Goal: Task Accomplishment & Management: Manage account settings

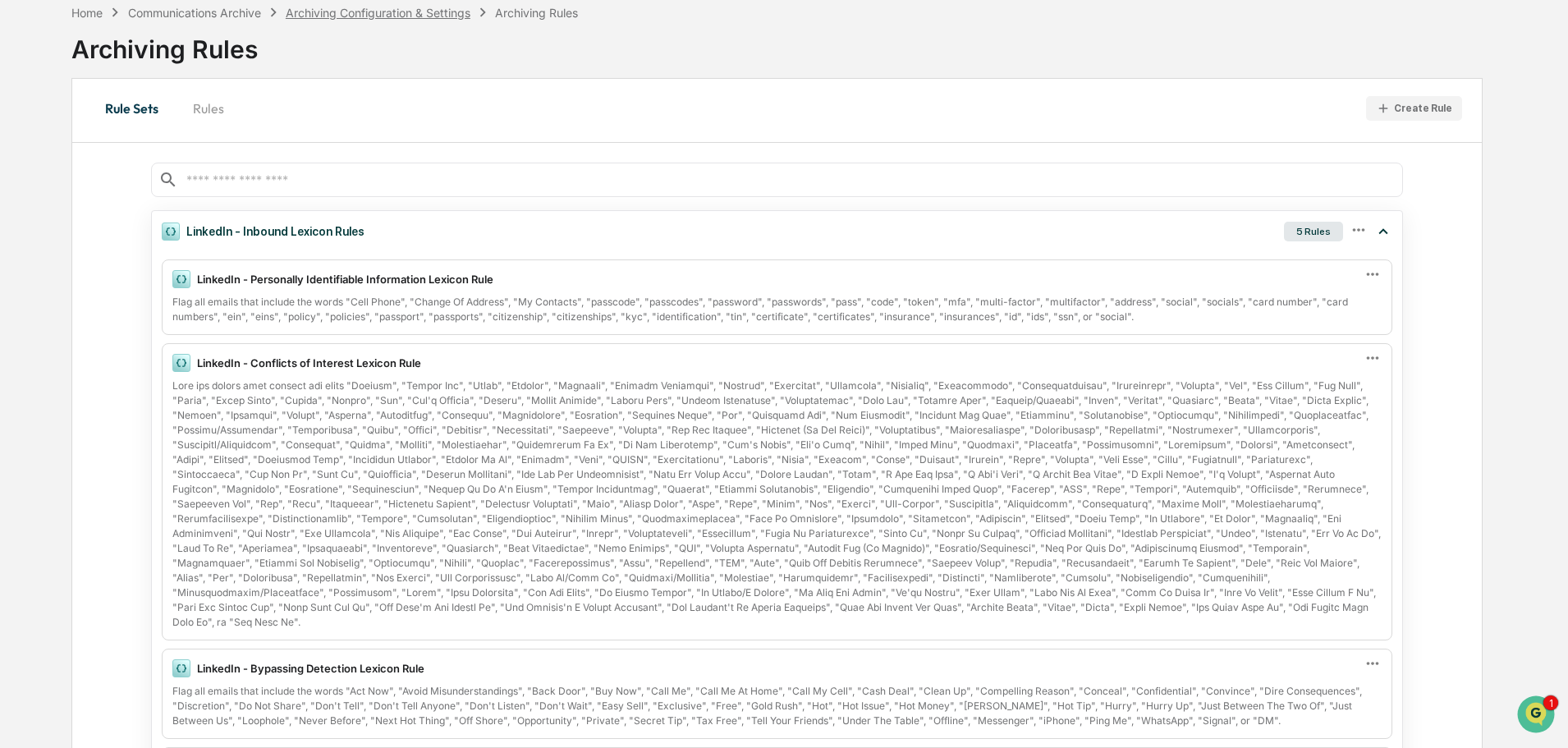
click at [389, 11] on div "Archiving Configuration & Settings" at bounding box center [378, 12] width 185 height 14
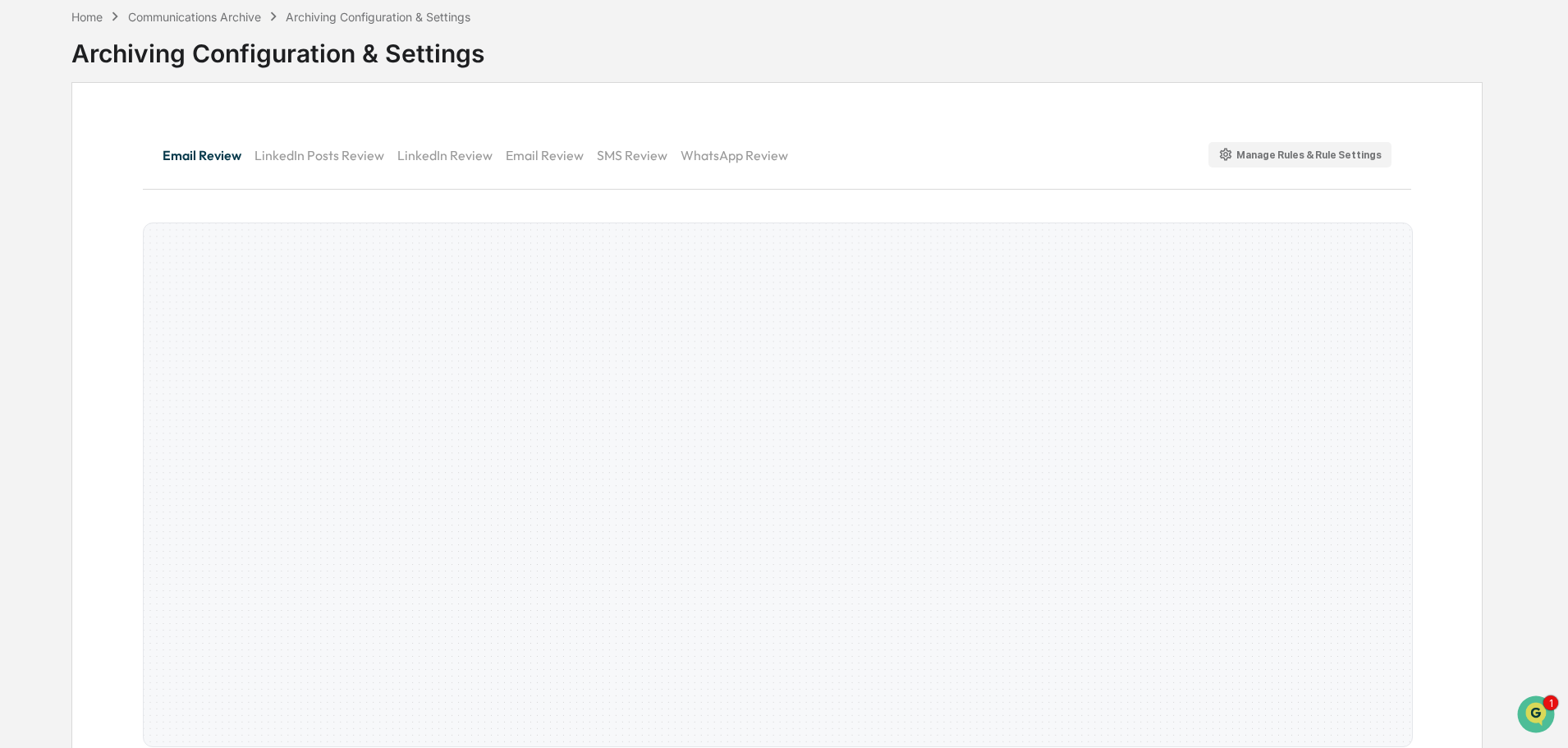
scroll to position [82, 0]
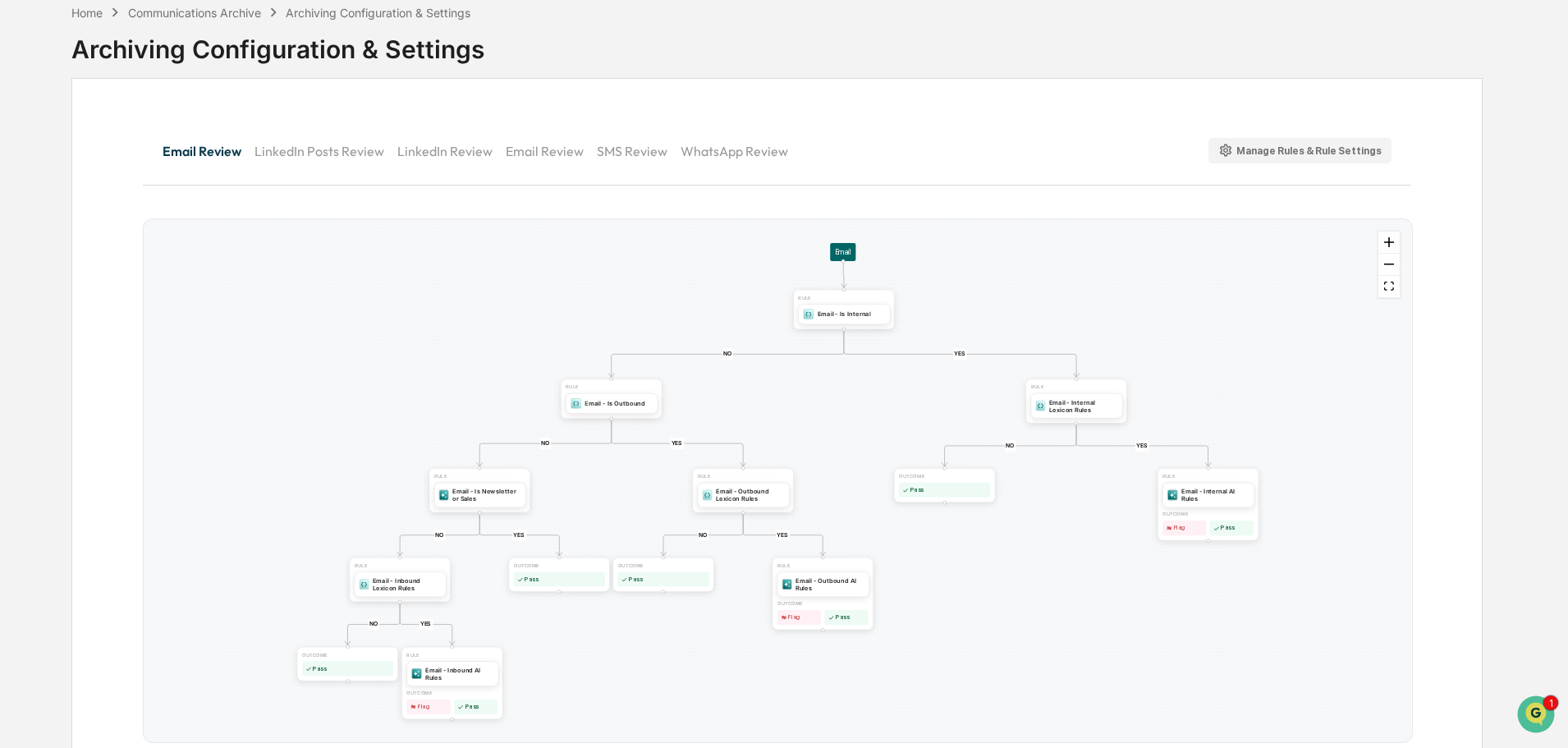
click at [448, 152] on button "LinkedIn Review" at bounding box center [452, 151] width 109 height 39
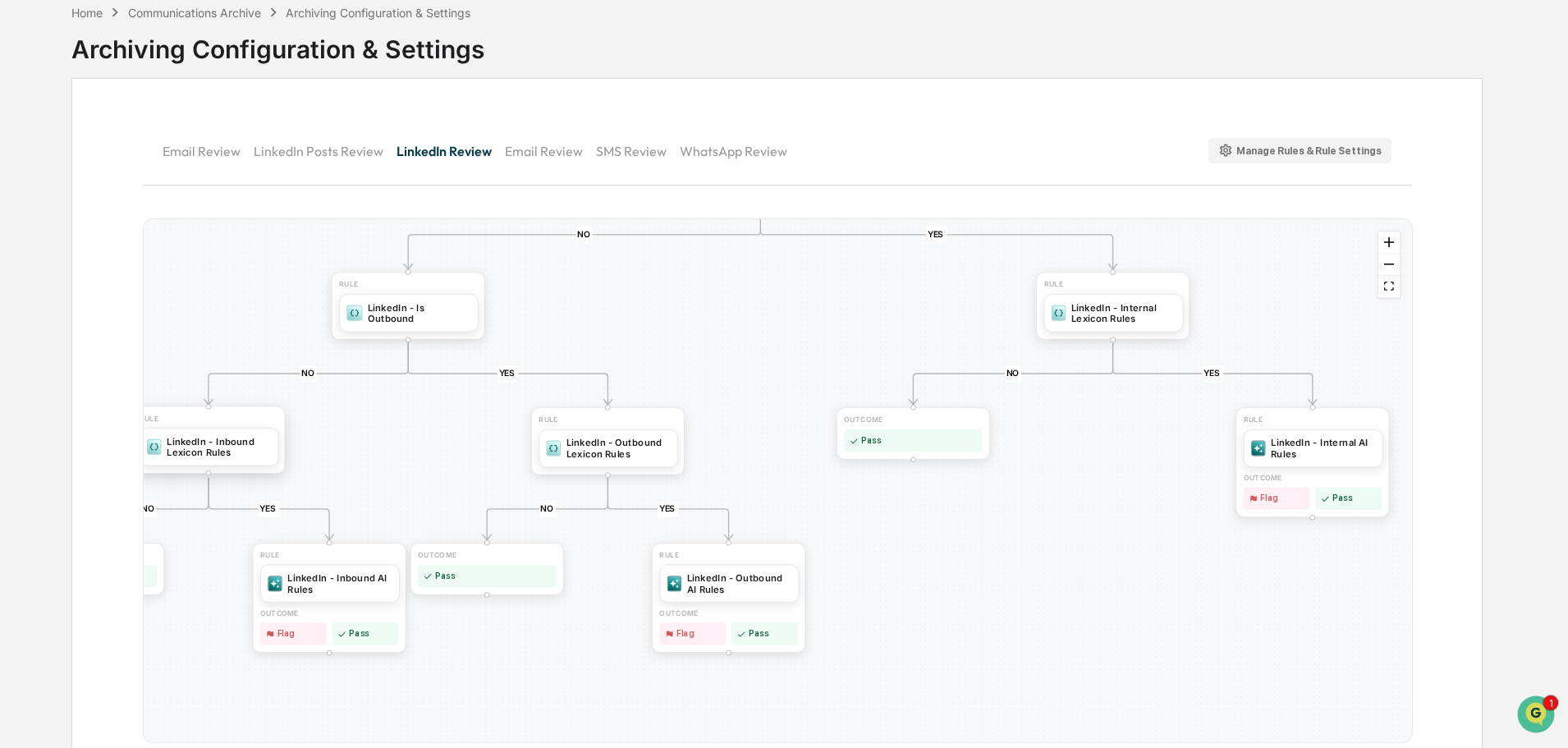
click at [235, 448] on div "LinkedIn - Inbound Lexicon Rules" at bounding box center [218, 445] width 104 height 22
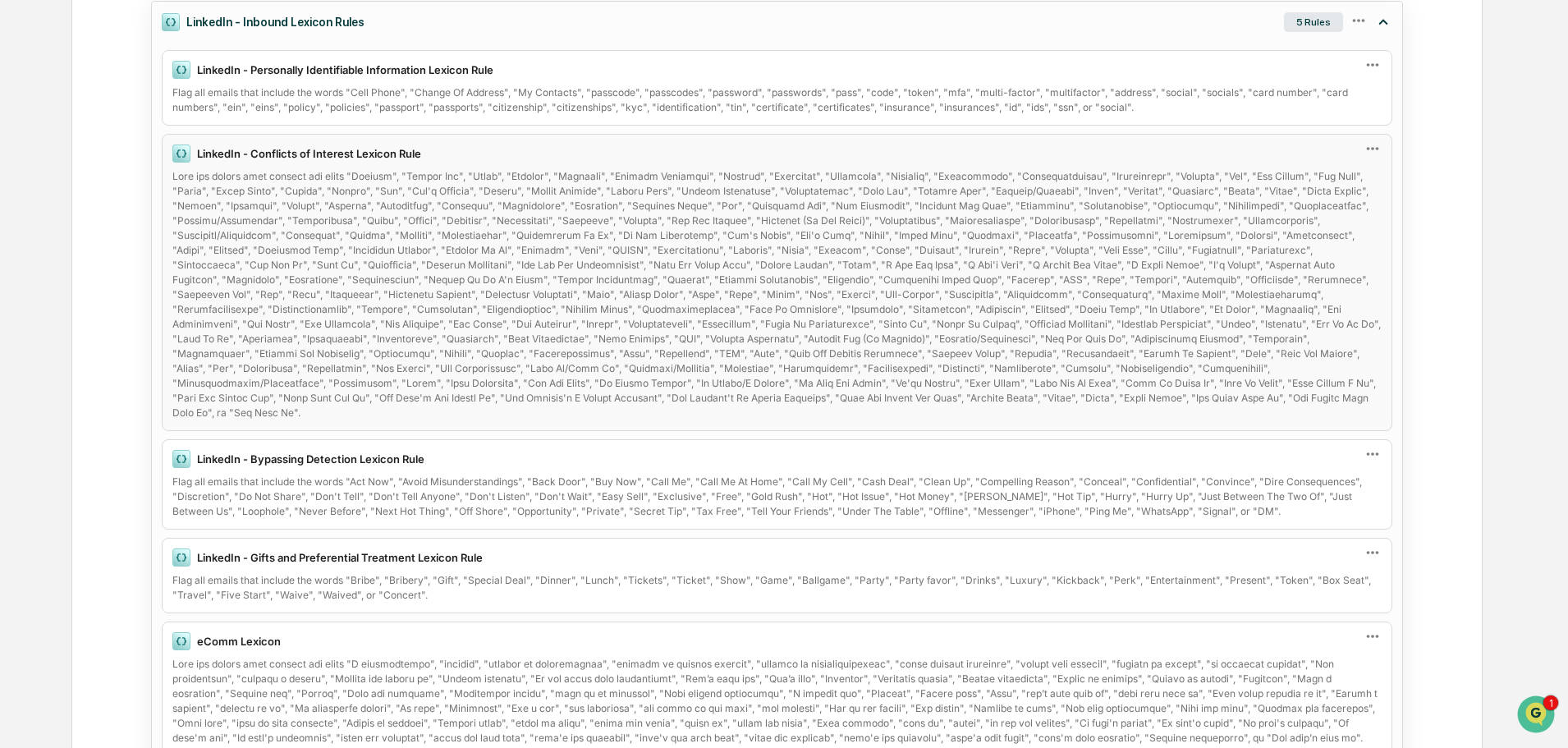
scroll to position [370, 0]
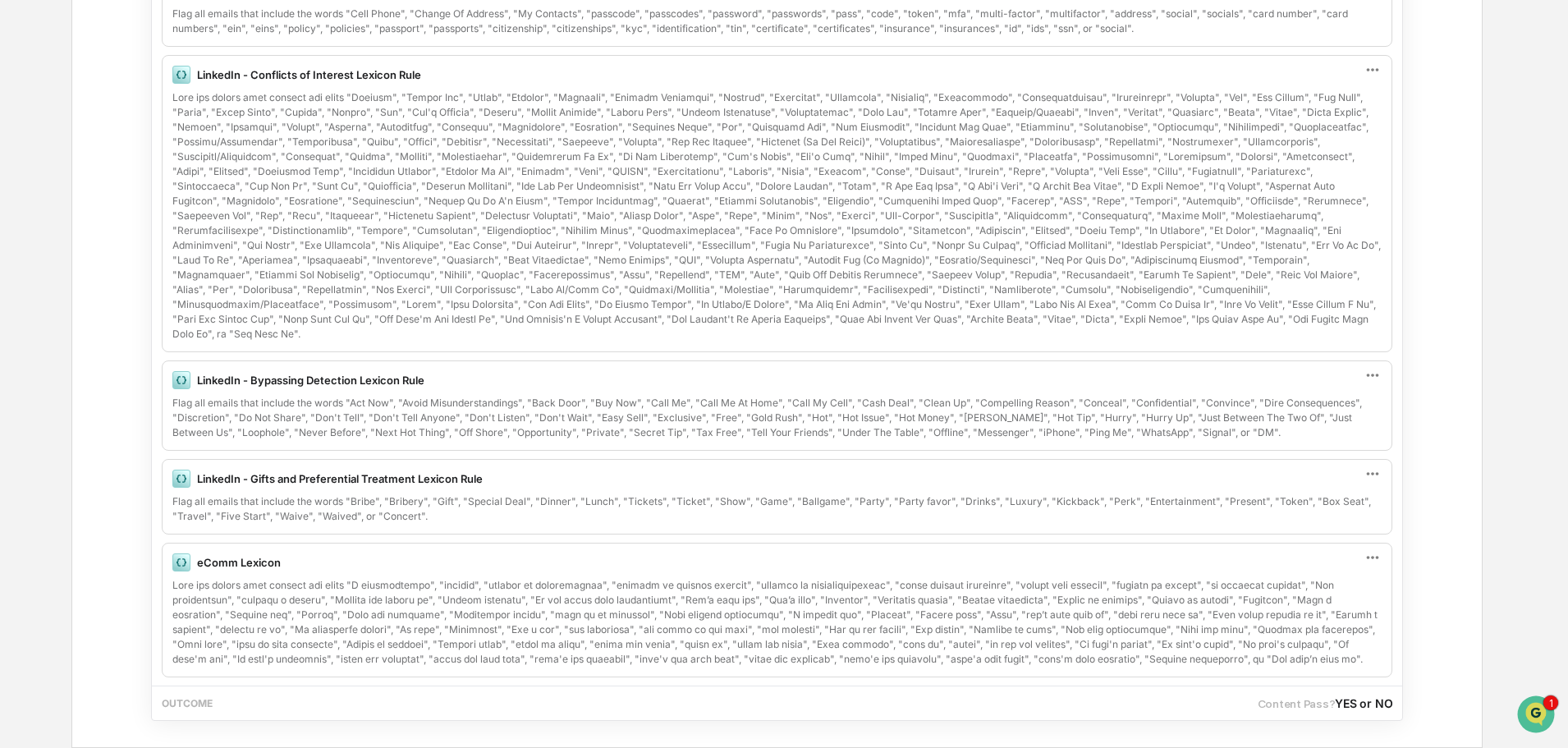
click at [127, 355] on div "LinkedIn - Inbound Lexicon Rules 5 Rules LinkedIn - Personally Identifiable Inf…" at bounding box center [777, 317] width 1410 height 859
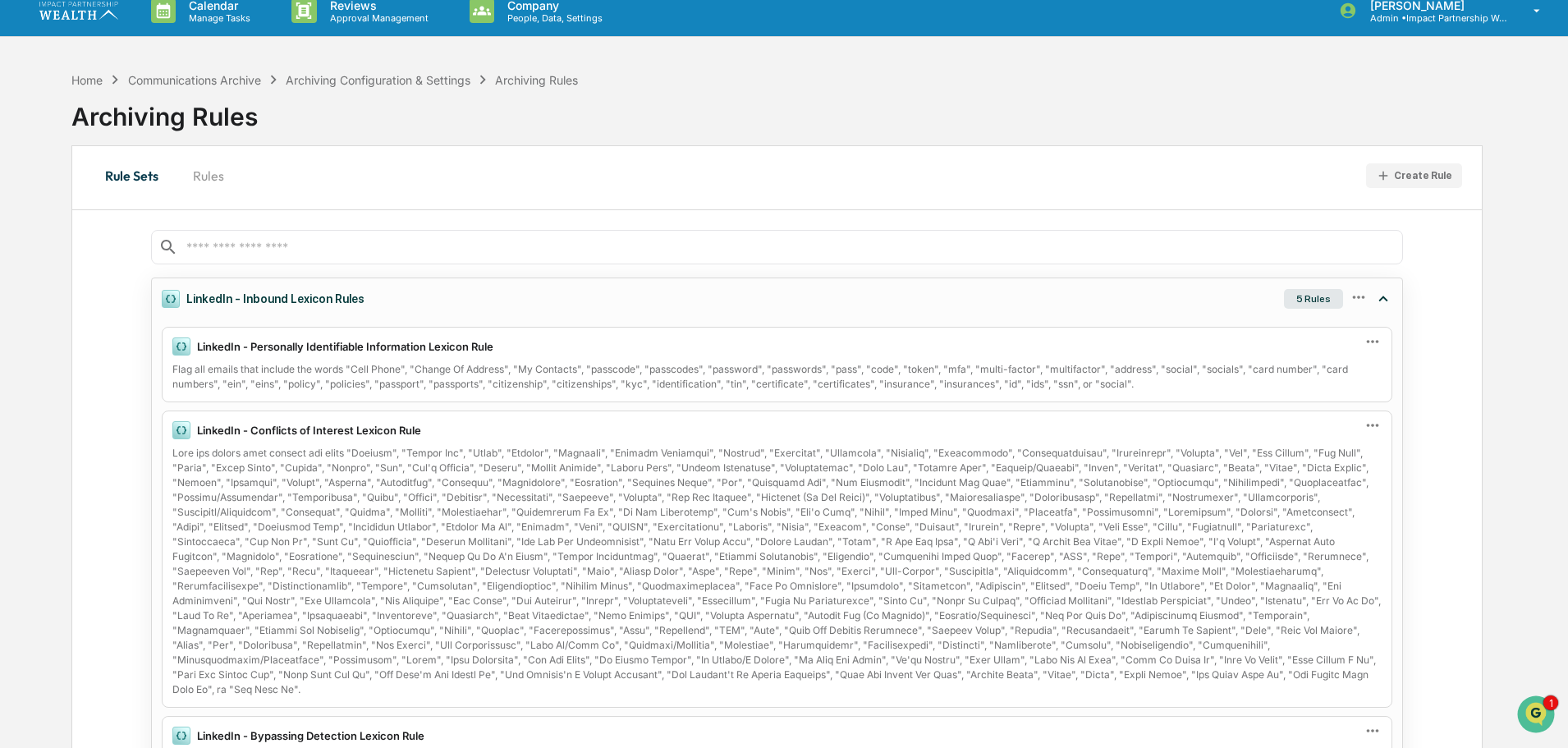
scroll to position [0, 0]
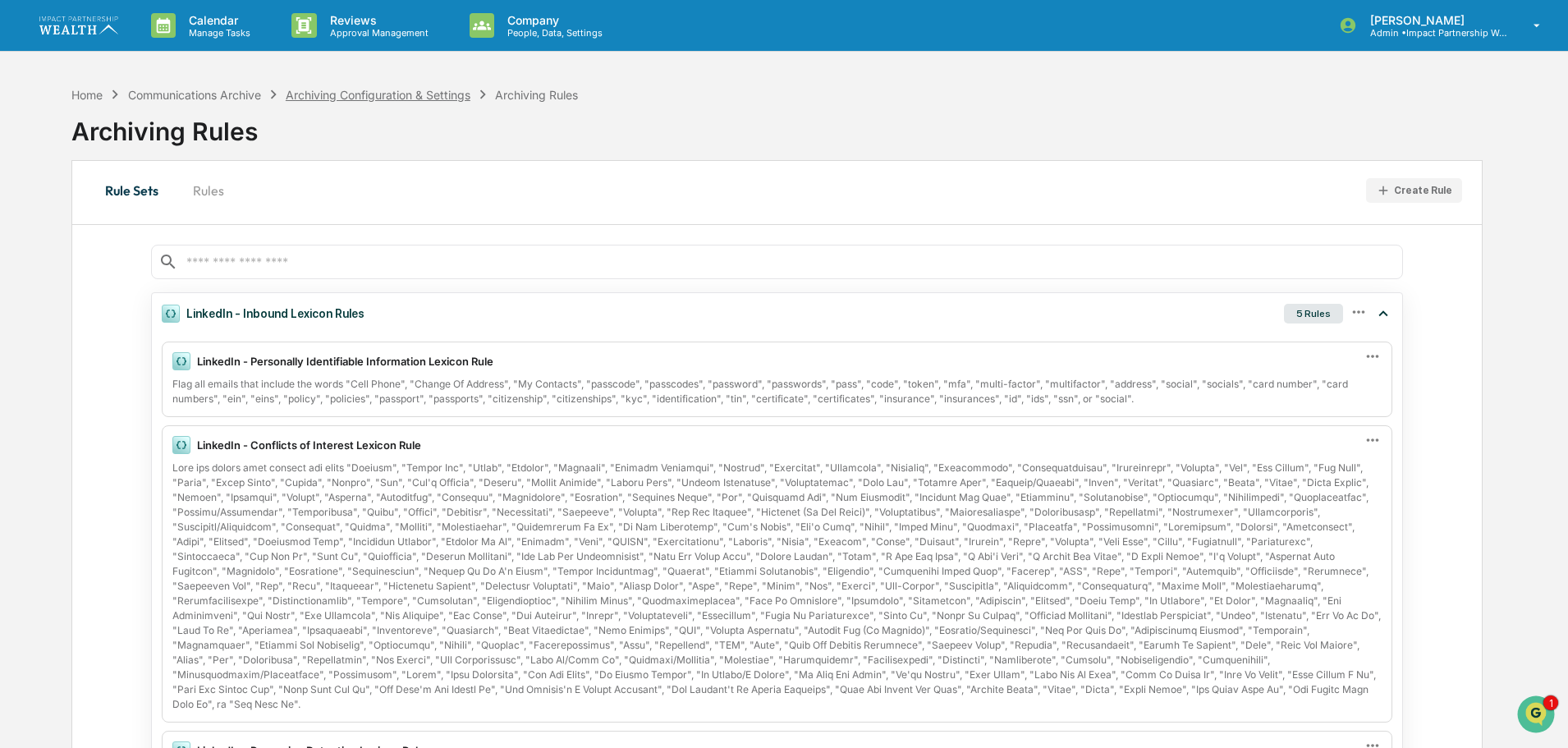
click at [386, 93] on div "Archiving Configuration & Settings" at bounding box center [378, 94] width 185 height 14
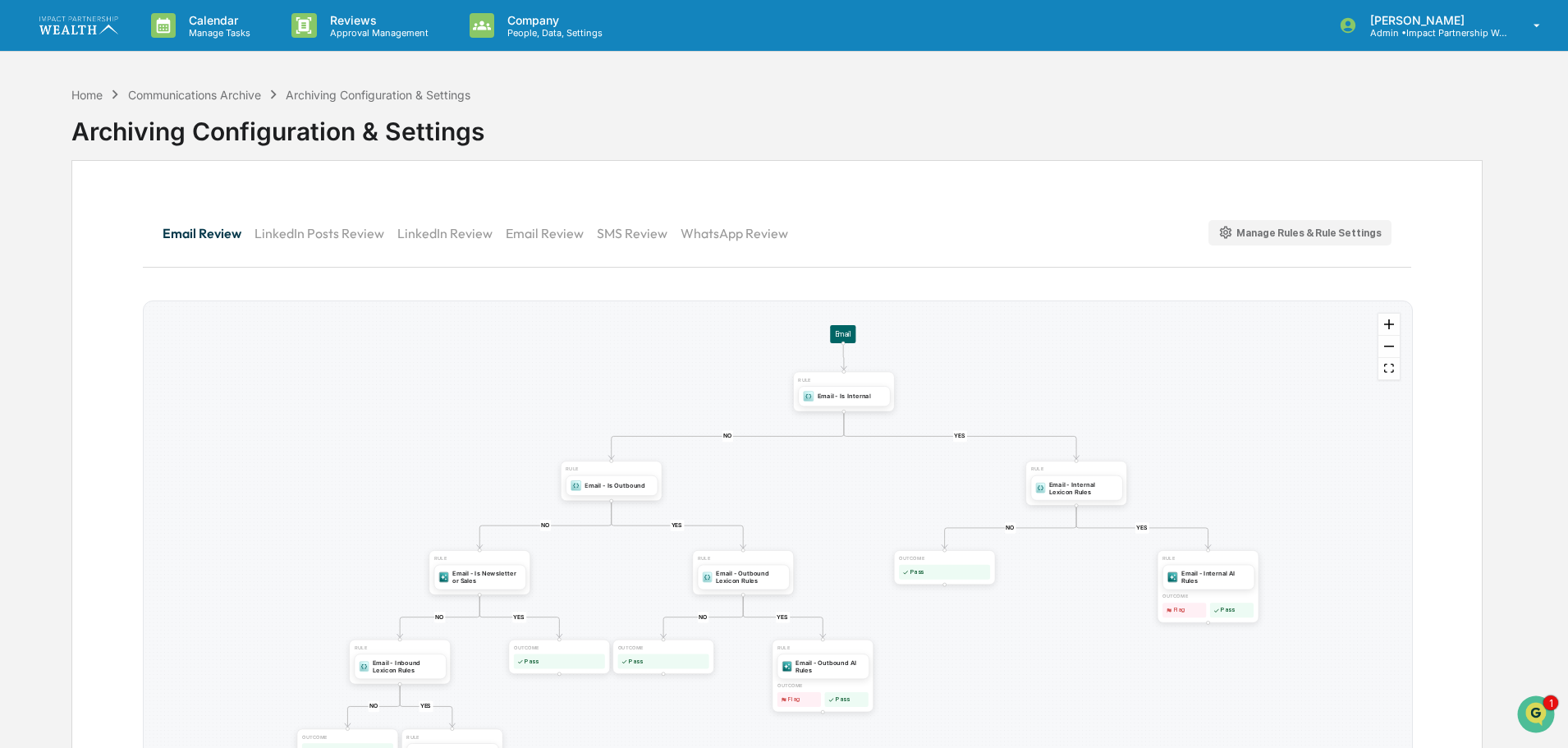
click at [462, 232] on button "LinkedIn Review" at bounding box center [452, 232] width 109 height 39
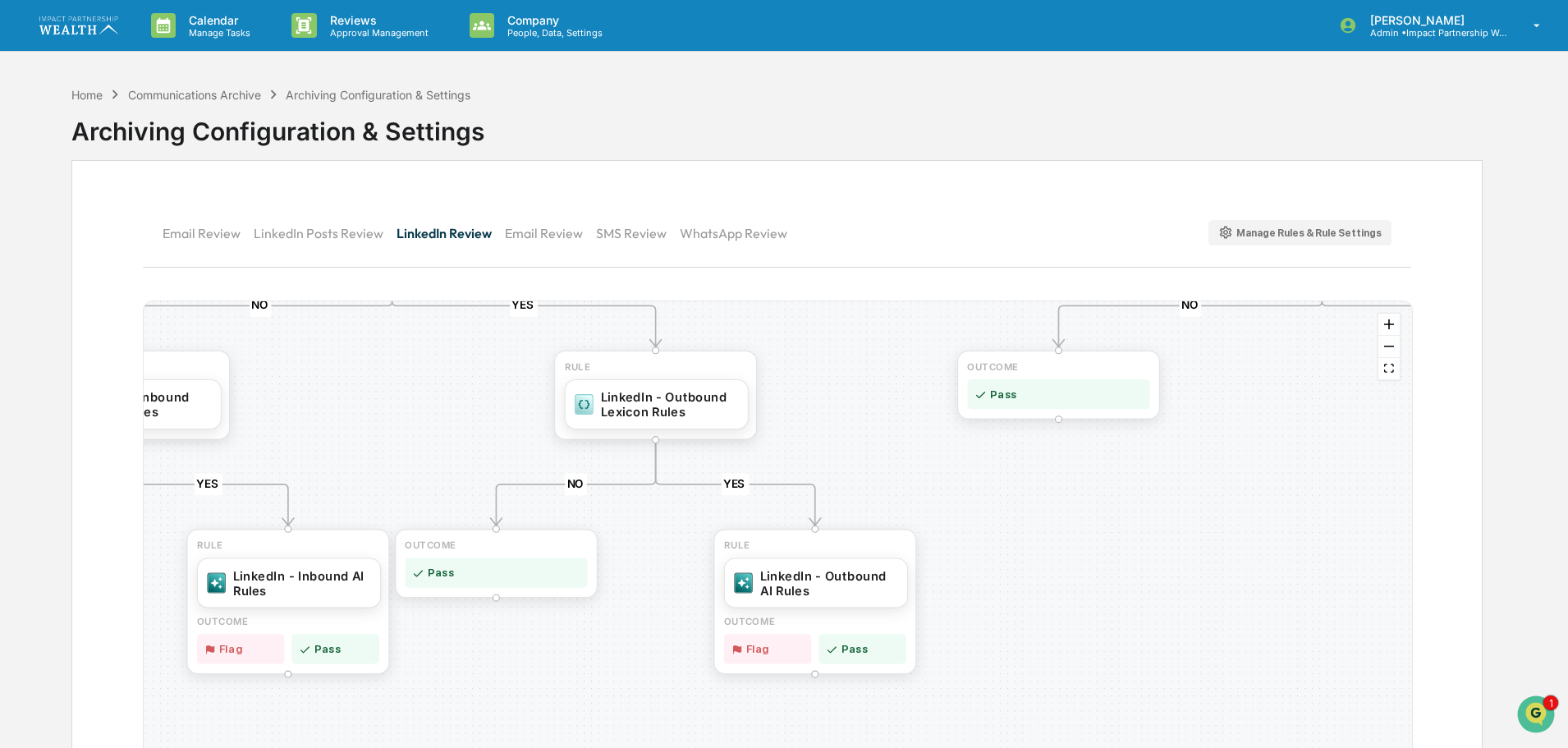
drag, startPoint x: 567, startPoint y: 488, endPoint x: 881, endPoint y: 318, distance: 357.1
click at [881, 318] on div "YES NO YES NO YES NO YES NO YES NO RULE LinkedIn - Outbound AI Rules OUTCOME Fl…" at bounding box center [778, 562] width 1269 height 523
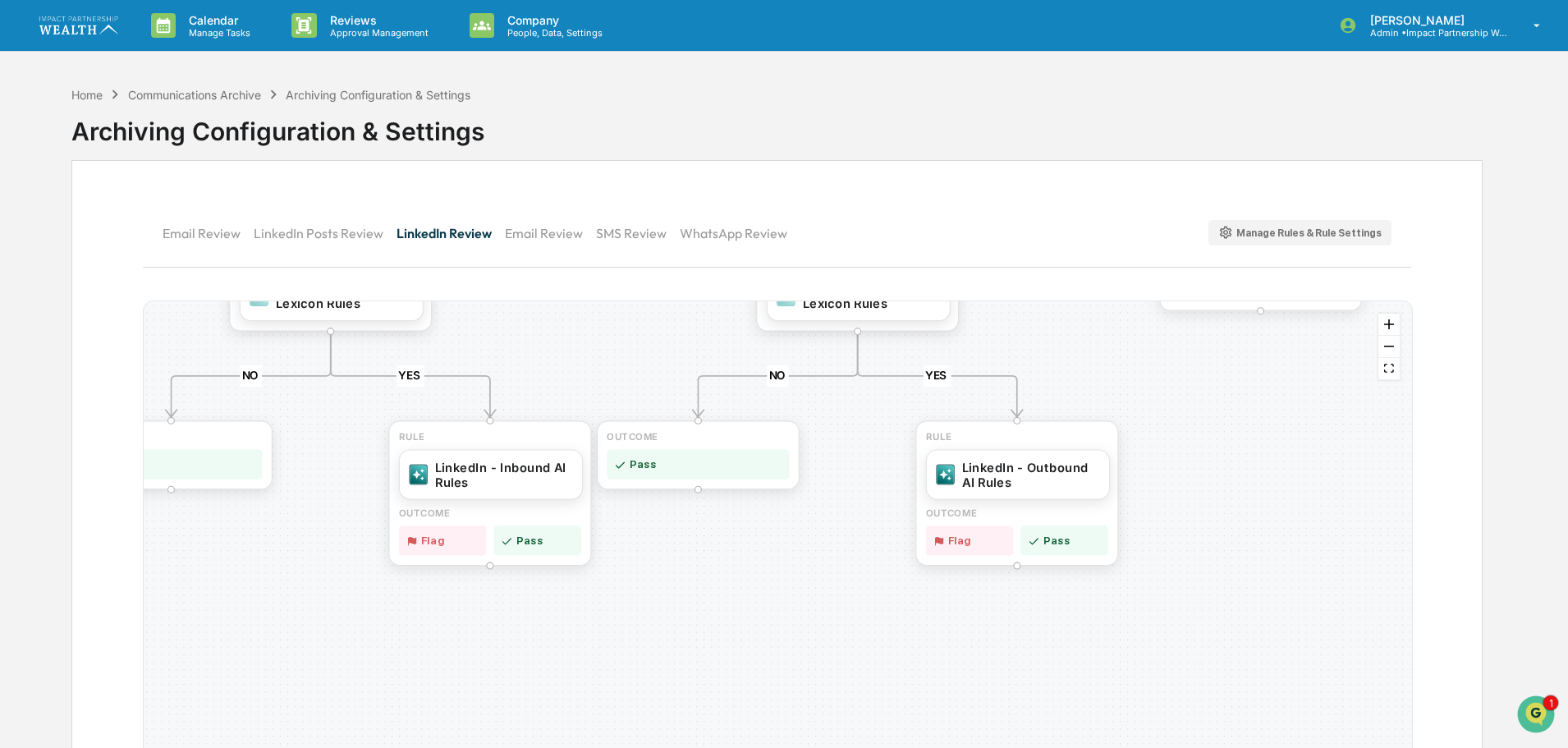
drag, startPoint x: 441, startPoint y: 451, endPoint x: 628, endPoint y: 347, distance: 214.0
click at [628, 347] on div "YES NO YES NO YES NO YES NO YES NO RULE LinkedIn - Outbound AI Rules OUTCOME Fl…" at bounding box center [778, 562] width 1269 height 523
click at [534, 473] on div "LinkedIn - Inbound AI Rules" at bounding box center [503, 472] width 138 height 30
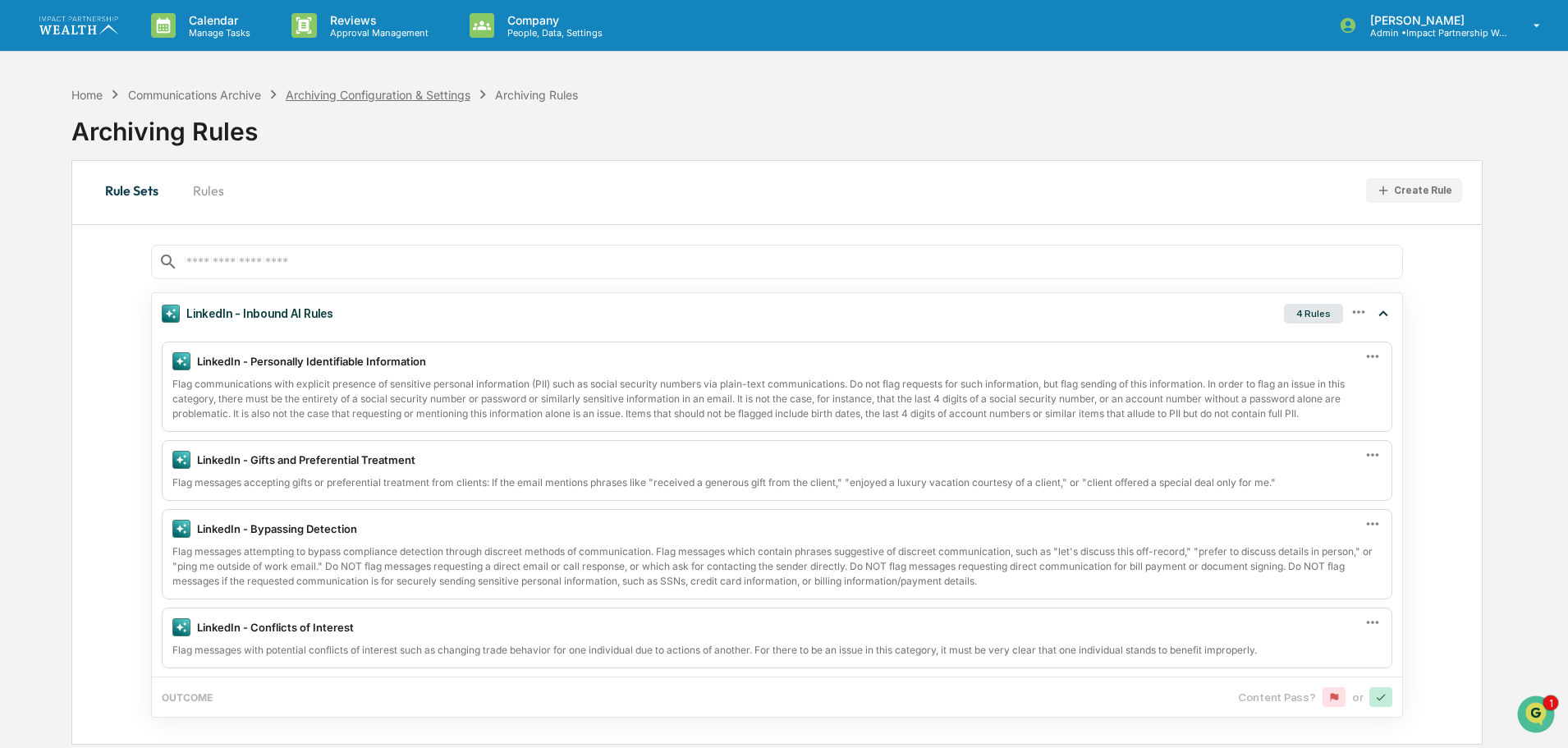
click at [373, 96] on div "Archiving Configuration & Settings" at bounding box center [378, 94] width 185 height 14
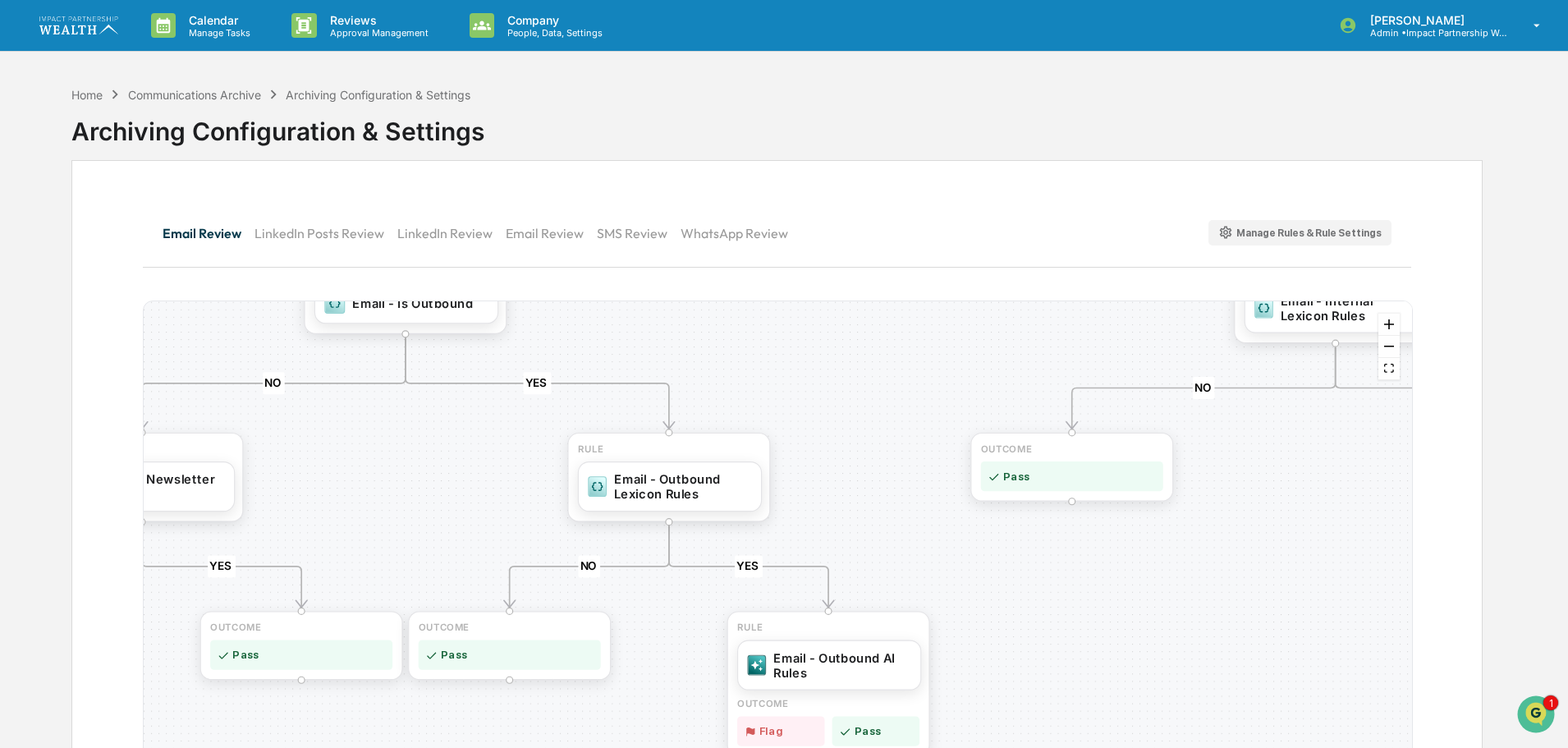
drag, startPoint x: 603, startPoint y: 628, endPoint x: 466, endPoint y: 488, distance: 195.9
click at [466, 488] on div "YES NO YES NO YES NO YES NO YES NO YES NO OUTCOME Pass RULE Email - Internal AI…" at bounding box center [778, 562] width 1269 height 523
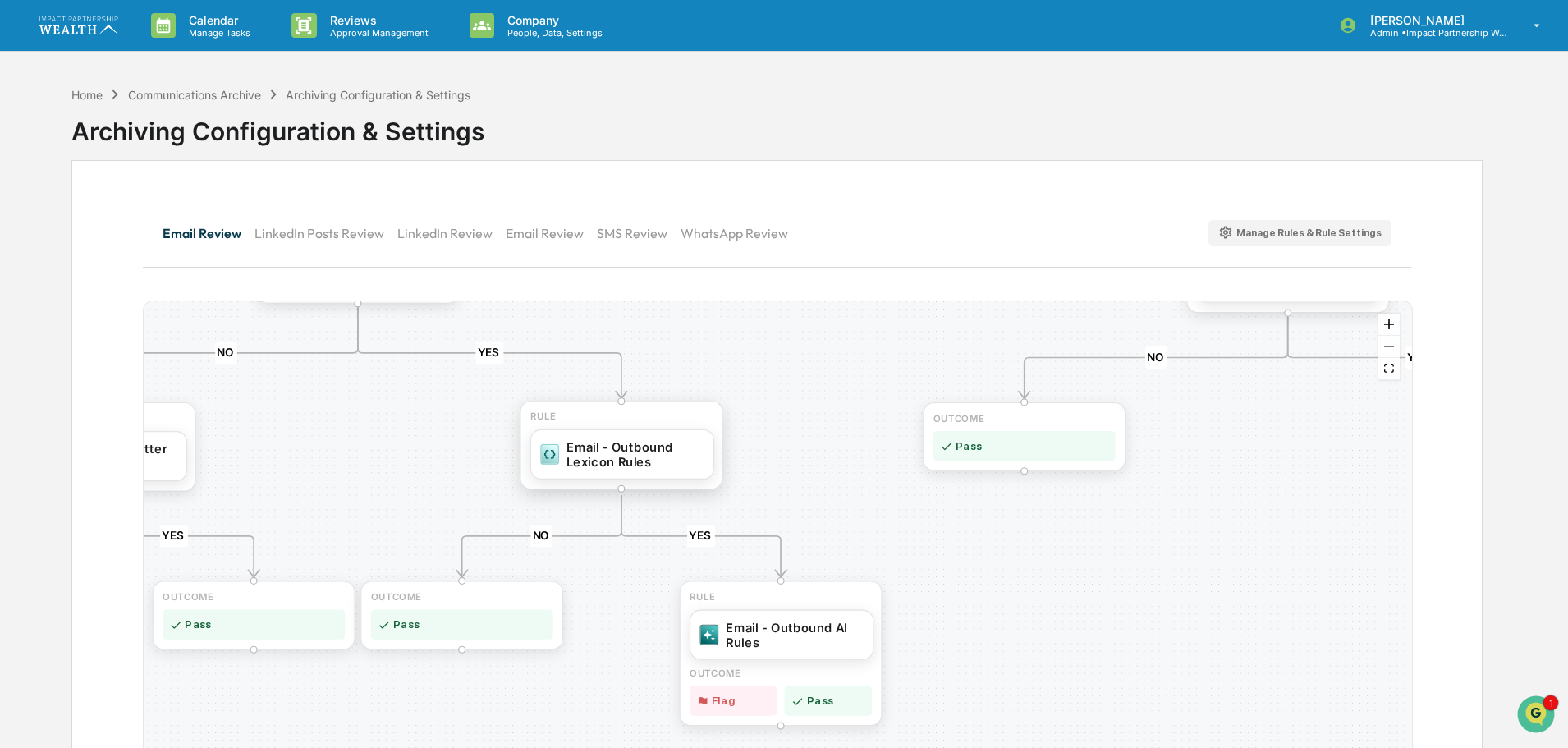
click at [627, 464] on div "Email - Outbound Lexicon Rules" at bounding box center [635, 454] width 138 height 30
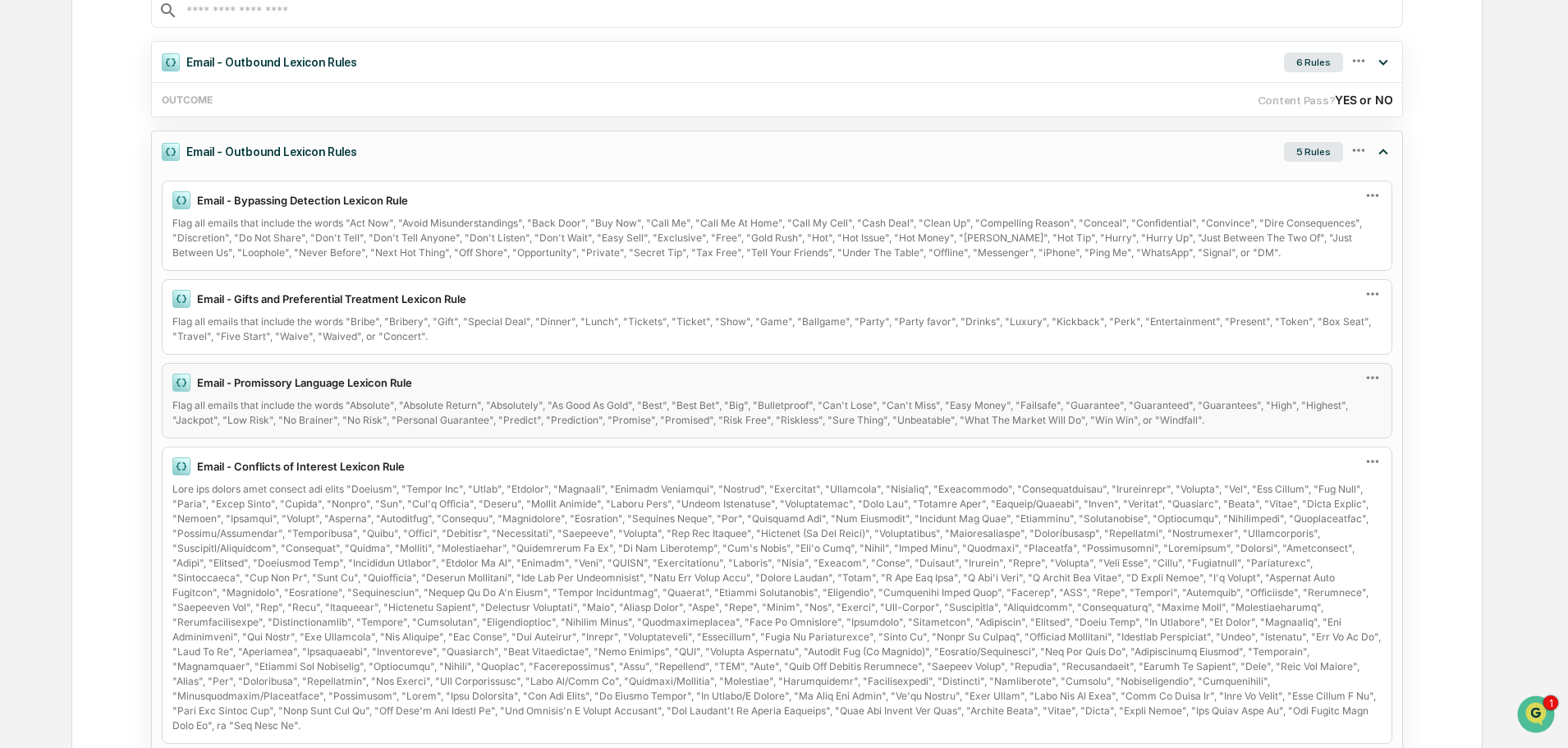
scroll to position [73, 0]
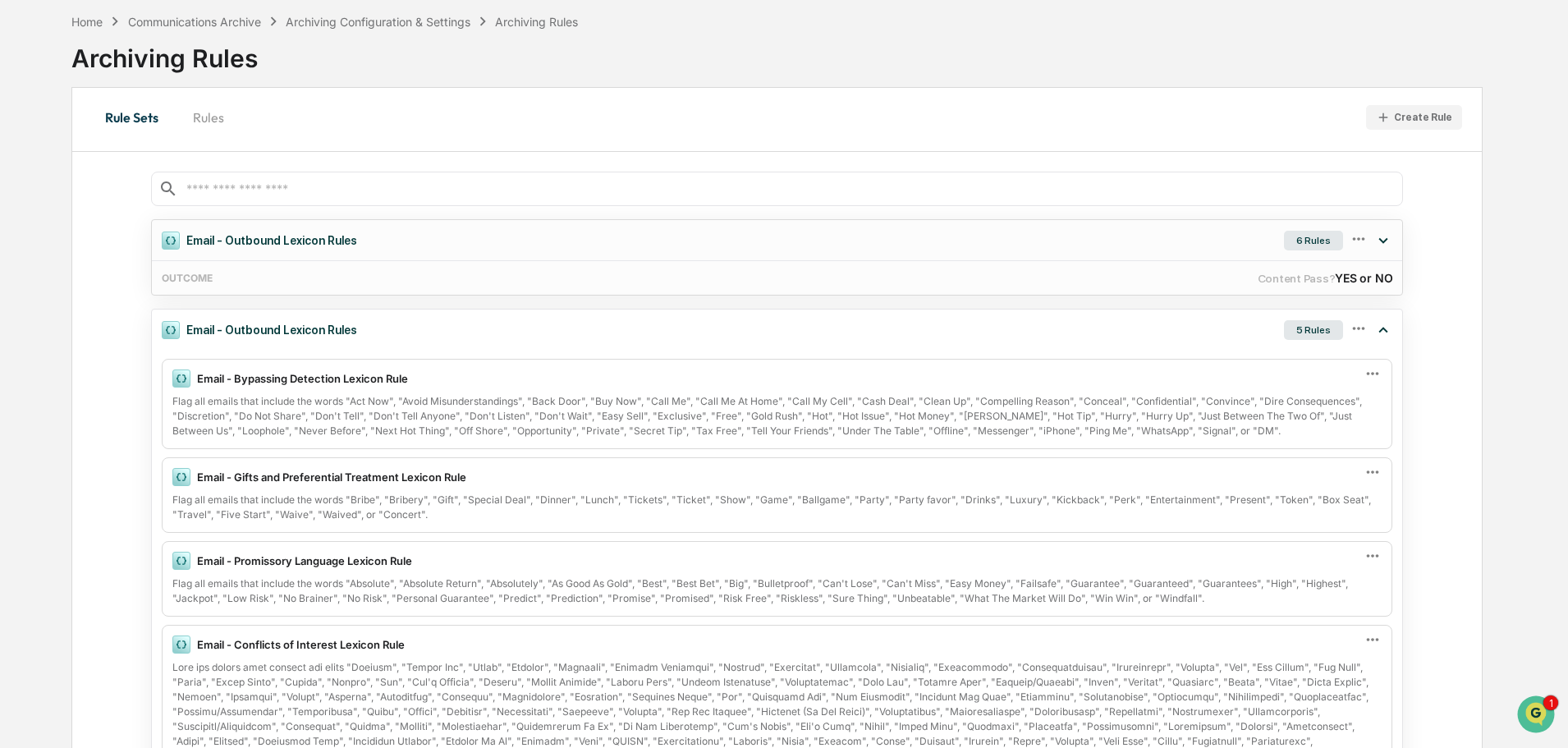
click at [1298, 243] on div "6 Rules" at bounding box center [1313, 240] width 59 height 20
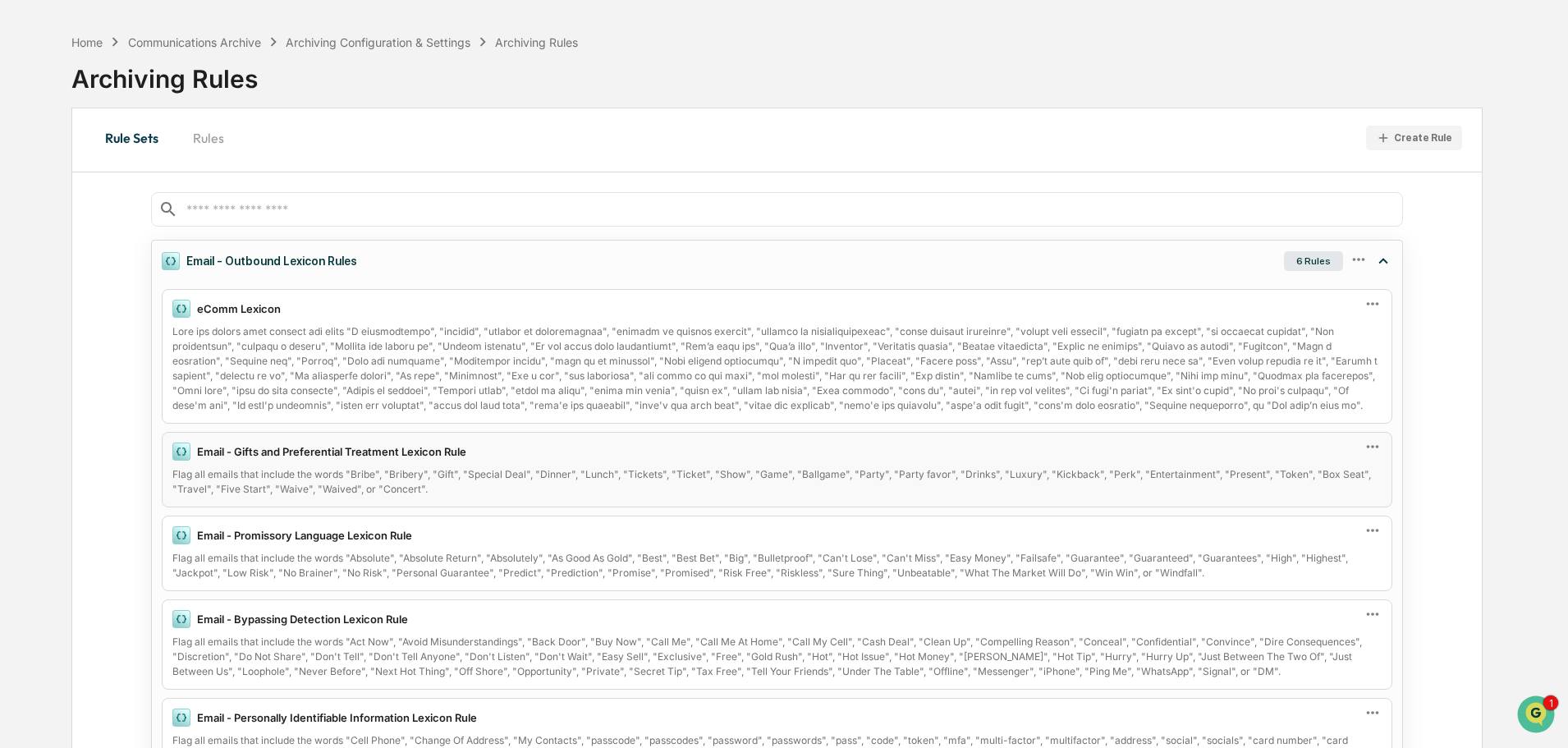
scroll to position [0, 0]
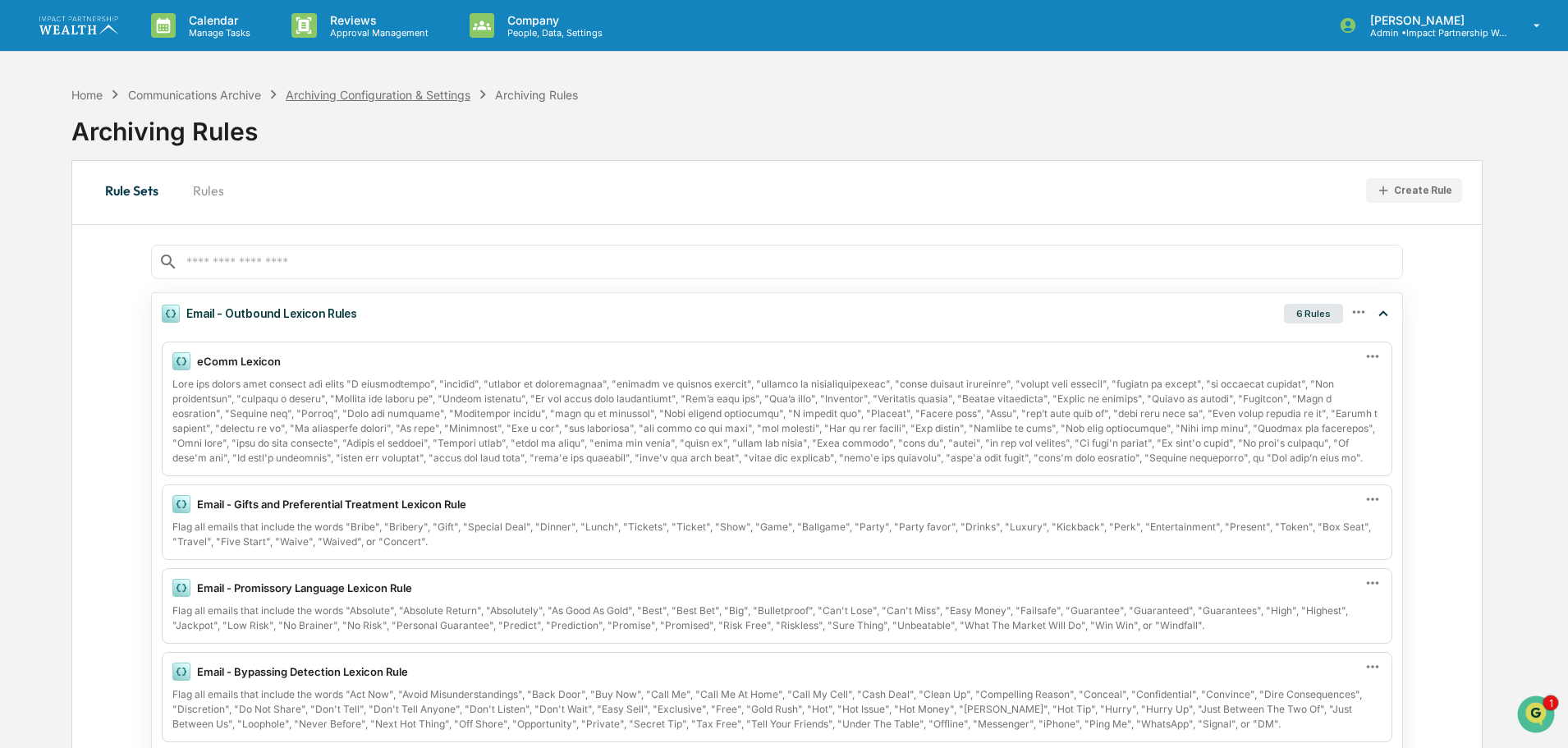
click at [434, 91] on div "Archiving Configuration & Settings" at bounding box center [378, 94] width 185 height 14
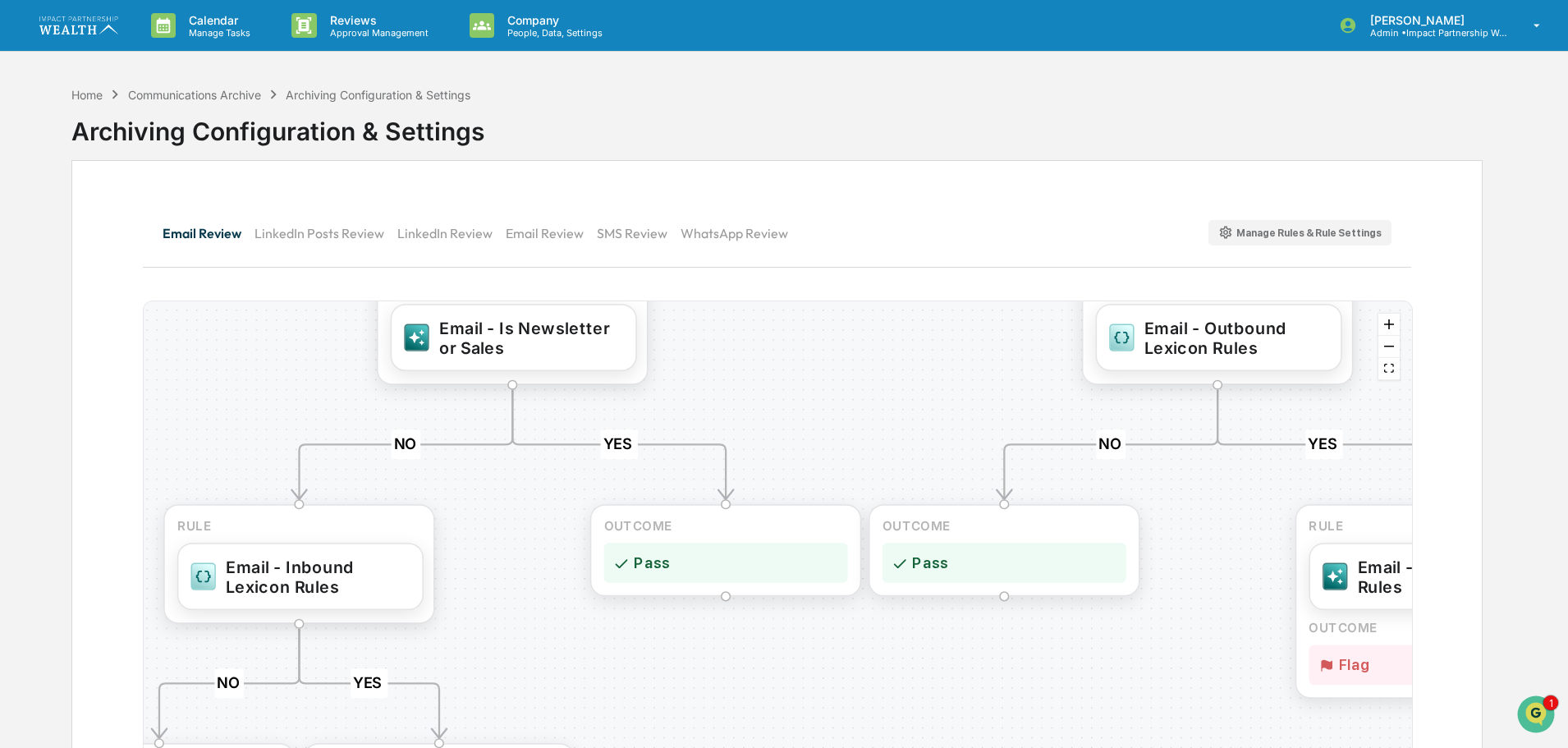
drag, startPoint x: 471, startPoint y: 629, endPoint x: 540, endPoint y: 361, distance: 276.7
click at [550, 359] on div "YES NO YES NO YES NO YES NO YES NO YES NO OUTCOME Pass RULE Email - Internal AI…" at bounding box center [778, 562] width 1269 height 523
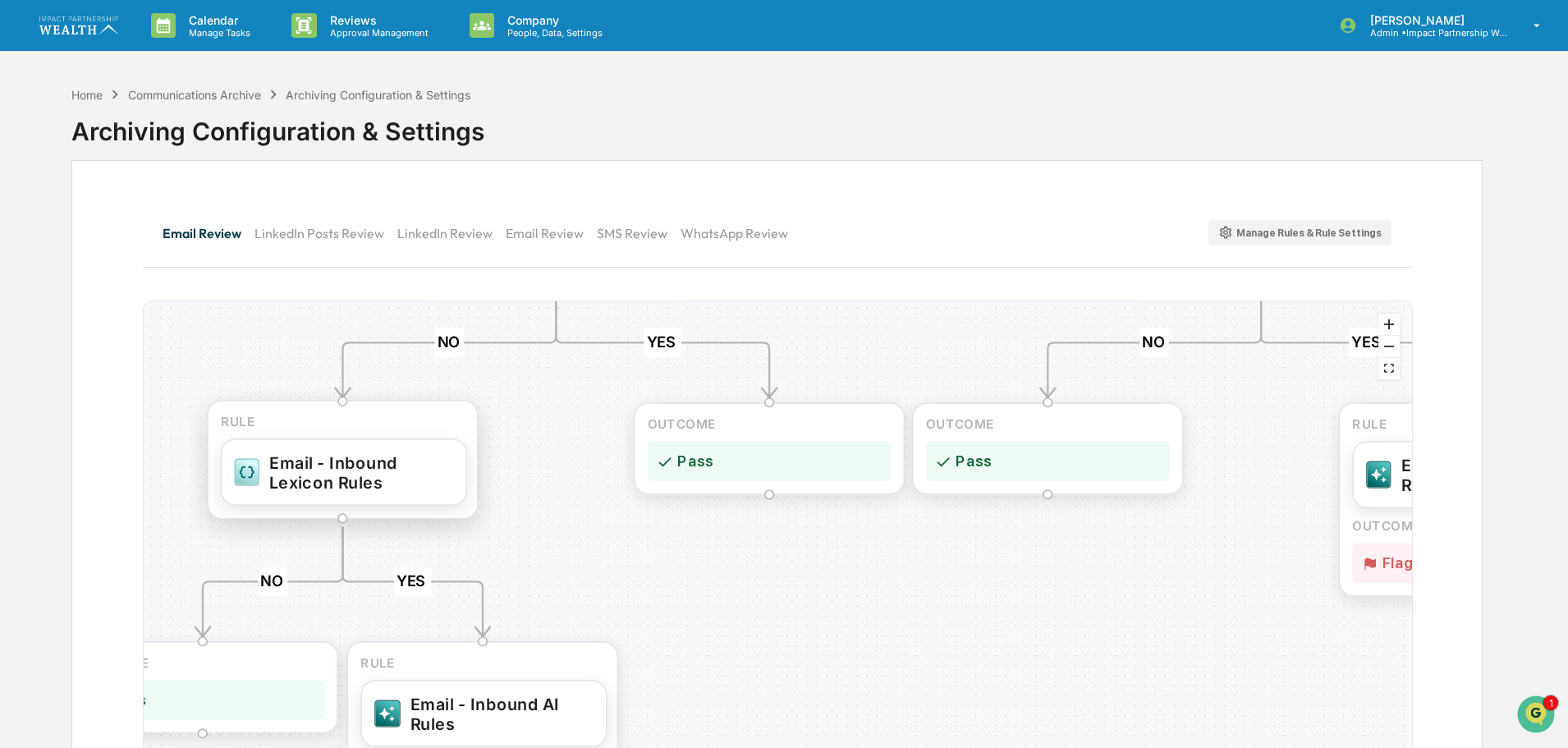
click at [393, 474] on div "Email - Inbound Lexicon Rules" at bounding box center [360, 472] width 184 height 40
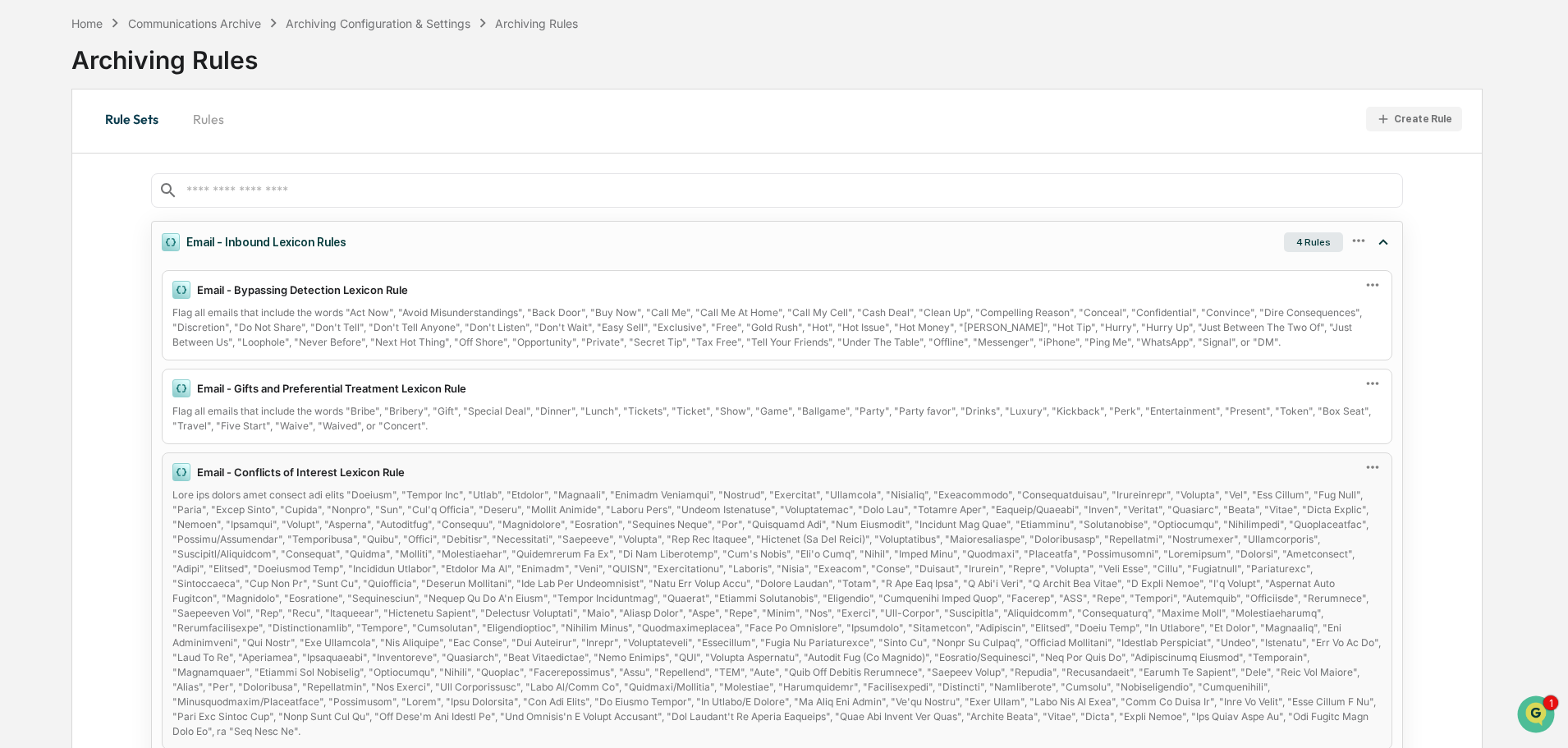
scroll to position [317, 0]
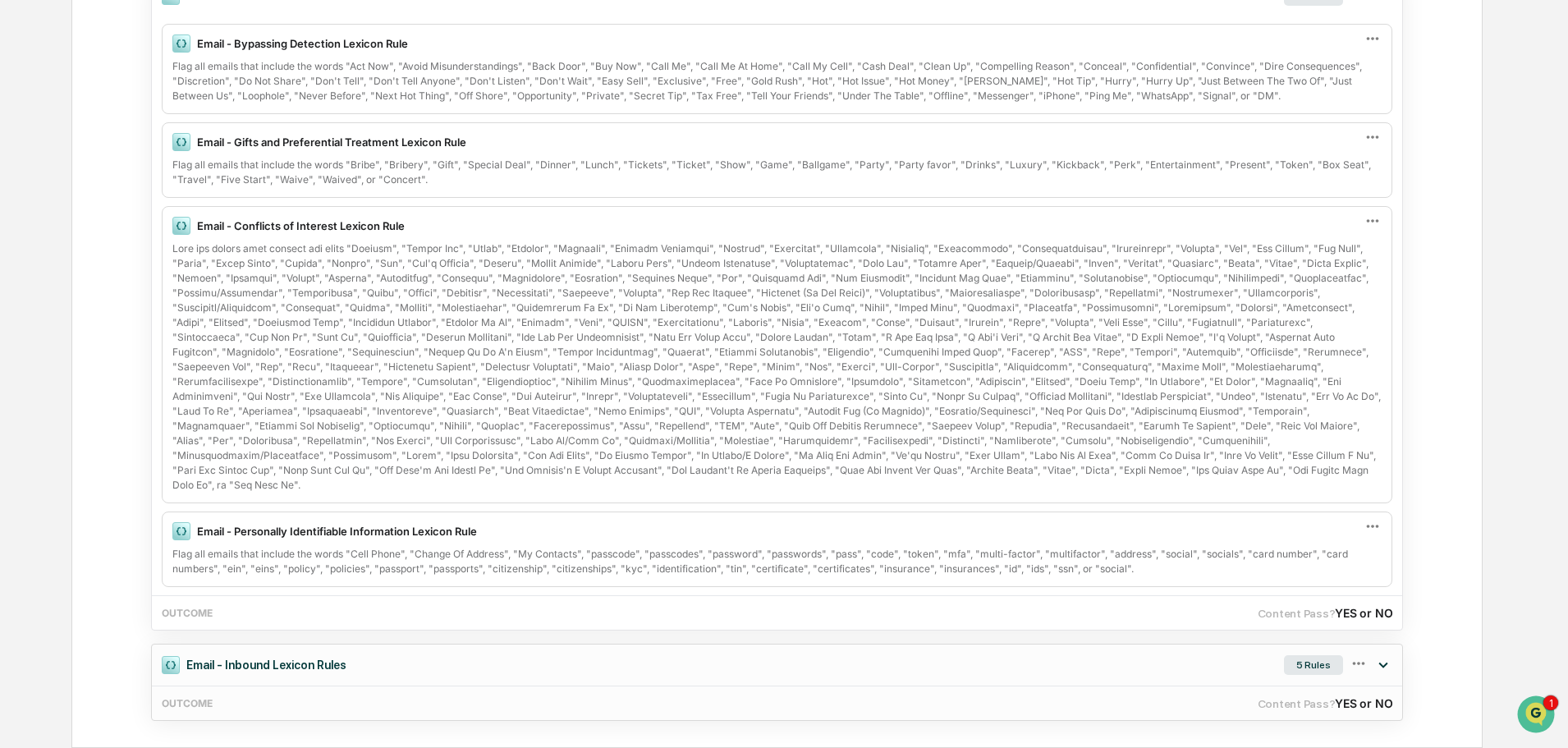
click at [1325, 657] on div "5 Rules" at bounding box center [1313, 664] width 59 height 20
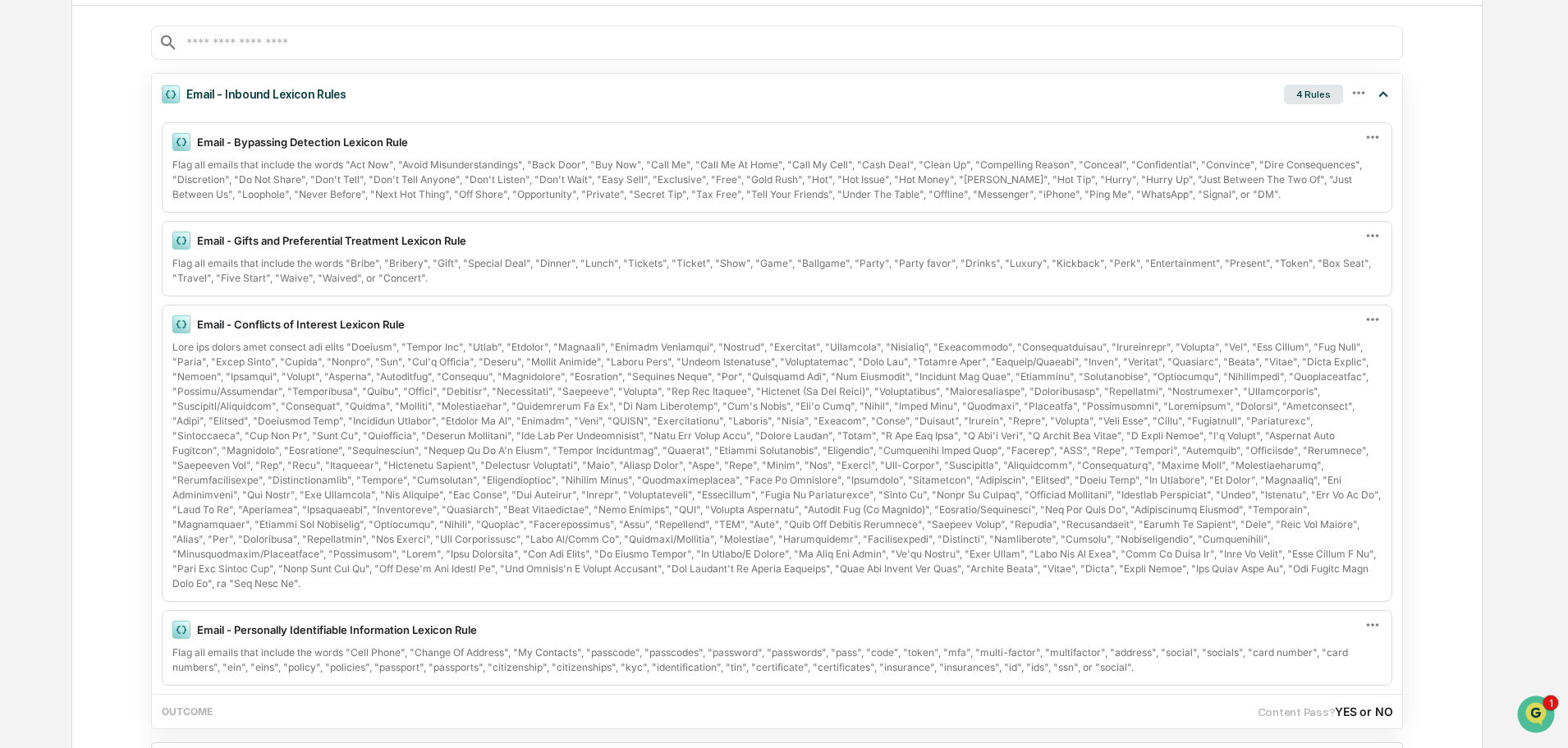
scroll to position [0, 0]
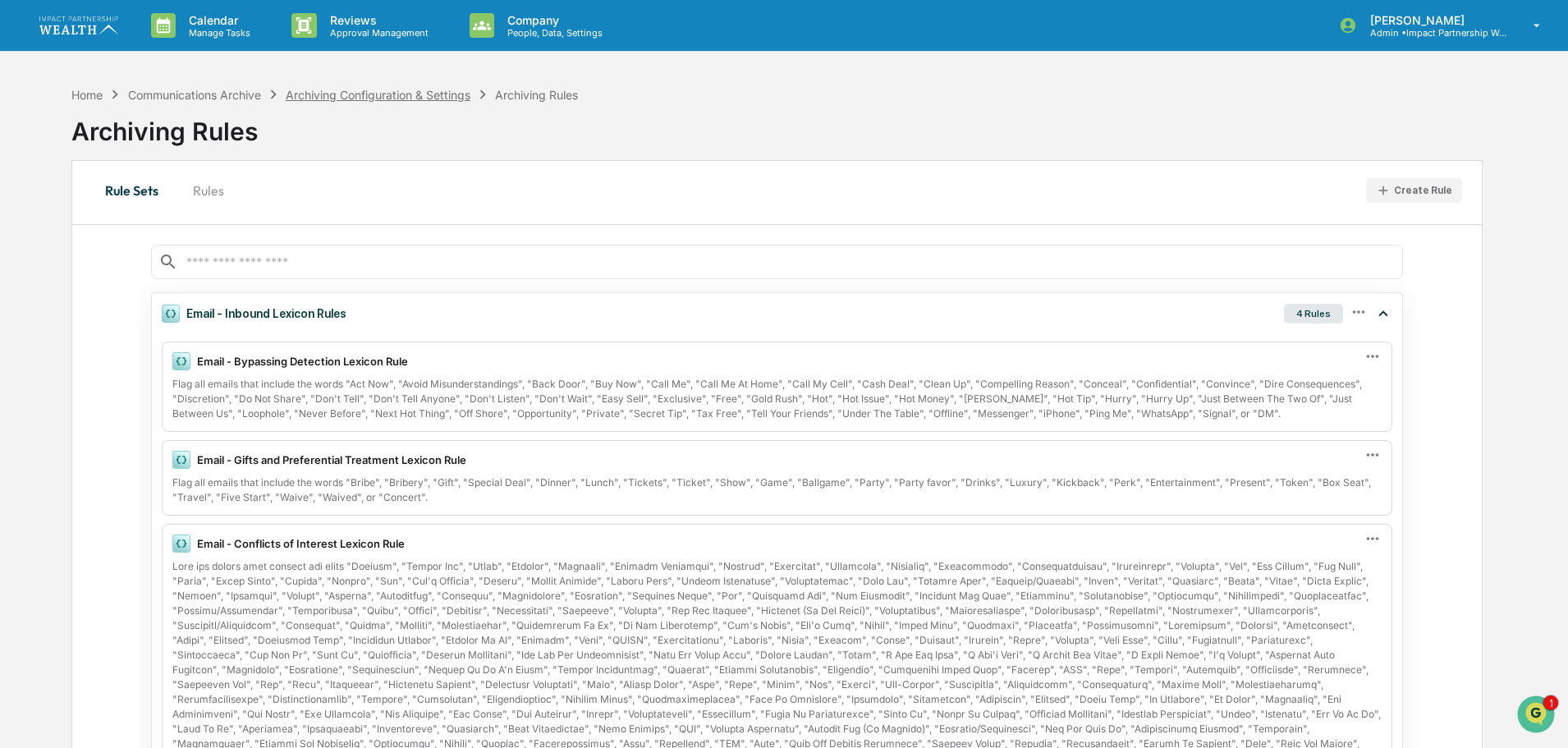
click at [371, 96] on div "Archiving Configuration & Settings" at bounding box center [378, 94] width 185 height 14
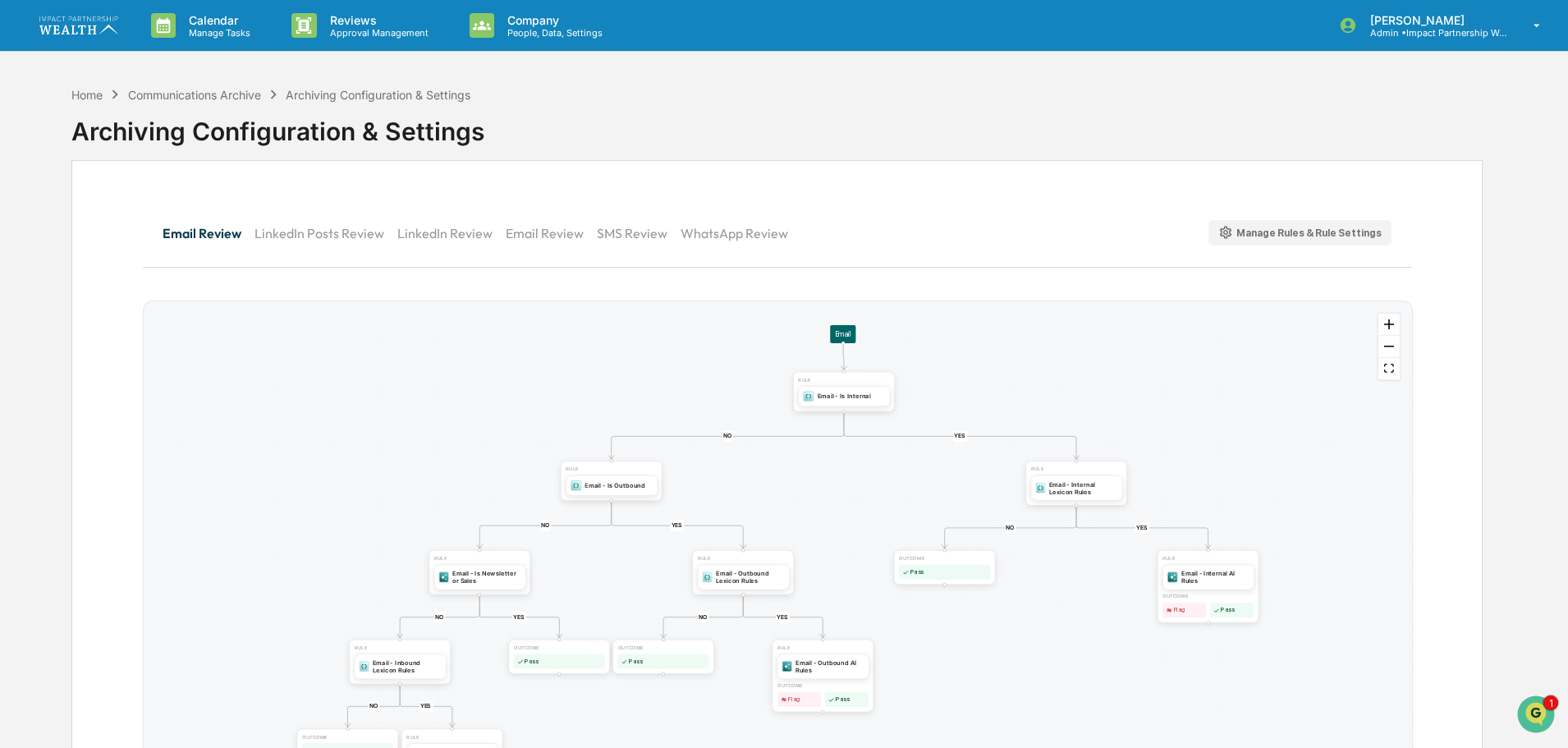
click at [409, 230] on button "LinkedIn Review" at bounding box center [452, 232] width 109 height 39
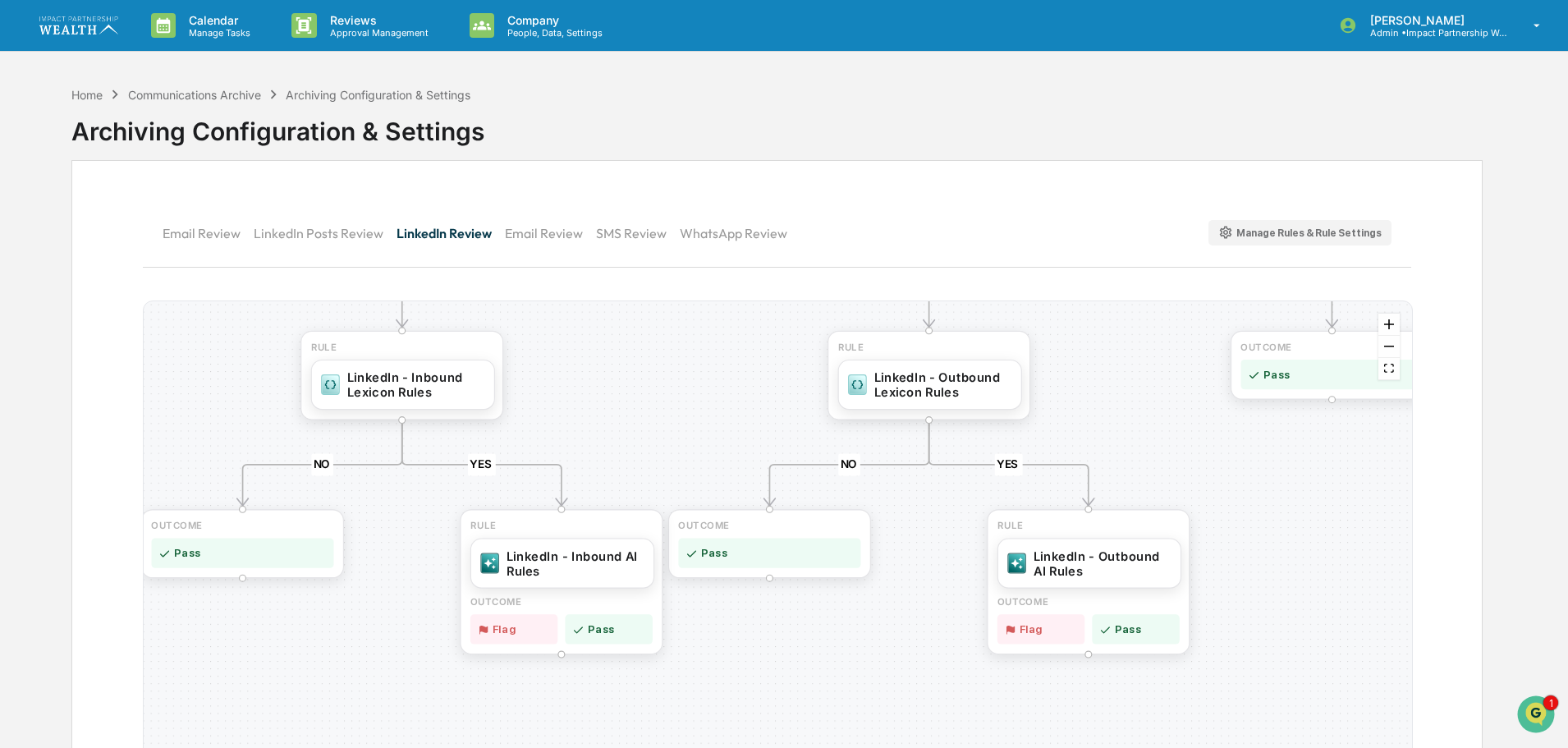
drag, startPoint x: 344, startPoint y: 557, endPoint x: 132, endPoint y: 326, distance: 313.5
click at [132, 326] on div "Email Review LinkedIn Posts Review LinkedIn Review Email Review SMS Review What…" at bounding box center [777, 514] width 1411 height 708
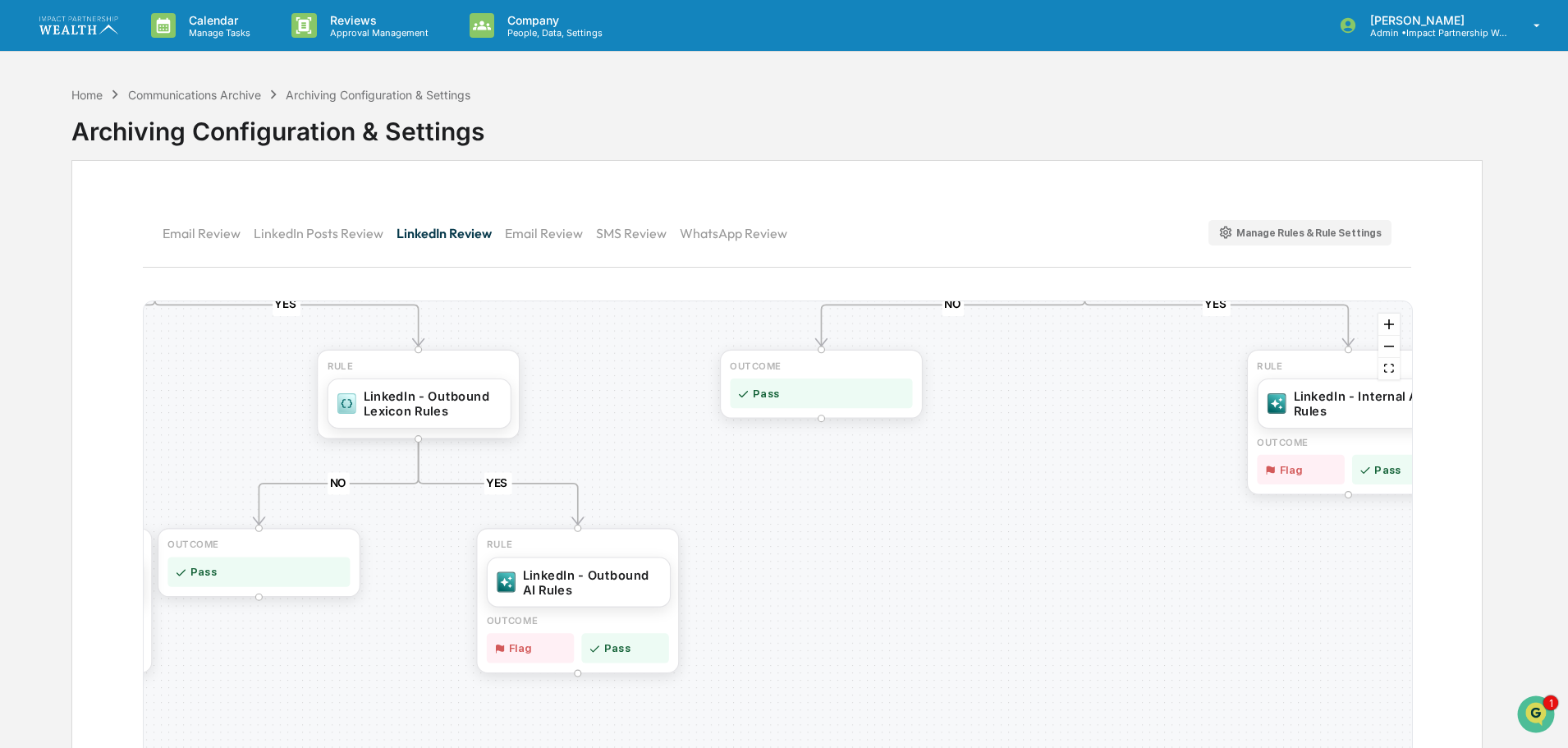
drag, startPoint x: 723, startPoint y: 646, endPoint x: 324, endPoint y: 721, distance: 406.0
click at [324, 721] on div "YES NO YES NO YES NO YES NO YES NO RULE LinkedIn - Outbound AI Rules OUTCOME Fl…" at bounding box center [778, 562] width 1269 height 523
click at [593, 572] on div "LinkedIn - Outbound AI Rules" at bounding box center [592, 578] width 138 height 30
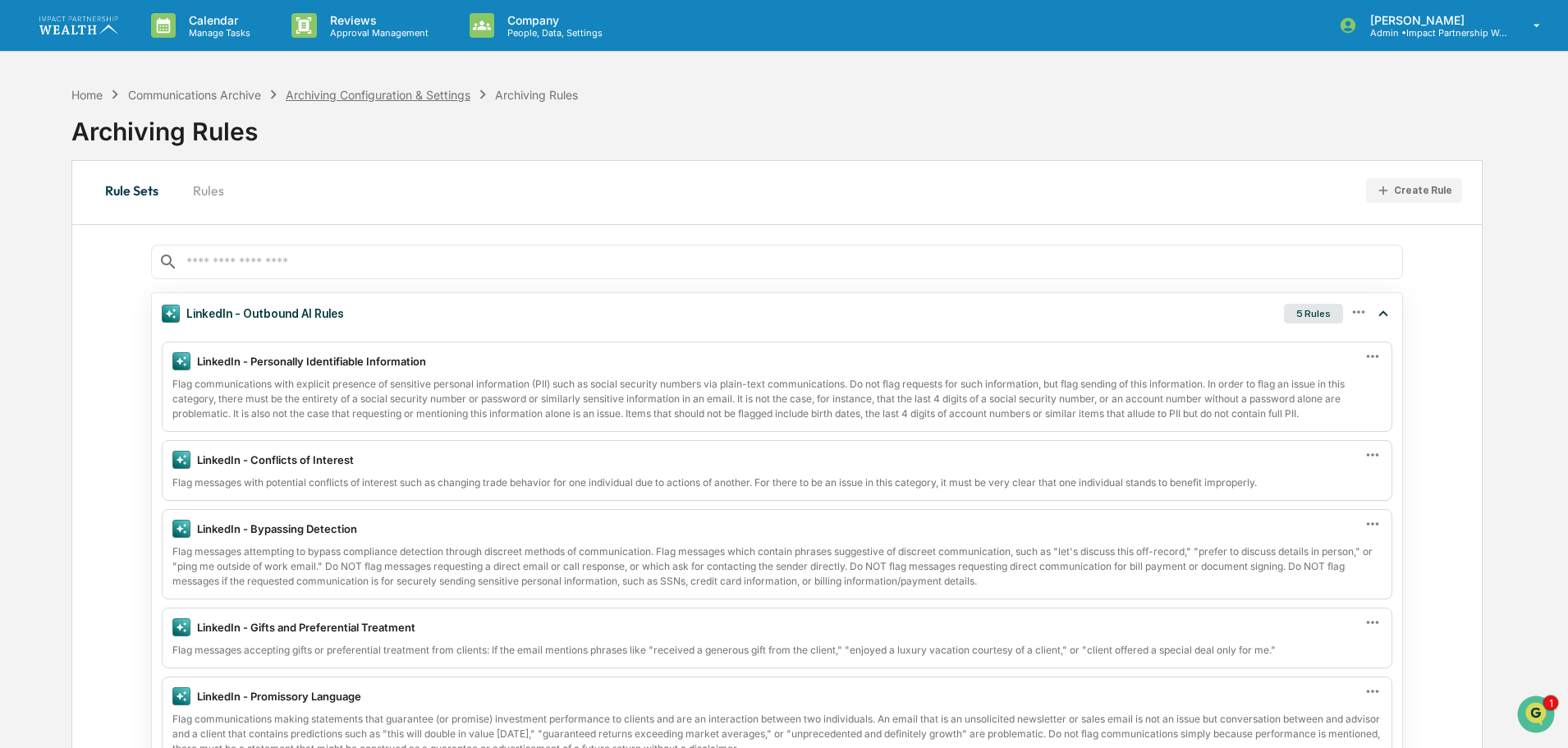
click at [425, 97] on div "Archiving Configuration & Settings" at bounding box center [378, 94] width 185 height 14
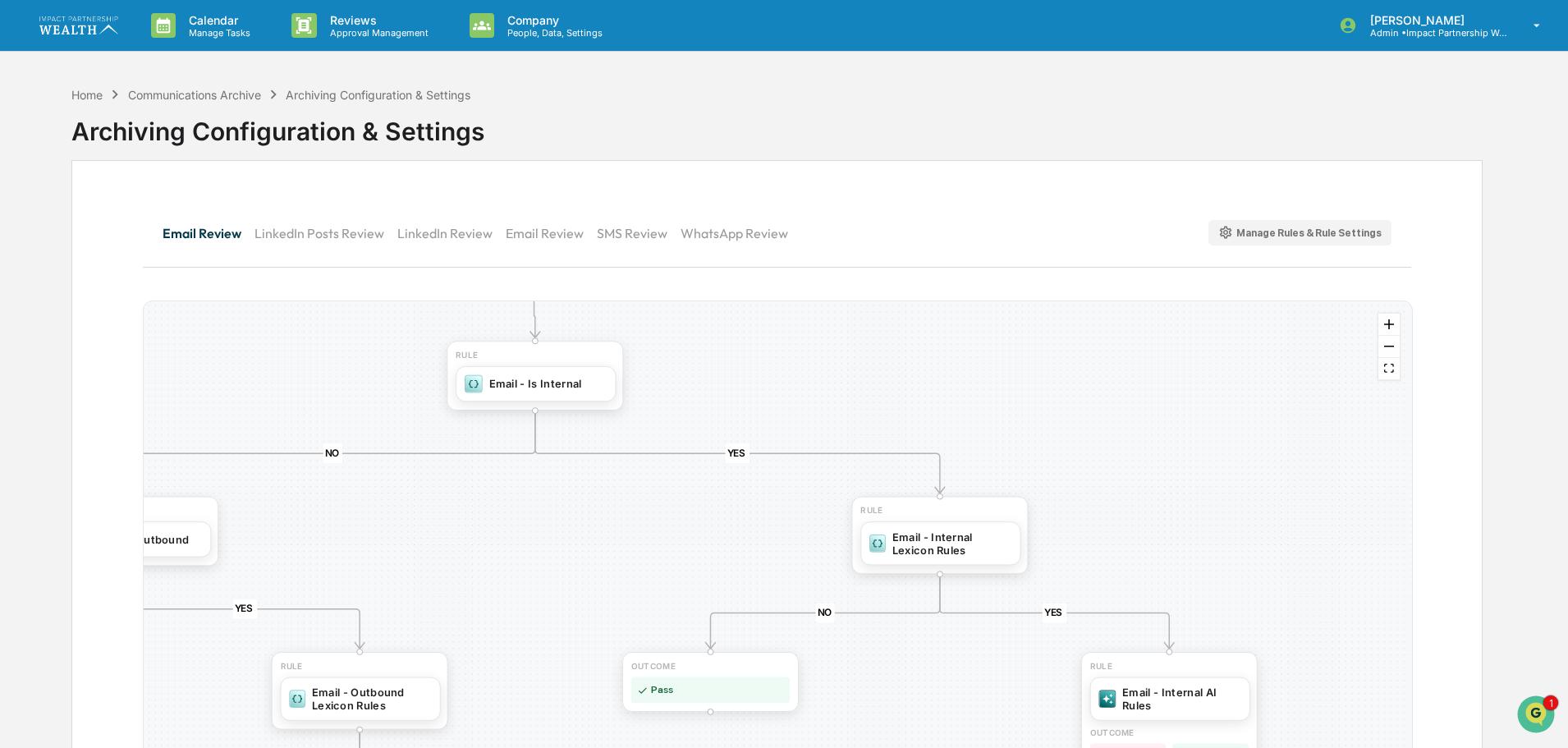
drag, startPoint x: 798, startPoint y: 512, endPoint x: 602, endPoint y: 562, distance: 202.3
click at [606, 562] on div "YES NO YES NO YES NO YES NO YES NO YES NO OUTCOME Pass RULE Email - Internal AI…" at bounding box center [778, 562] width 1269 height 523
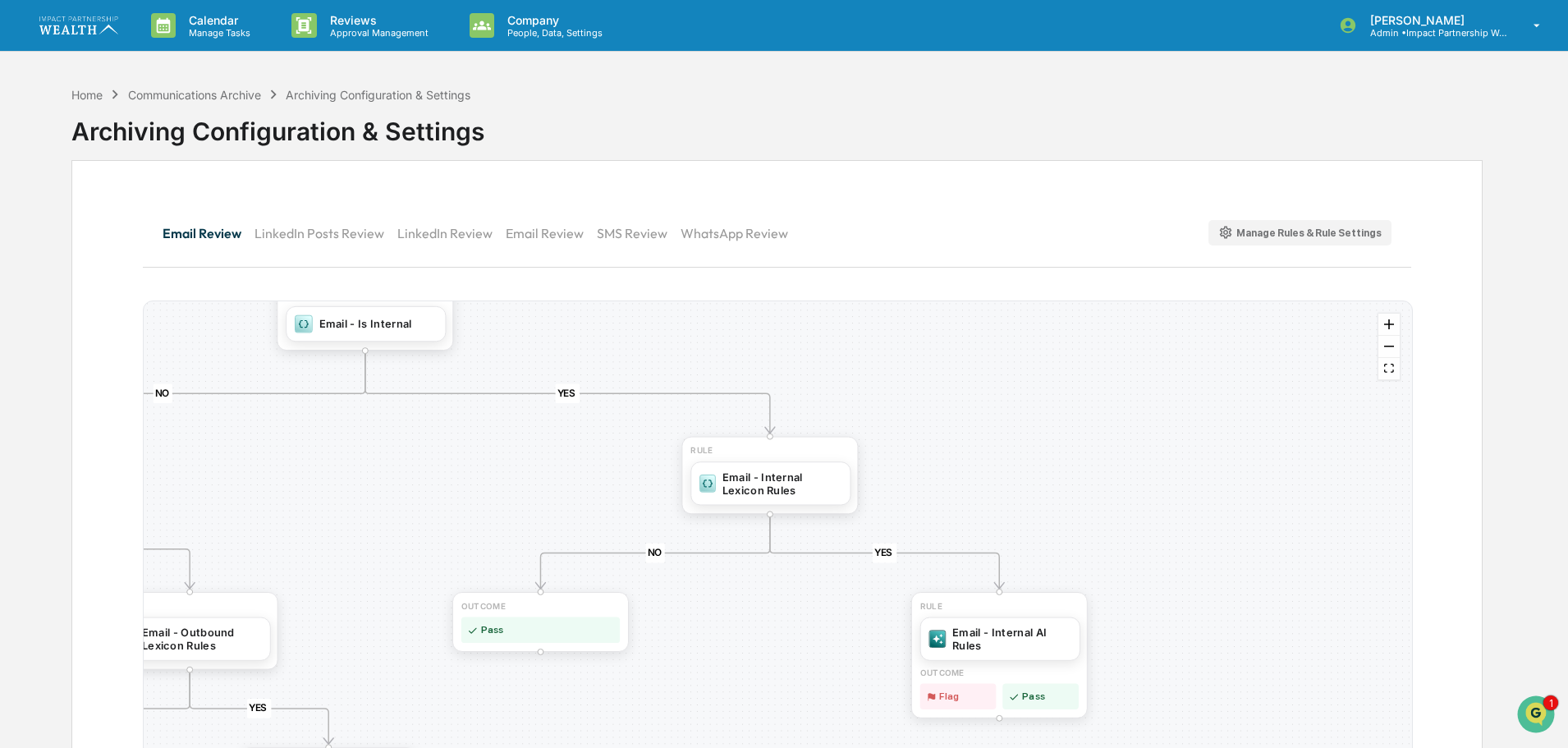
drag, startPoint x: 665, startPoint y: 534, endPoint x: 499, endPoint y: 472, distance: 177.2
click at [499, 472] on div "YES NO YES NO YES NO YES NO YES NO YES NO OUTCOME Pass RULE Email - Internal AI…" at bounding box center [778, 562] width 1269 height 523
click at [768, 475] on div "Email - Internal Lexicon Rules" at bounding box center [778, 482] width 120 height 27
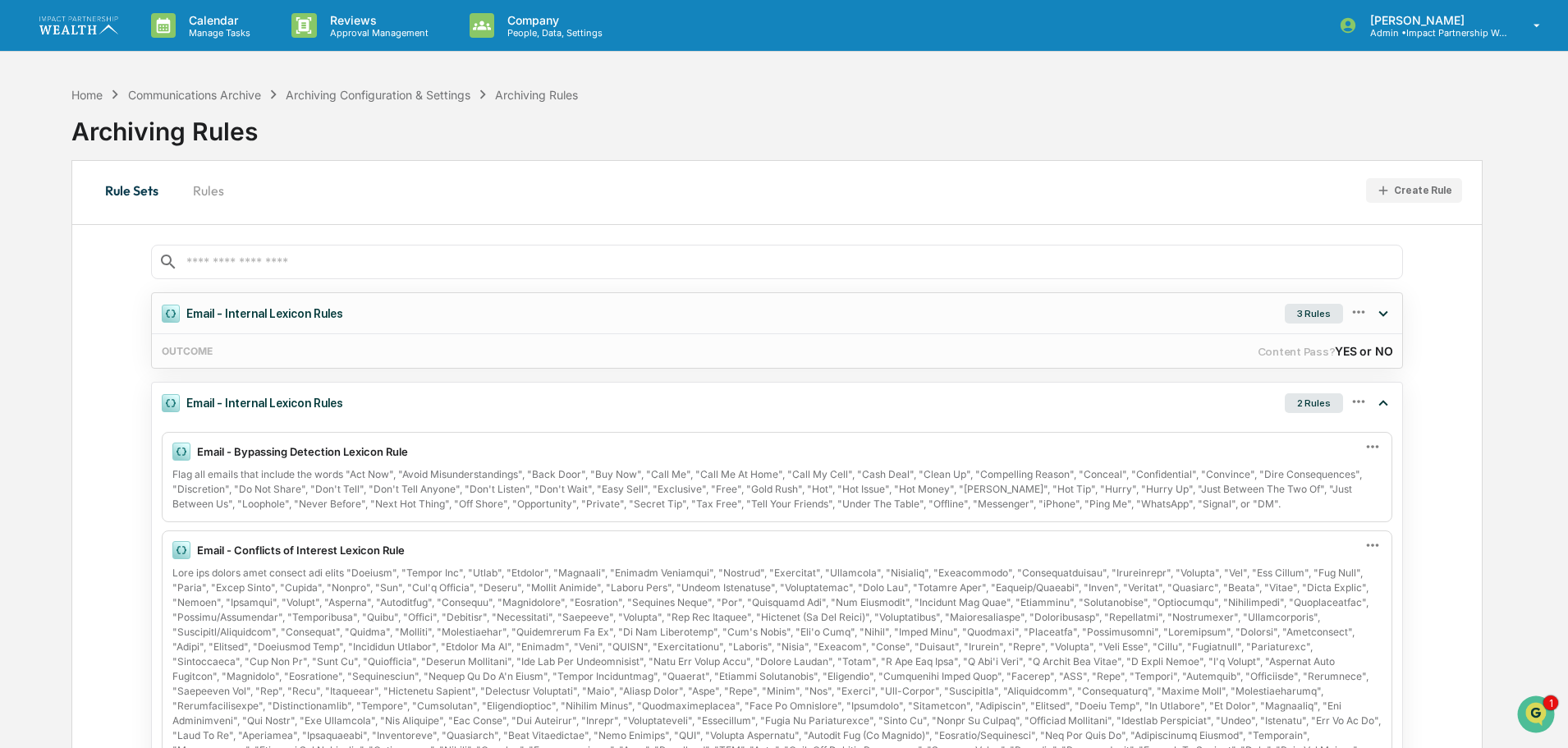
click at [1315, 320] on div "3 Rules" at bounding box center [1313, 313] width 58 height 20
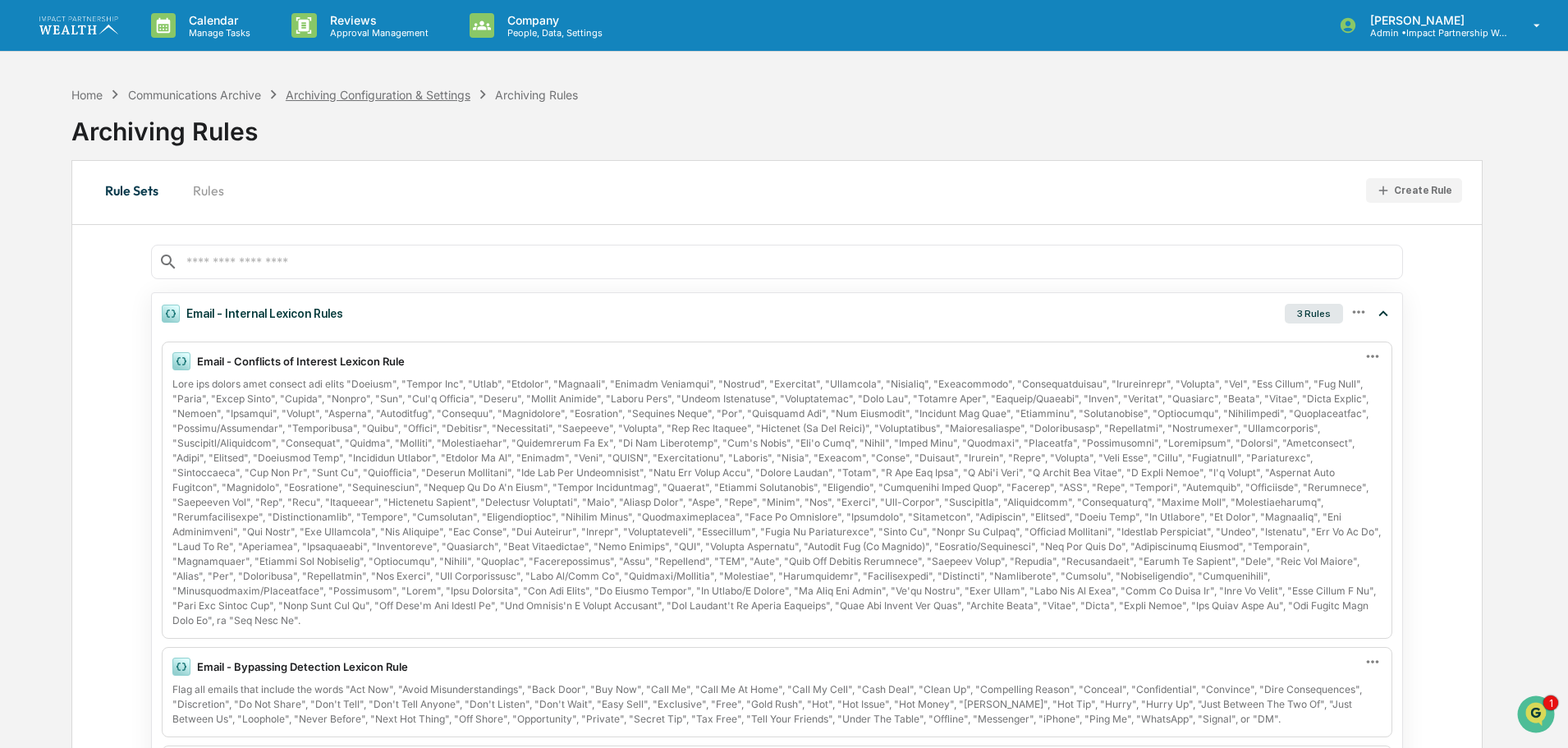
click at [435, 88] on div "Archiving Configuration & Settings" at bounding box center [378, 94] width 185 height 14
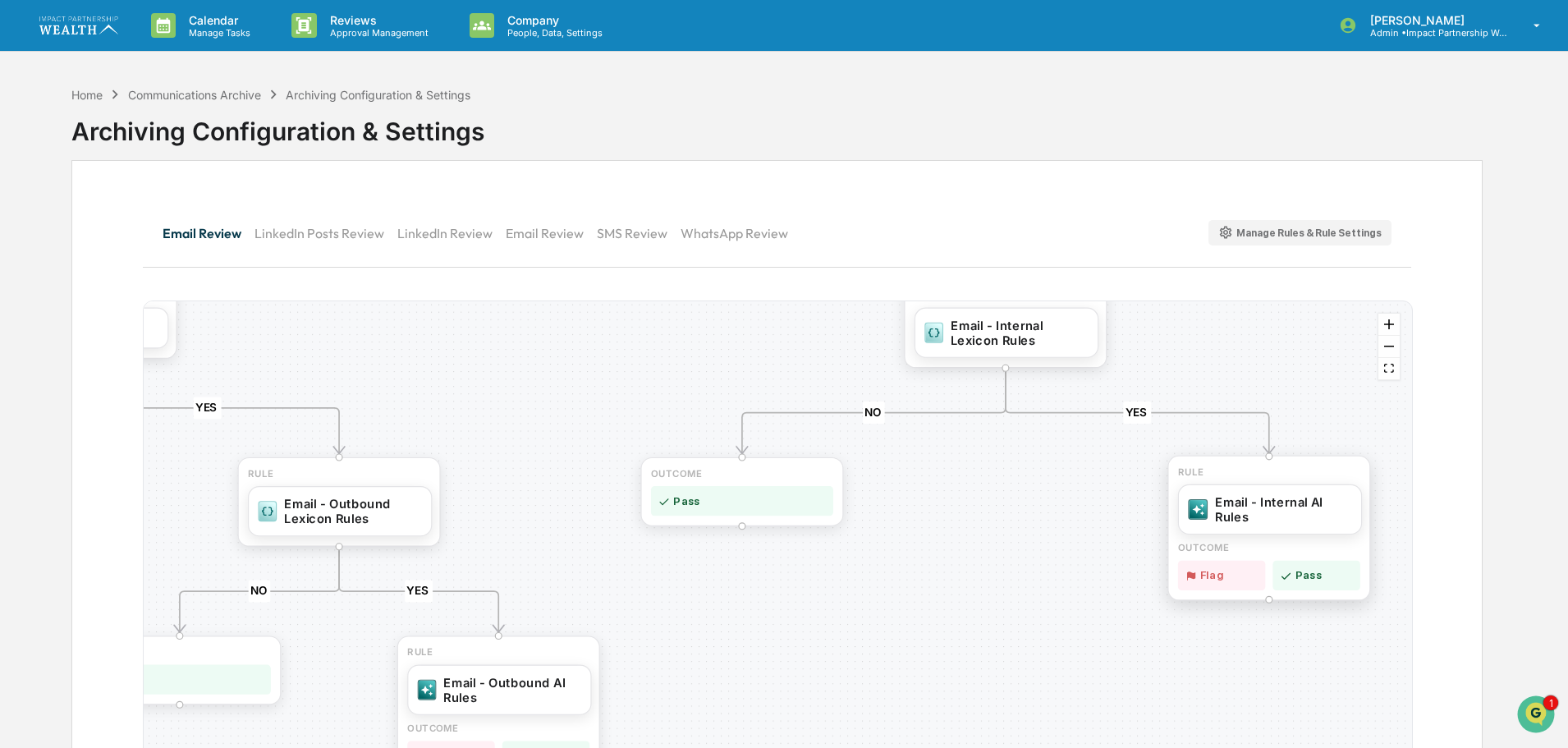
click at [1243, 508] on div "Email - Internal AI Rules" at bounding box center [1283, 508] width 136 height 30
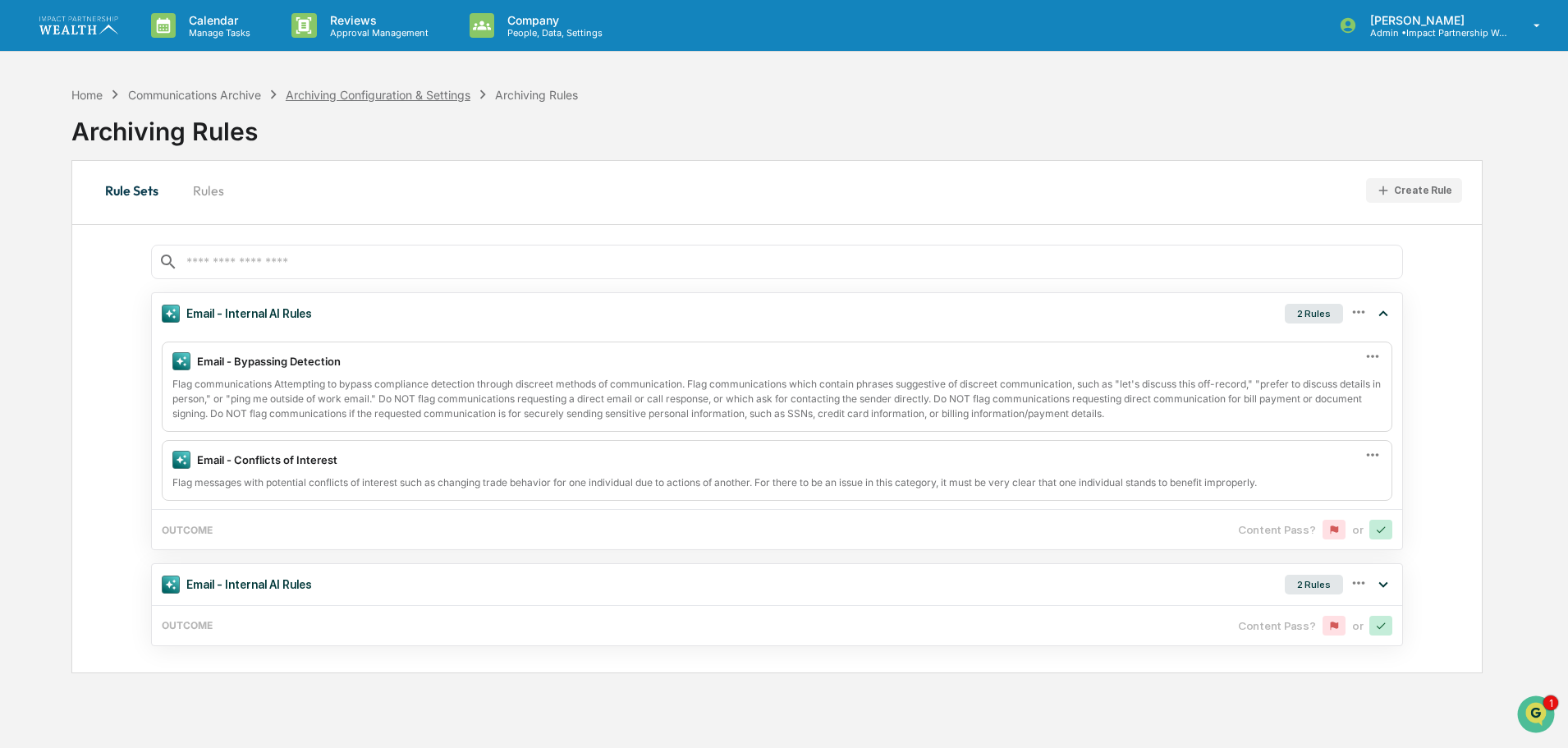
click at [324, 93] on div "Archiving Configuration & Settings" at bounding box center [378, 94] width 185 height 14
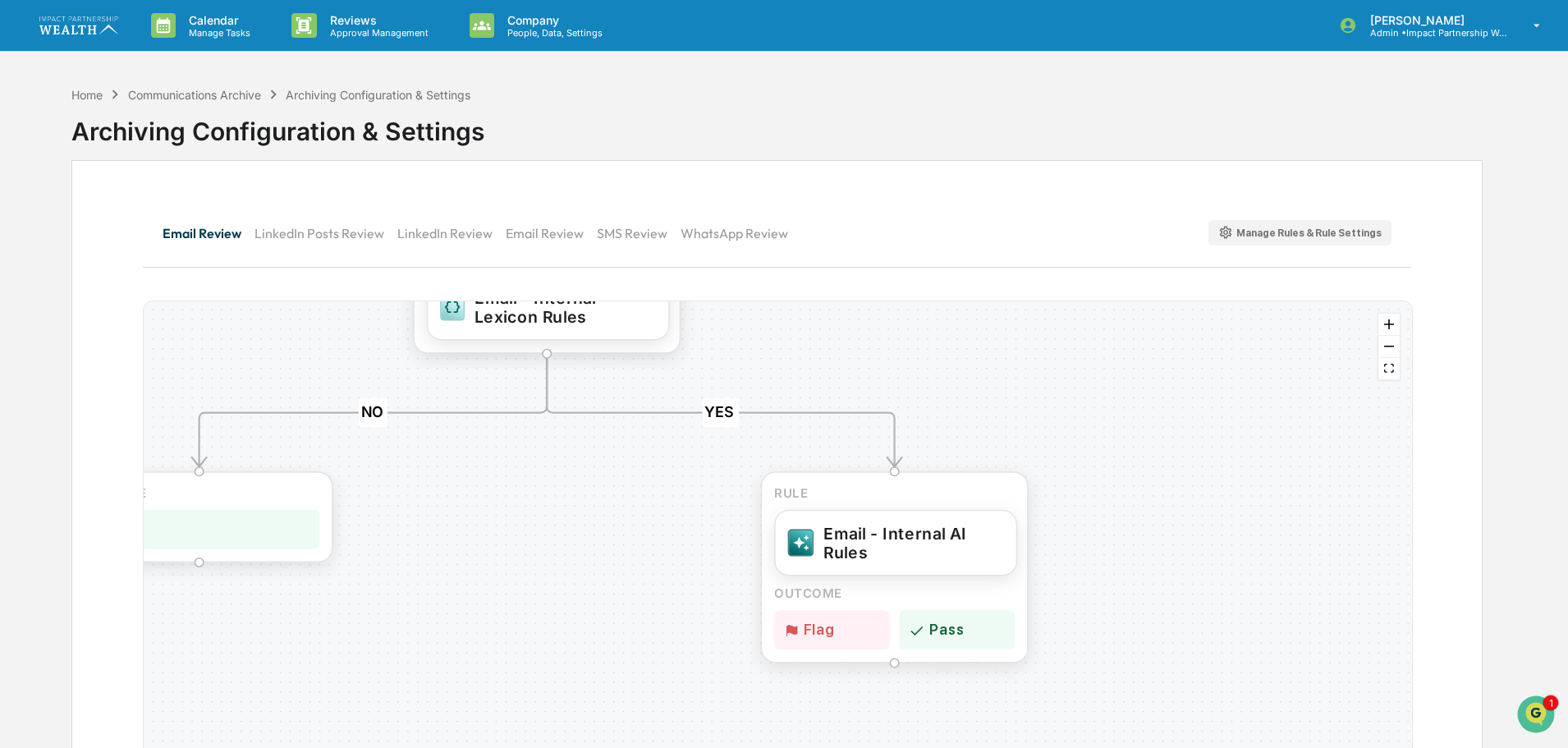
drag, startPoint x: 1116, startPoint y: 587, endPoint x: 630, endPoint y: 547, distance: 487.6
click at [630, 547] on div "YES NO YES NO YES NO YES NO YES NO YES NO OUTCOME Pass RULE Email - Internal AI…" at bounding box center [778, 562] width 1269 height 523
click at [427, 222] on button "LinkedIn Review" at bounding box center [452, 232] width 109 height 39
click at [859, 544] on div "LinkedIn - Internal AI Rules" at bounding box center [910, 539] width 181 height 39
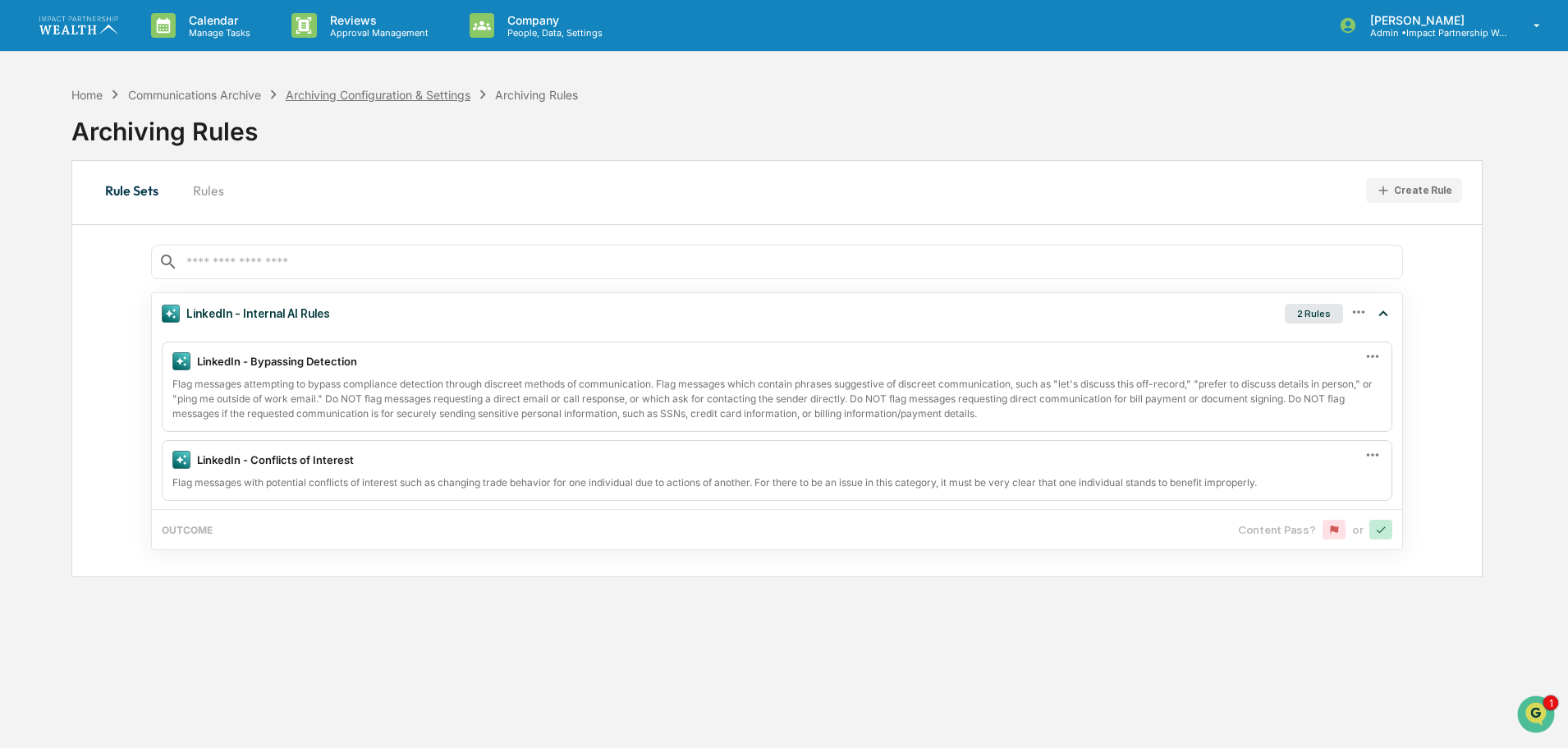
click at [387, 95] on div "Archiving Configuration & Settings" at bounding box center [378, 94] width 185 height 14
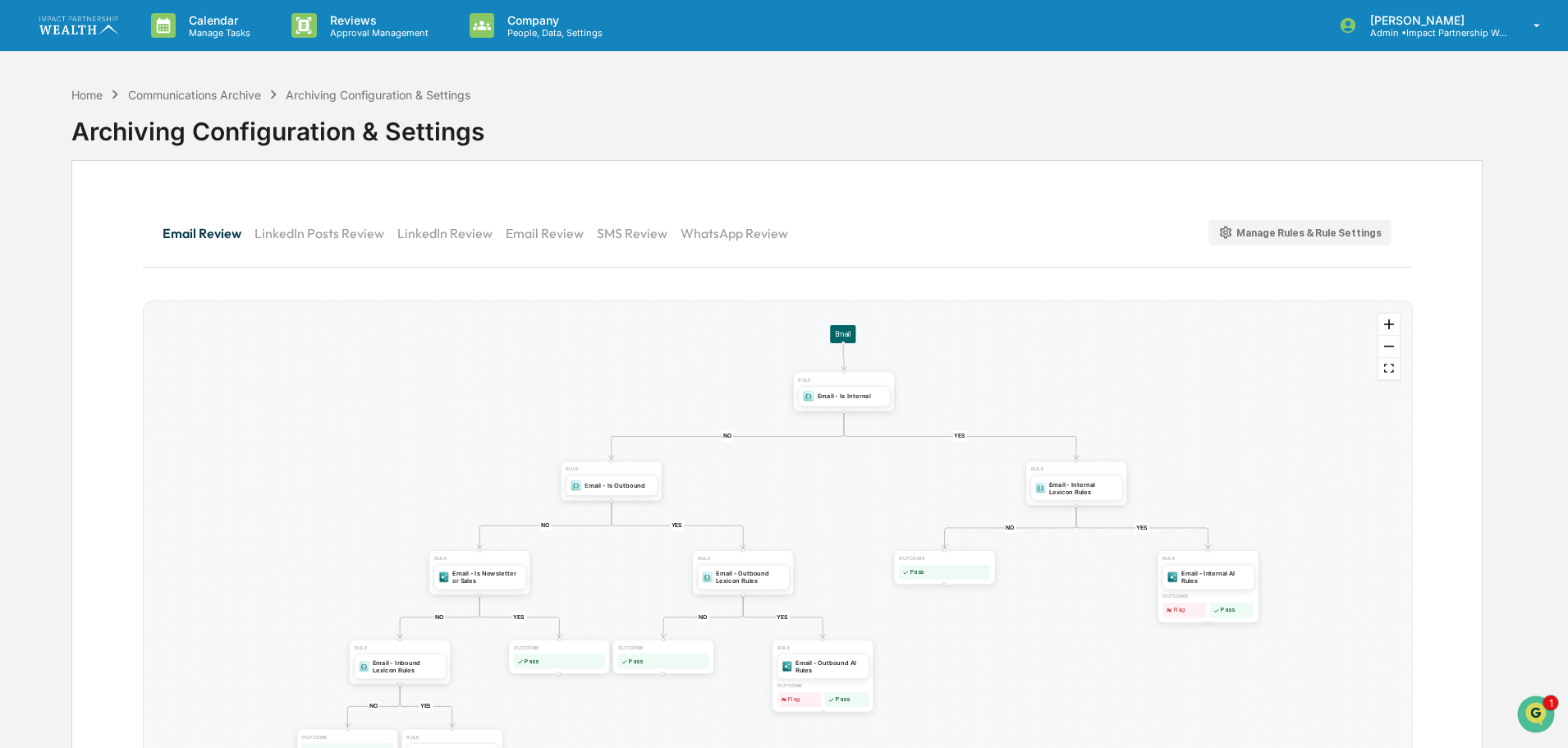
click at [559, 232] on button "Email Review" at bounding box center [551, 232] width 92 height 39
click at [182, 233] on button "Email Review" at bounding box center [209, 232] width 92 height 39
click at [541, 233] on button "Email Review" at bounding box center [551, 232] width 92 height 39
click at [171, 233] on button "Email Review" at bounding box center [209, 232] width 92 height 39
click at [524, 231] on button "Email Review" at bounding box center [551, 232] width 92 height 39
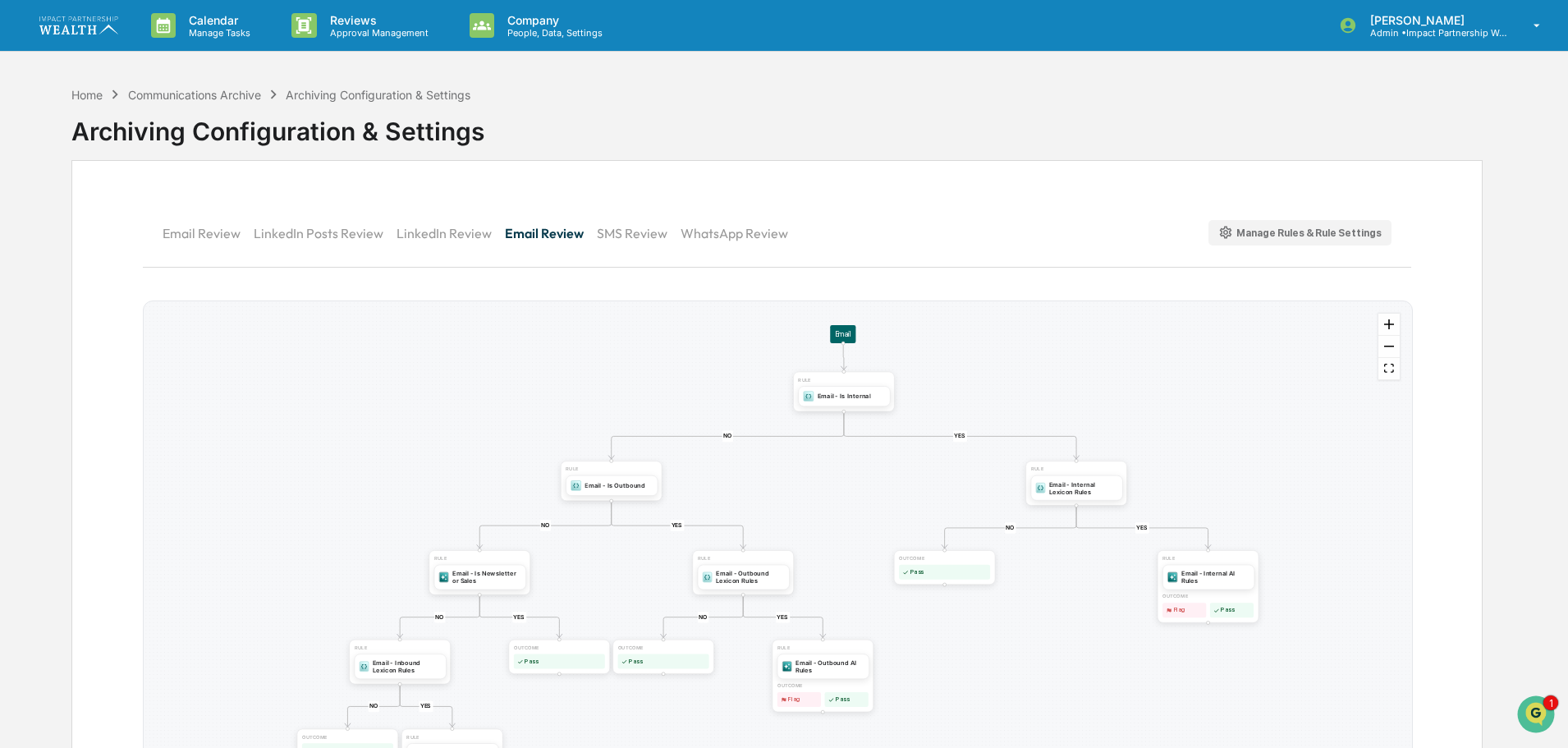
click at [615, 222] on button "SMS Review" at bounding box center [639, 232] width 84 height 39
click at [621, 233] on button "SMS Review" at bounding box center [638, 232] width 85 height 39
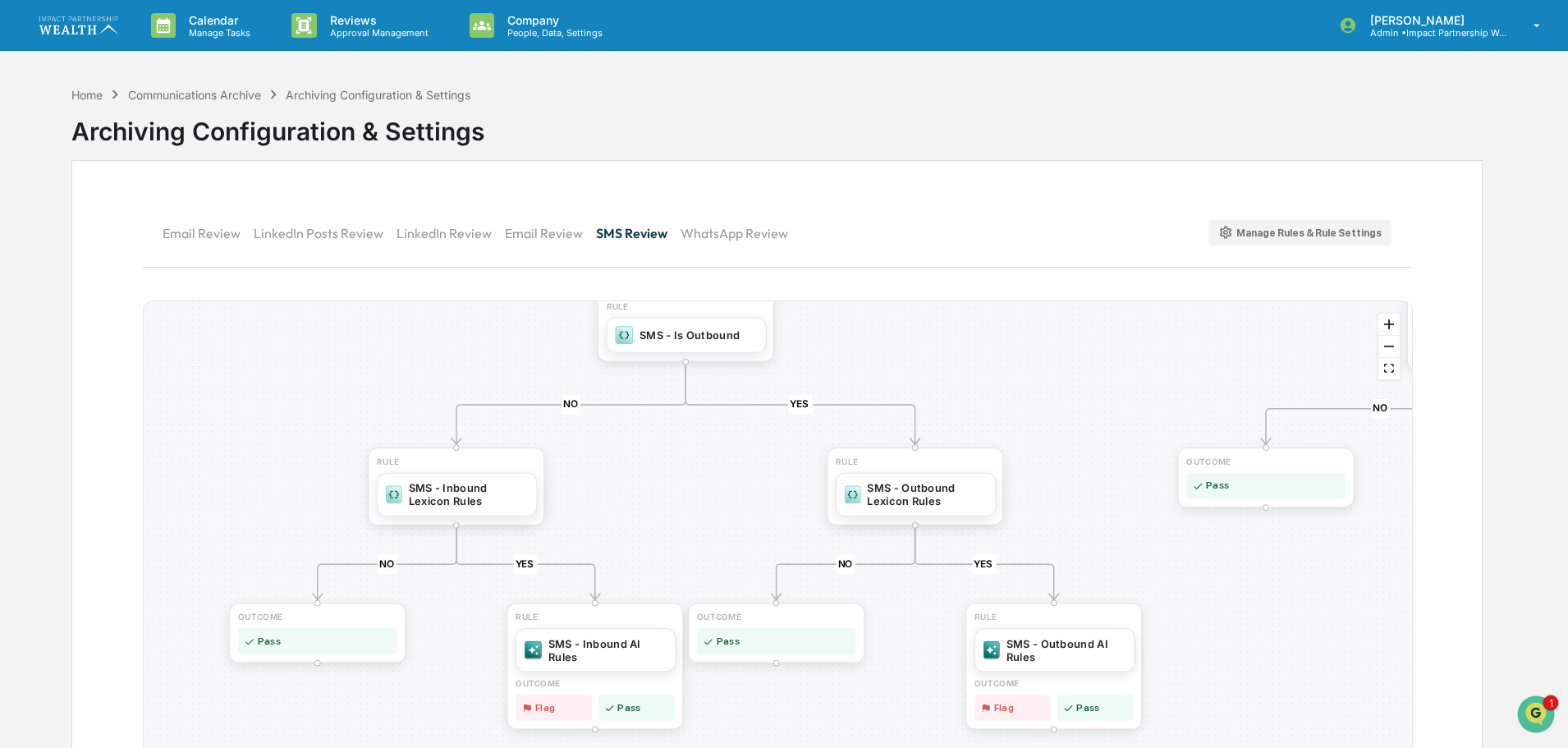
drag, startPoint x: 425, startPoint y: 499, endPoint x: 367, endPoint y: 313, distance: 194.8
click at [367, 313] on div "YES NO YES NO YES NO YES NO YES NO RULE SMS - Outbound Lexicon Rules RULE SMS -…" at bounding box center [778, 562] width 1269 height 523
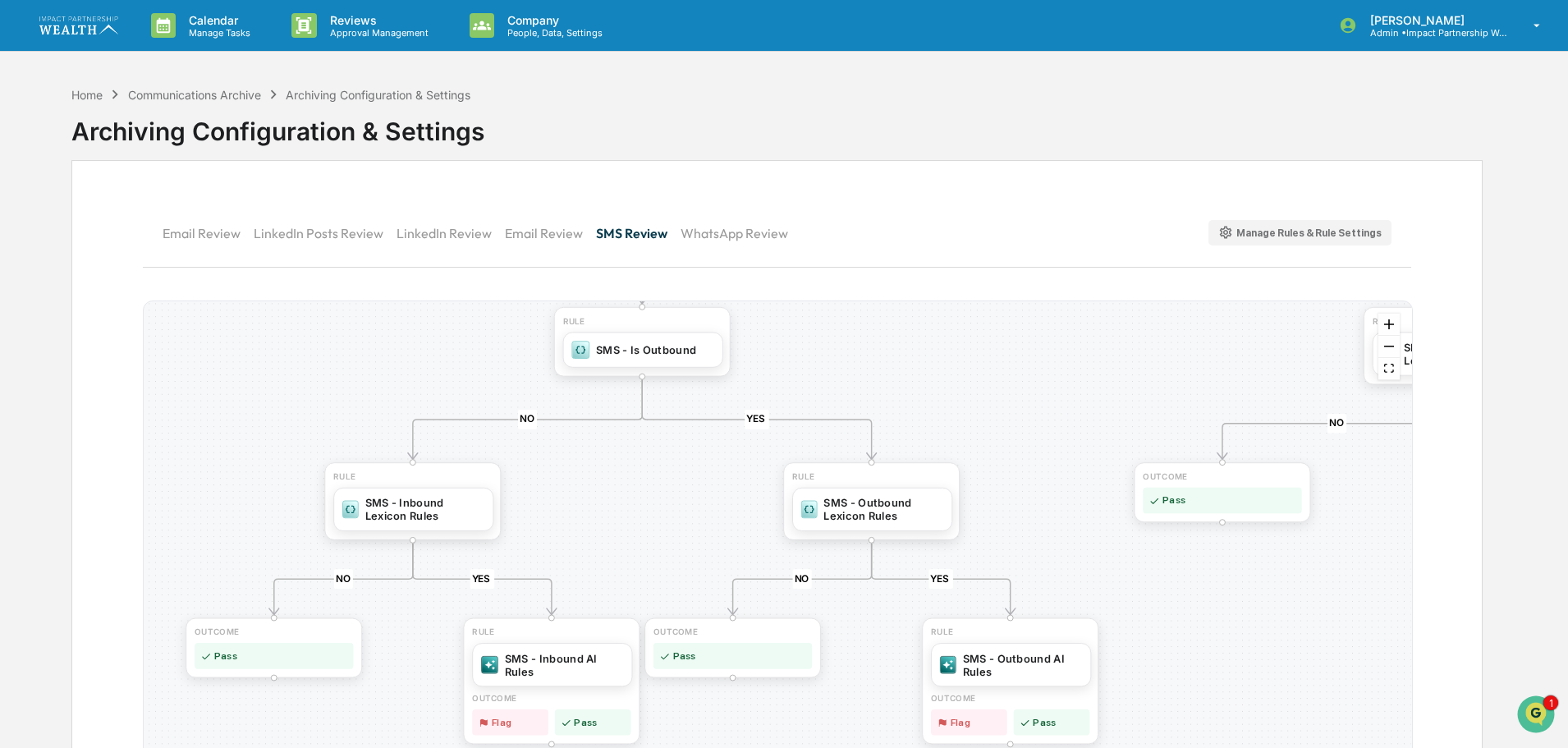
drag, startPoint x: 1090, startPoint y: 420, endPoint x: 1047, endPoint y: 435, distance: 45.5
click at [1047, 435] on div "YES NO YES NO YES NO YES NO YES NO RULE SMS - Outbound Lexicon Rules RULE SMS -…" at bounding box center [778, 562] width 1269 height 523
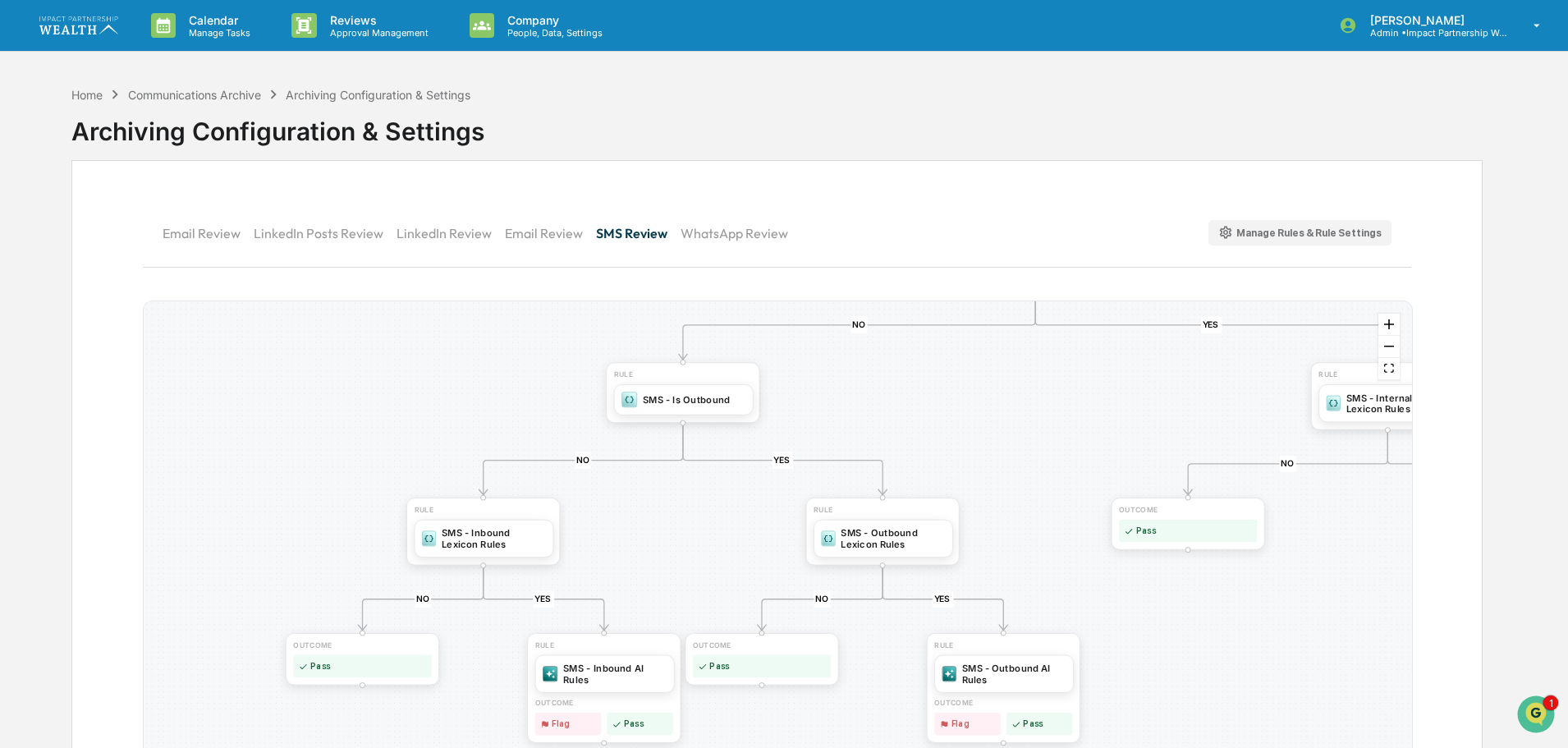
drag, startPoint x: 693, startPoint y: 484, endPoint x: 725, endPoint y: 520, distance: 48.2
click at [725, 520] on div "YES NO YES NO YES NO YES NO YES NO RULE SMS - Outbound Lexicon Rules RULE SMS -…" at bounding box center [778, 562] width 1269 height 523
click at [496, 533] on div "SMS - Inbound Lexicon Rules" at bounding box center [493, 536] width 104 height 22
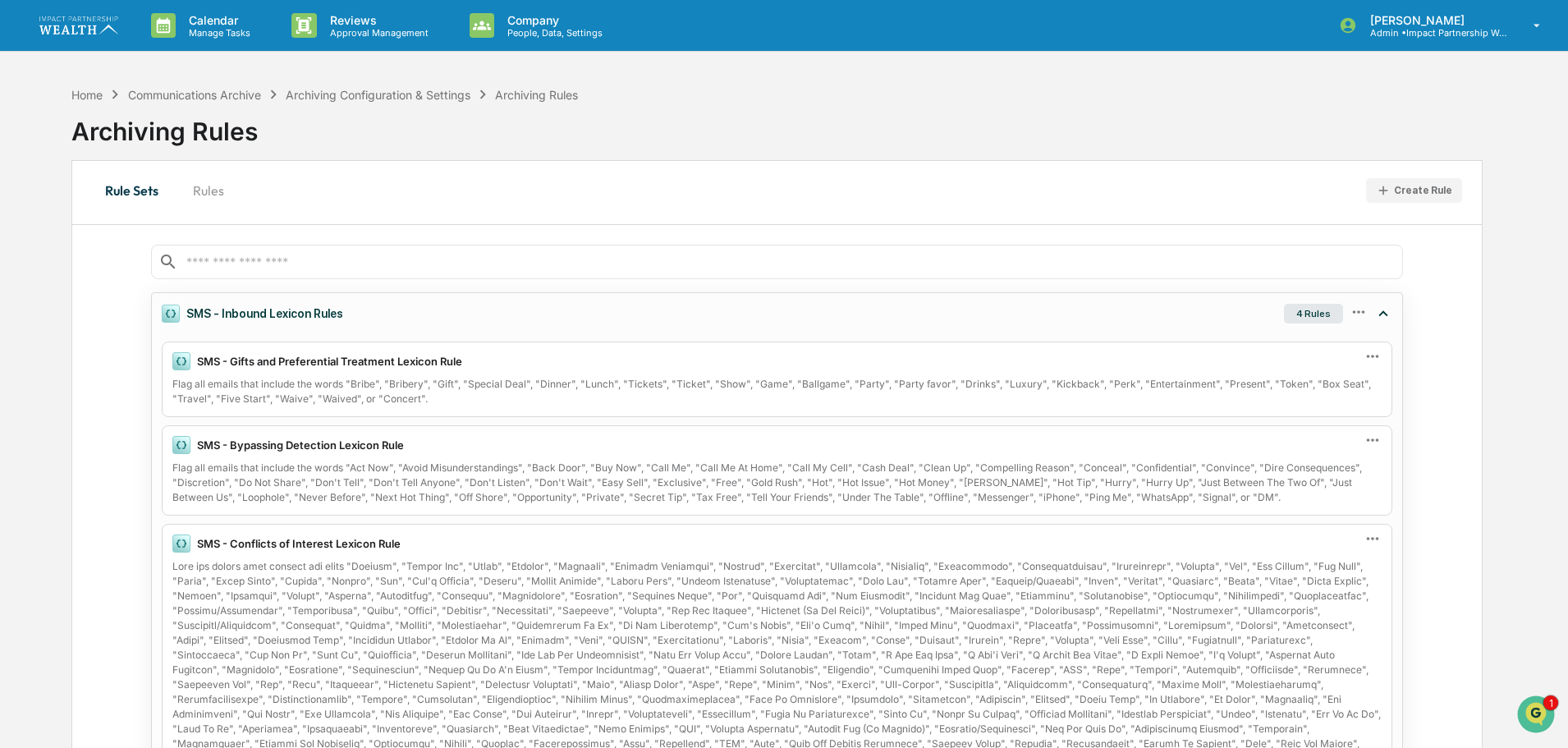
click at [1321, 309] on div "4 Rules" at bounding box center [1313, 313] width 59 height 20
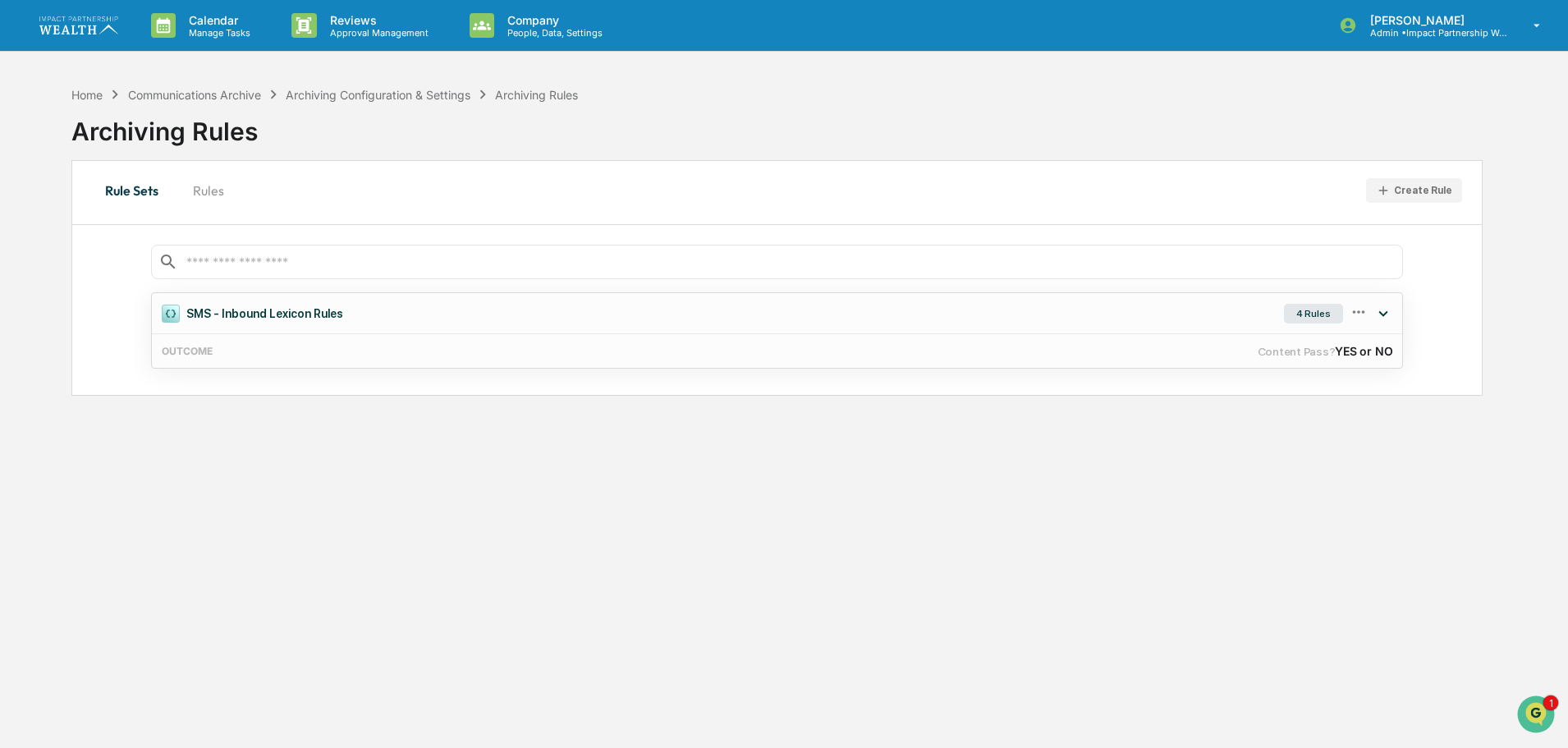
click at [1321, 309] on div "4 Rules" at bounding box center [1313, 313] width 59 height 20
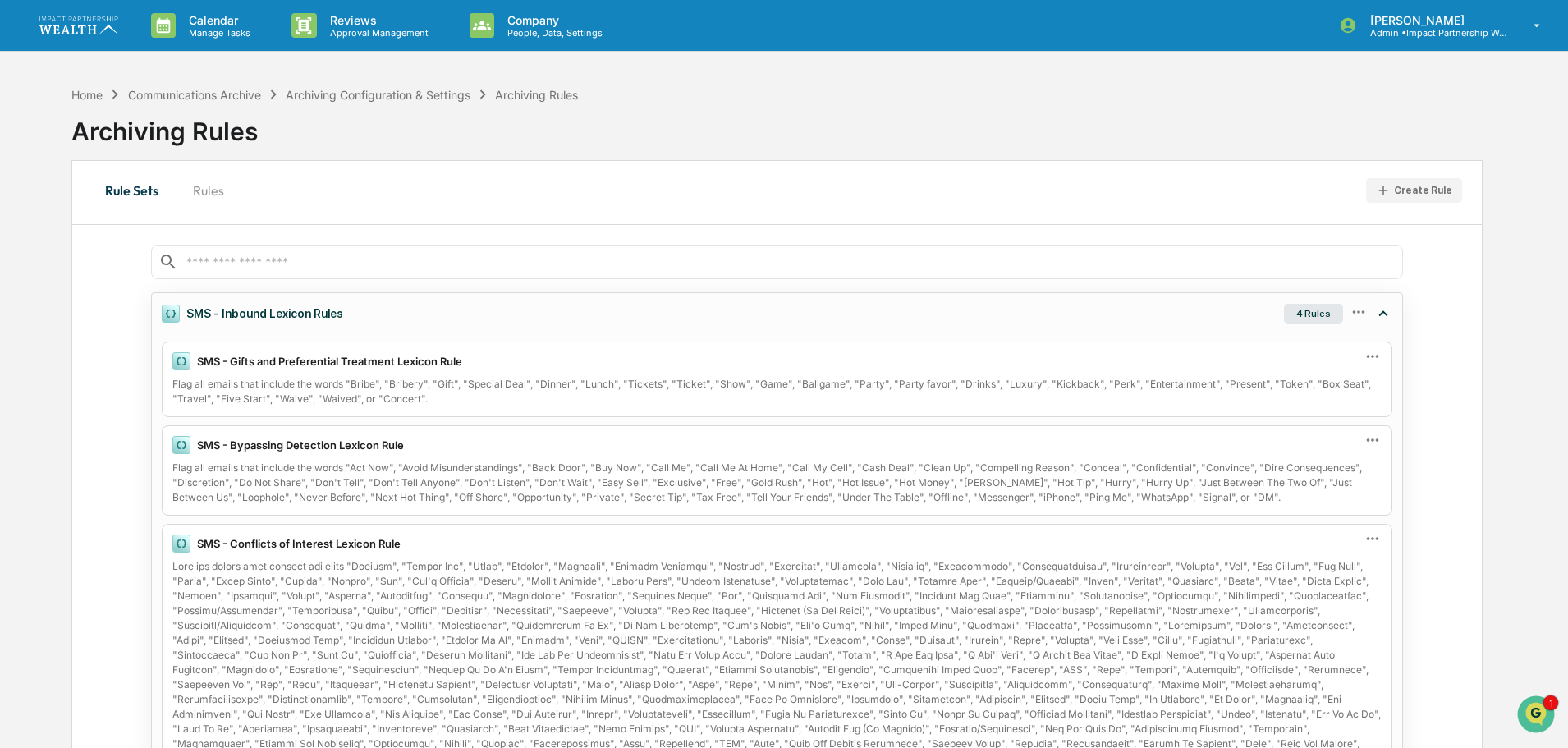
click at [1363, 312] on icon at bounding box center [1357, 312] width 12 height 3
click at [1294, 345] on div "Edit" at bounding box center [1298, 338] width 132 height 32
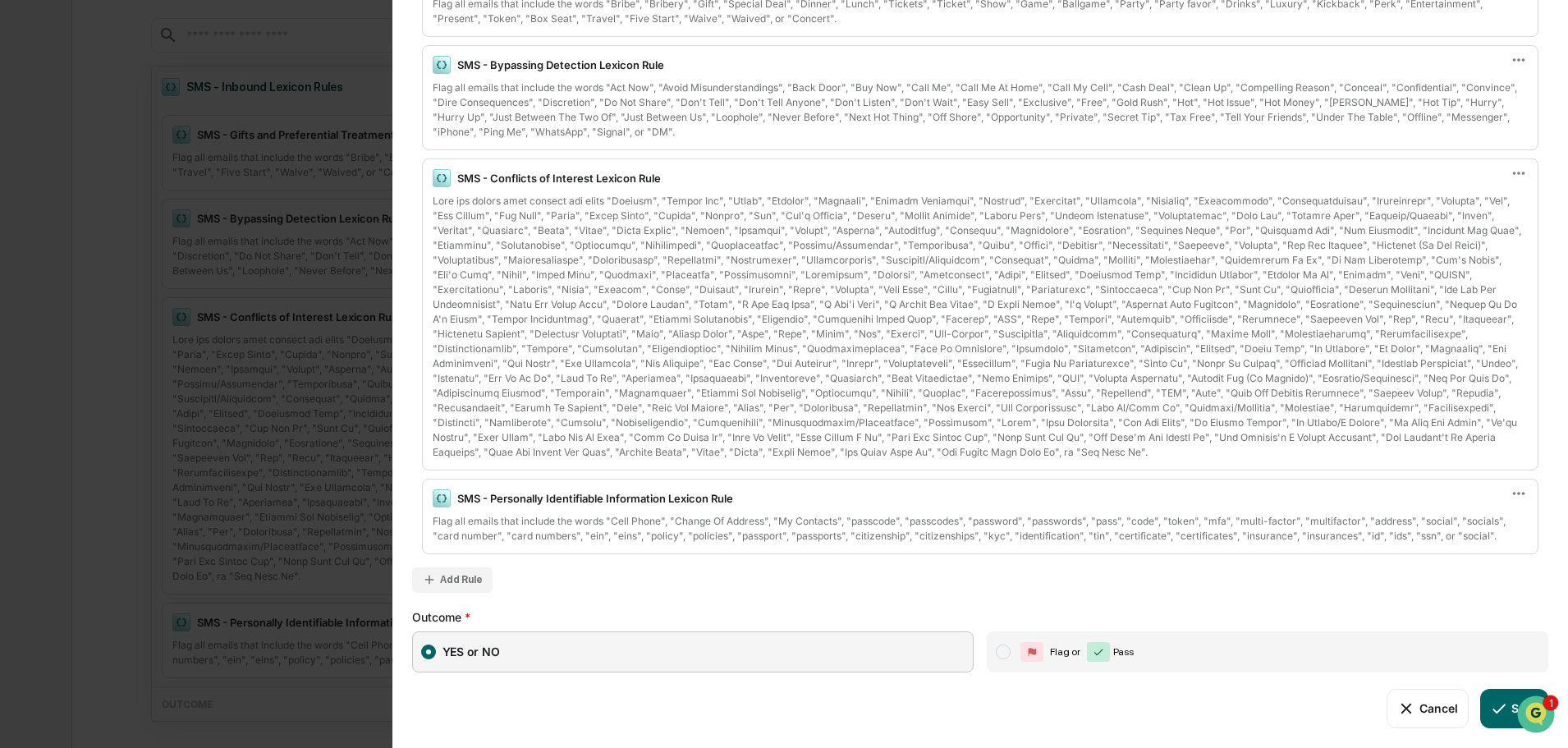
scroll to position [228, 0]
click at [469, 579] on div "Add Rule" at bounding box center [461, 579] width 43 height 11
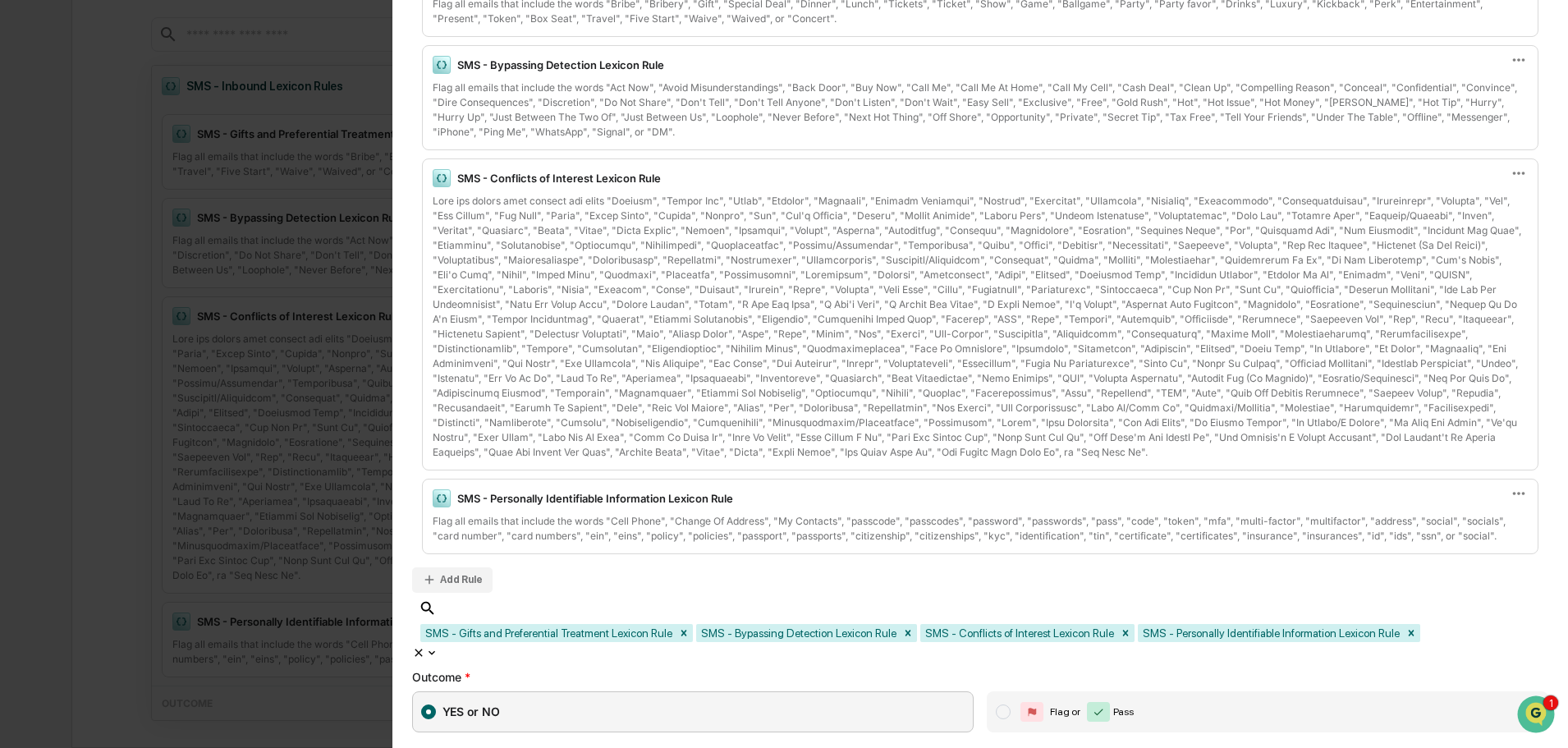
click at [1475, 623] on div at bounding box center [1481, 633] width 117 height 19
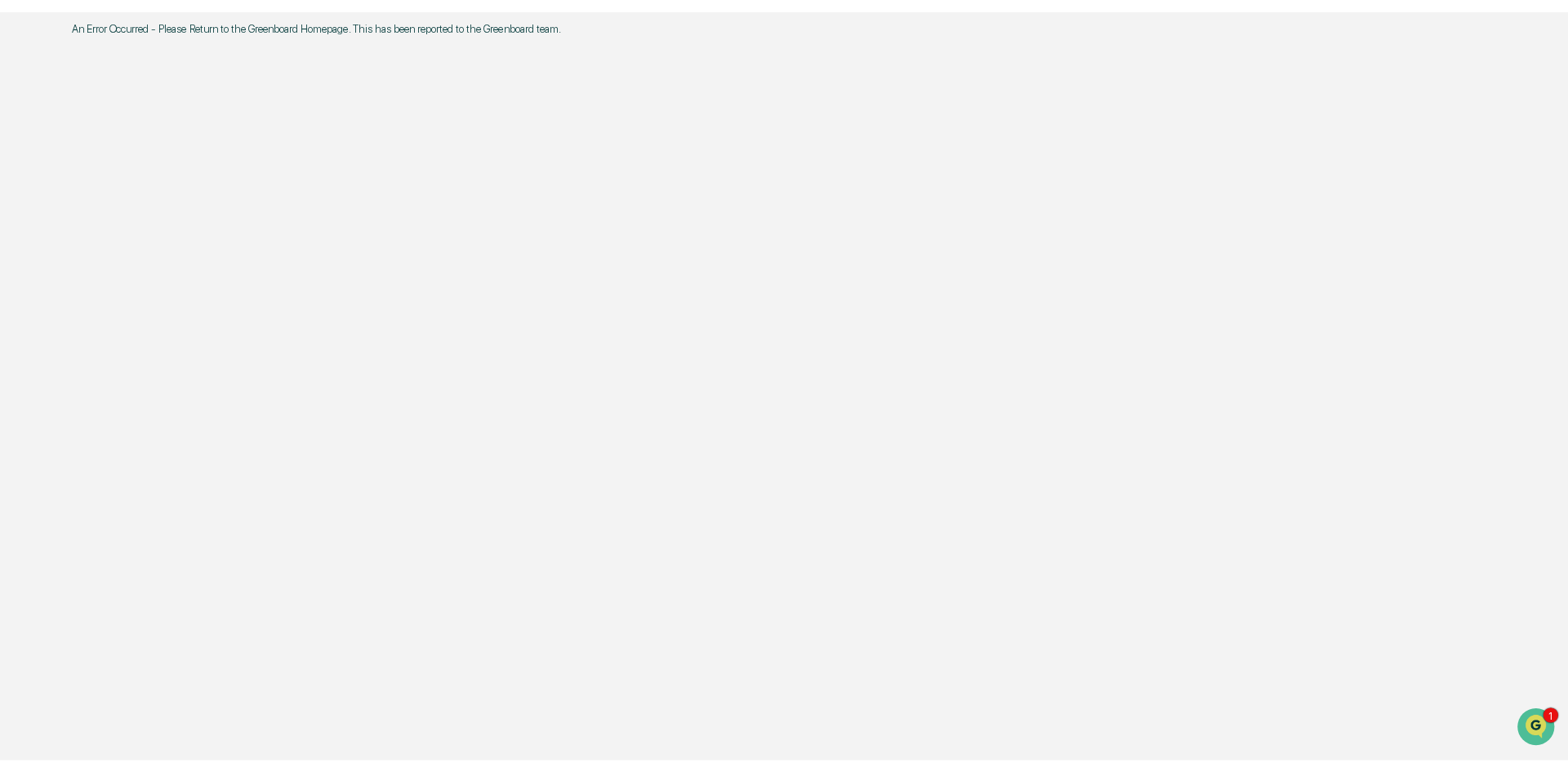
scroll to position [0, 0]
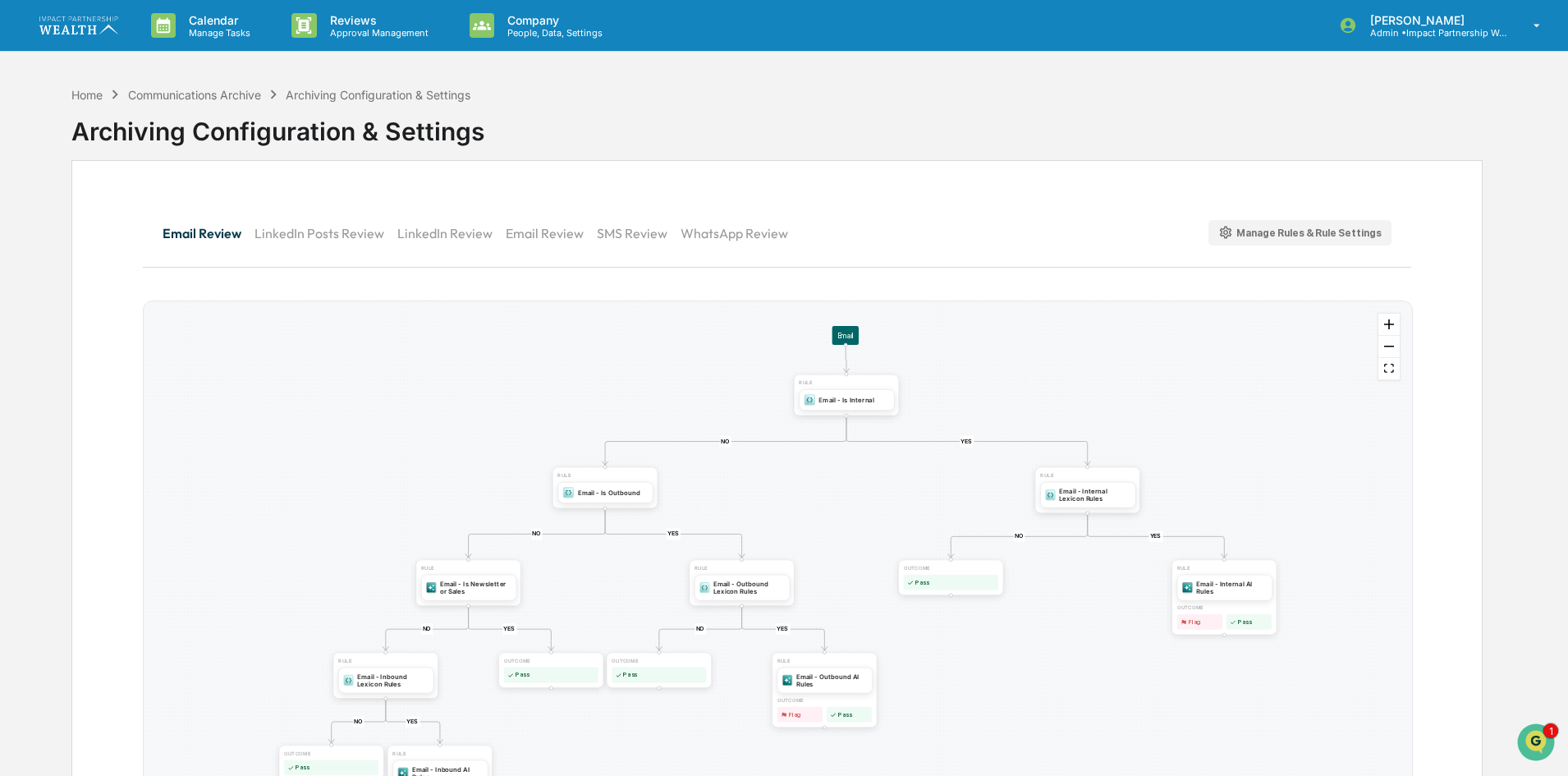
click at [606, 234] on button "SMS Review" at bounding box center [639, 233] width 84 height 39
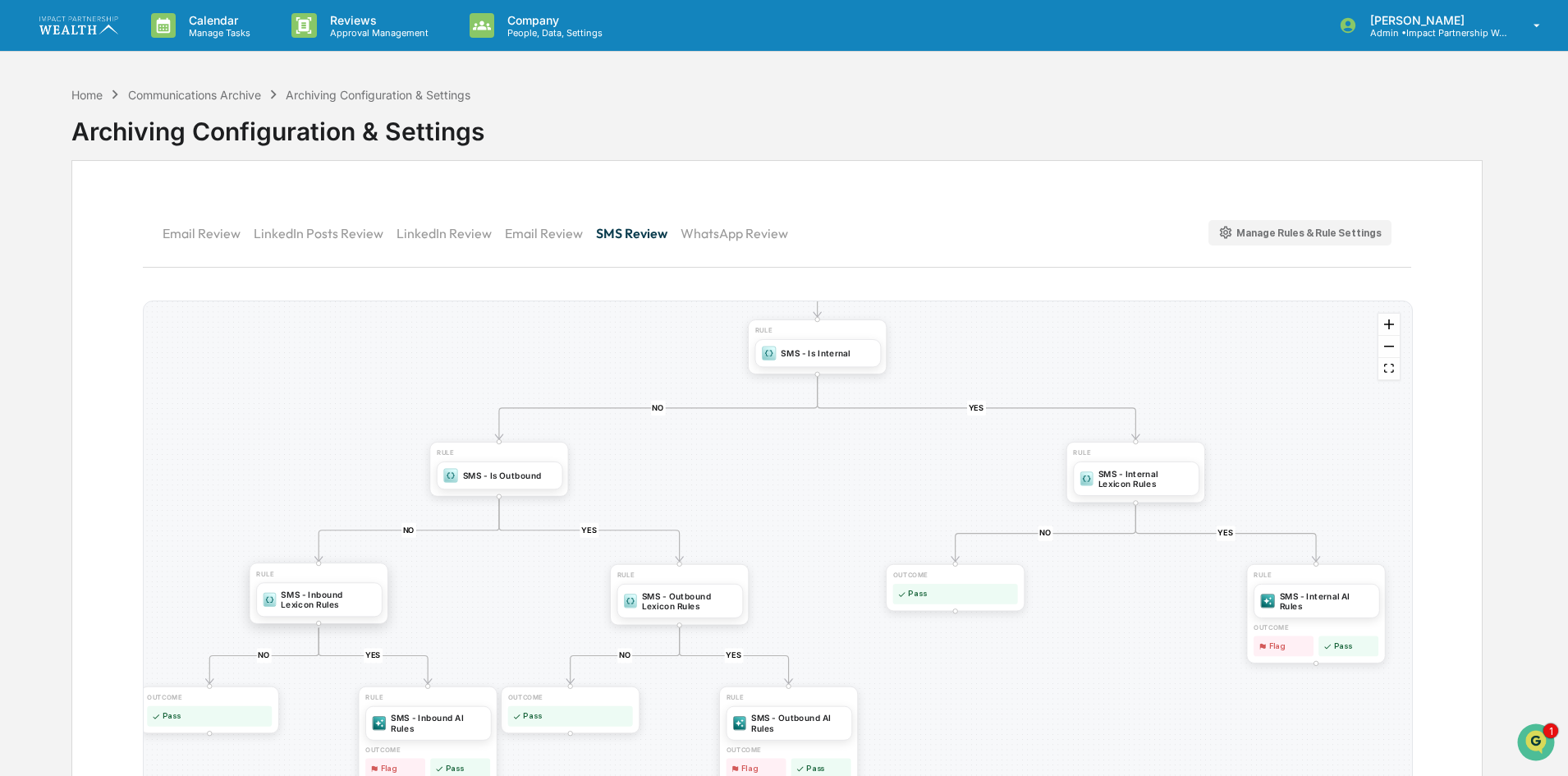
click at [318, 599] on div "SMS - Inbound Lexicon Rules" at bounding box center [328, 599] width 94 height 21
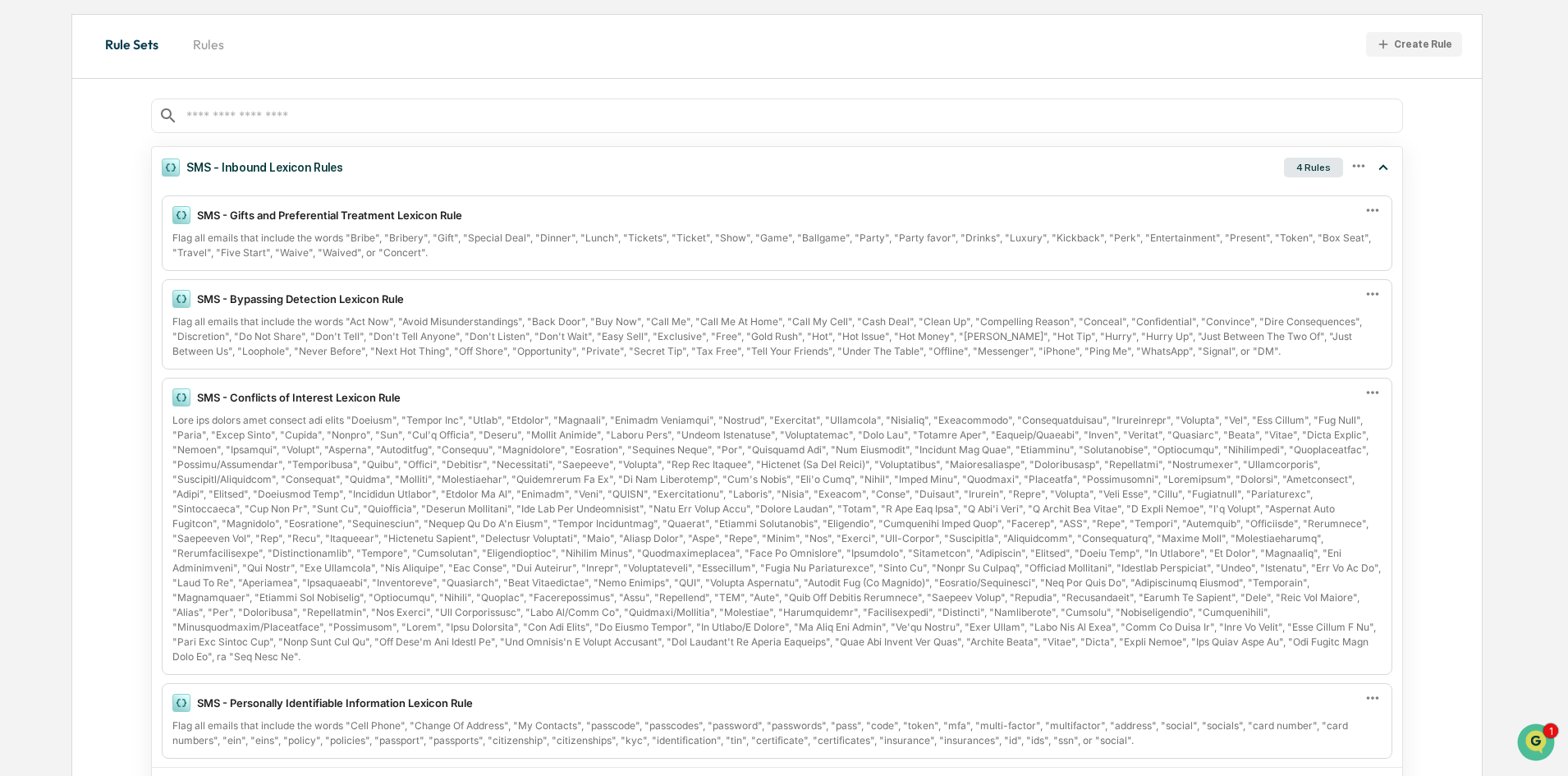
scroll to position [117, 0]
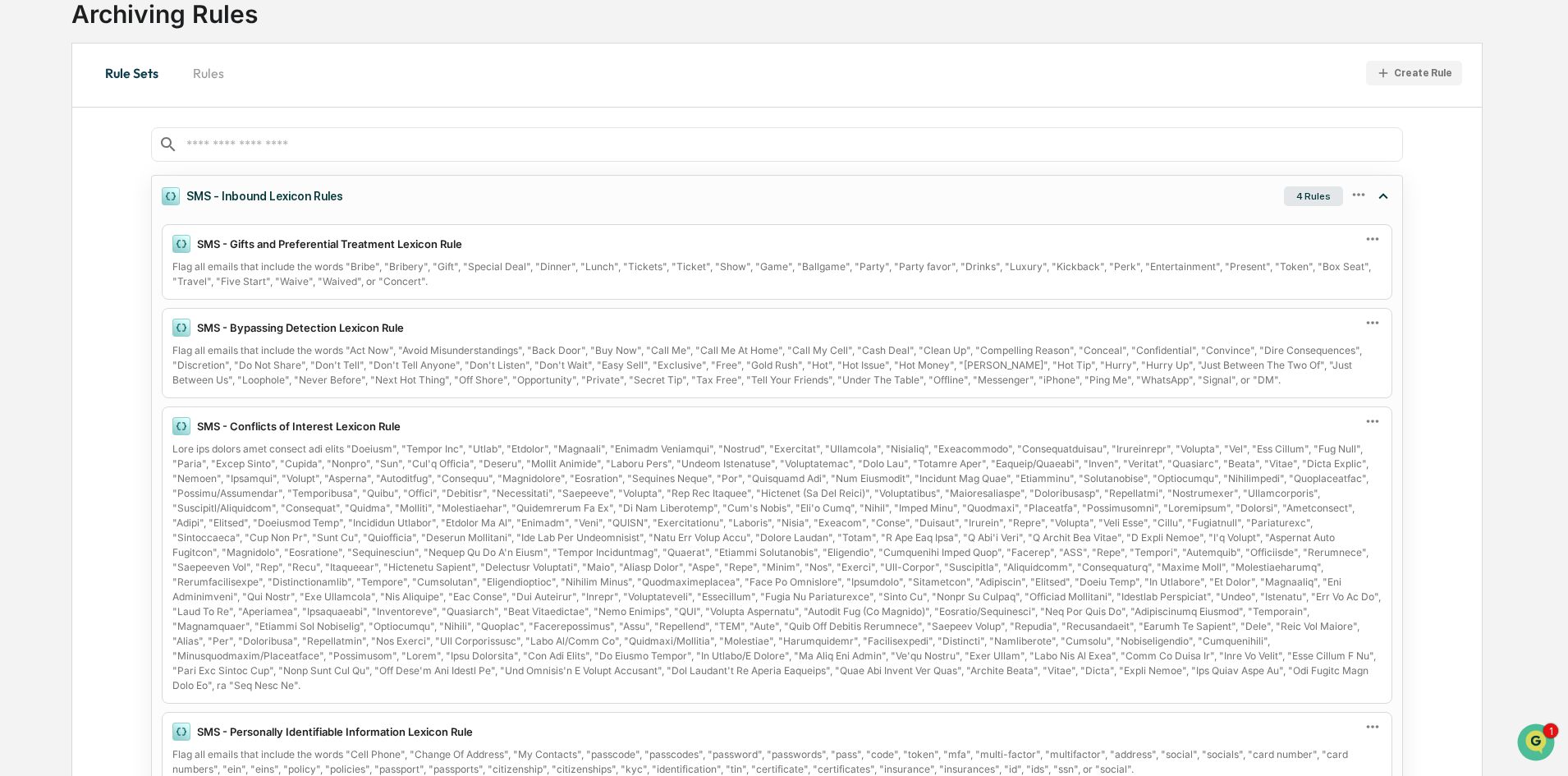
click at [1357, 191] on icon at bounding box center [1358, 194] width 18 height 18
click at [1295, 218] on div "Edit" at bounding box center [1298, 221] width 132 height 32
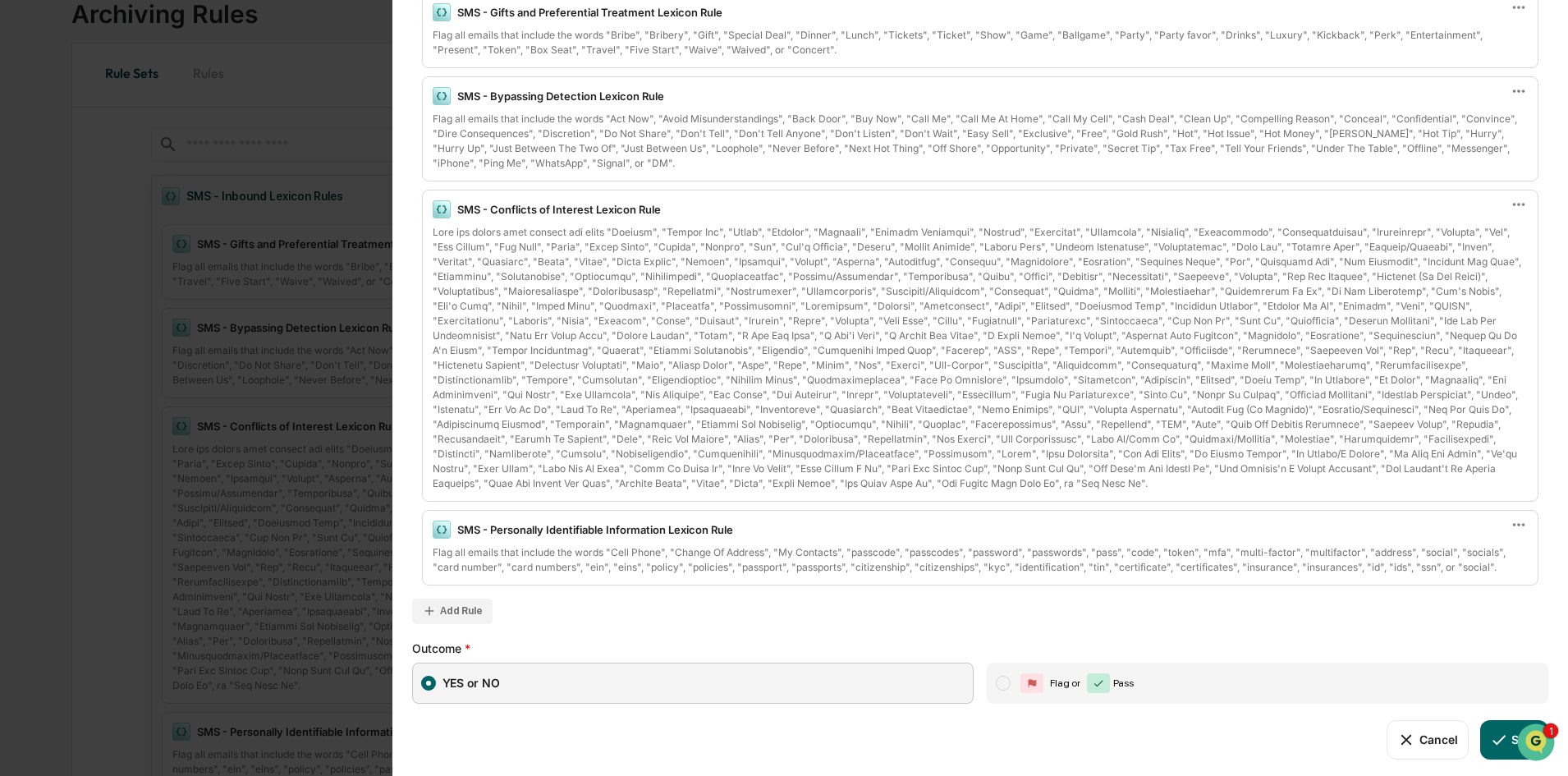
scroll to position [212, 0]
click at [454, 614] on div "Add Rule" at bounding box center [453, 608] width 62 height 15
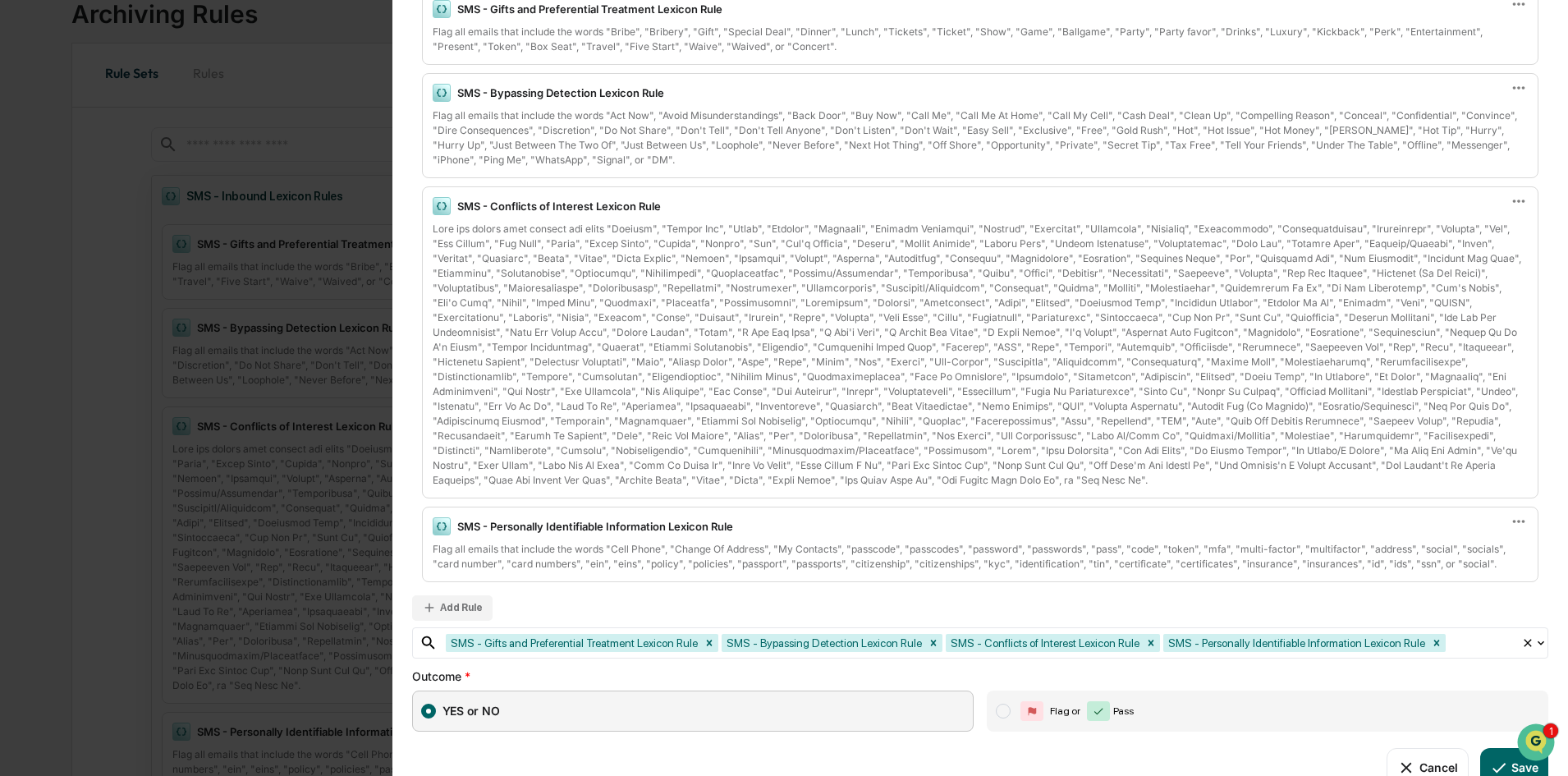
click at [1454, 646] on div at bounding box center [1480, 643] width 64 height 19
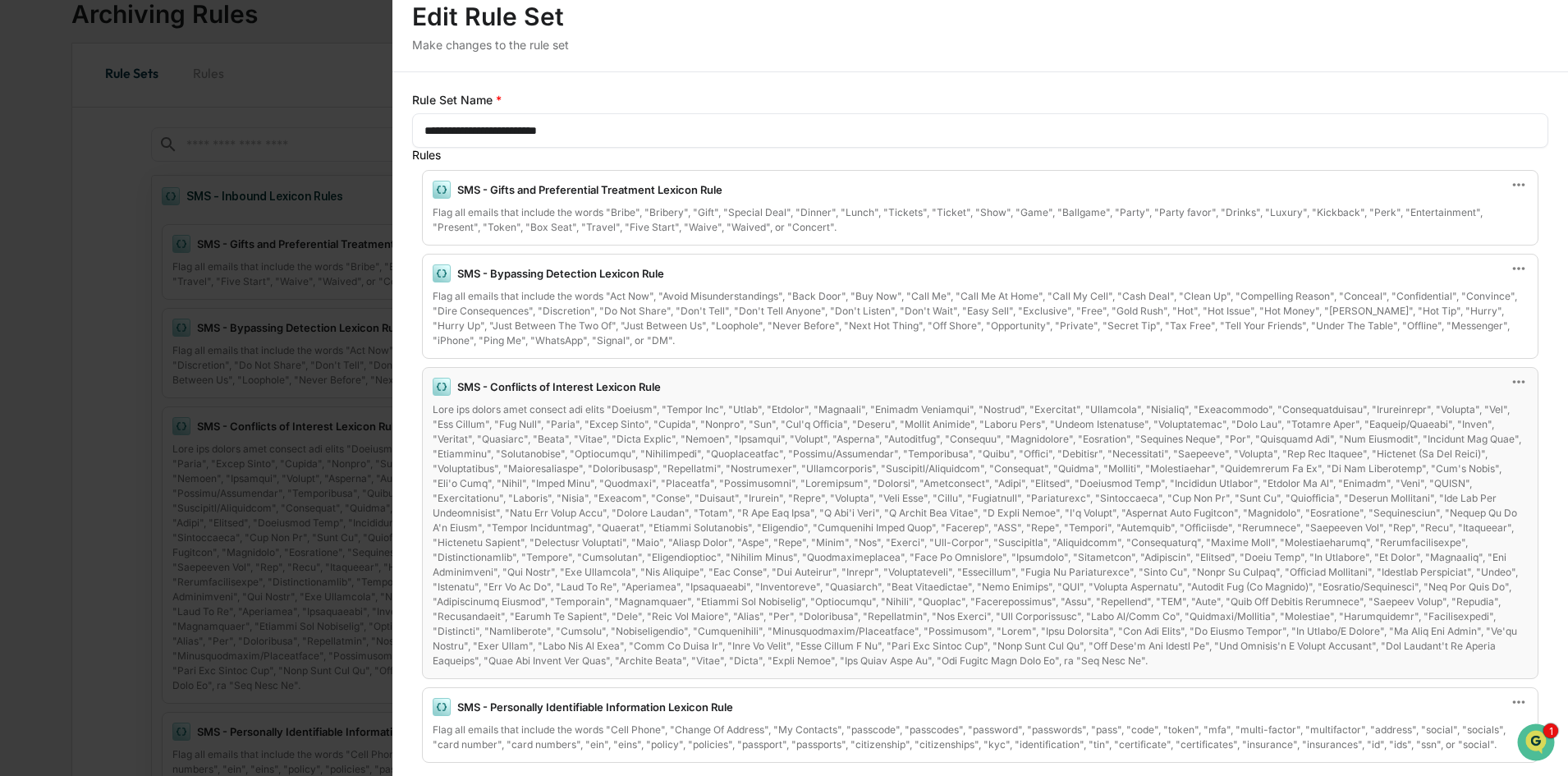
scroll to position [0, 0]
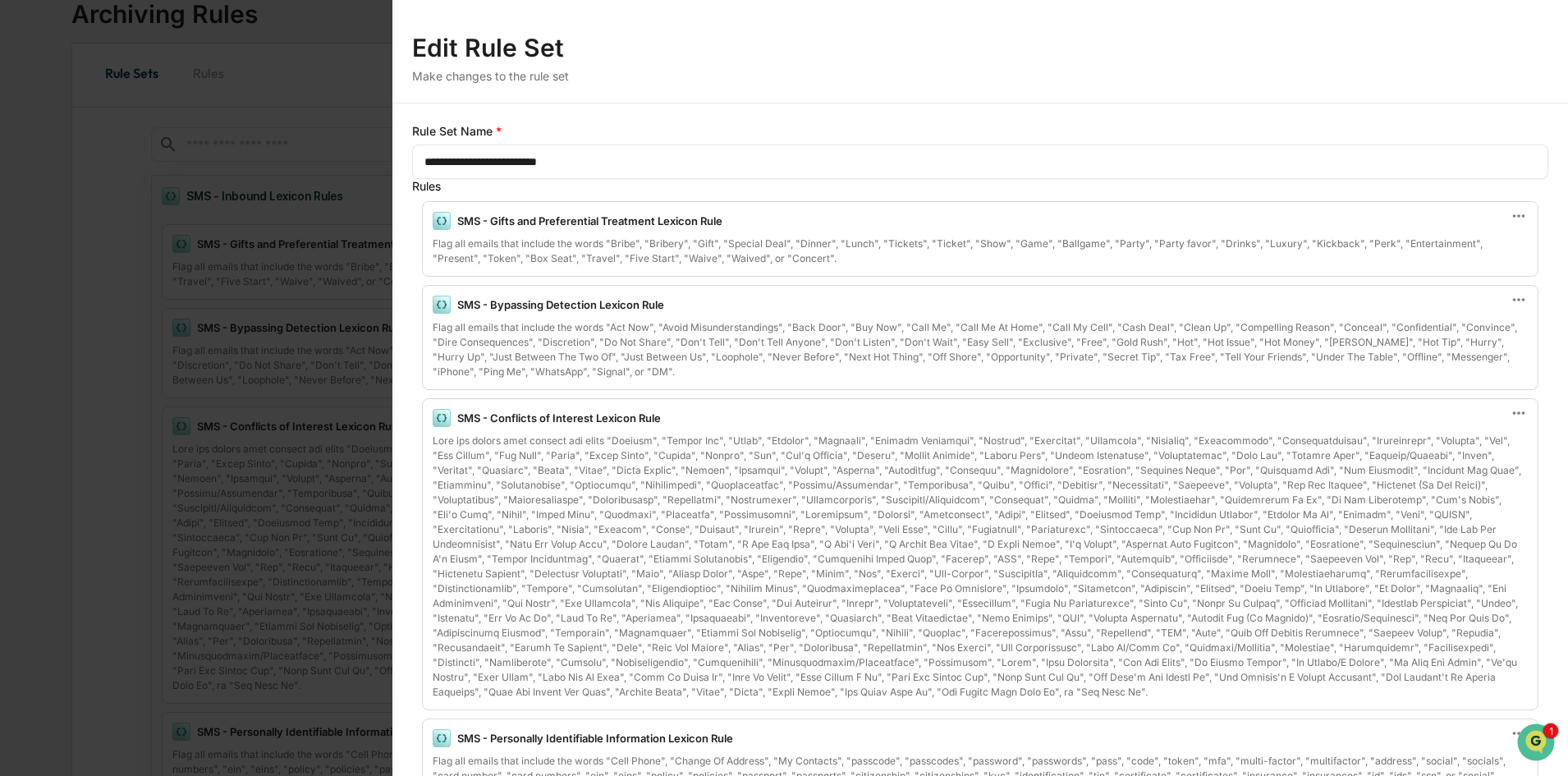
click at [286, 31] on div "**********" at bounding box center [784, 388] width 1568 height 776
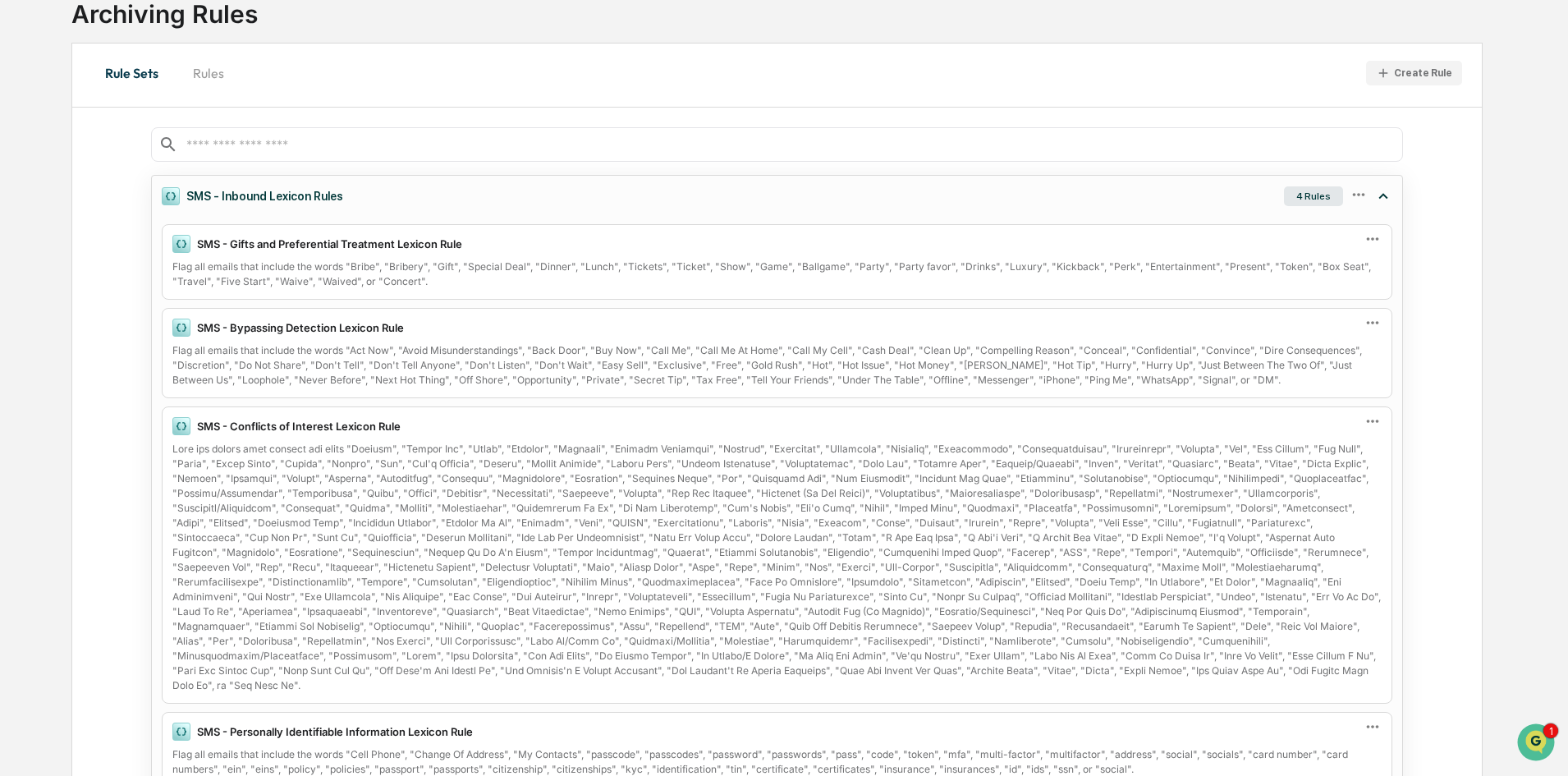
click at [1354, 193] on icon at bounding box center [1358, 194] width 18 height 18
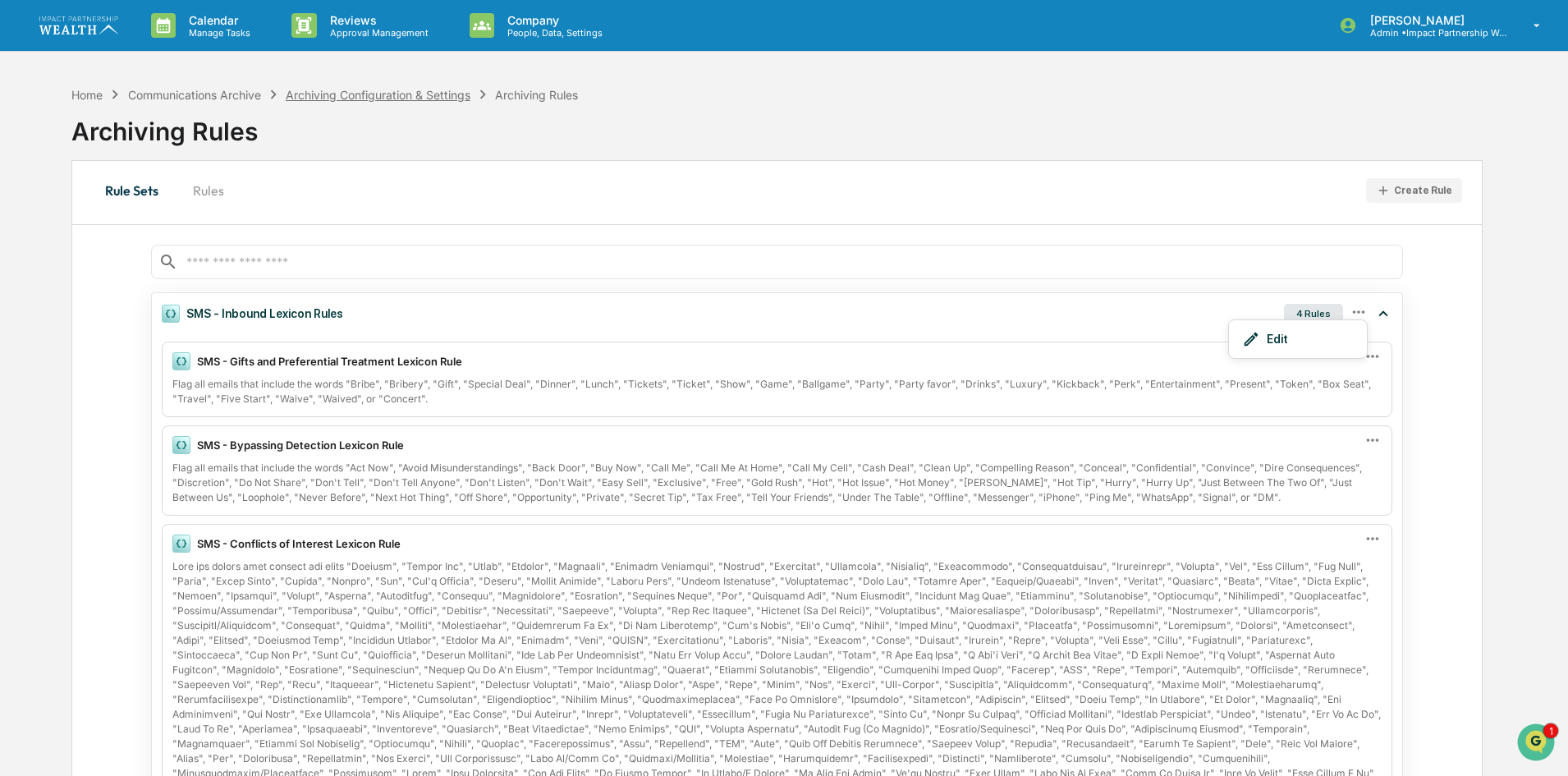
click at [348, 92] on div "Archiving Configuration & Settings" at bounding box center [378, 94] width 185 height 14
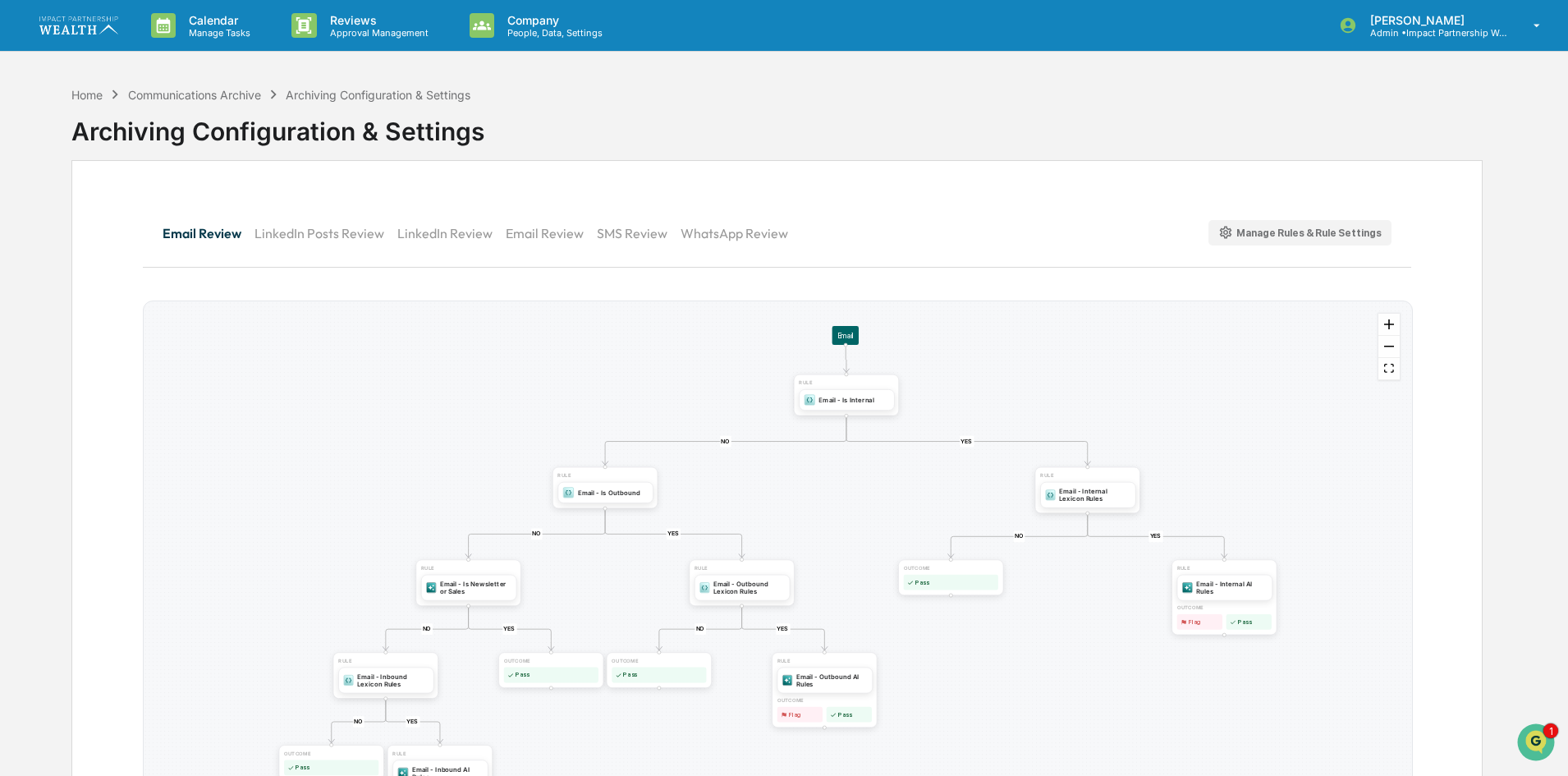
click at [1313, 234] on div "Manage Rules & Rule Settings" at bounding box center [1300, 233] width 164 height 15
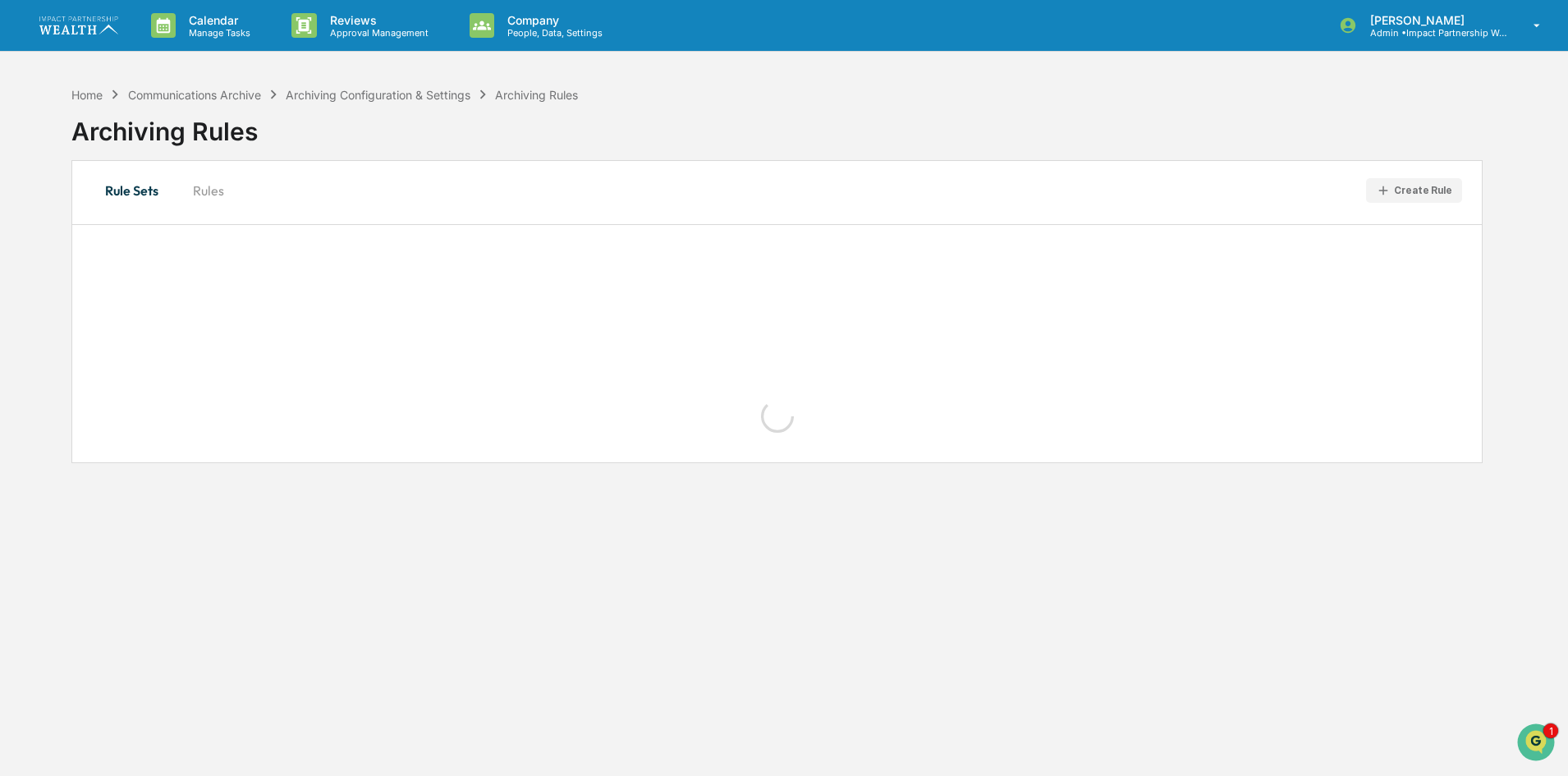
click at [1445, 190] on div "Create Rule" at bounding box center [1422, 191] width 58 height 11
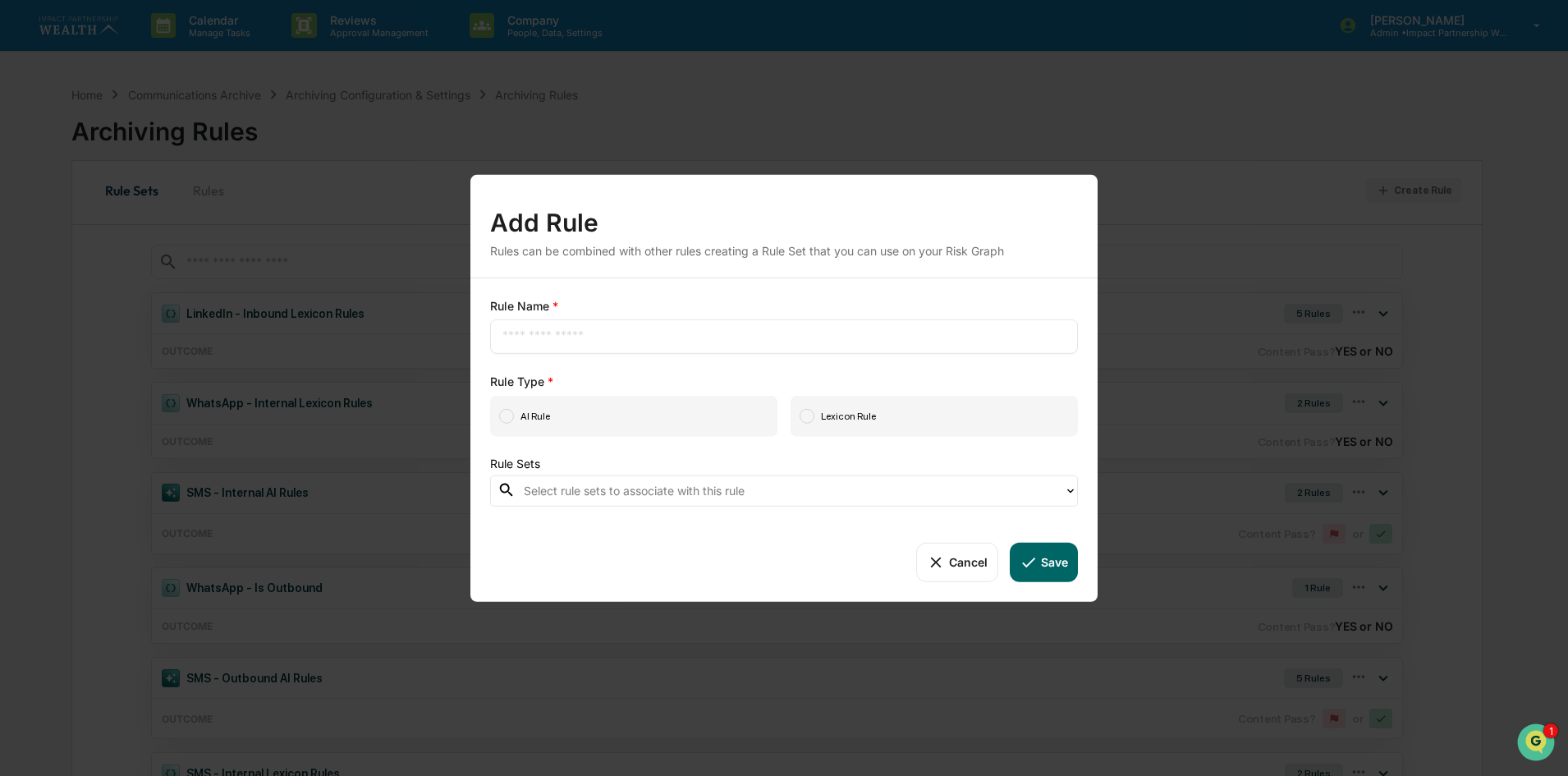
click at [969, 566] on button "Cancel" at bounding box center [956, 561] width 81 height 39
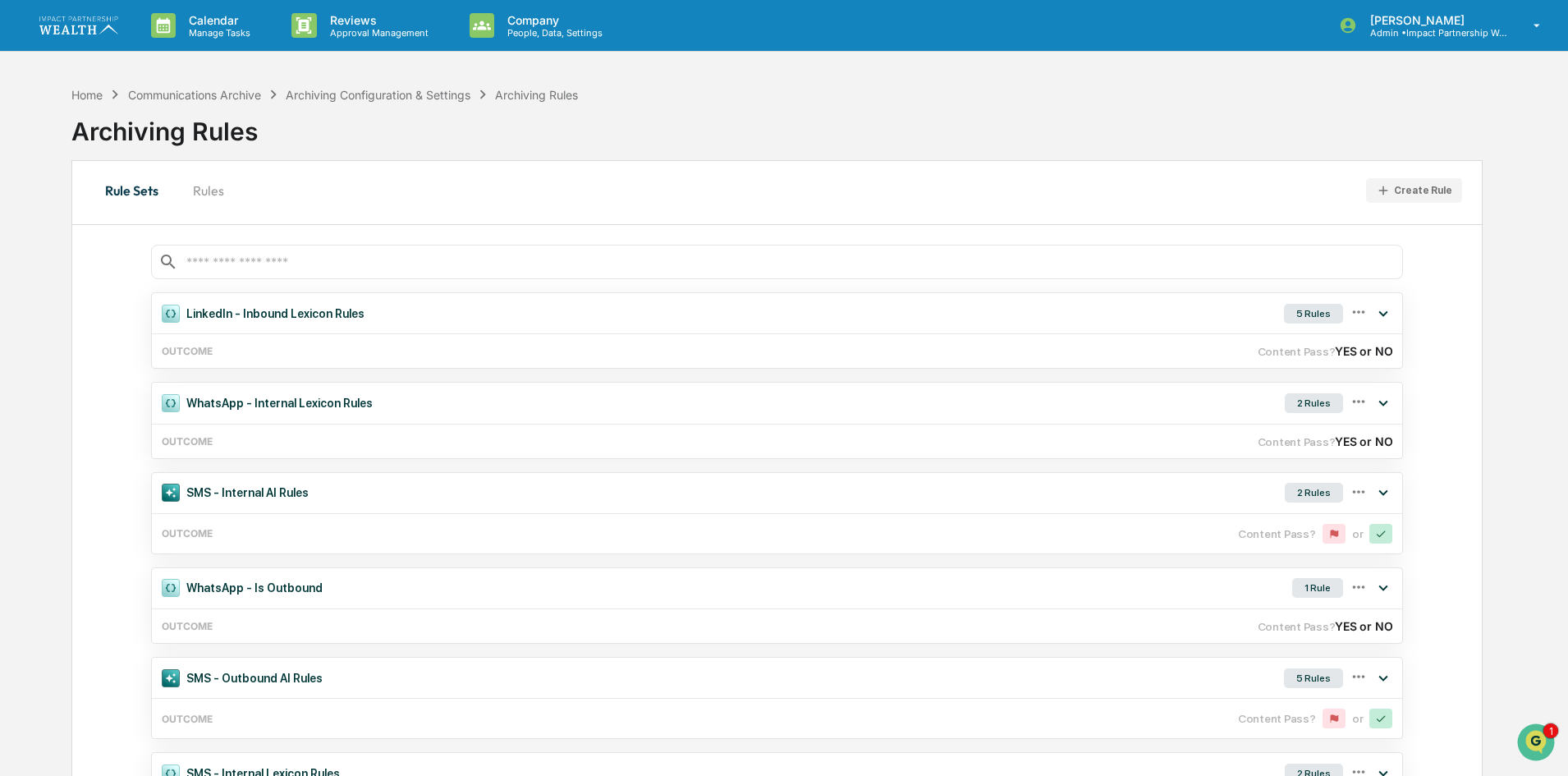
click at [267, 266] on input "text" at bounding box center [790, 262] width 1211 height 15
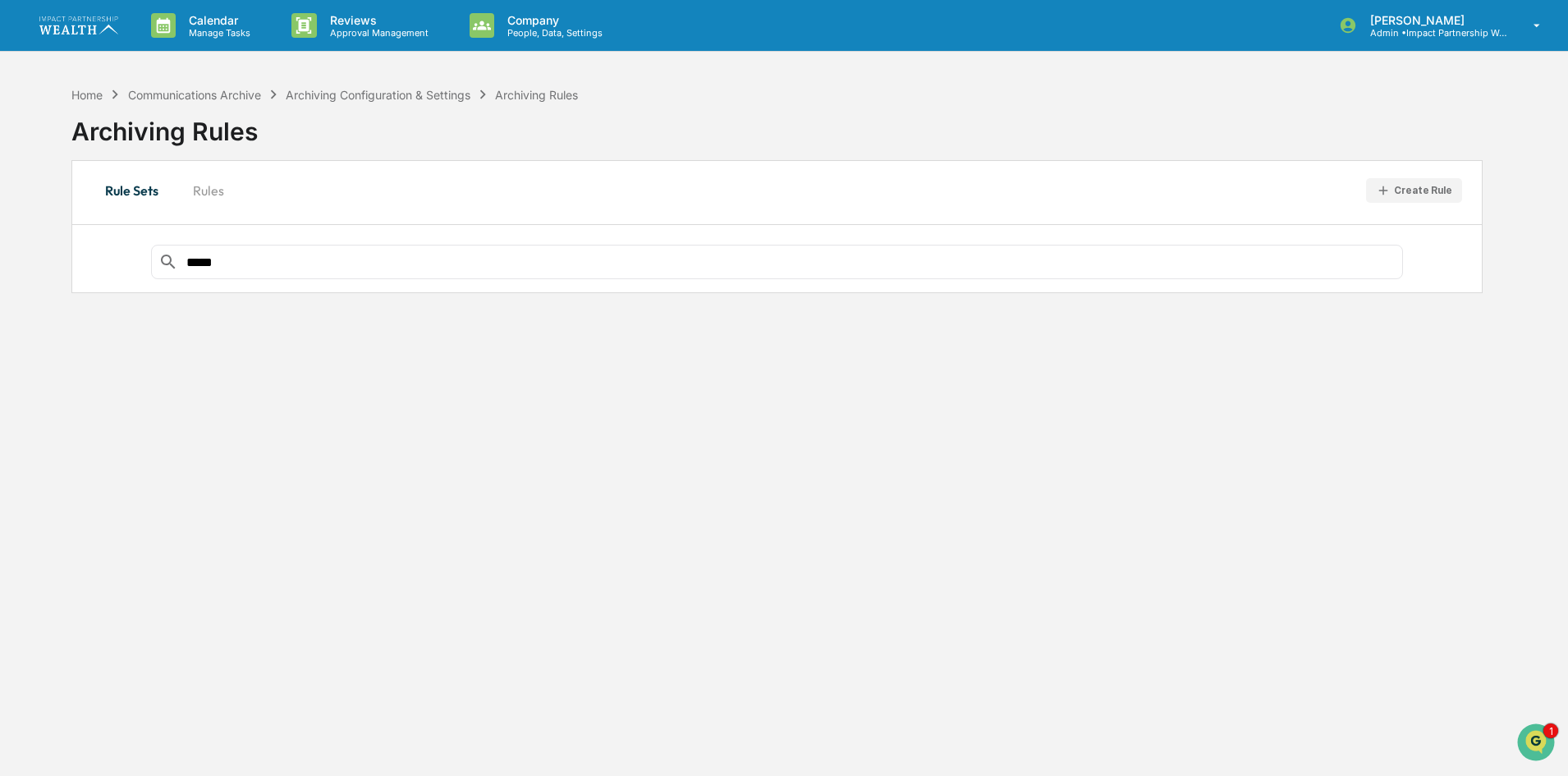
click at [262, 263] on input "*****" at bounding box center [790, 262] width 1211 height 15
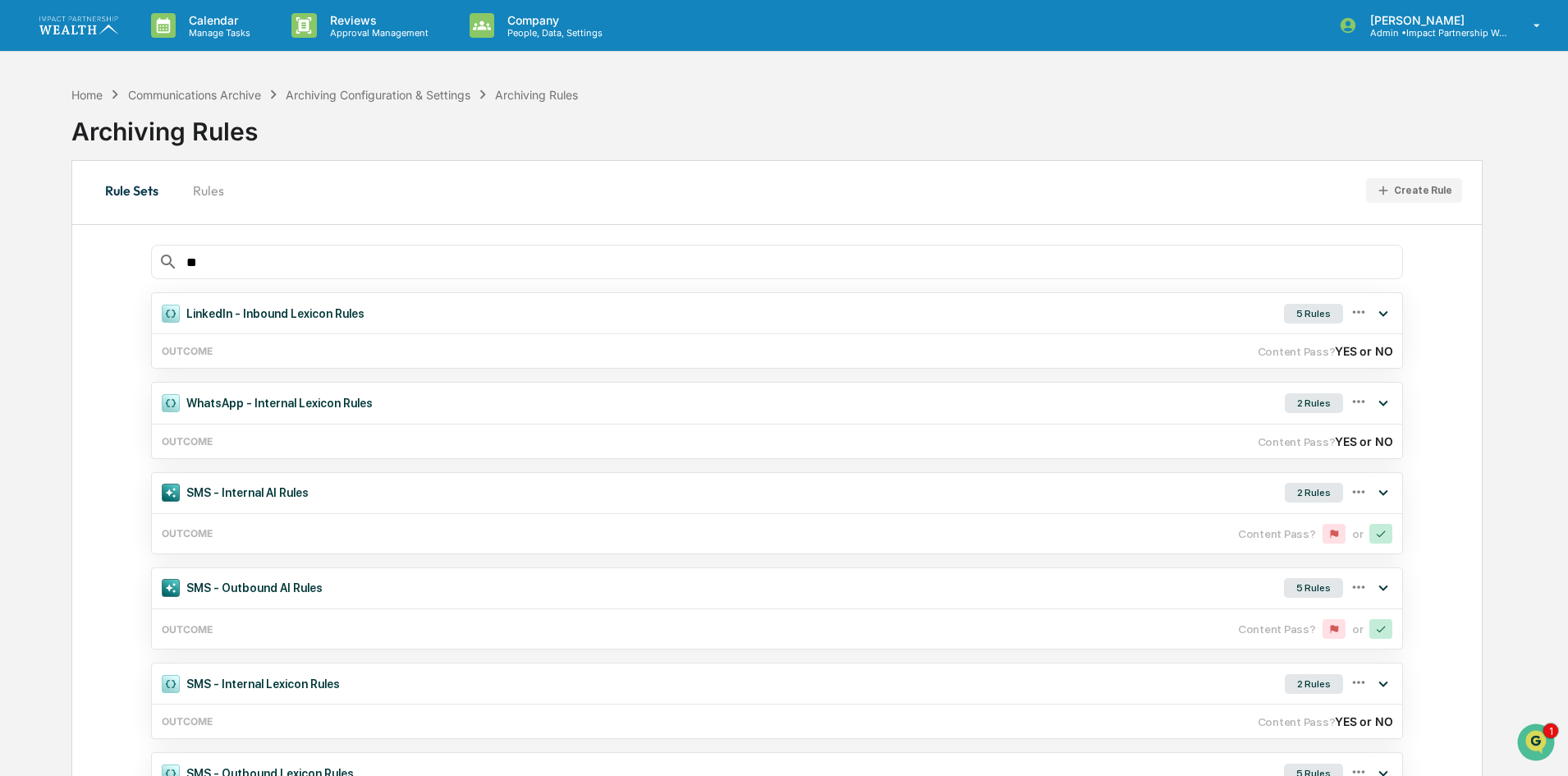
type input "**"
click at [210, 190] on button "Rules" at bounding box center [209, 190] width 74 height 39
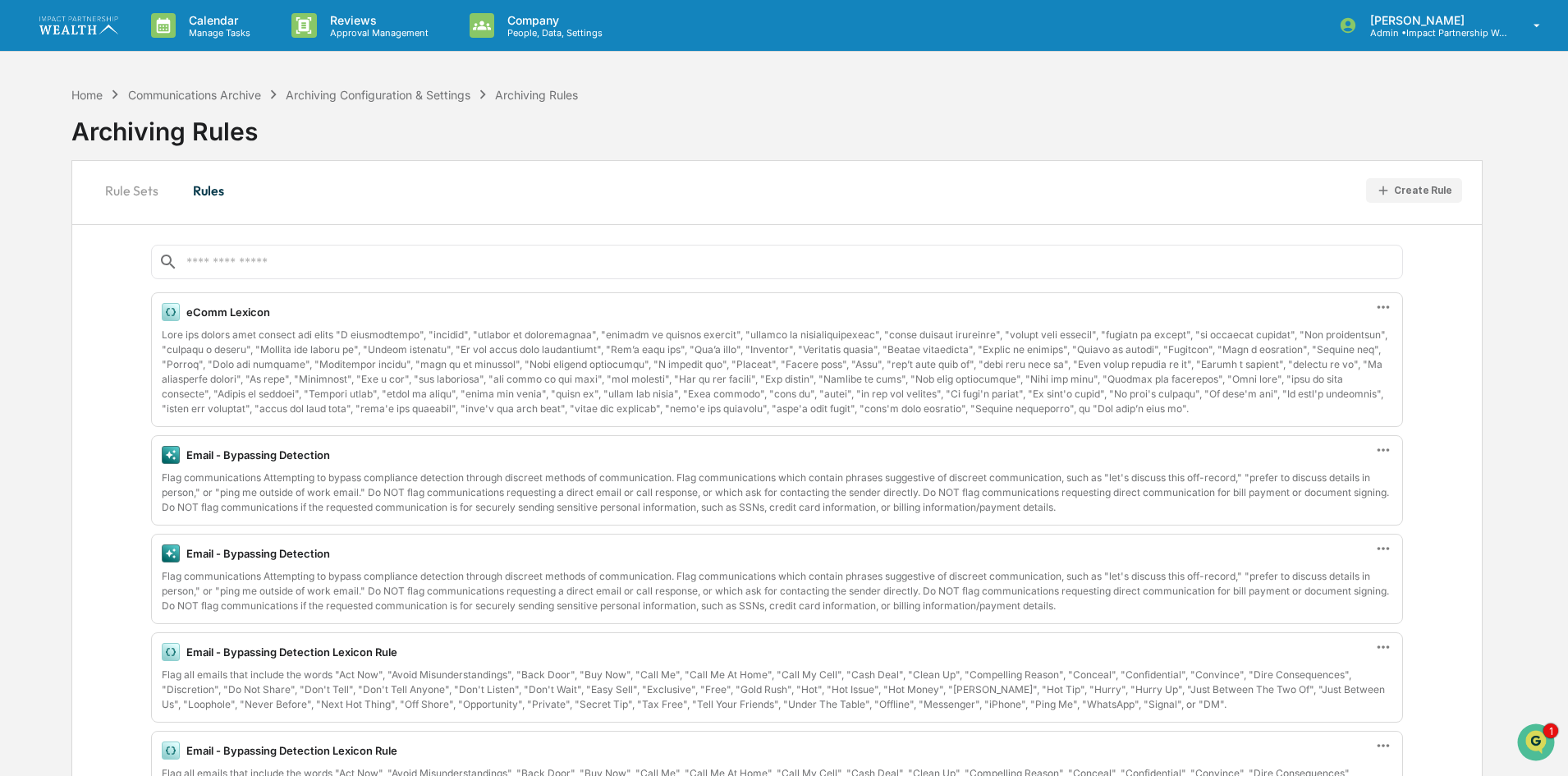
click at [228, 271] on div at bounding box center [776, 262] width 1252 height 34
click at [257, 314] on div "eComm Lexicon" at bounding box center [228, 312] width 84 height 13
click at [1388, 310] on icon at bounding box center [1383, 307] width 18 height 18
click at [1315, 337] on div "Edit" at bounding box center [1289, 334] width 52 height 23
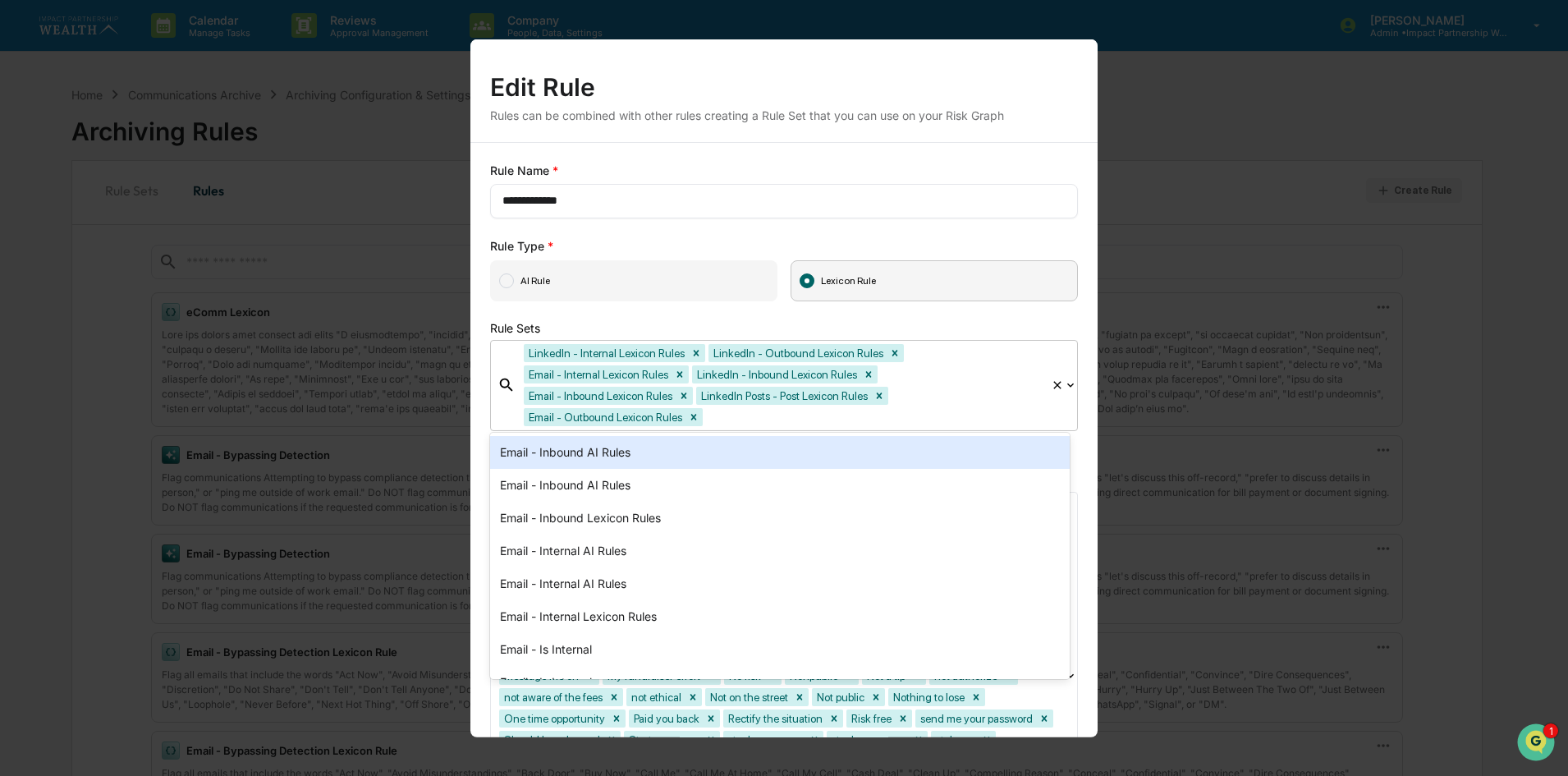
click at [763, 426] on div at bounding box center [874, 417] width 336 height 19
type input "***"
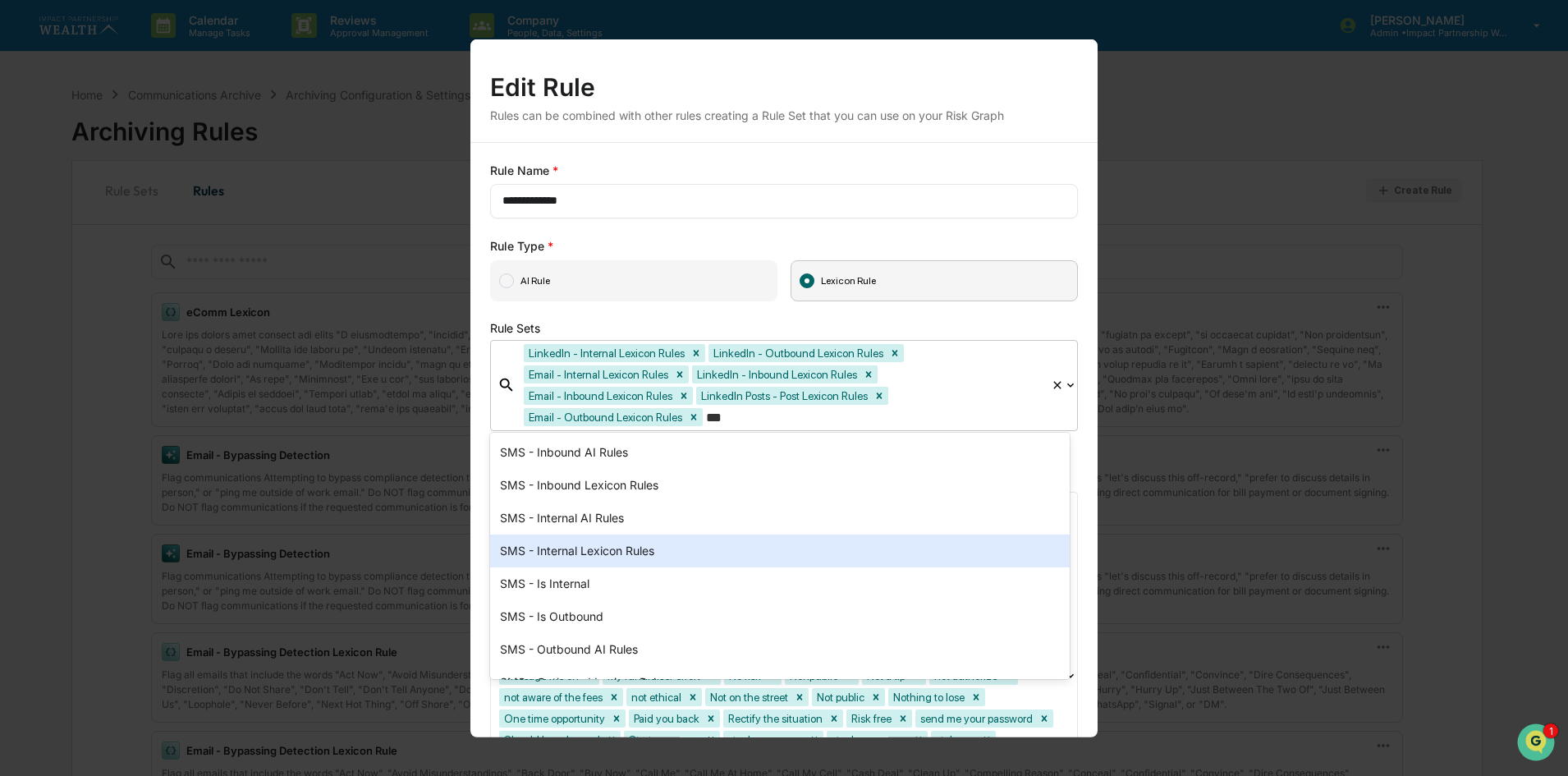
click at [644, 557] on div "SMS - Internal Lexicon Rules" at bounding box center [780, 551] width 580 height 32
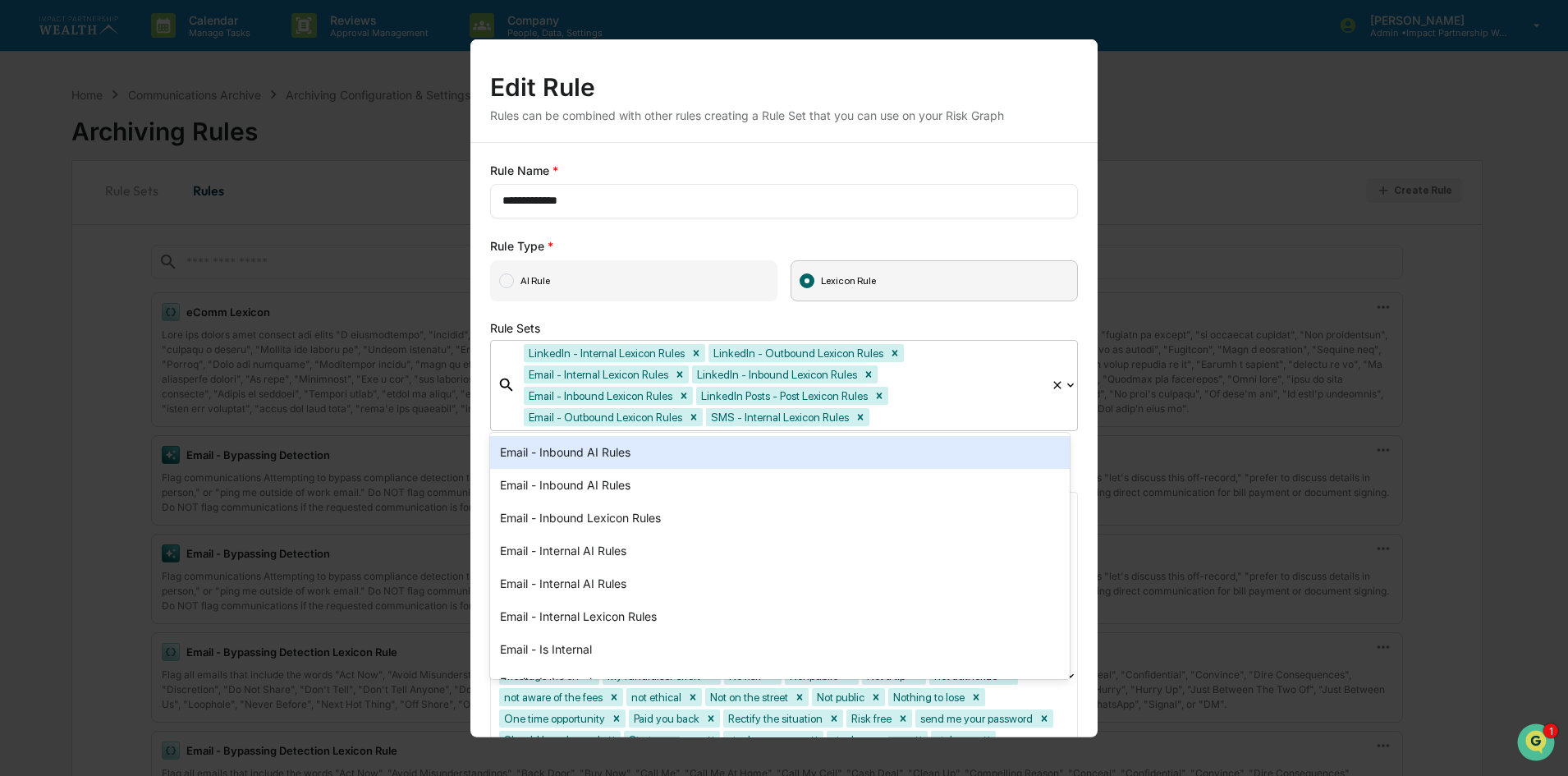
click at [996, 320] on div "Rule Sets" at bounding box center [784, 327] width 588 height 14
click at [1083, 325] on div "**********" at bounding box center [784, 539] width 627 height 793
click at [1073, 512] on div "**********" at bounding box center [784, 539] width 627 height 793
click at [1080, 362] on div "**********" at bounding box center [784, 539] width 627 height 793
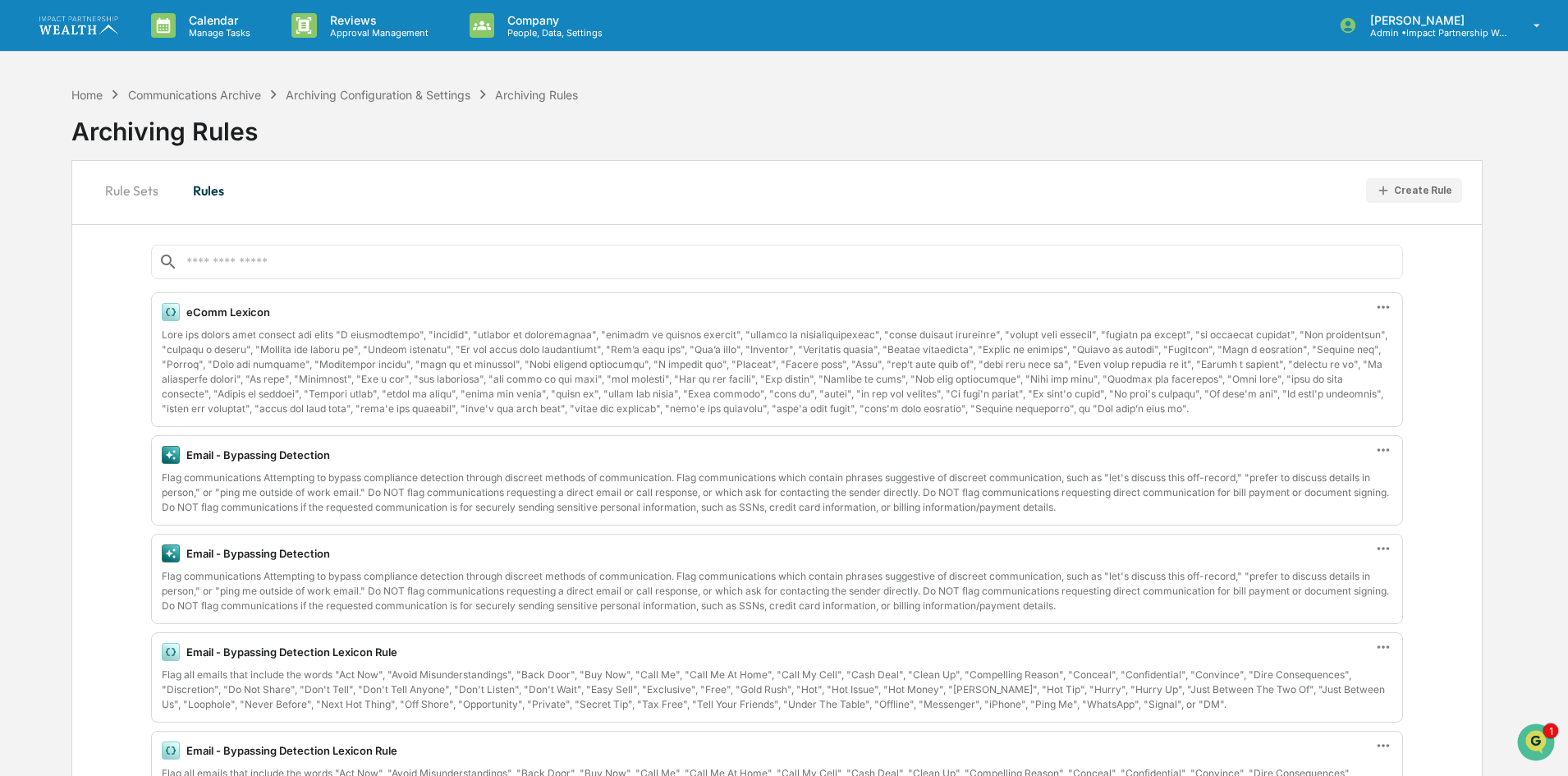
click at [1384, 301] on icon at bounding box center [1383, 307] width 18 height 18
click at [1310, 333] on div "Edit" at bounding box center [1289, 334] width 52 height 23
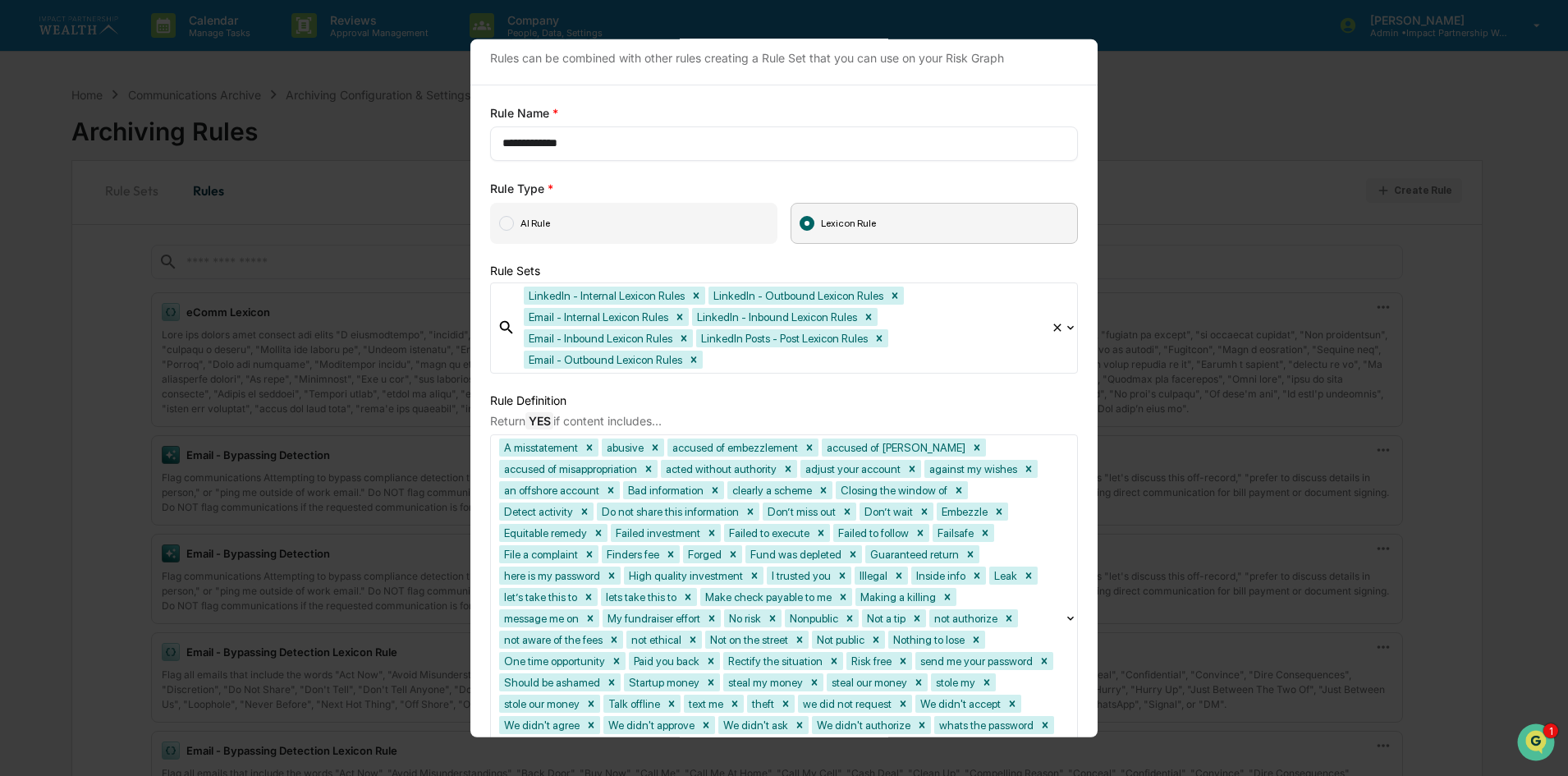
scroll to position [82, 0]
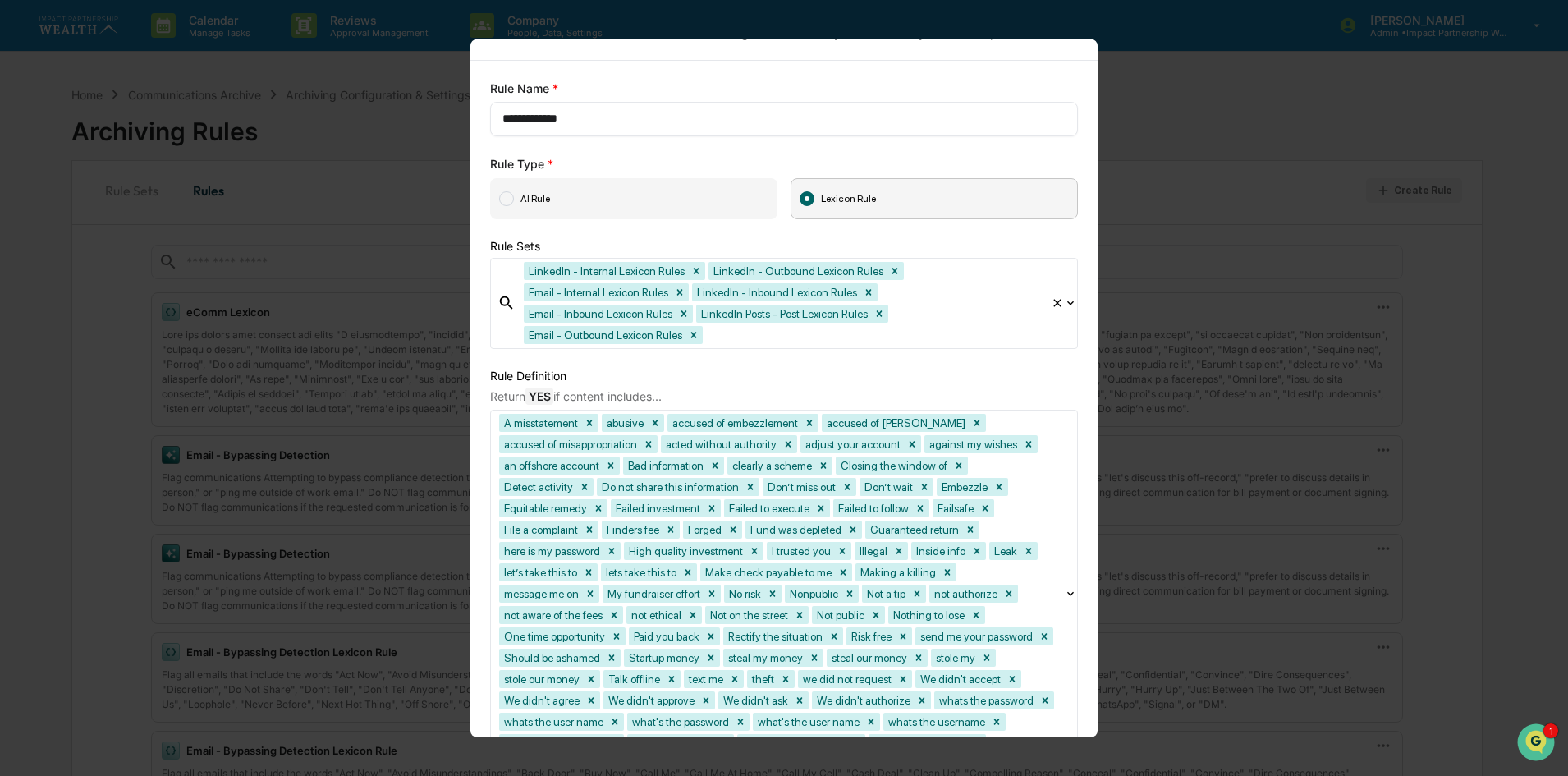
click at [802, 334] on div at bounding box center [874, 335] width 336 height 19
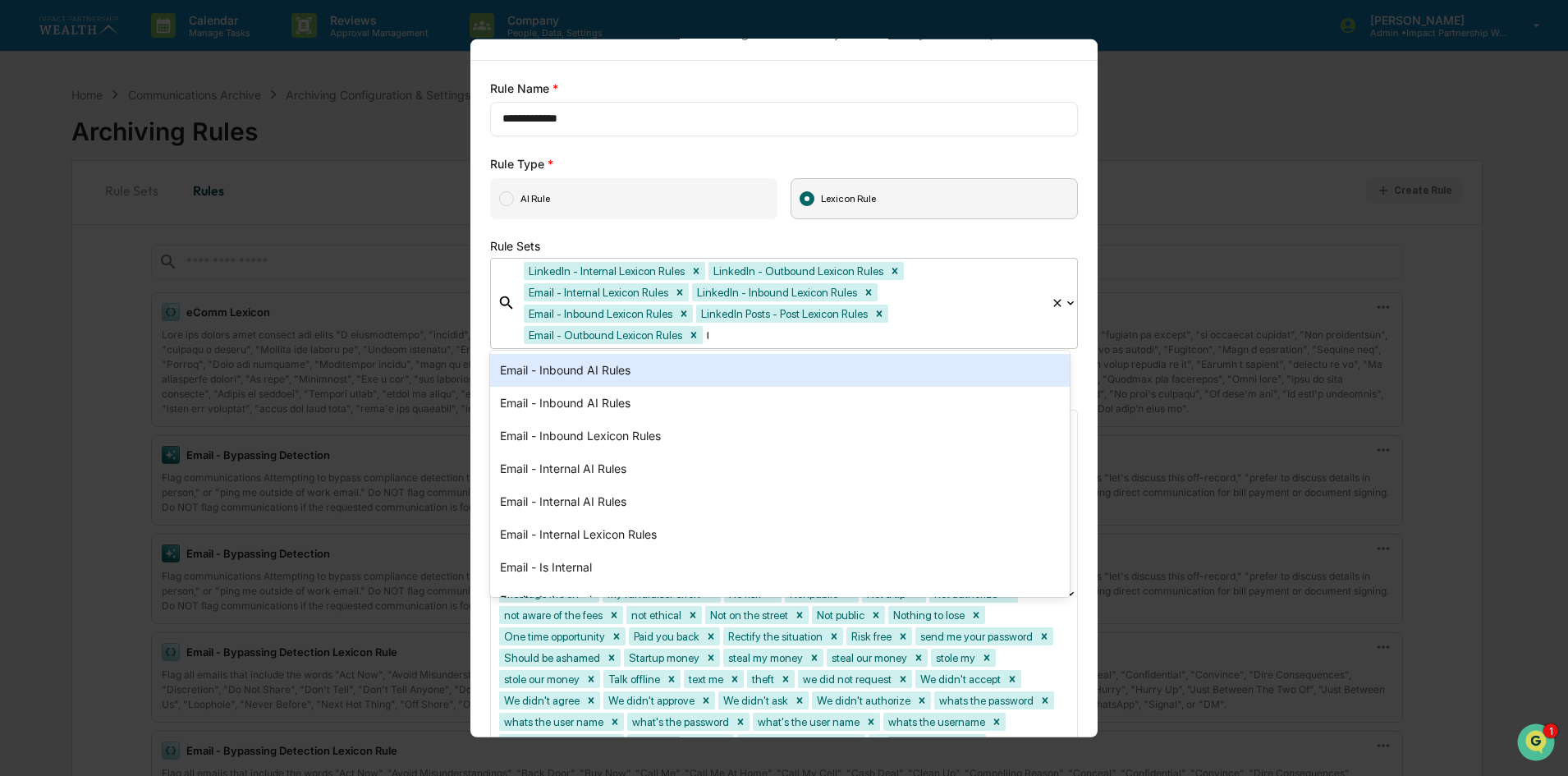
type input "***"
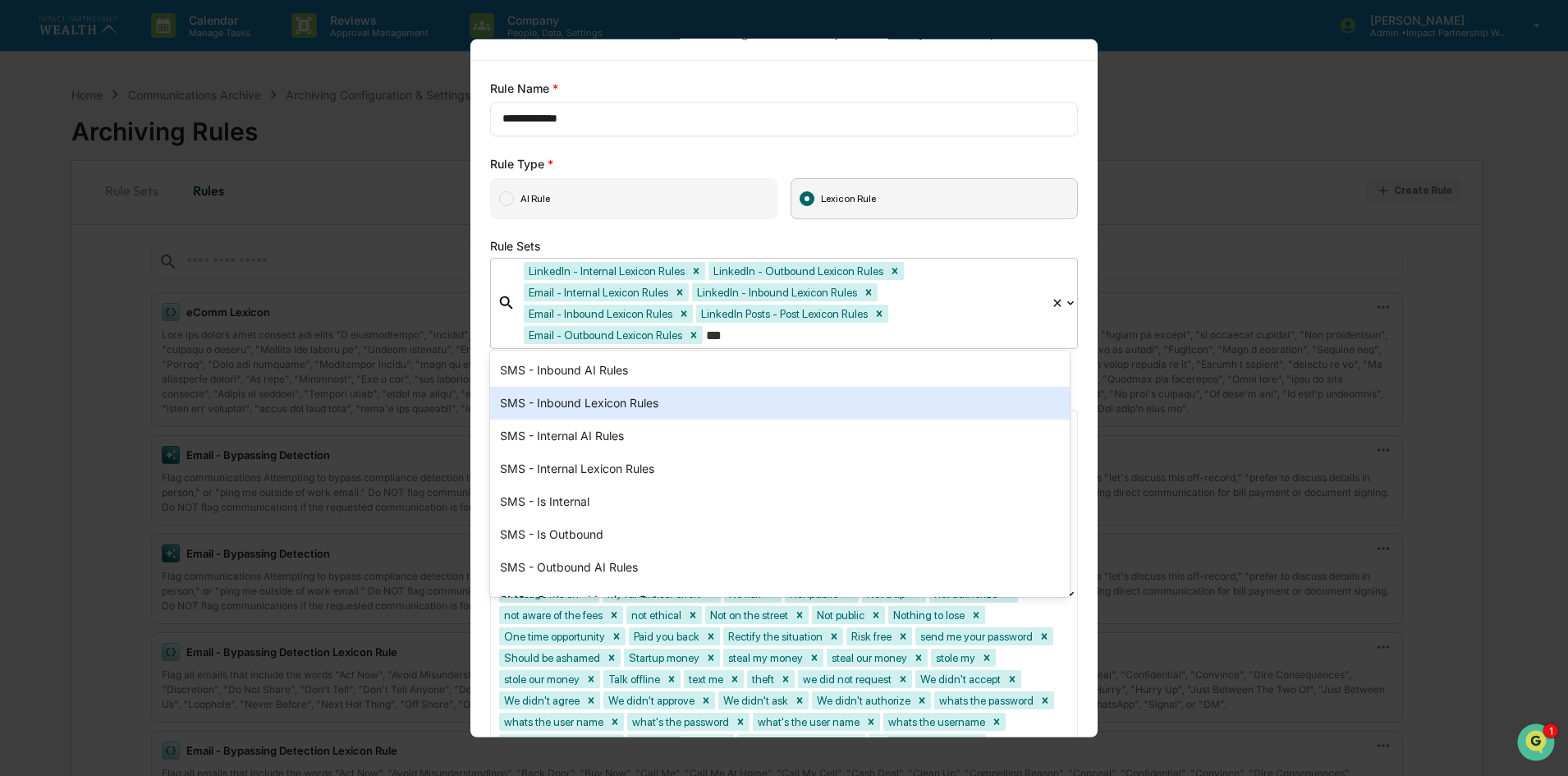
click at [648, 400] on div "SMS - Inbound Lexicon Rules" at bounding box center [780, 403] width 580 height 32
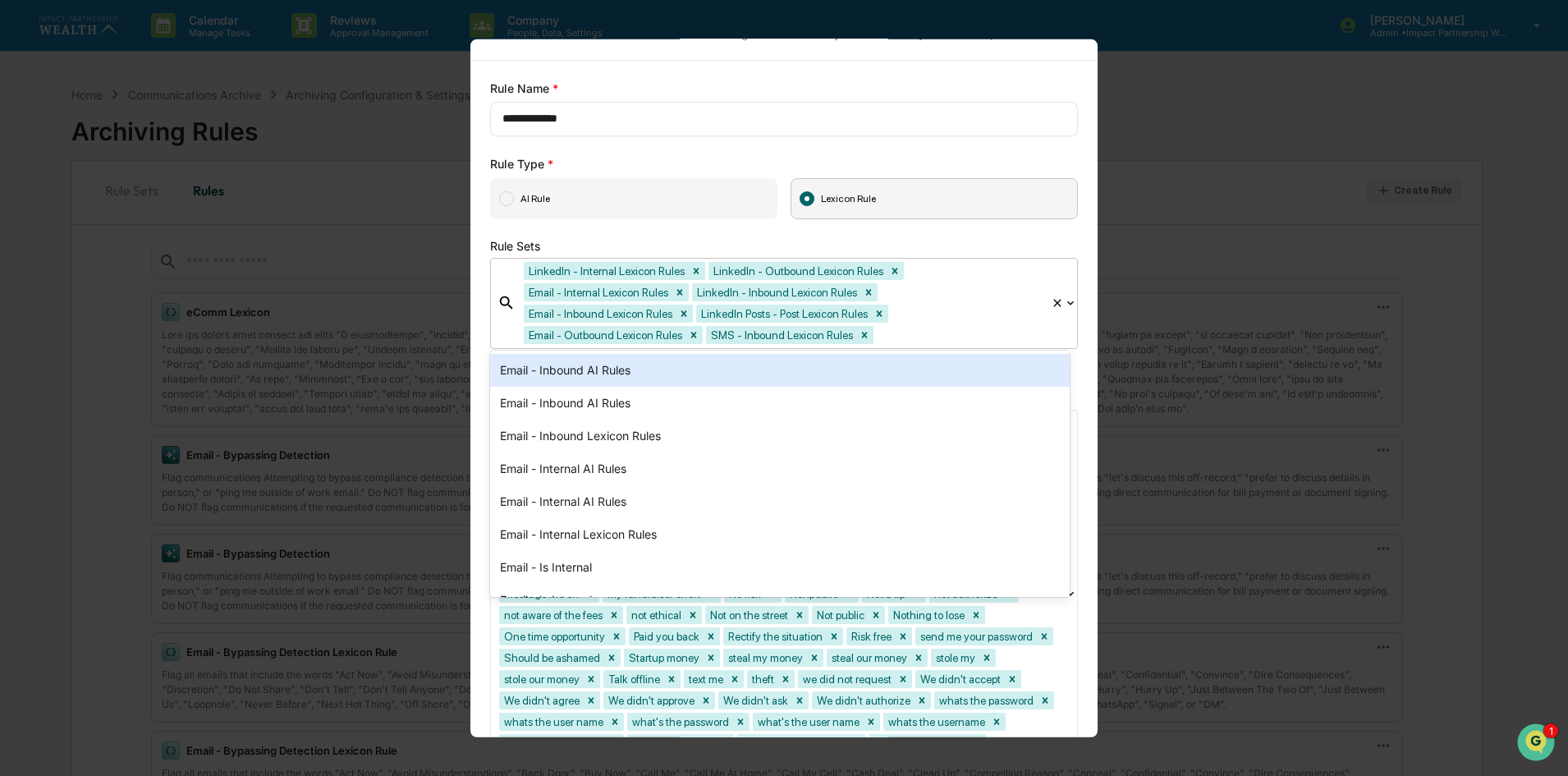
click at [1059, 235] on div "**********" at bounding box center [784, 429] width 588 height 698
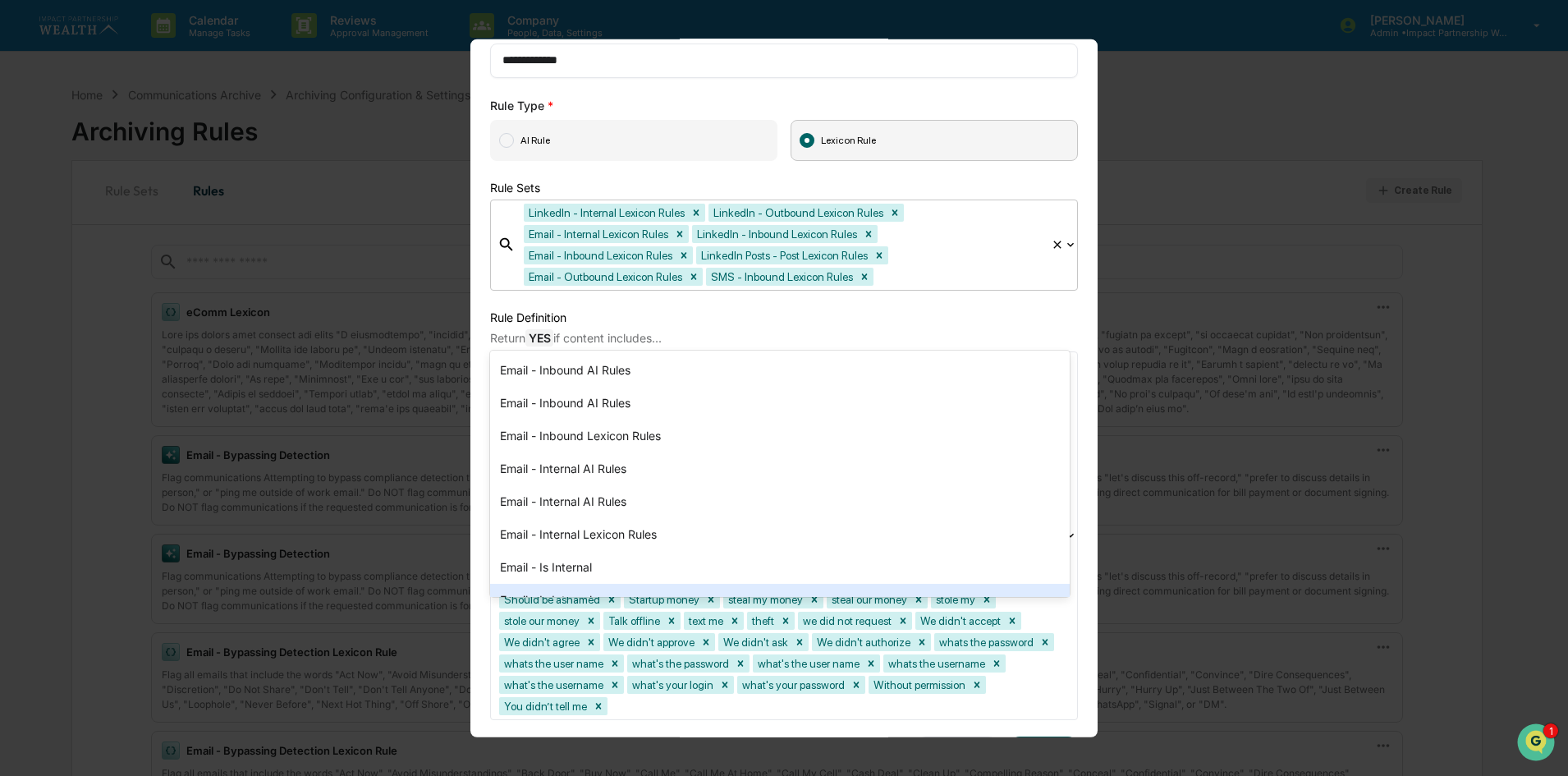
scroll to position [198, 0]
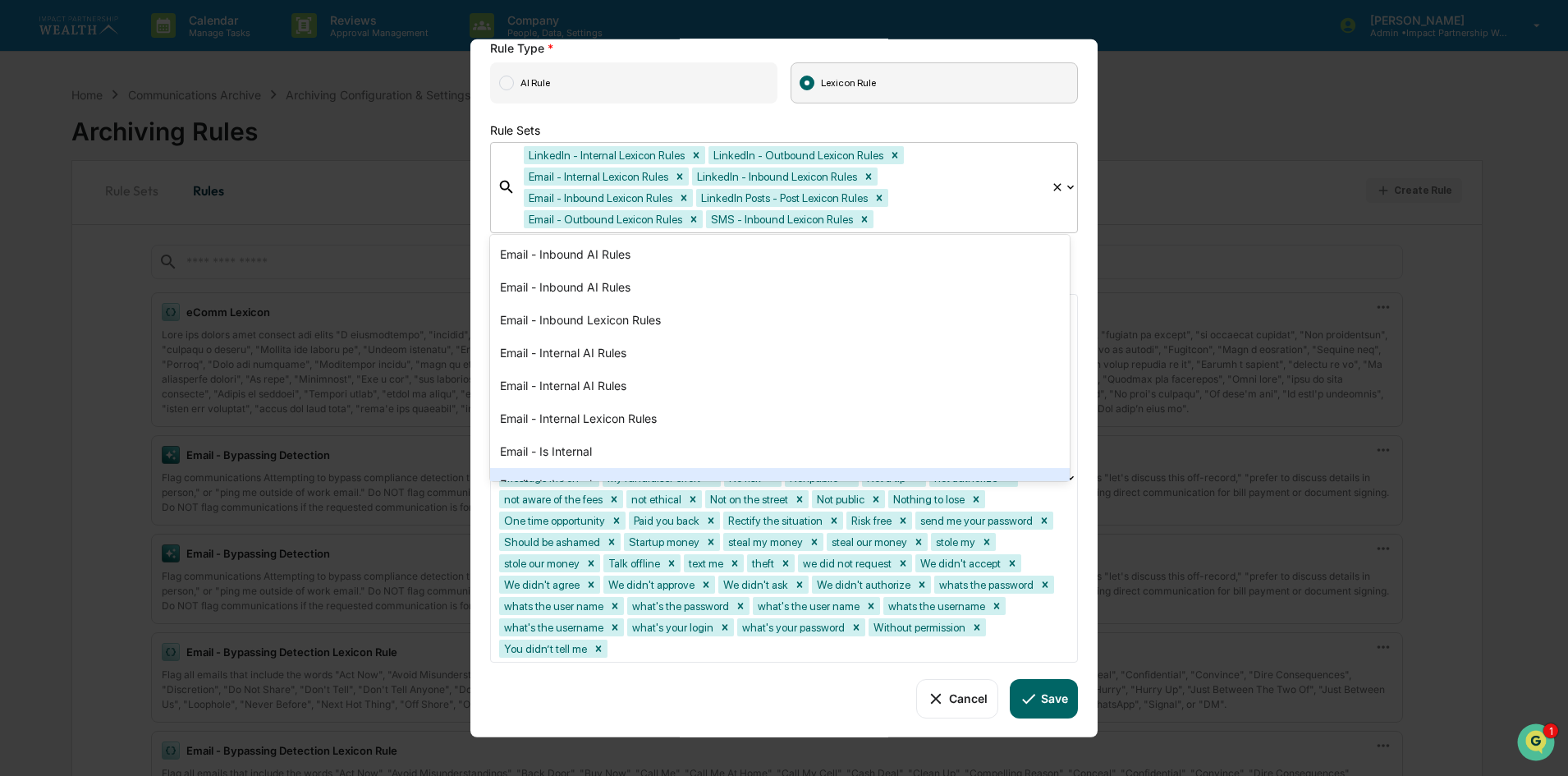
click at [1020, 702] on icon at bounding box center [1028, 698] width 18 height 18
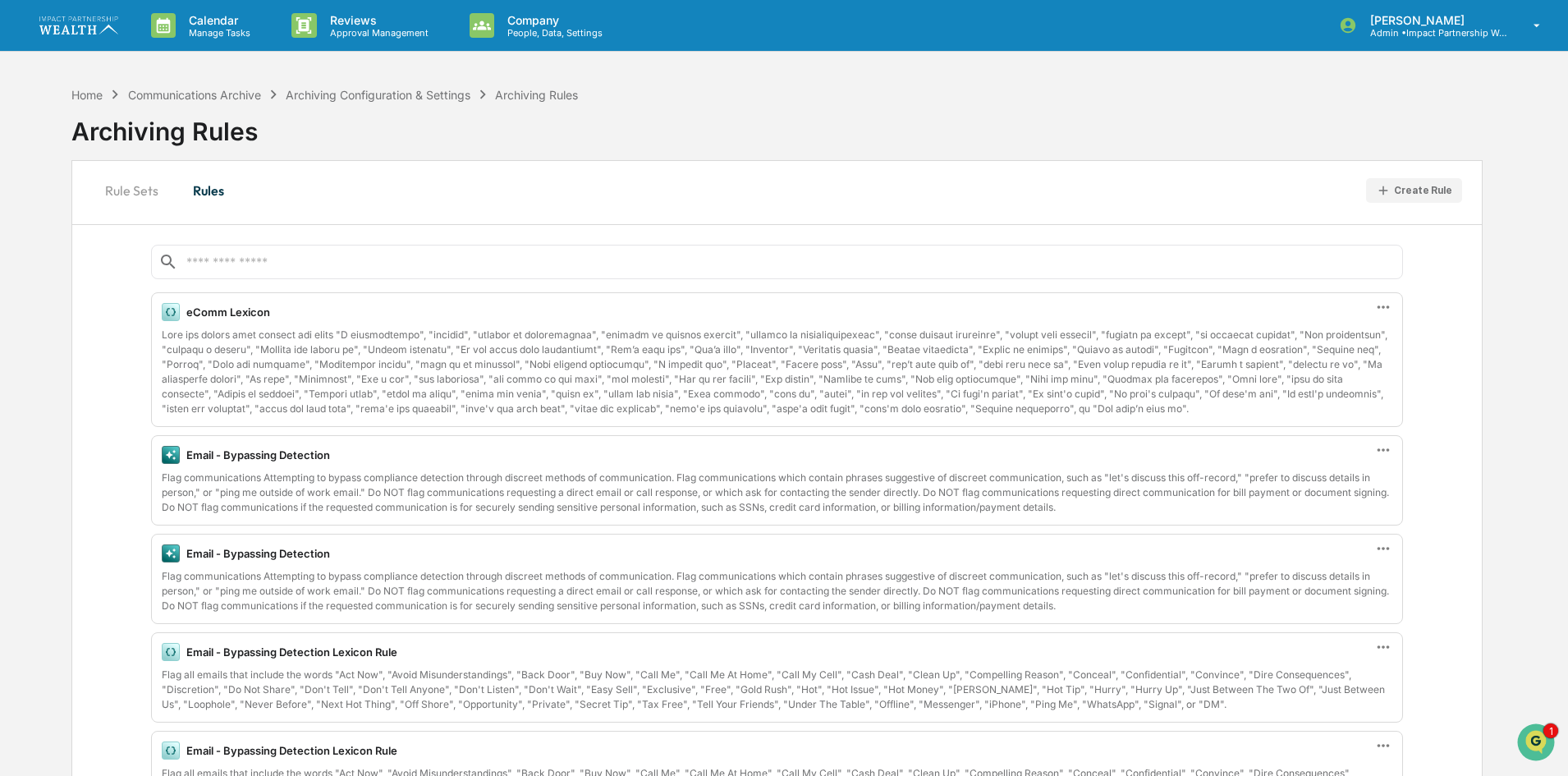
click at [155, 187] on button "Rule Sets" at bounding box center [132, 190] width 80 height 39
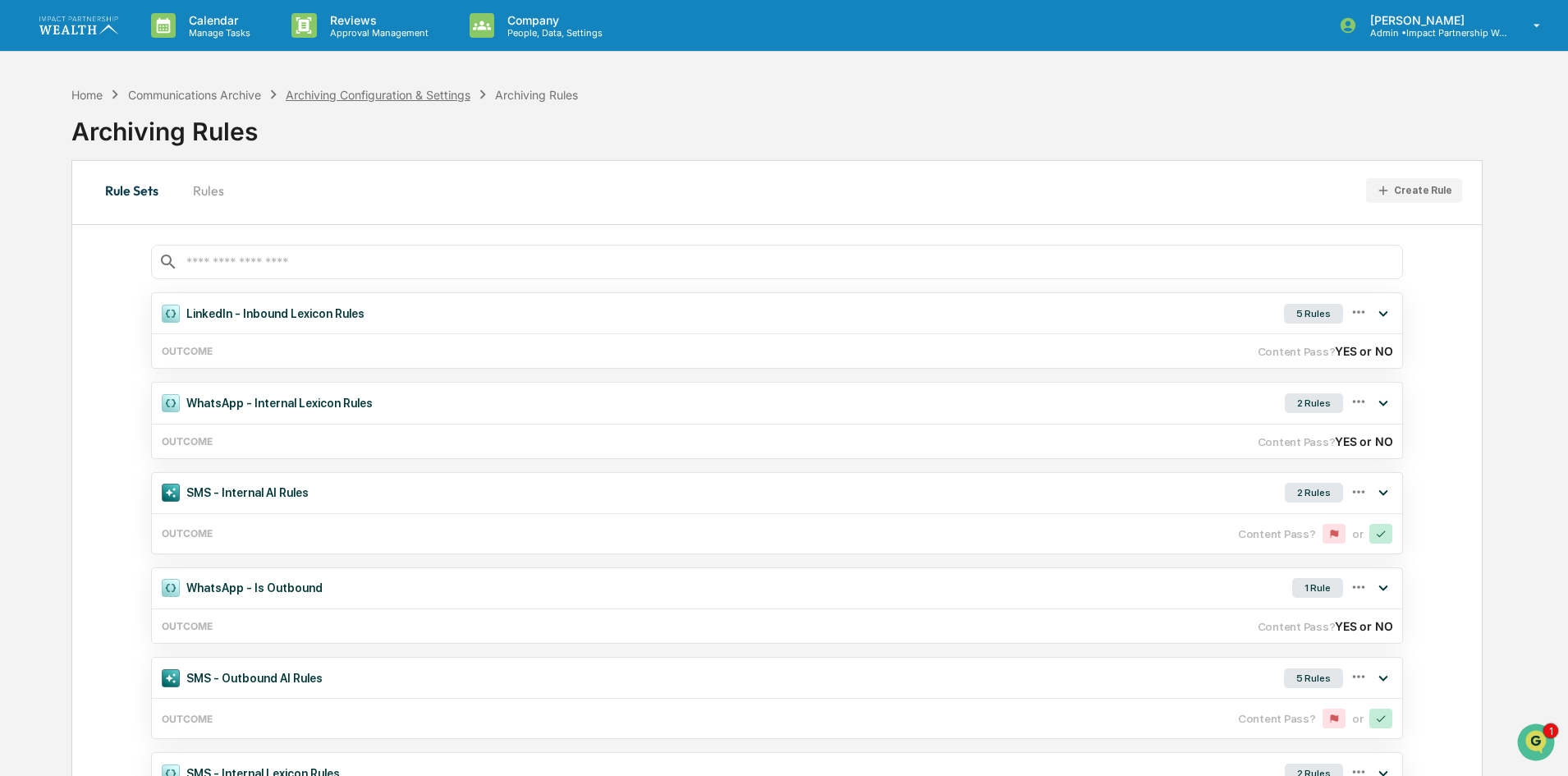
click at [427, 93] on div "Archiving Configuration & Settings" at bounding box center [378, 94] width 185 height 14
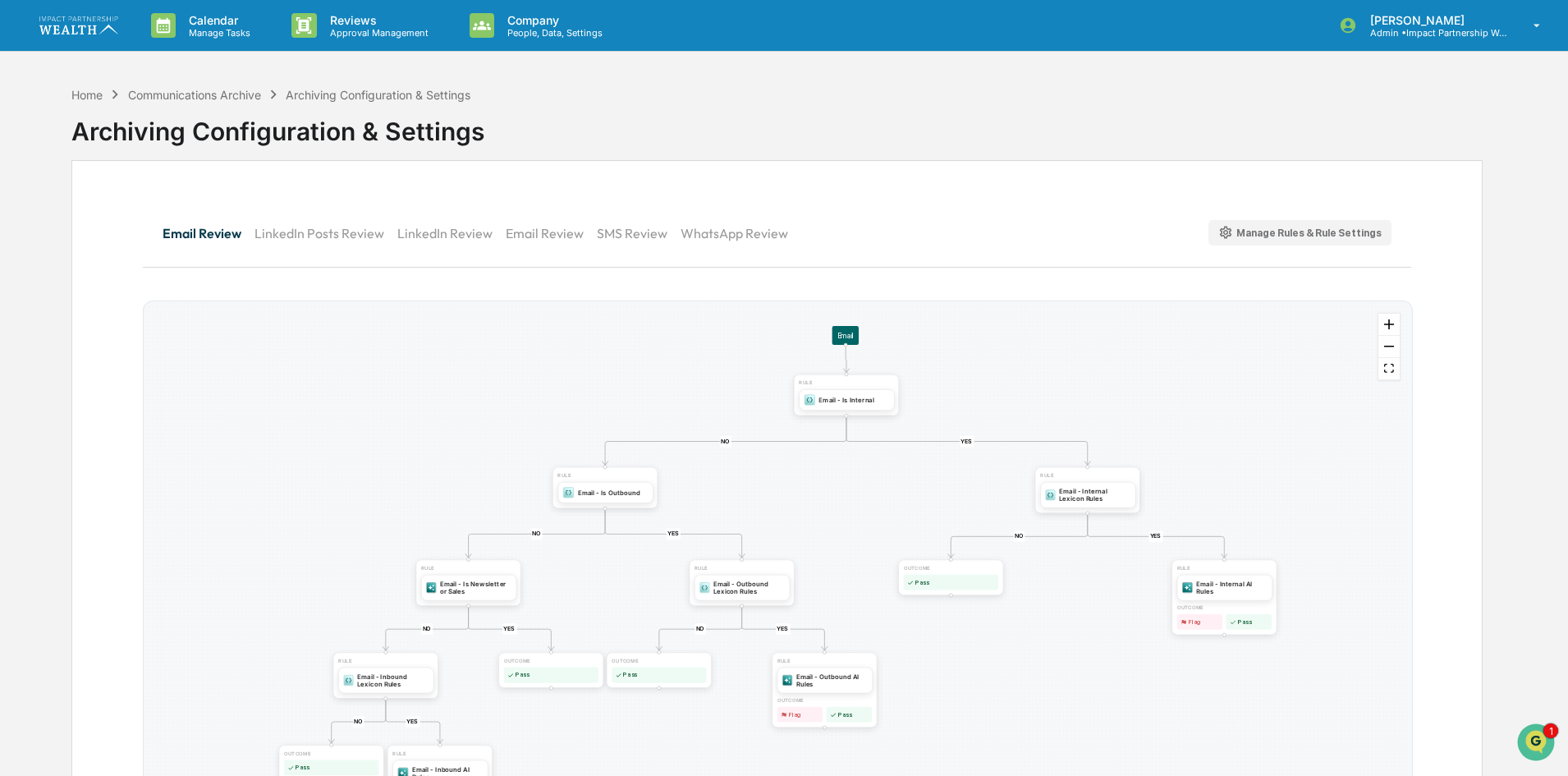
click at [648, 233] on button "SMS Review" at bounding box center [639, 233] width 84 height 39
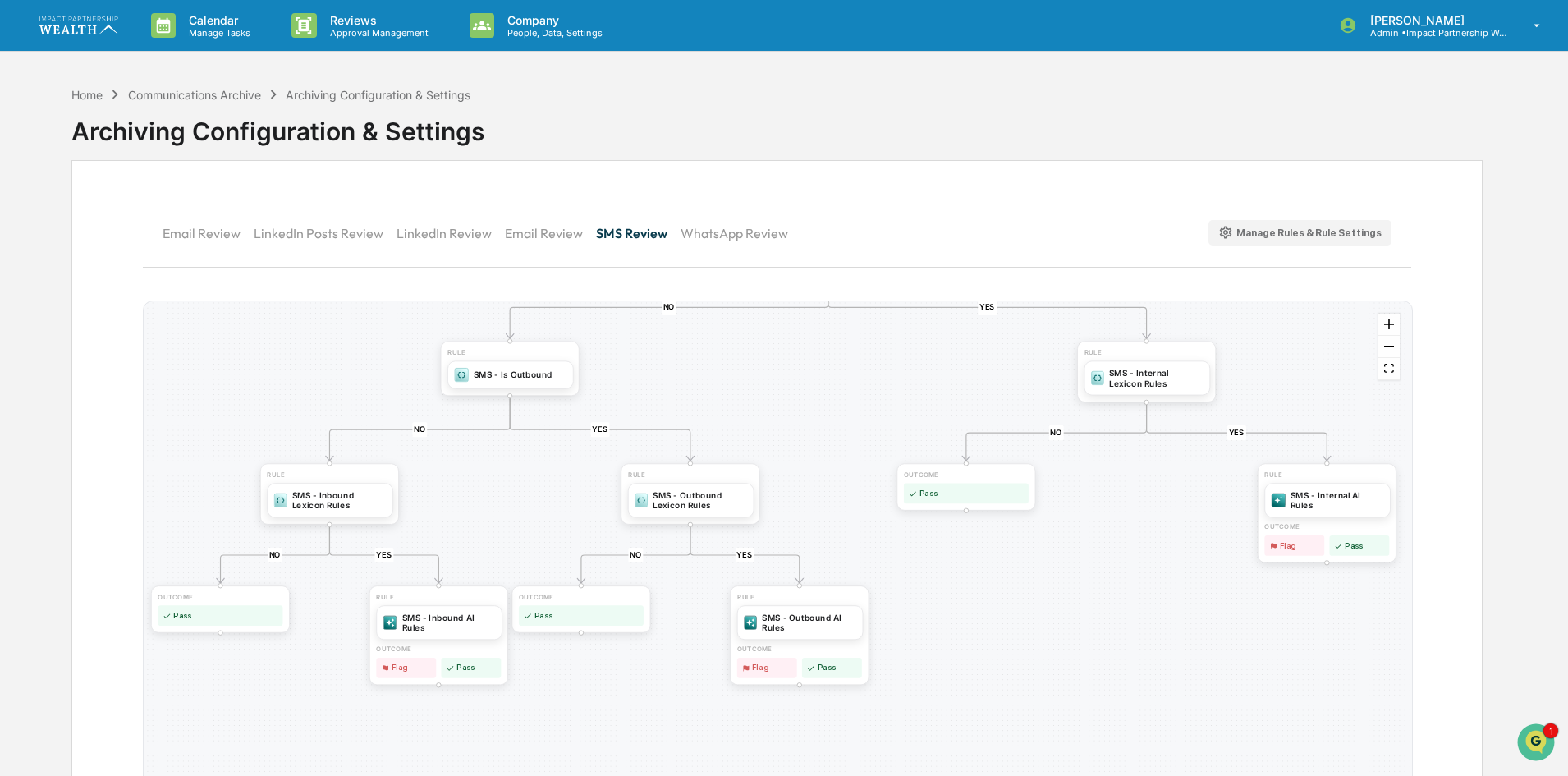
drag, startPoint x: 339, startPoint y: 591, endPoint x: 442, endPoint y: 510, distance: 131.0
click at [442, 510] on div "YES NO YES NO YES NO YES NO YES NO RULE SMS - Outbound Lexicon Rules RULE SMS -…" at bounding box center [778, 573] width 1269 height 543
click at [333, 501] on div "SMS - Inbound Lexicon Rules" at bounding box center [339, 499] width 94 height 21
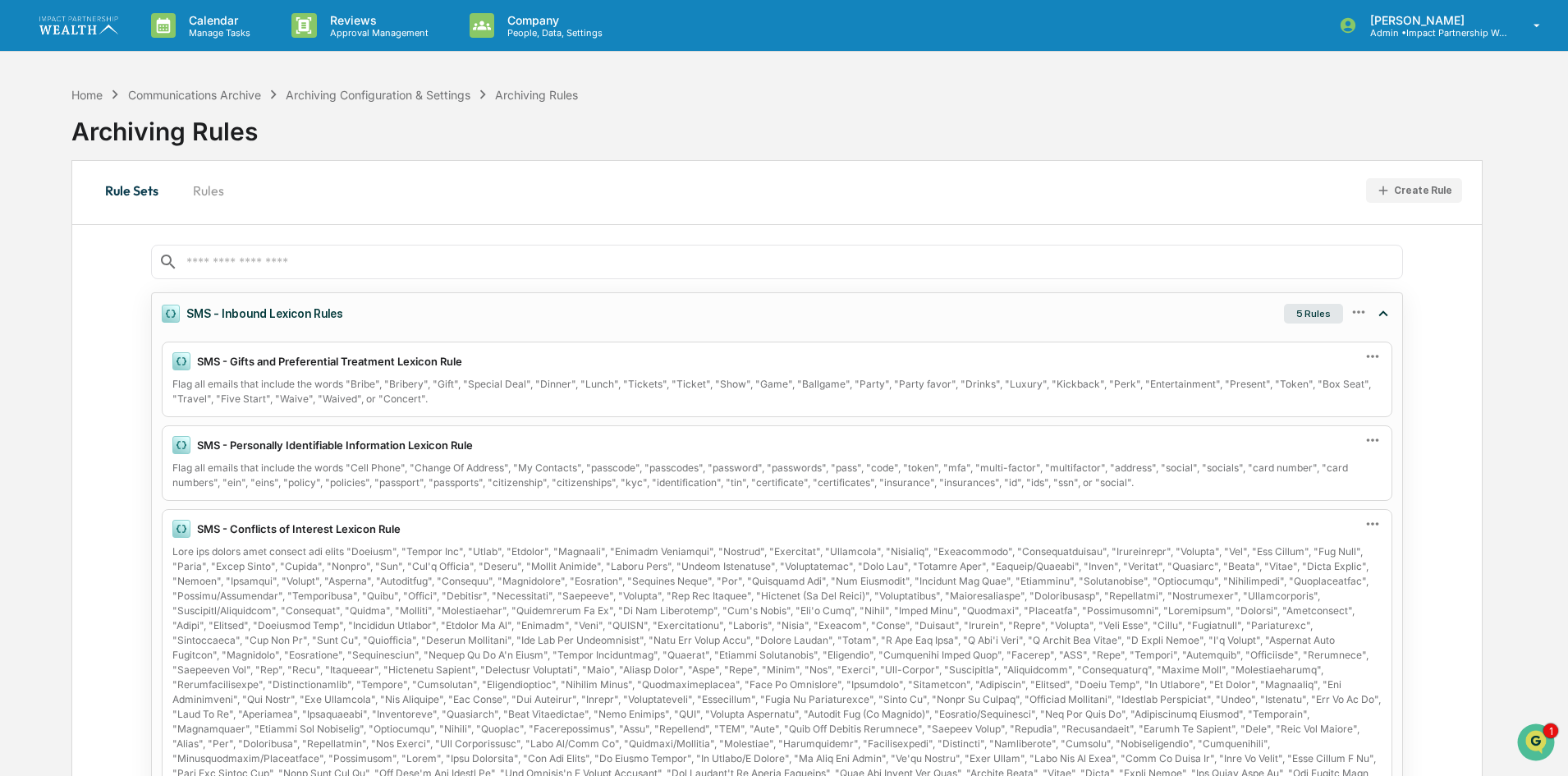
click at [1296, 313] on div "5 Rules" at bounding box center [1313, 314] width 59 height 20
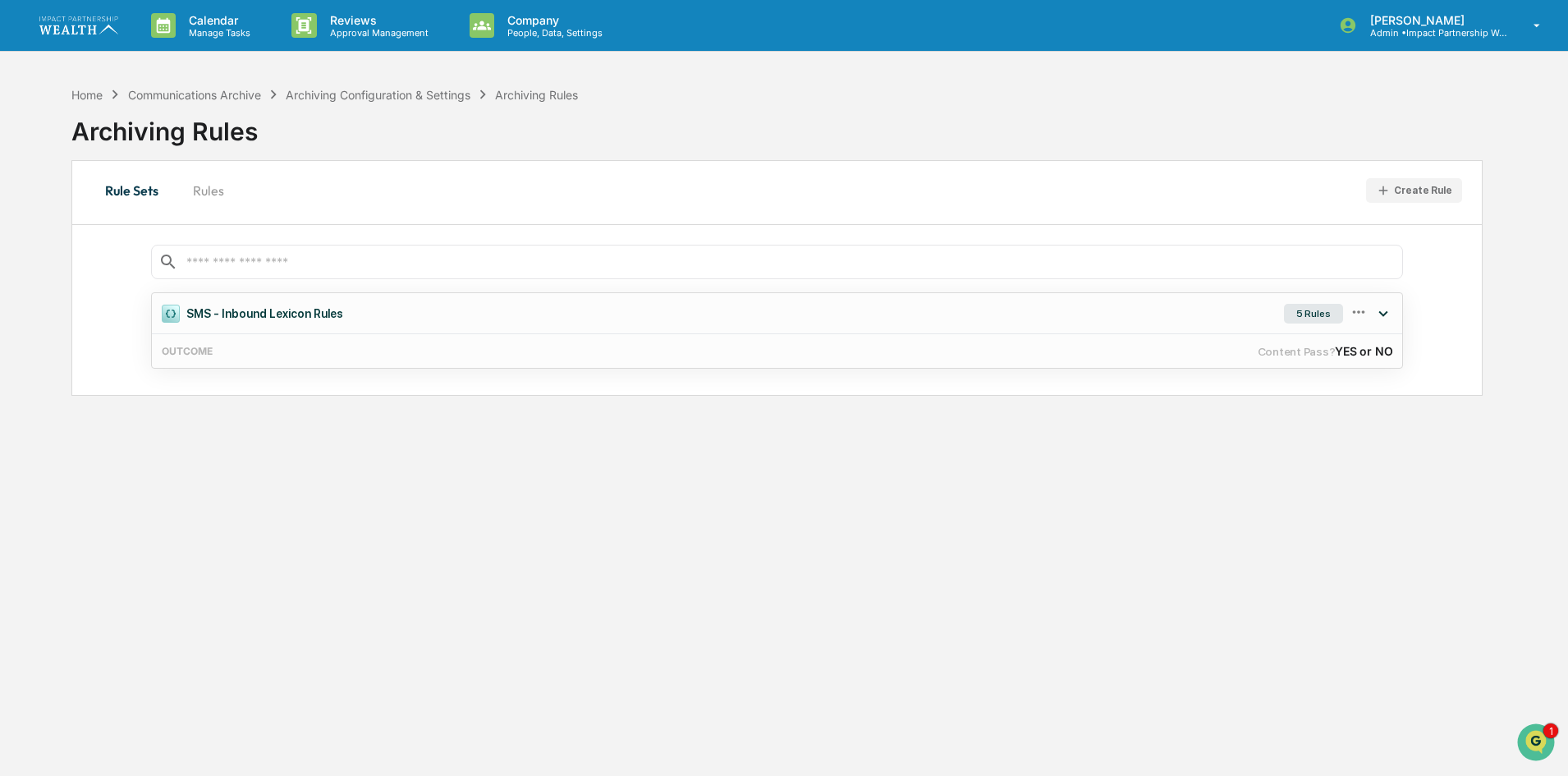
click at [1297, 313] on div "5 Rules" at bounding box center [1313, 314] width 59 height 20
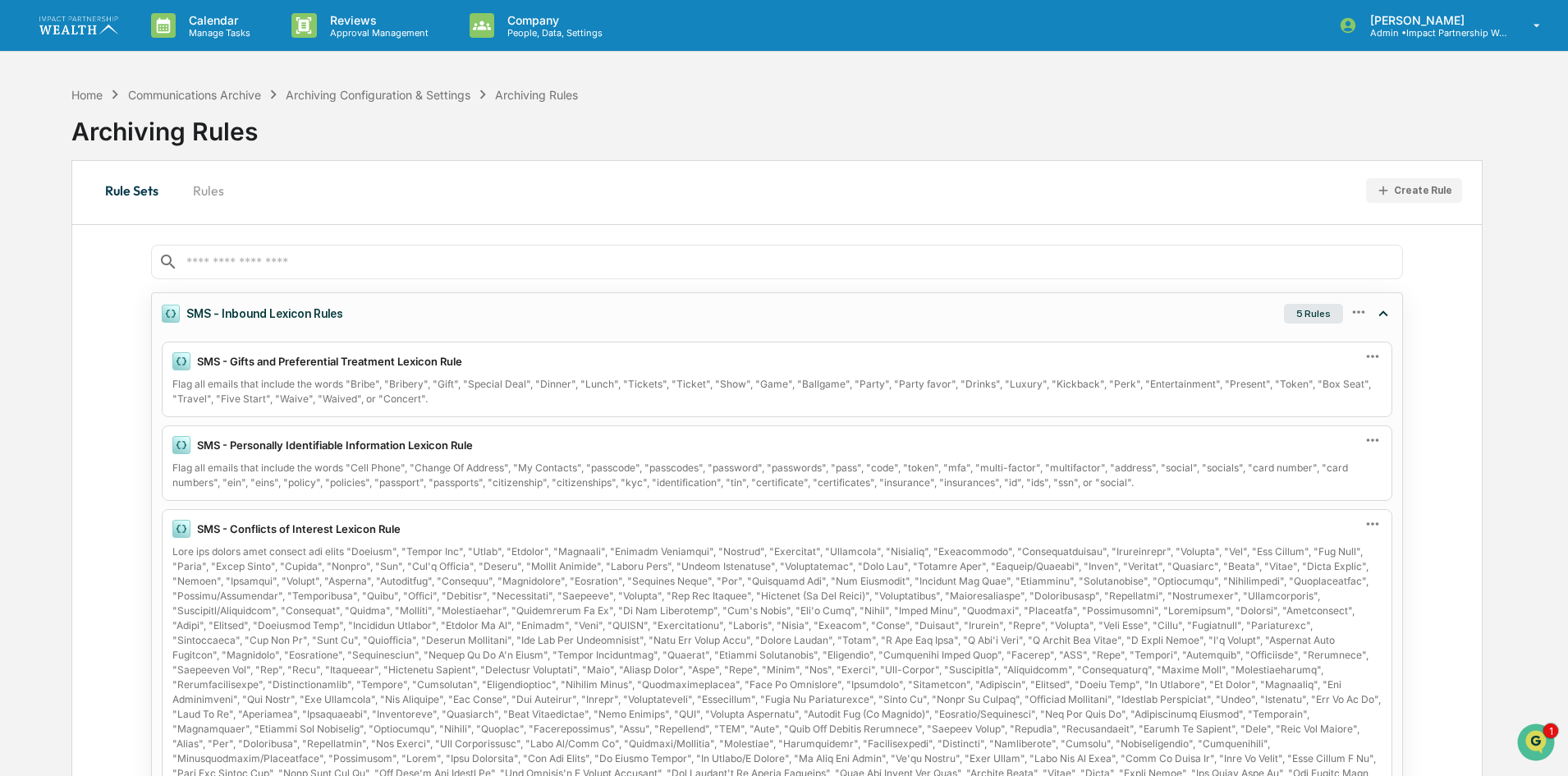
click at [1355, 316] on icon at bounding box center [1358, 312] width 18 height 18
click at [1300, 336] on div "Edit" at bounding box center [1298, 338] width 132 height 32
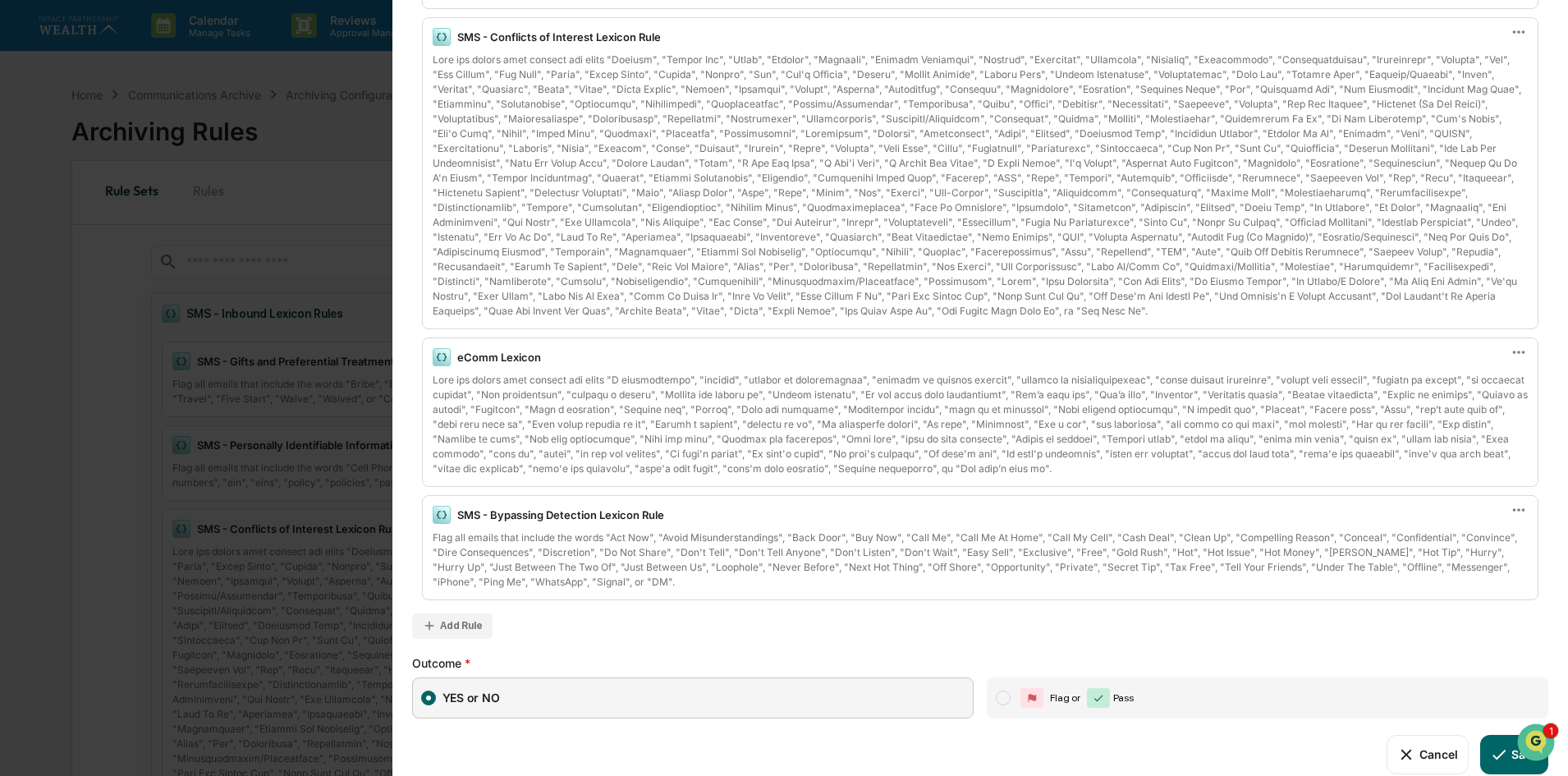
scroll to position [370, 0]
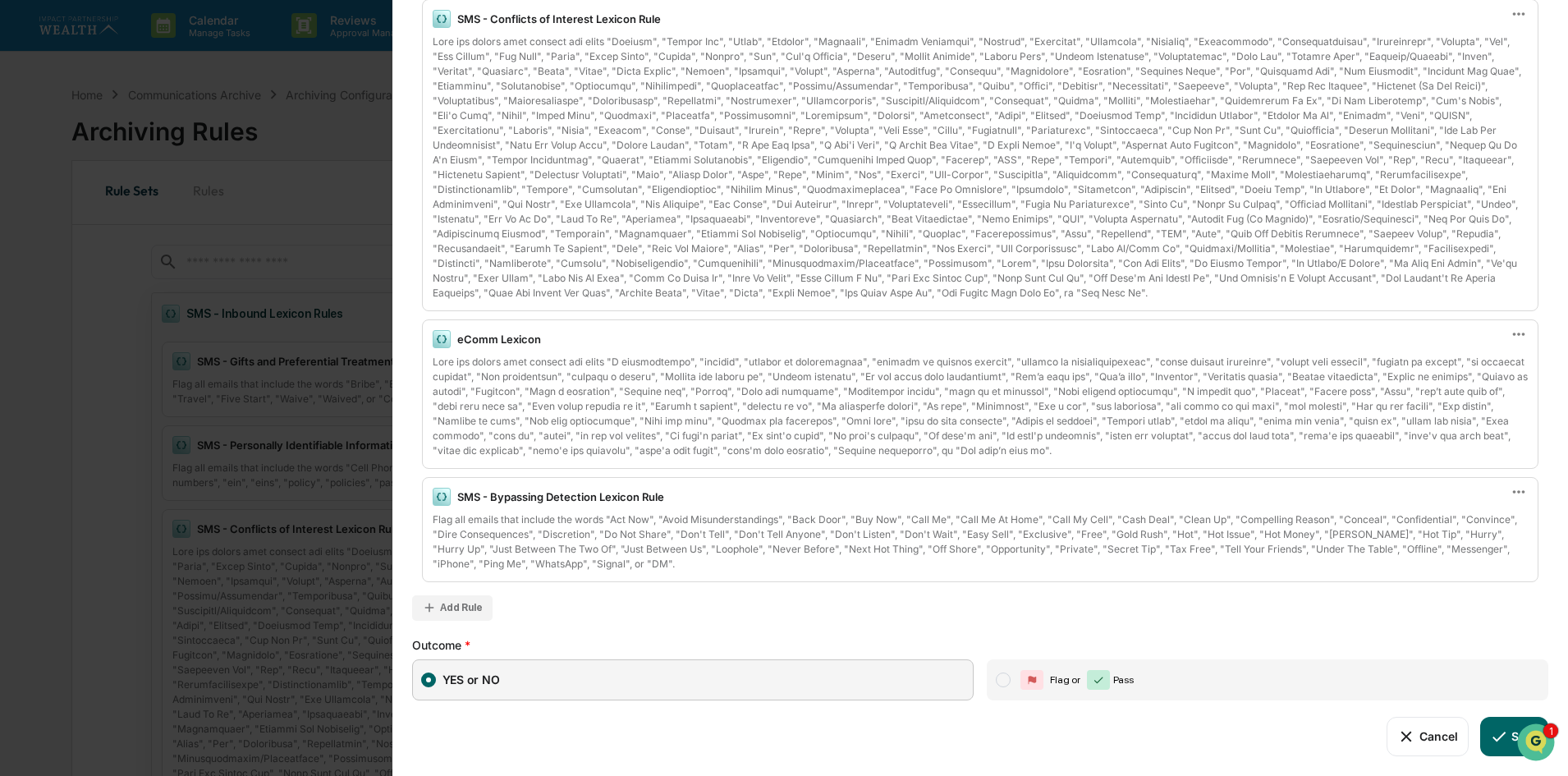
click at [477, 611] on div "Add Rule" at bounding box center [461, 607] width 43 height 11
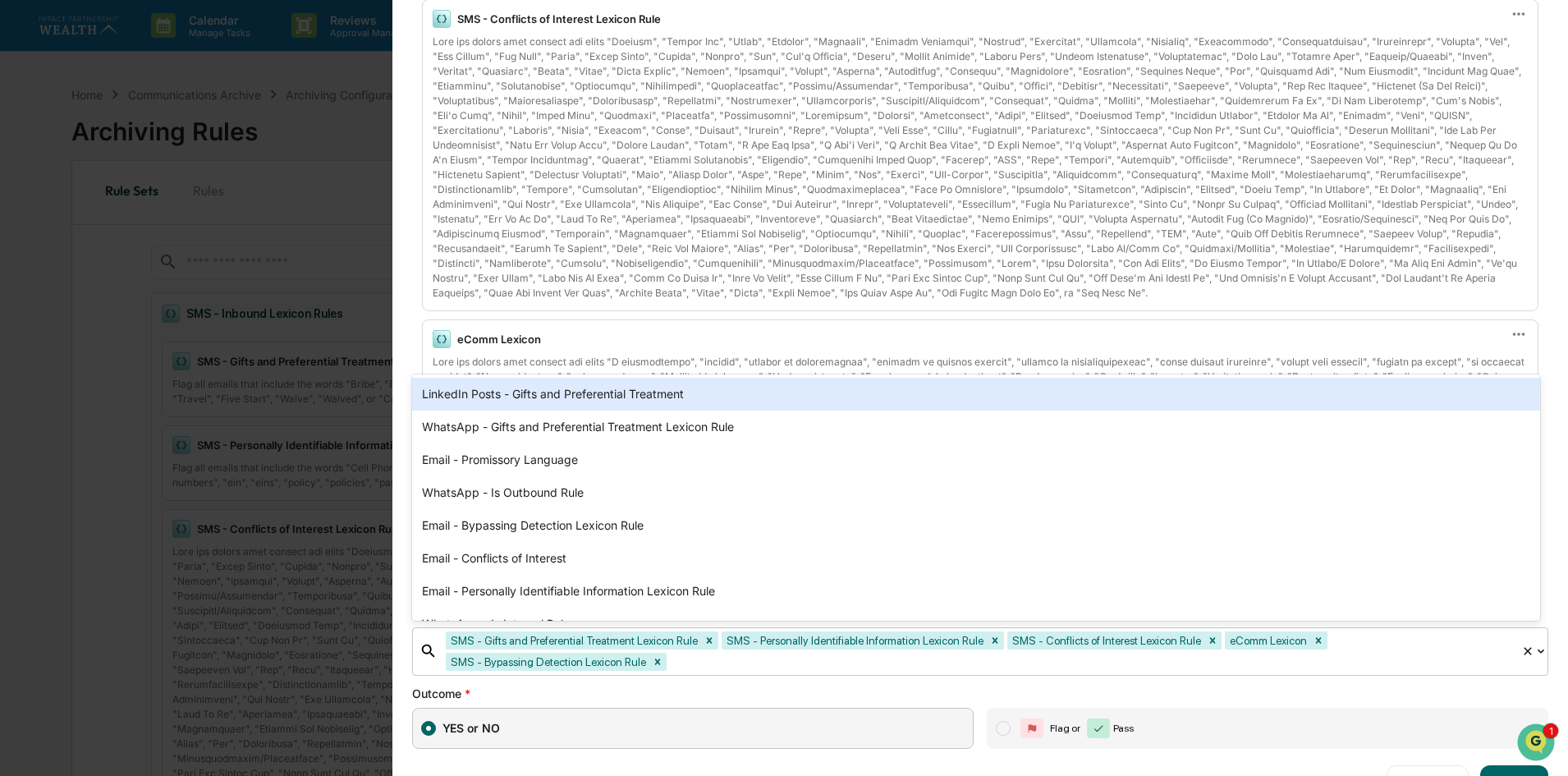
click at [791, 670] on div at bounding box center [1091, 663] width 843 height 19
click at [411, 216] on div "**********" at bounding box center [981, 279] width 1176 height 1091
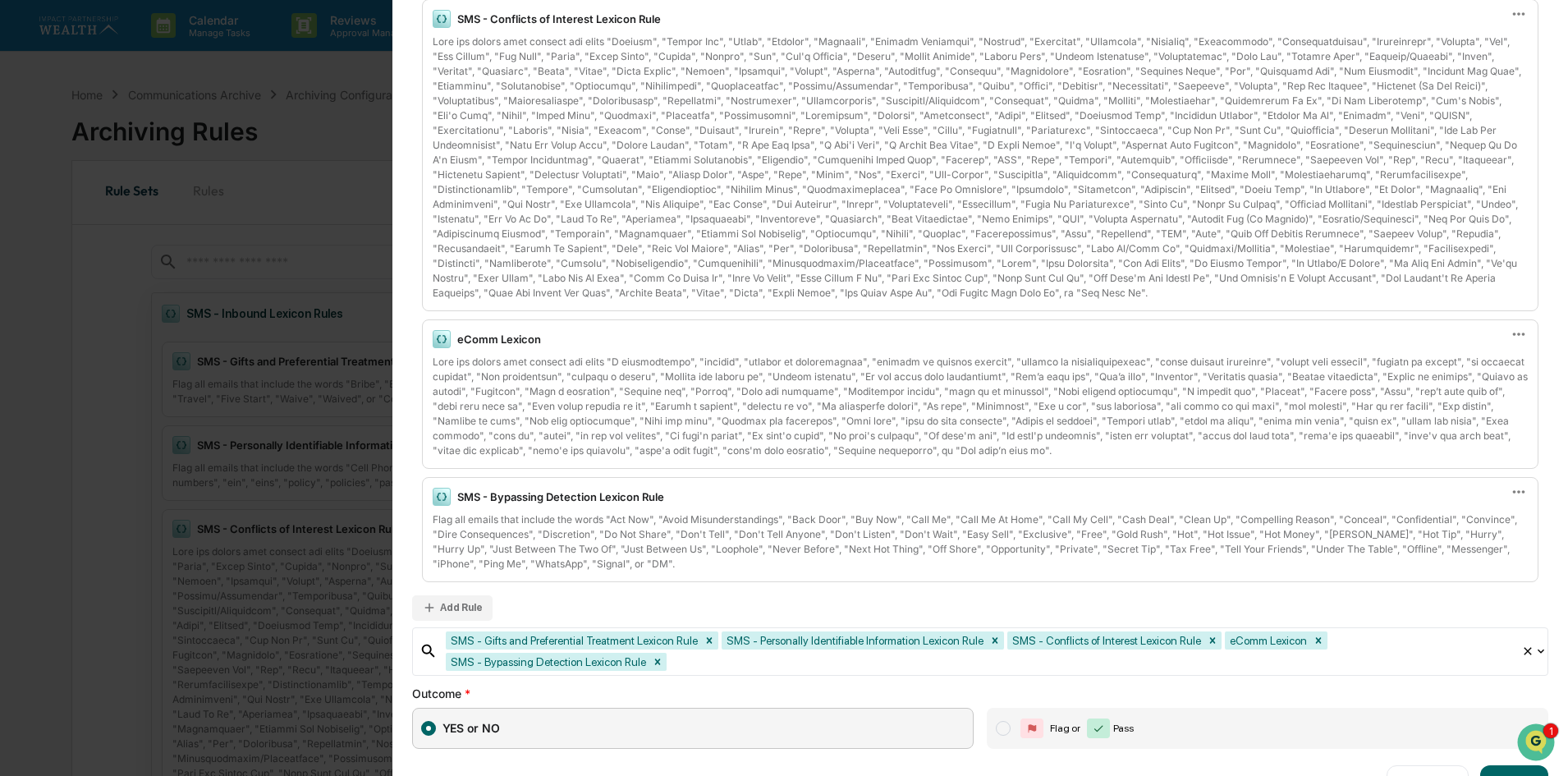
click at [460, 610] on div "Add Rule" at bounding box center [461, 607] width 43 height 11
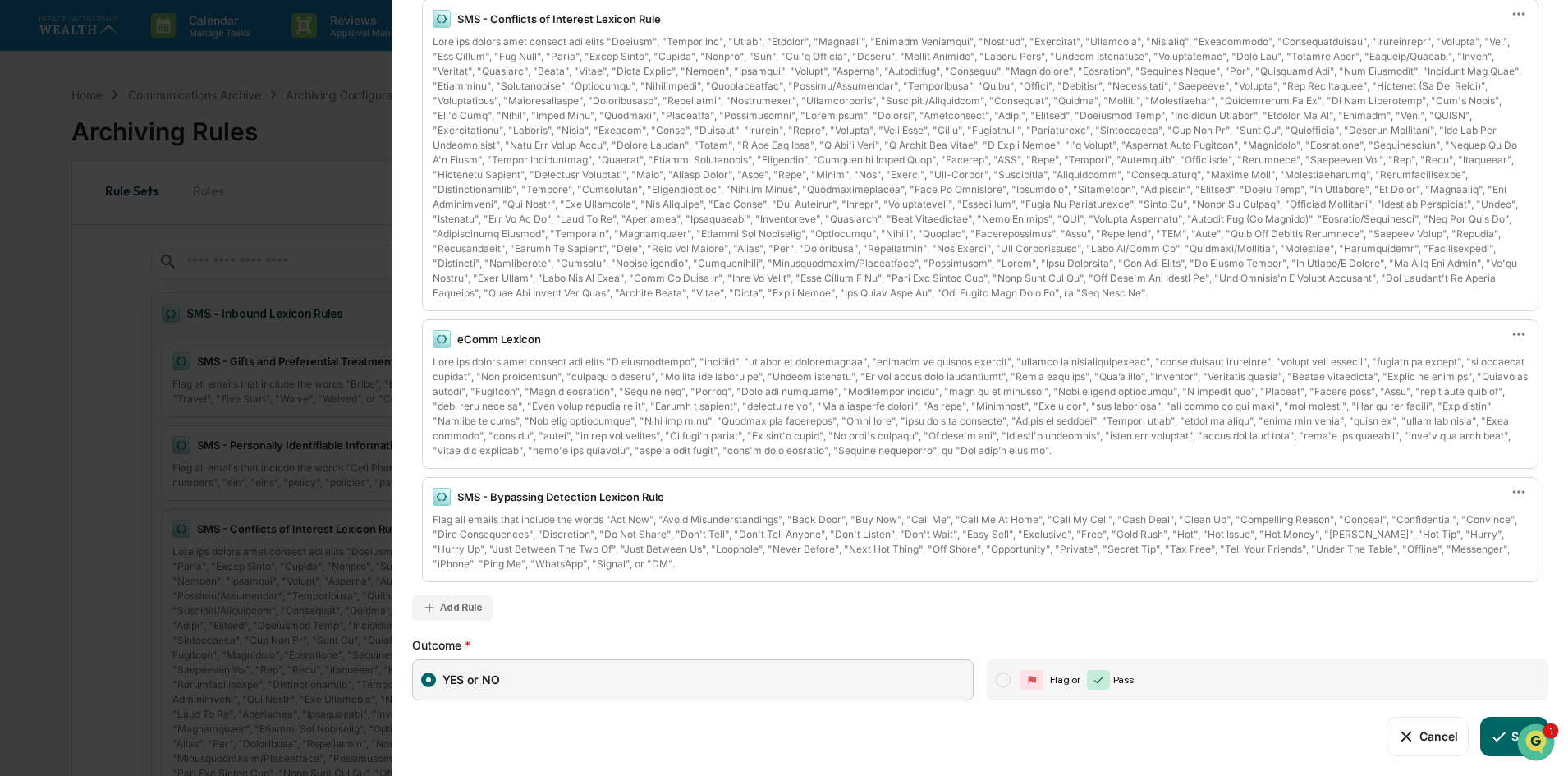
click at [460, 610] on div "Add Rule" at bounding box center [461, 607] width 43 height 11
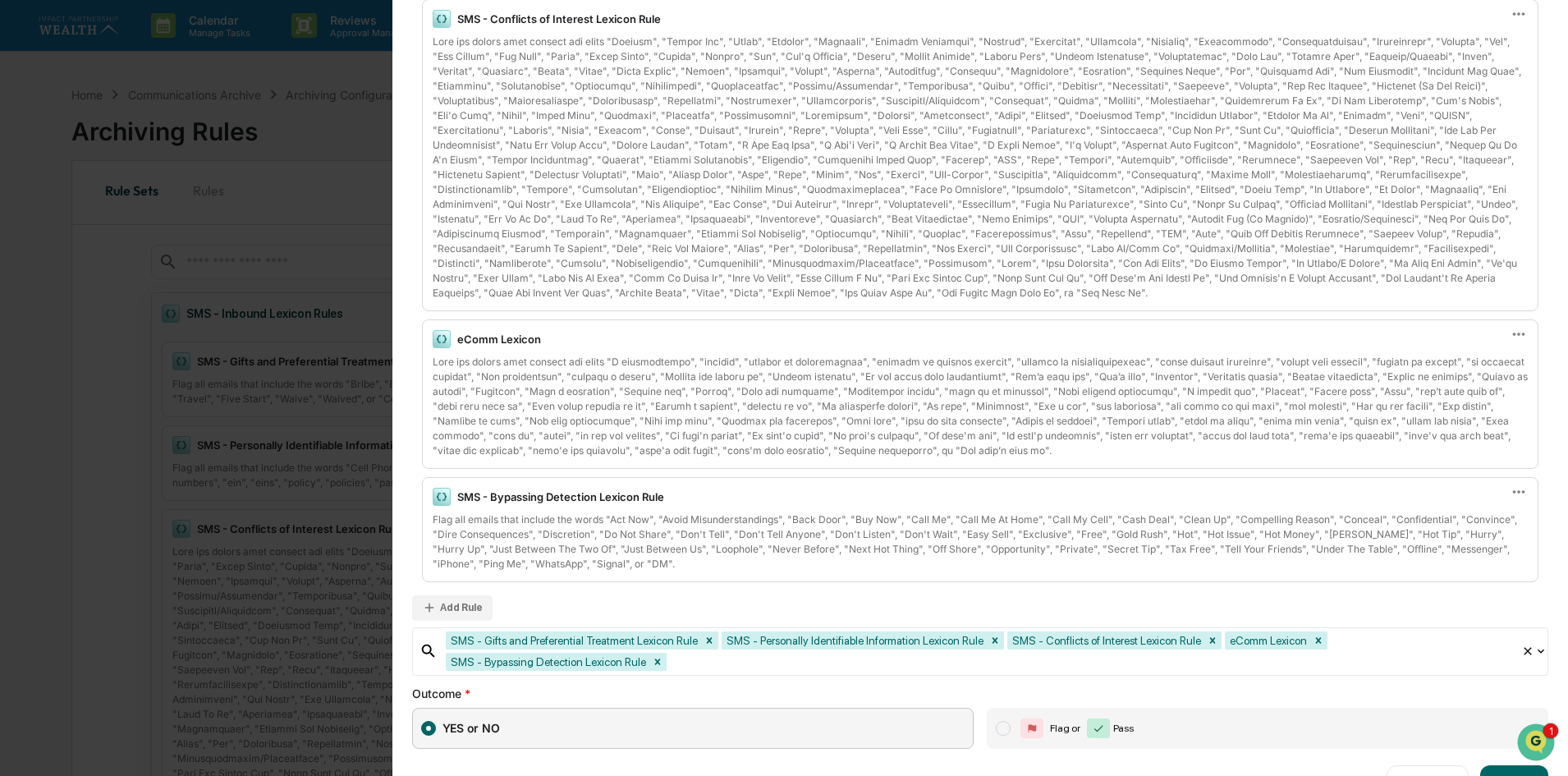
click at [869, 666] on div at bounding box center [1091, 663] width 843 height 19
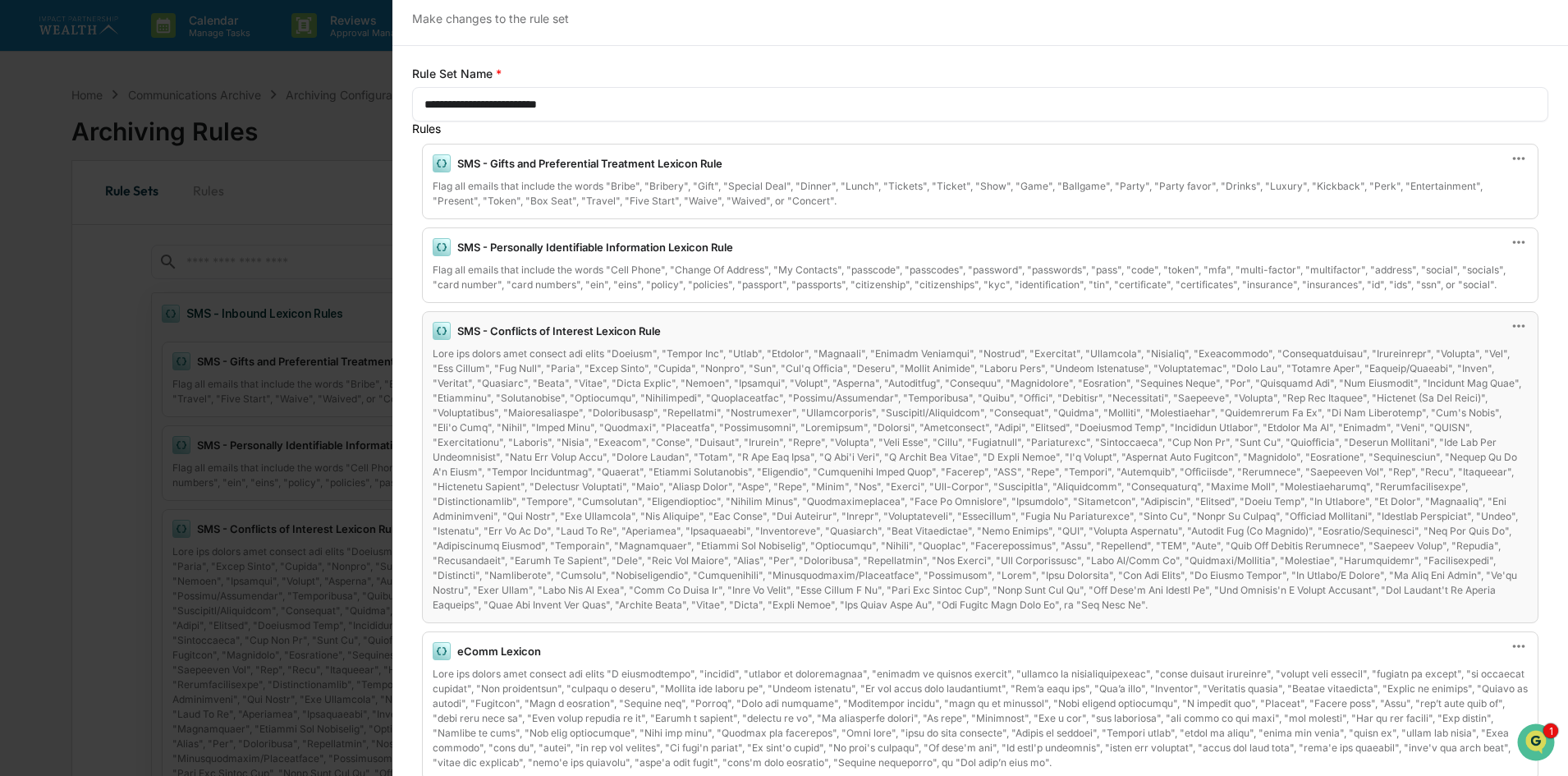
scroll to position [0, 0]
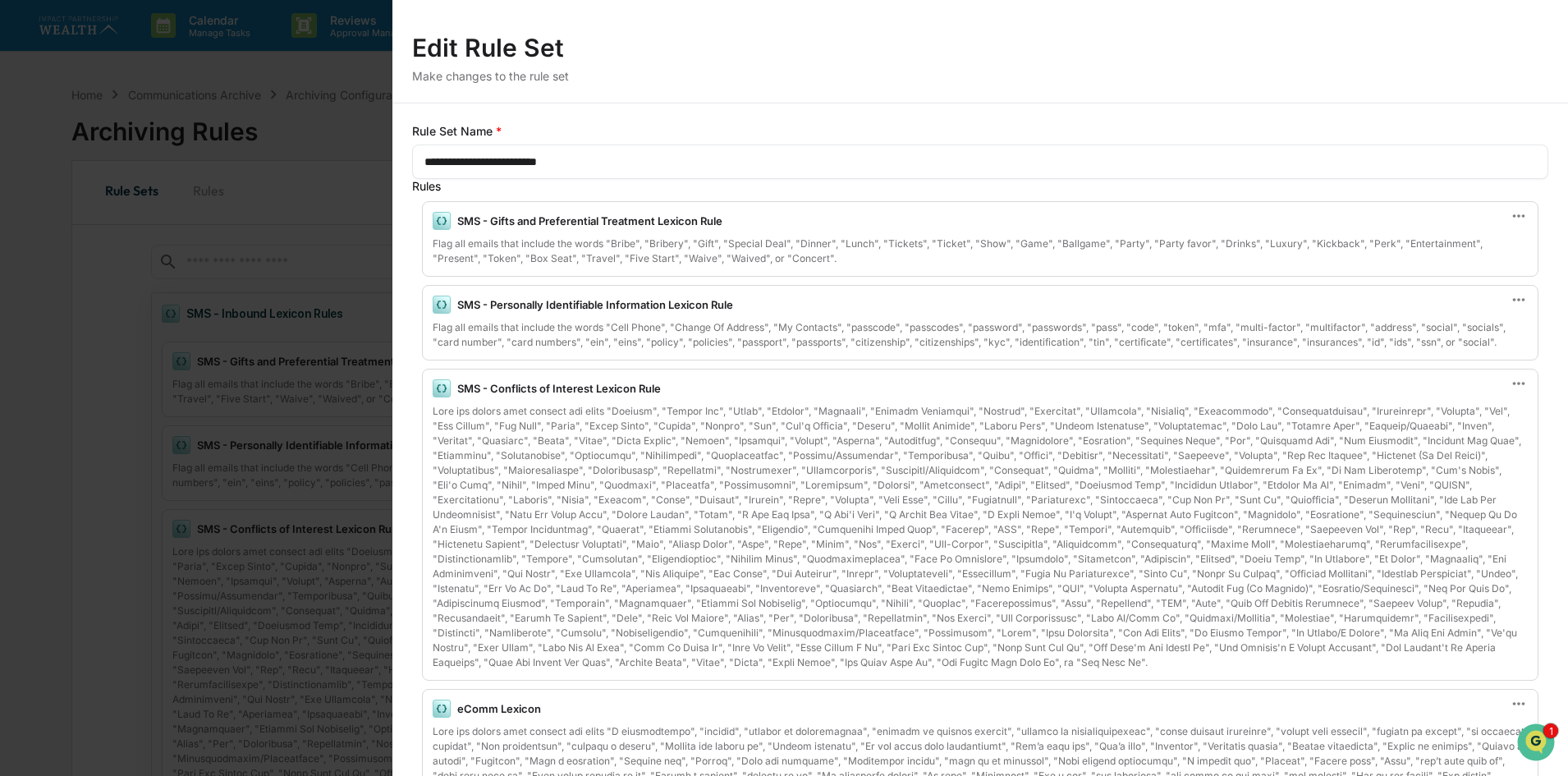
click at [223, 83] on div "**********" at bounding box center [784, 388] width 1568 height 776
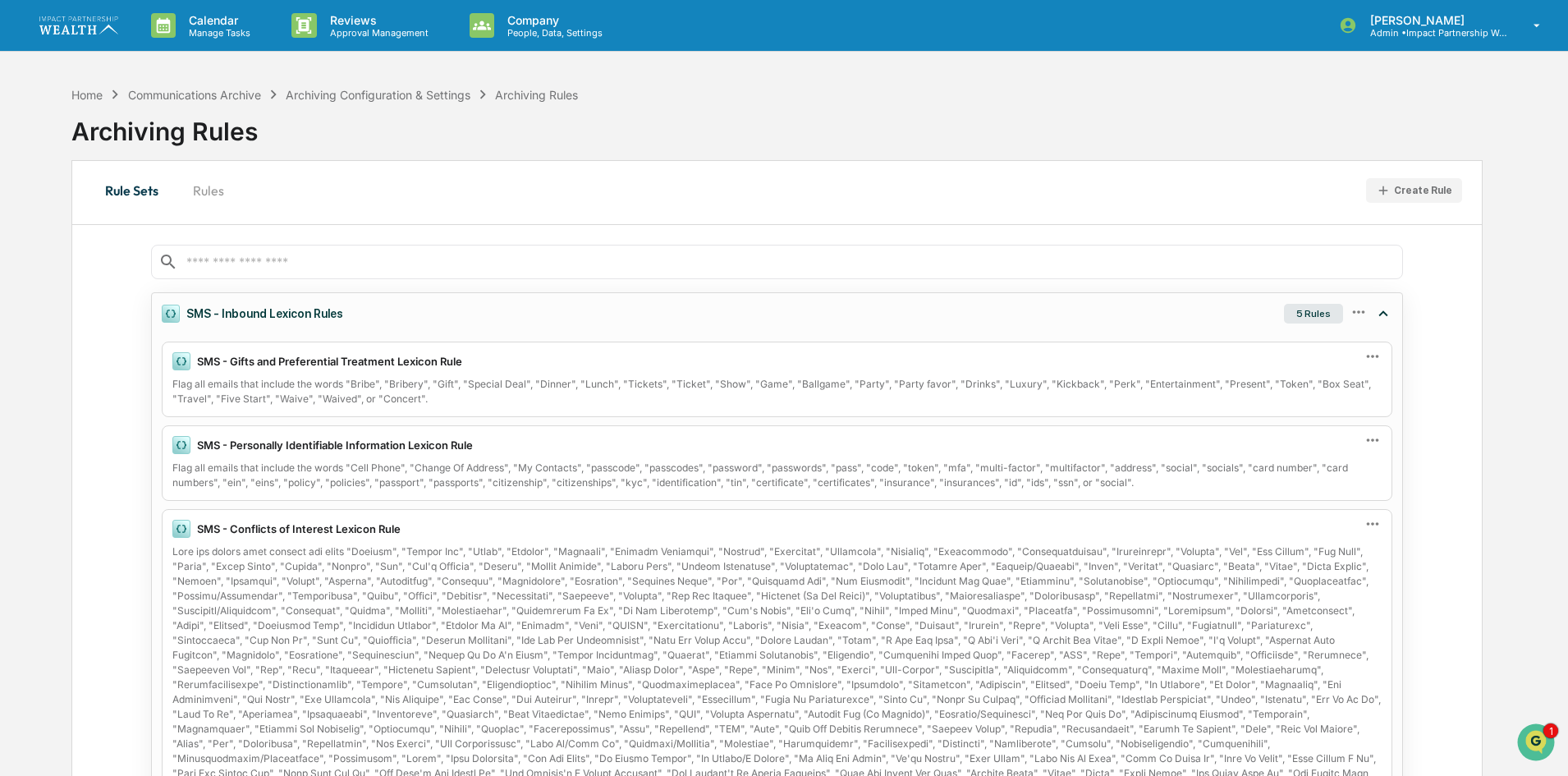
click at [1302, 318] on div "5 Rules" at bounding box center [1313, 314] width 59 height 20
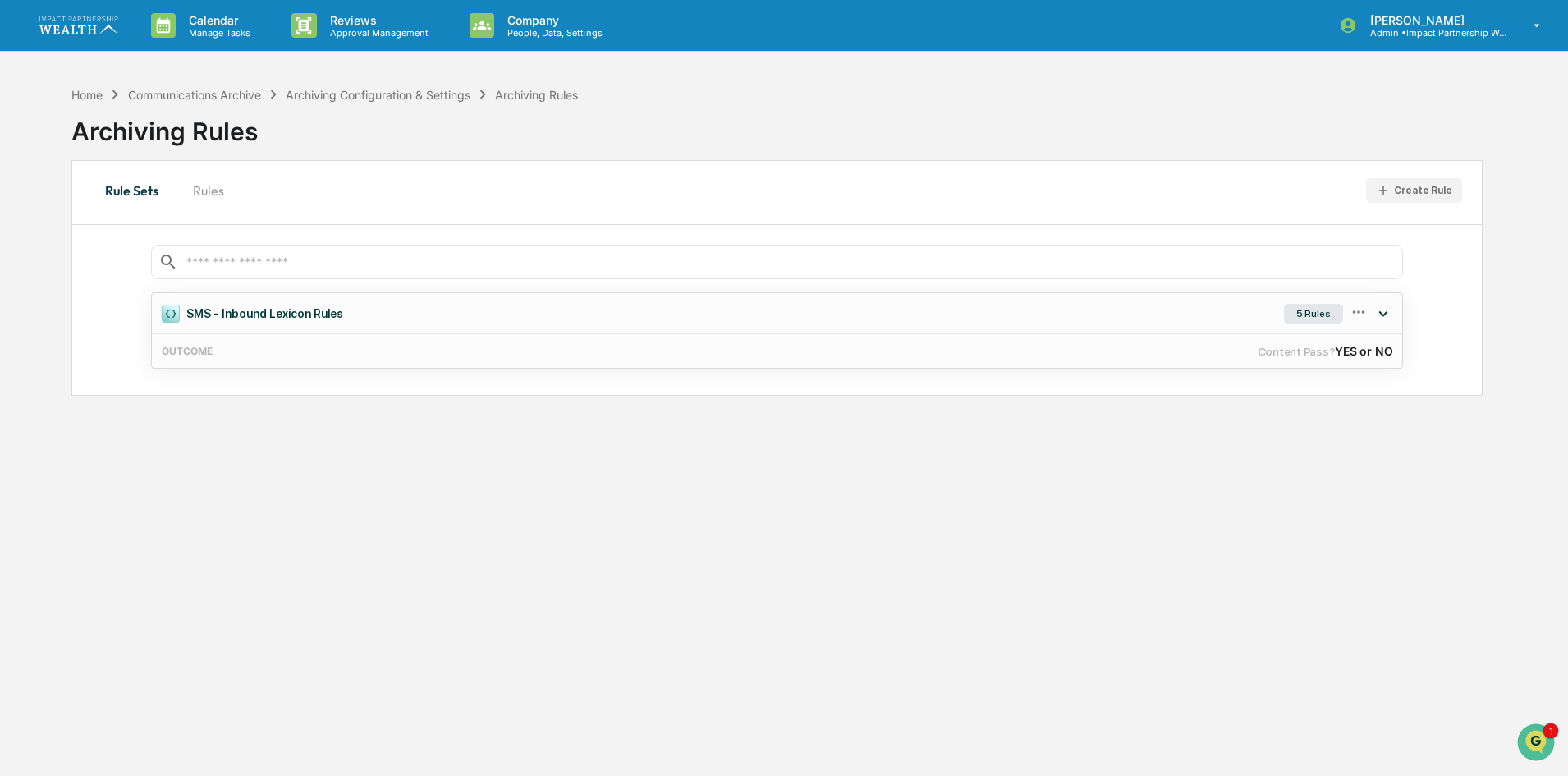
click at [1305, 312] on div "5 Rules" at bounding box center [1313, 314] width 59 height 20
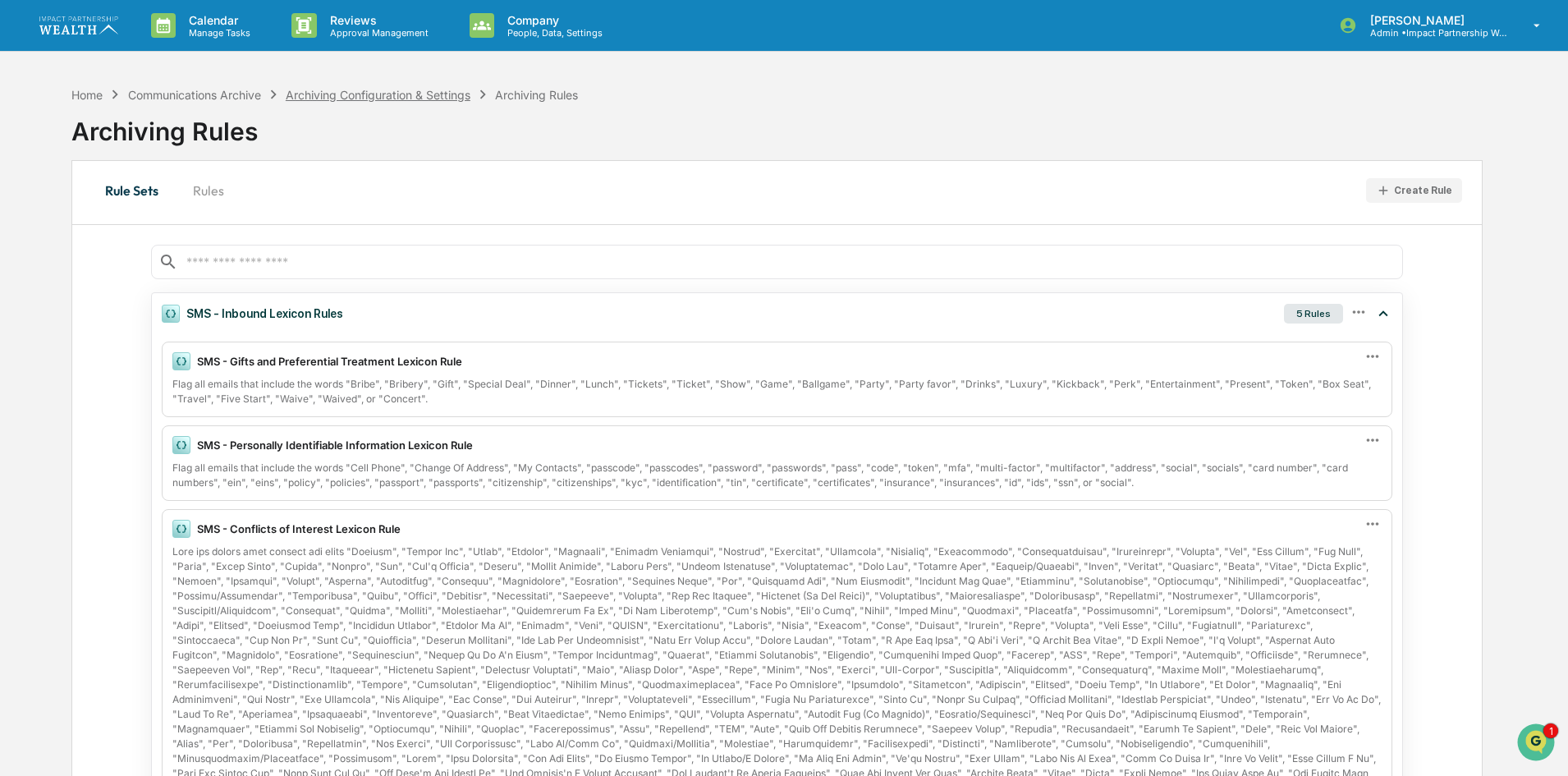
click at [418, 89] on div "Archiving Configuration & Settings" at bounding box center [378, 94] width 185 height 14
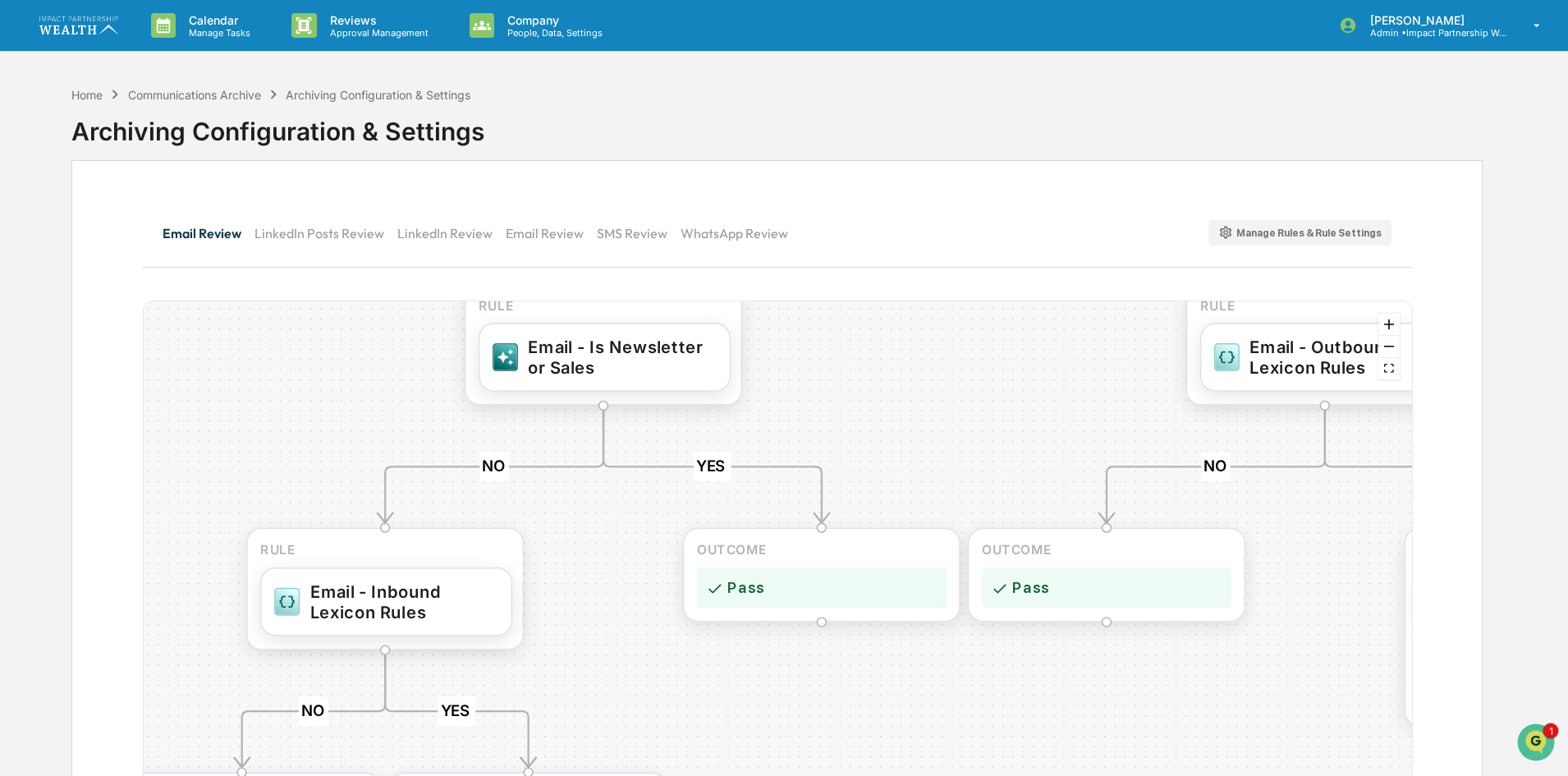
drag, startPoint x: 390, startPoint y: 542, endPoint x: 381, endPoint y: 352, distance: 190.2
click at [381, 352] on div "YES NO YES NO YES NO YES NO YES NO YES NO OUTCOME Pass RULE Email - Internal AI…" at bounding box center [778, 573] width 1269 height 543
click at [620, 229] on button "SMS Review" at bounding box center [639, 233] width 84 height 39
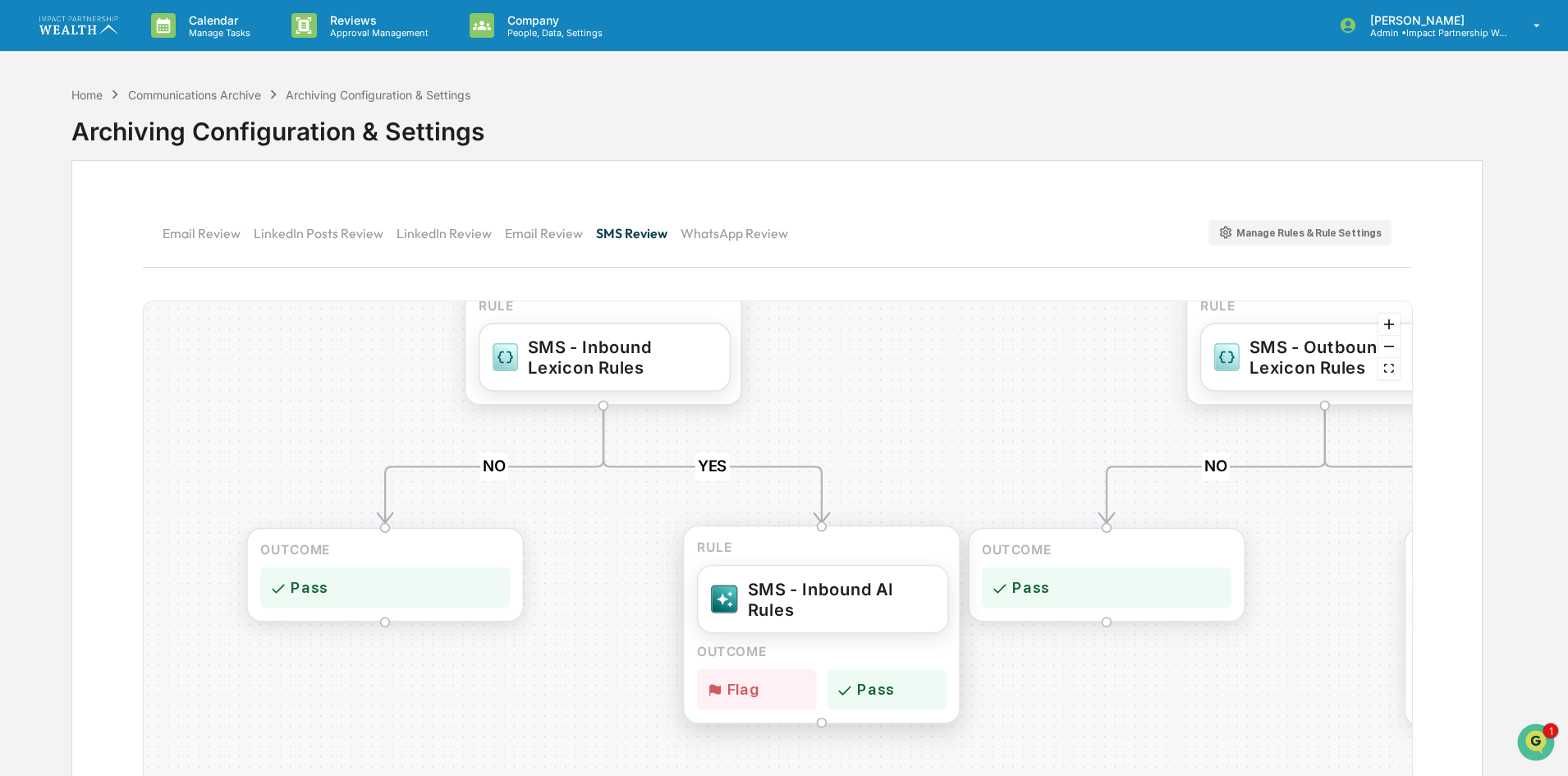
click at [785, 593] on div "SMS - Inbound AI Rules" at bounding box center [842, 598] width 187 height 41
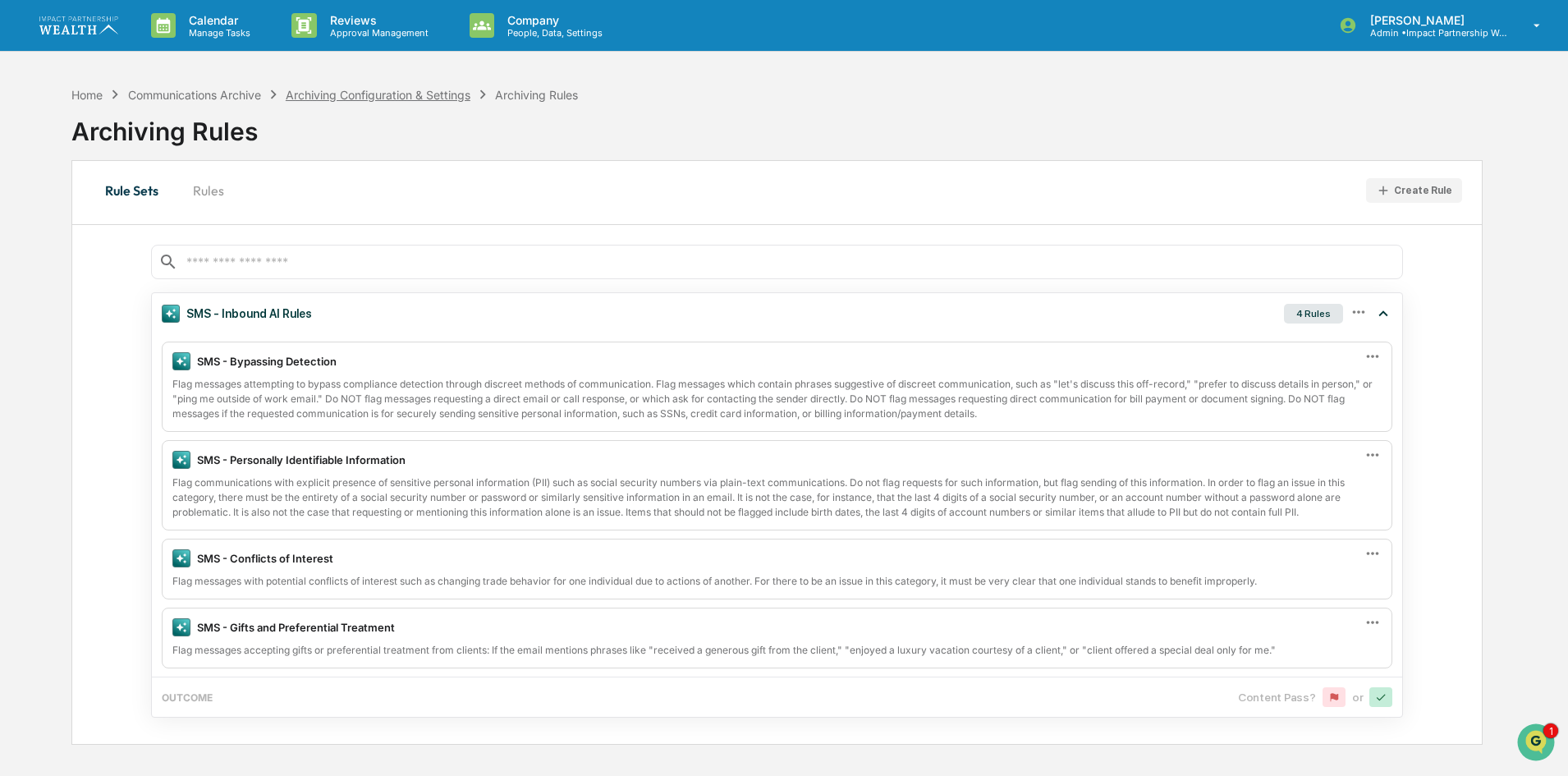
click at [399, 94] on div "Archiving Configuration & Settings" at bounding box center [378, 94] width 185 height 14
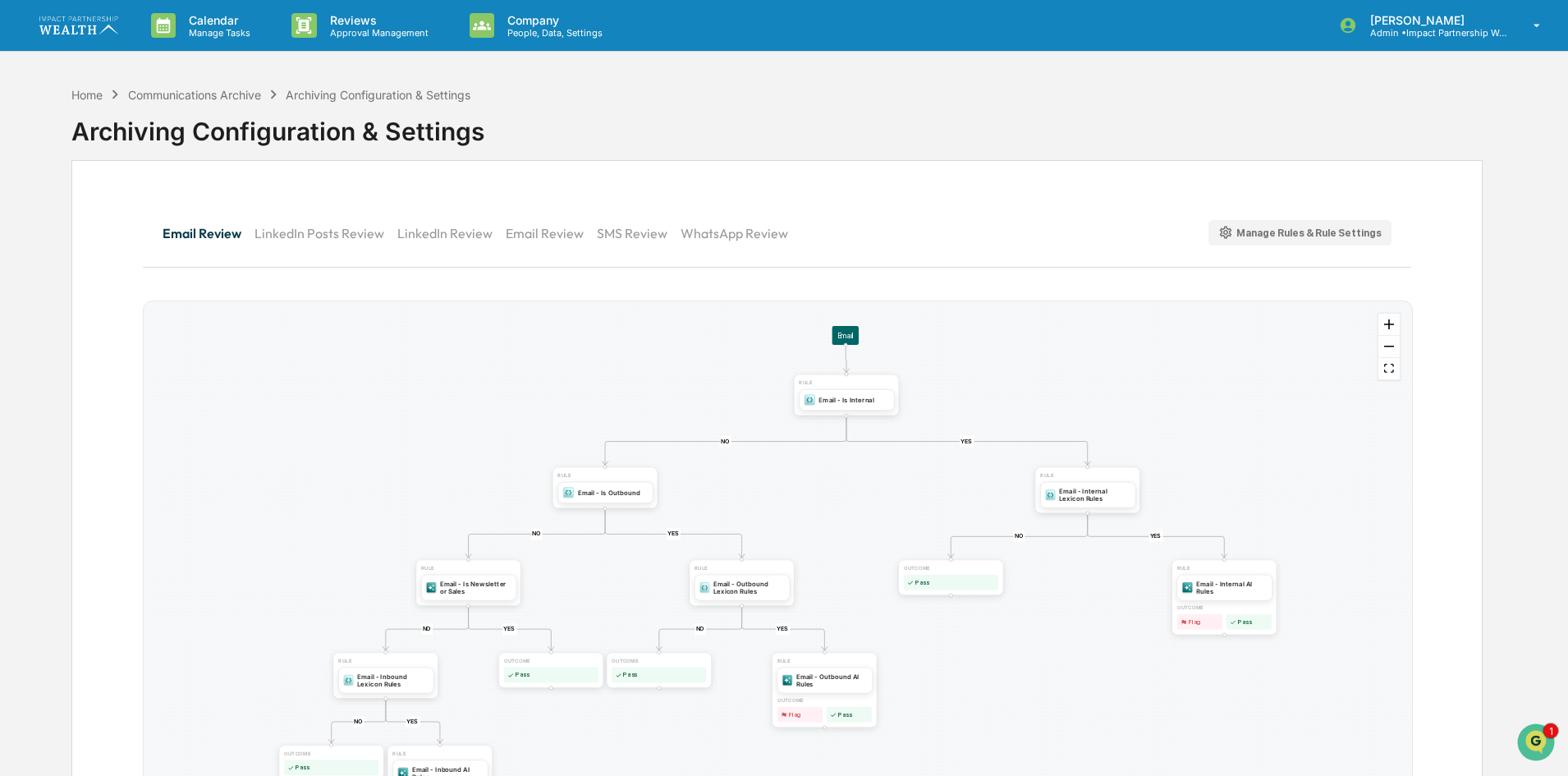
click at [636, 235] on button "SMS Review" at bounding box center [639, 233] width 84 height 39
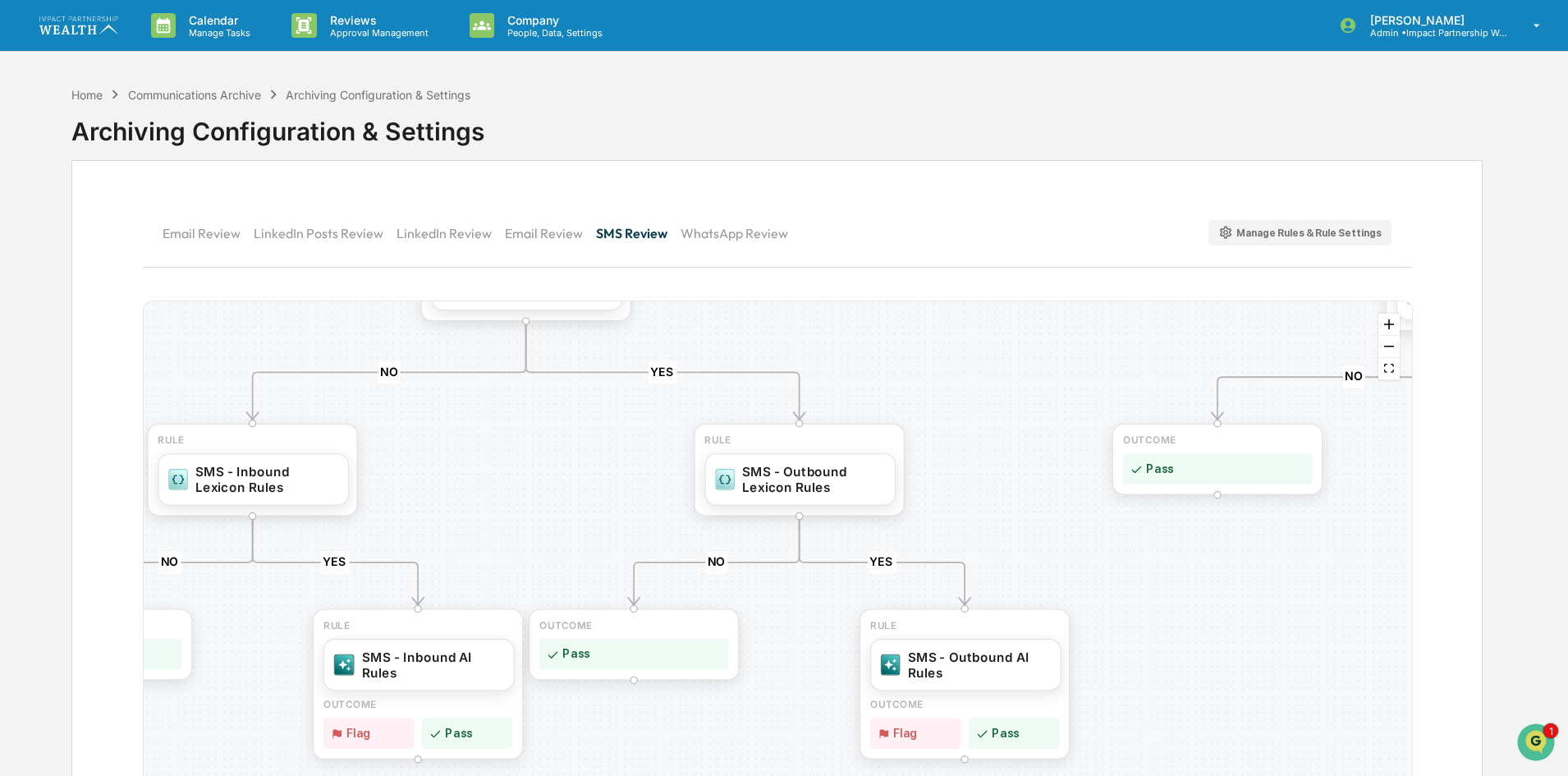
drag, startPoint x: 708, startPoint y: 571, endPoint x: 561, endPoint y: 435, distance: 200.3
click at [561, 435] on div "YES NO YES NO YES NO YES NO YES NO RULE SMS - Outbound Lexicon Rules RULE SMS -…" at bounding box center [778, 573] width 1269 height 543
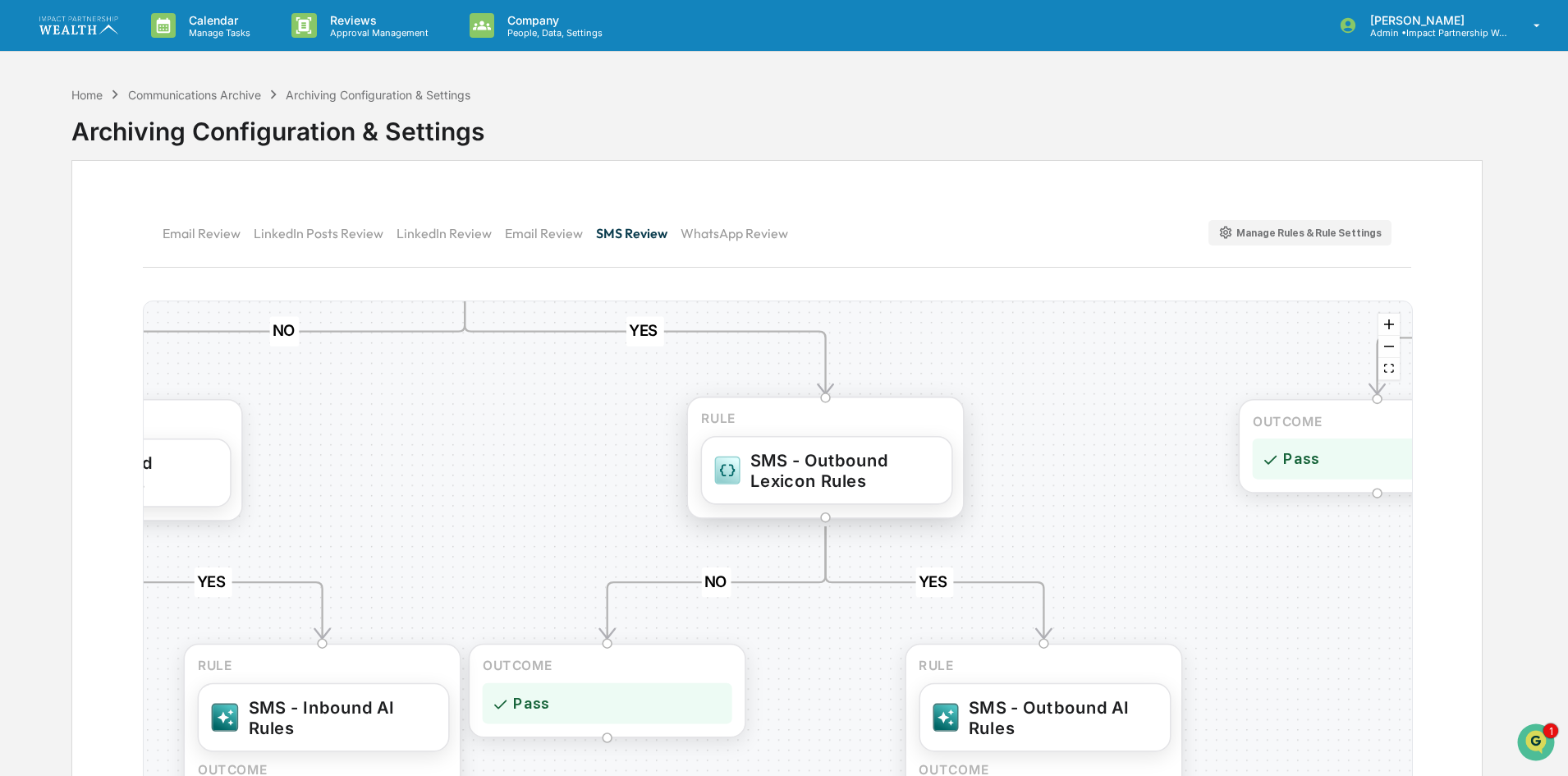
click at [845, 477] on div "SMS - Outbound Lexicon Rules" at bounding box center [845, 470] width 189 height 41
click at [784, 476] on div "SMS - Outbound Lexicon Rules" at bounding box center [844, 470] width 189 height 41
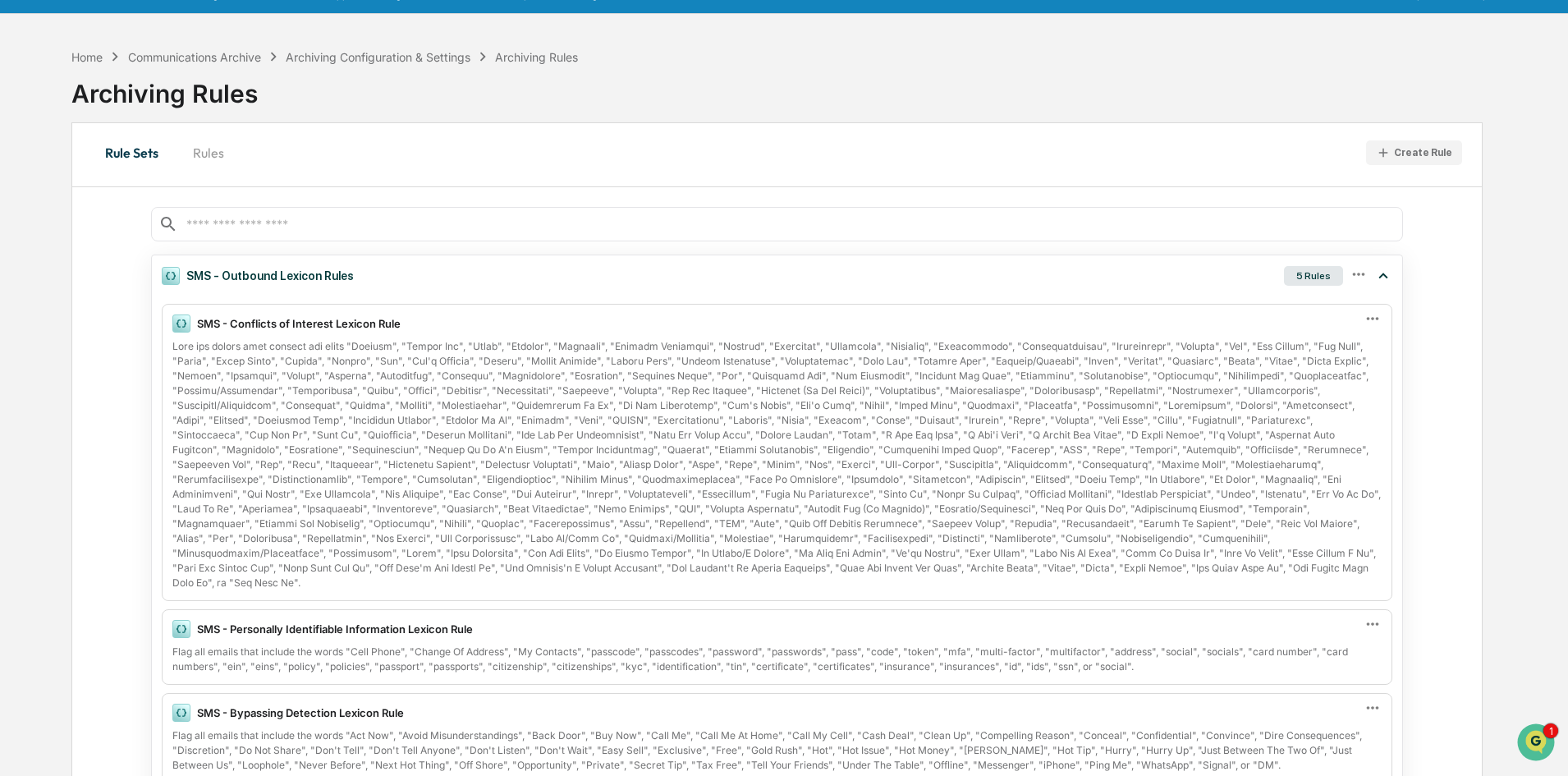
scroll to position [37, 0]
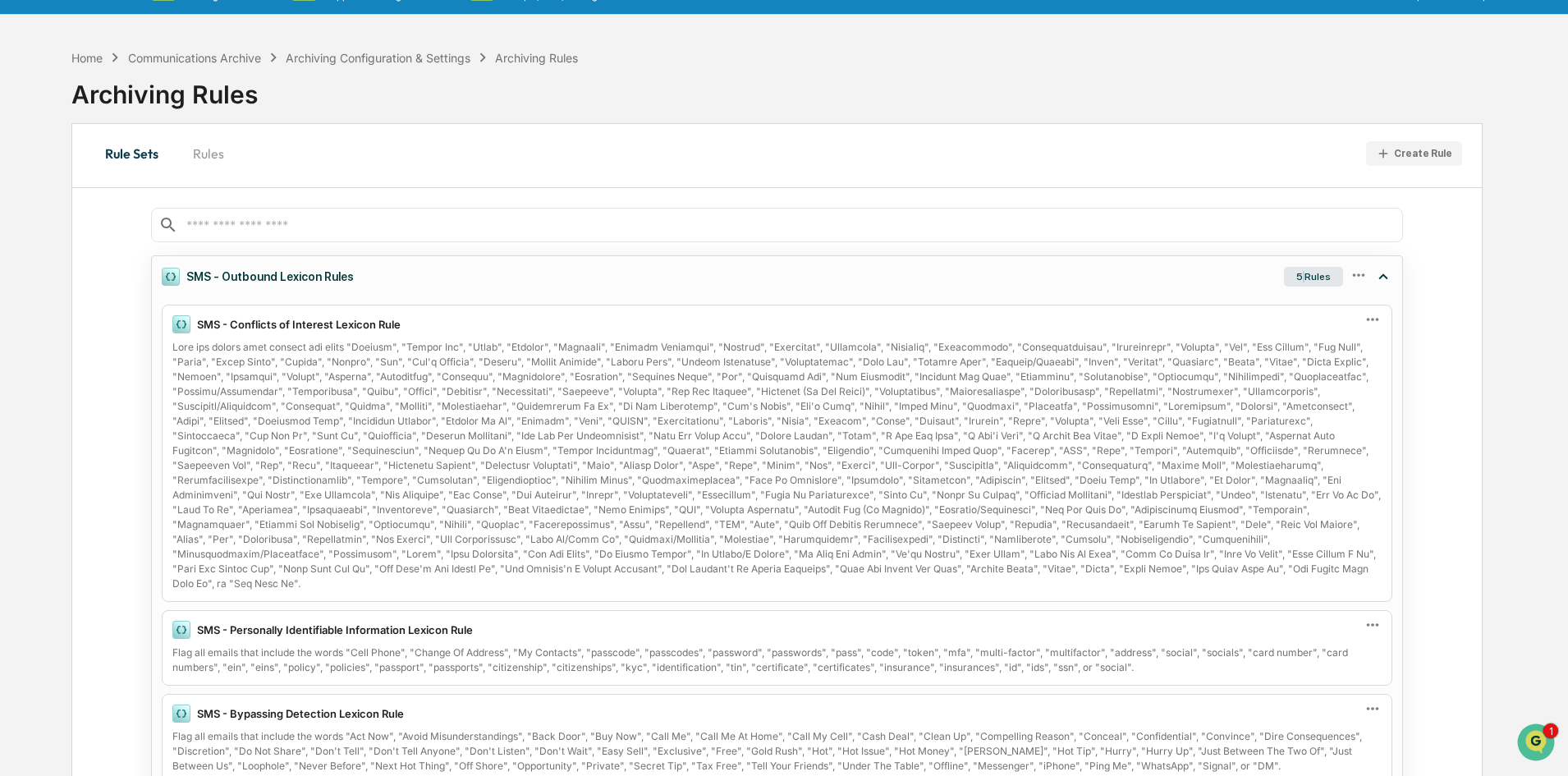
click at [1302, 278] on div "5 Rules" at bounding box center [1313, 276] width 59 height 20
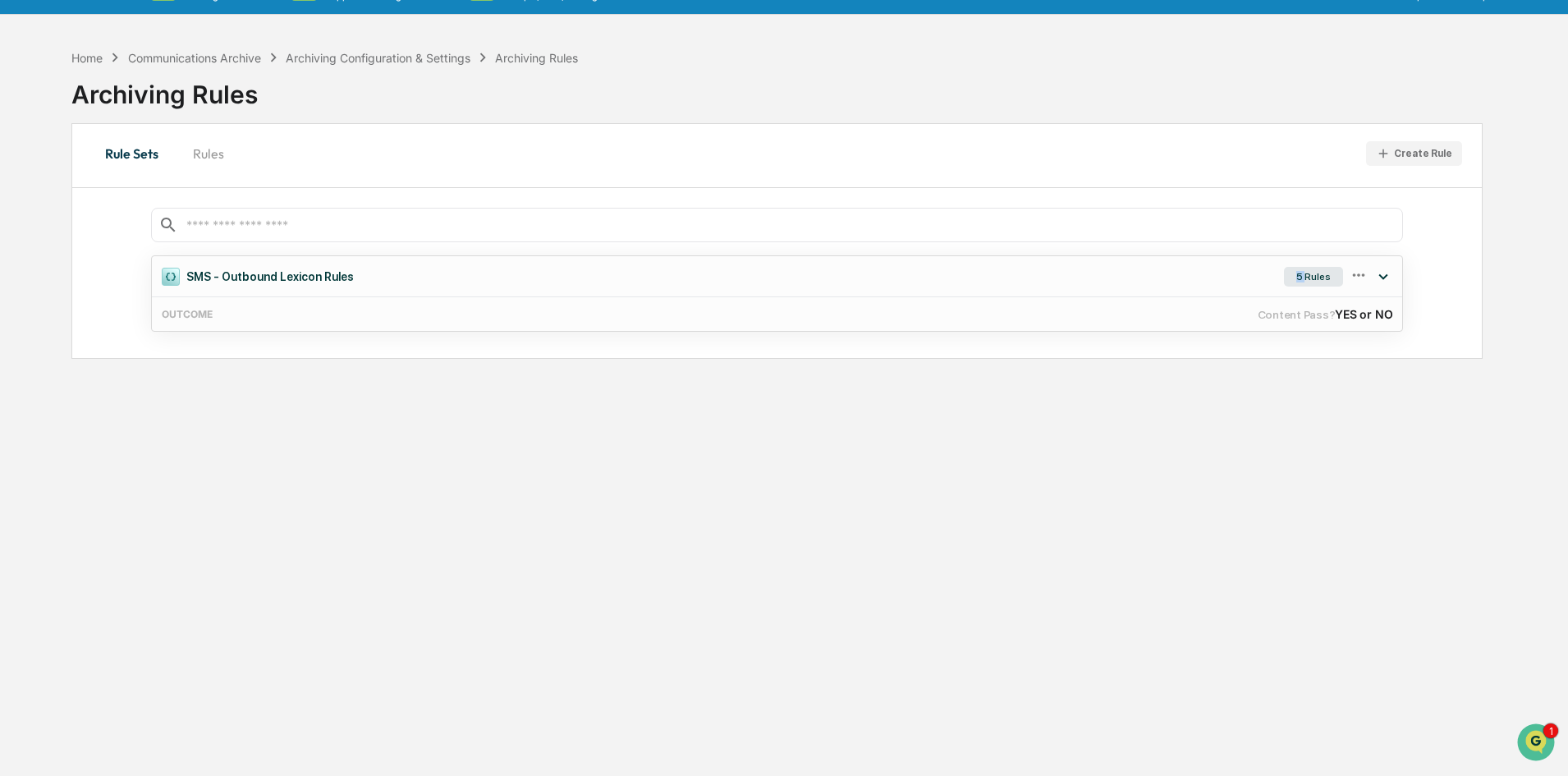
click at [1290, 279] on div "5 Rules" at bounding box center [1313, 276] width 59 height 20
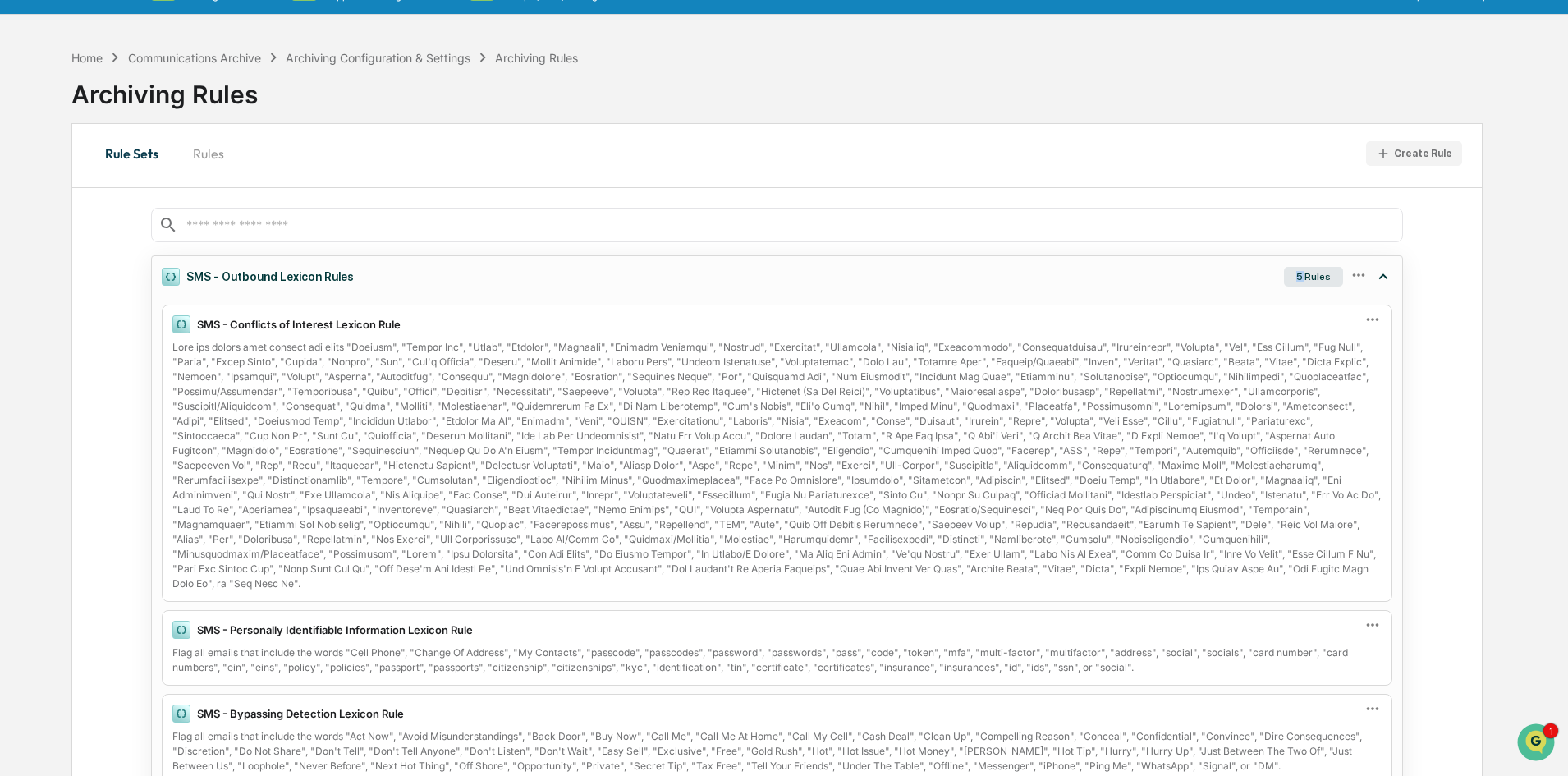
click at [1354, 276] on icon at bounding box center [1357, 275] width 12 height 3
click at [977, 287] on div "SMS - Outbound Lexicon Rules 5 Rules Edit" at bounding box center [777, 276] width 1251 height 40
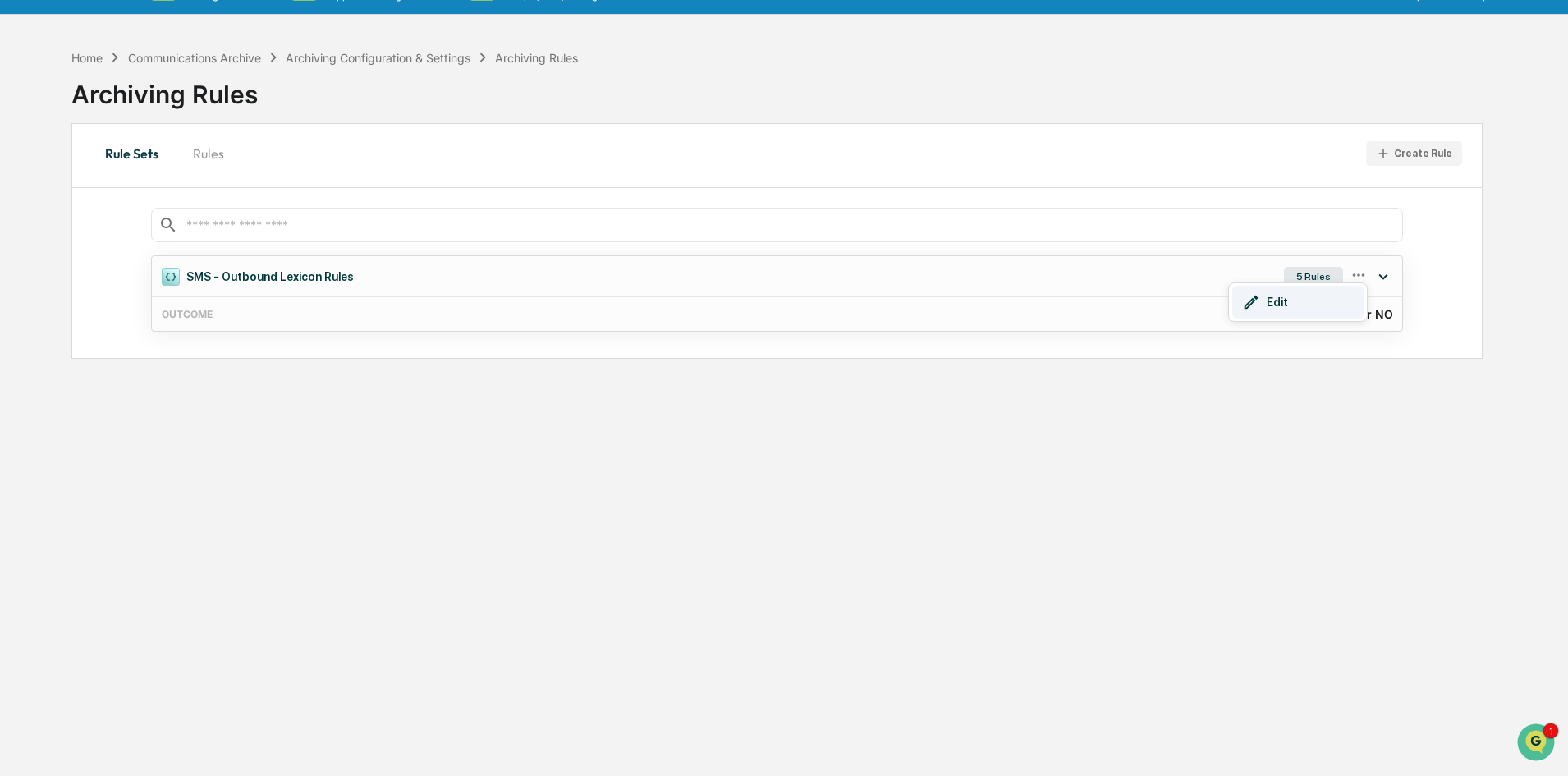
click at [1314, 310] on div "Edit" at bounding box center [1298, 302] width 132 height 32
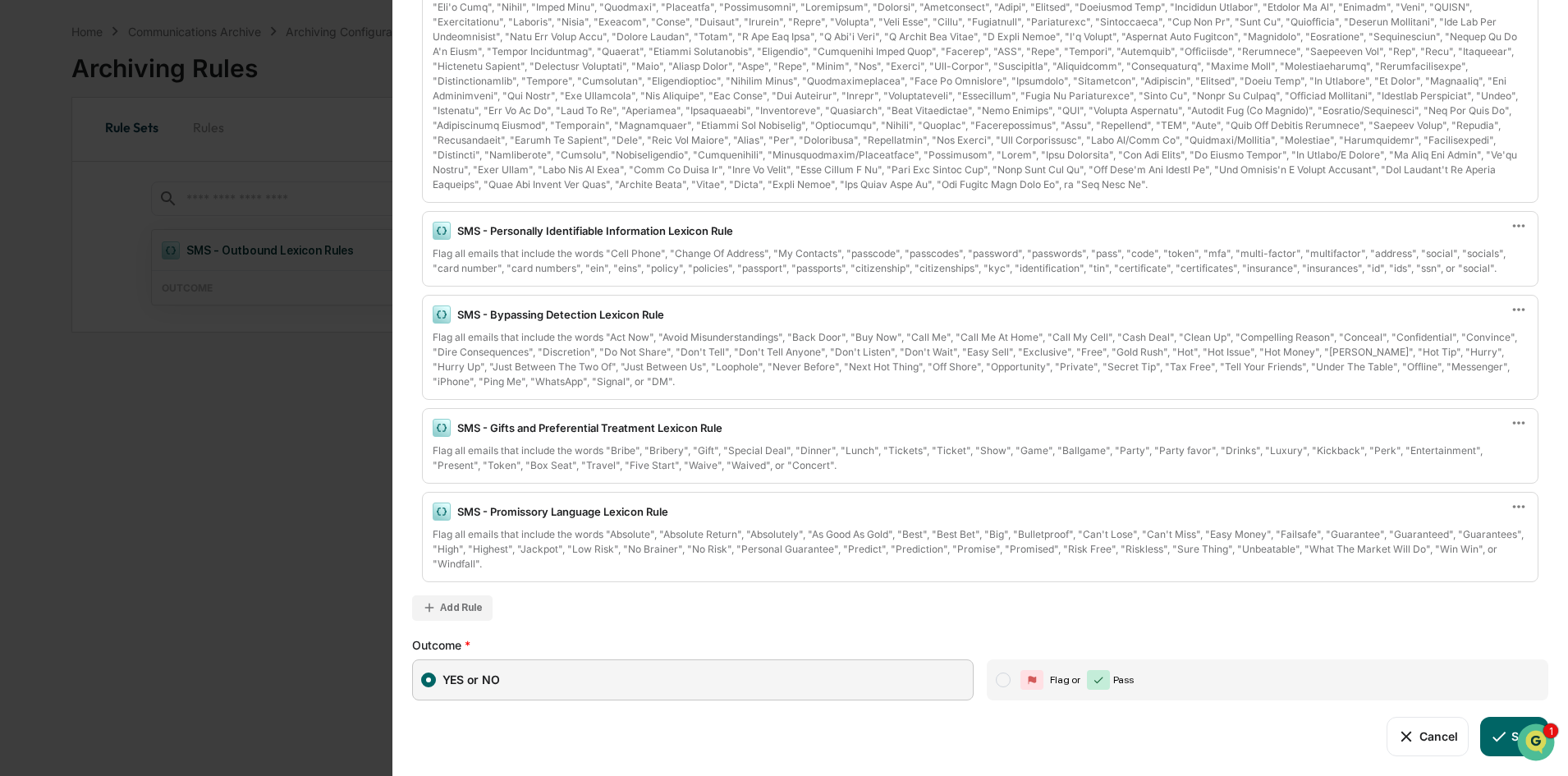
scroll to position [78, 0]
click at [458, 612] on div "Add Rule" at bounding box center [461, 607] width 43 height 11
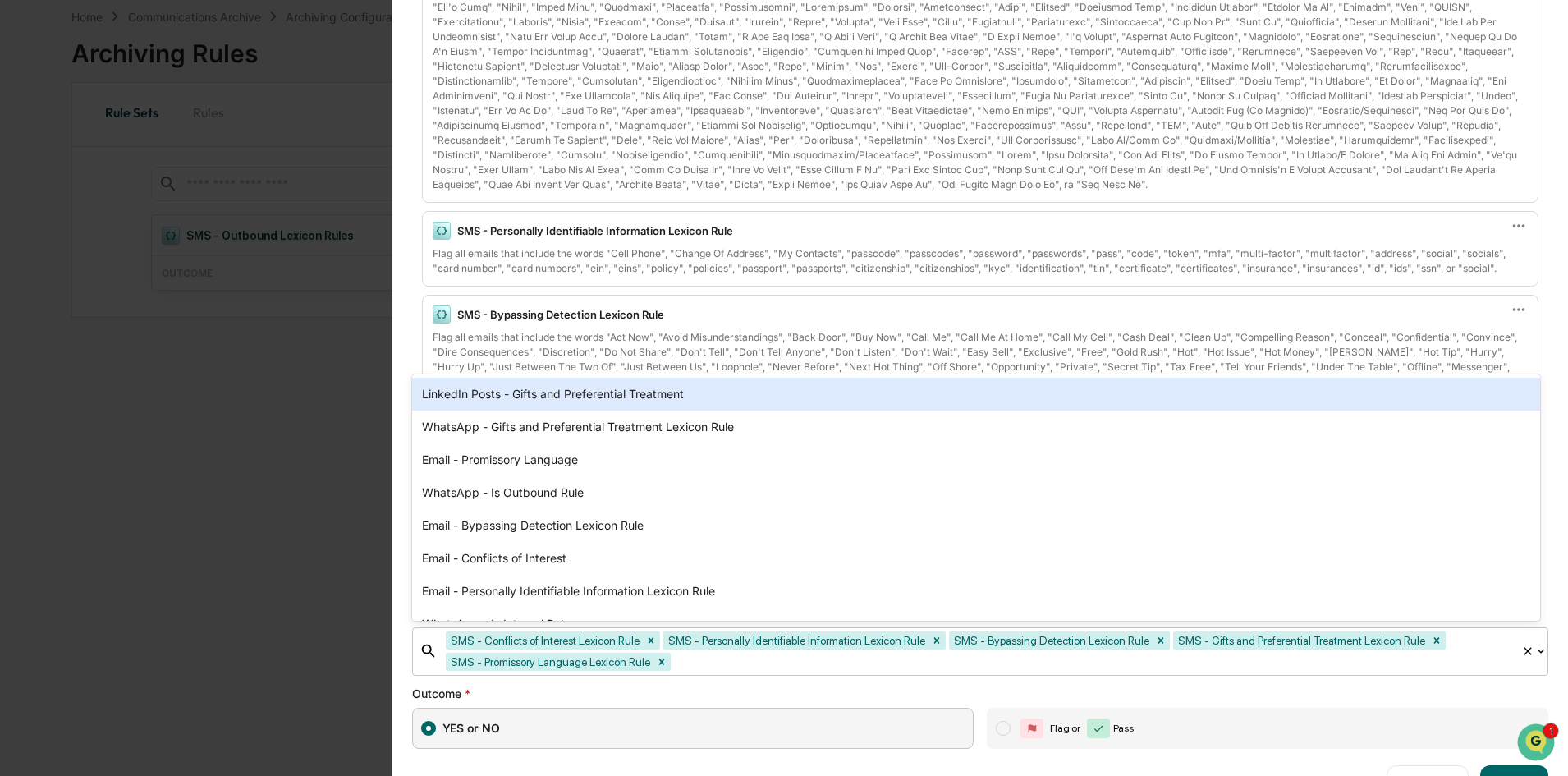
click at [782, 661] on div at bounding box center [1093, 663] width 839 height 19
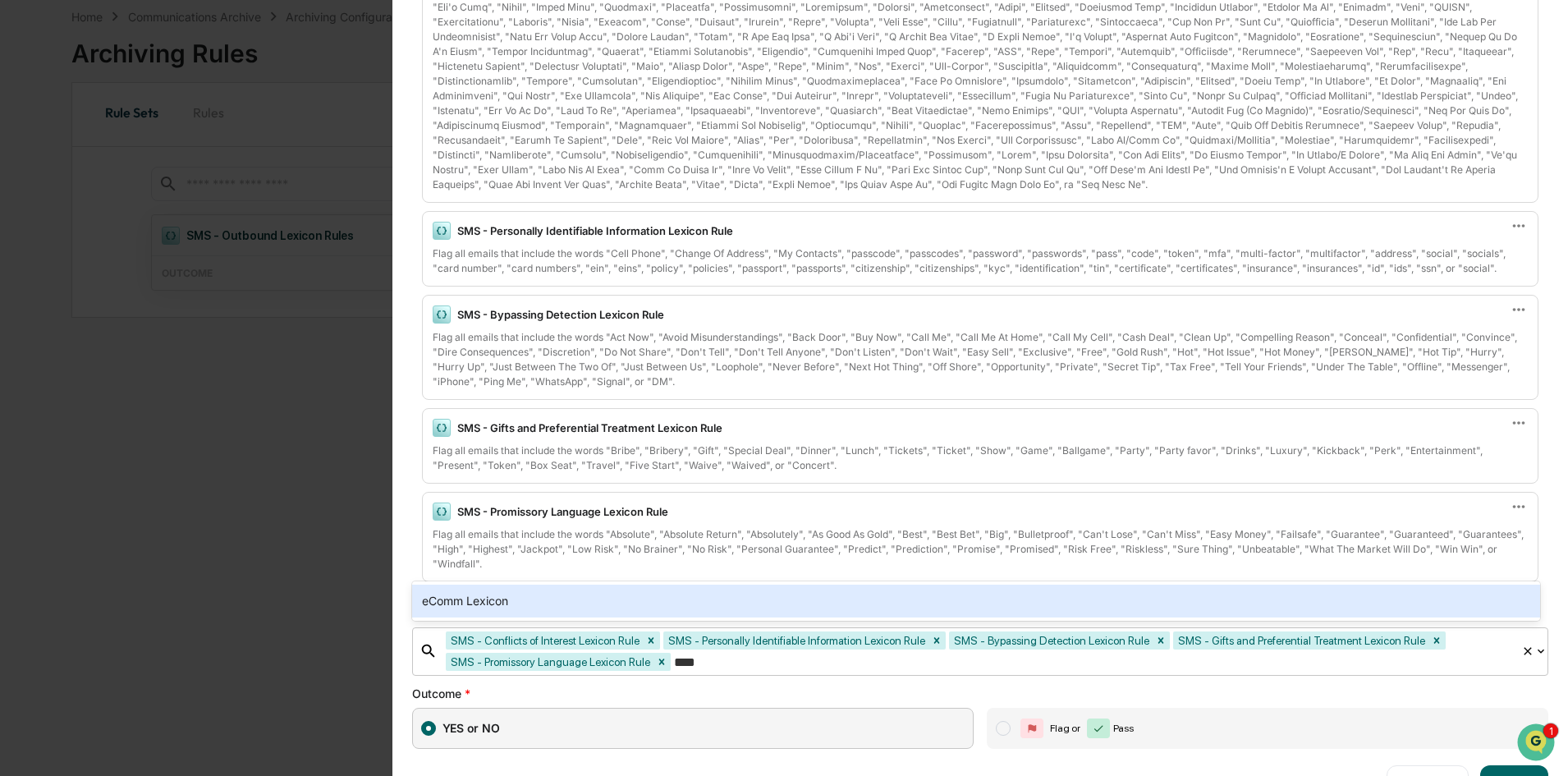
type input "*****"
click at [612, 594] on div "eComm Lexicon" at bounding box center [976, 601] width 1129 height 32
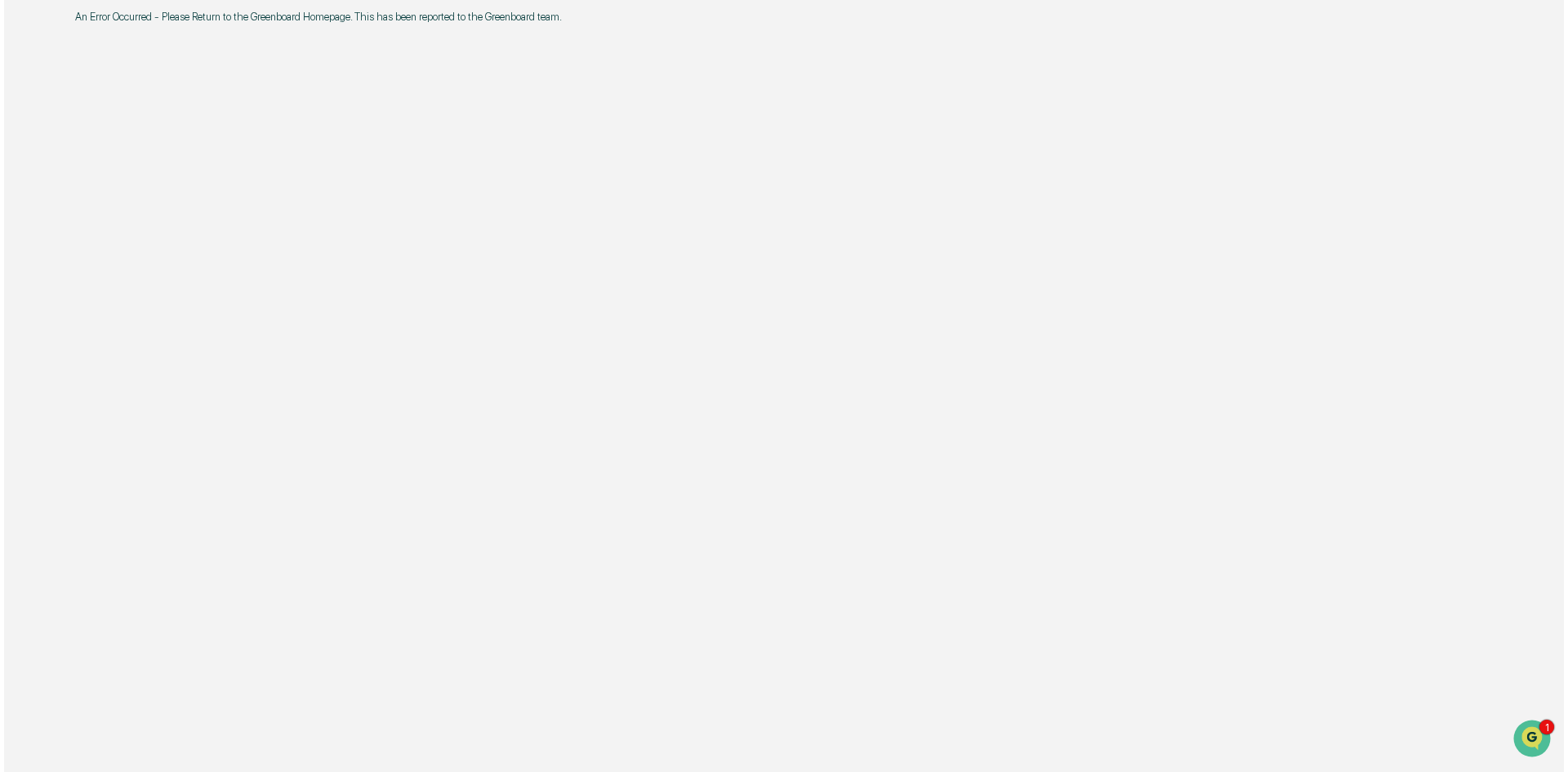
scroll to position [0, 0]
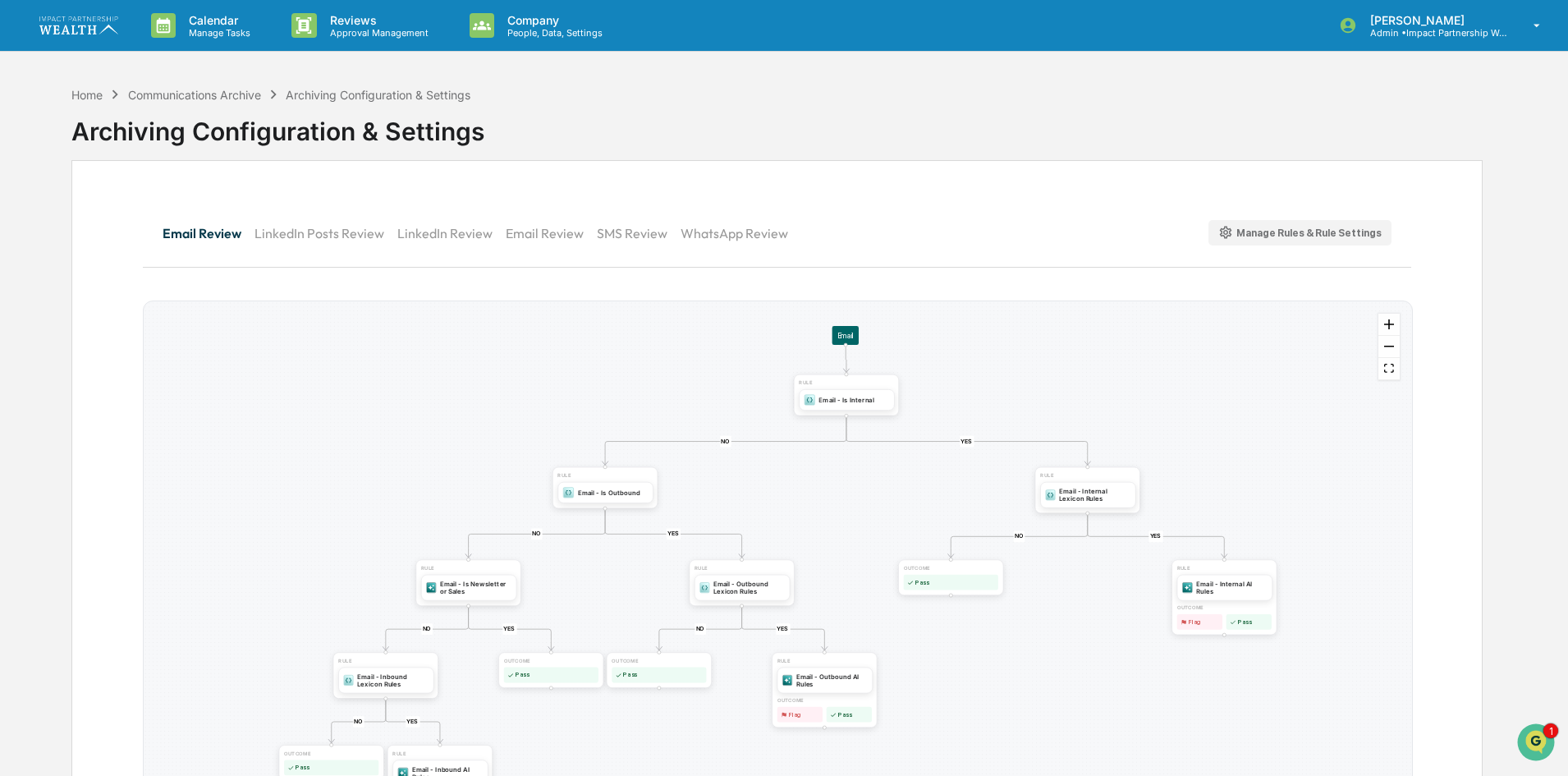
click at [630, 235] on button "SMS Review" at bounding box center [639, 233] width 84 height 39
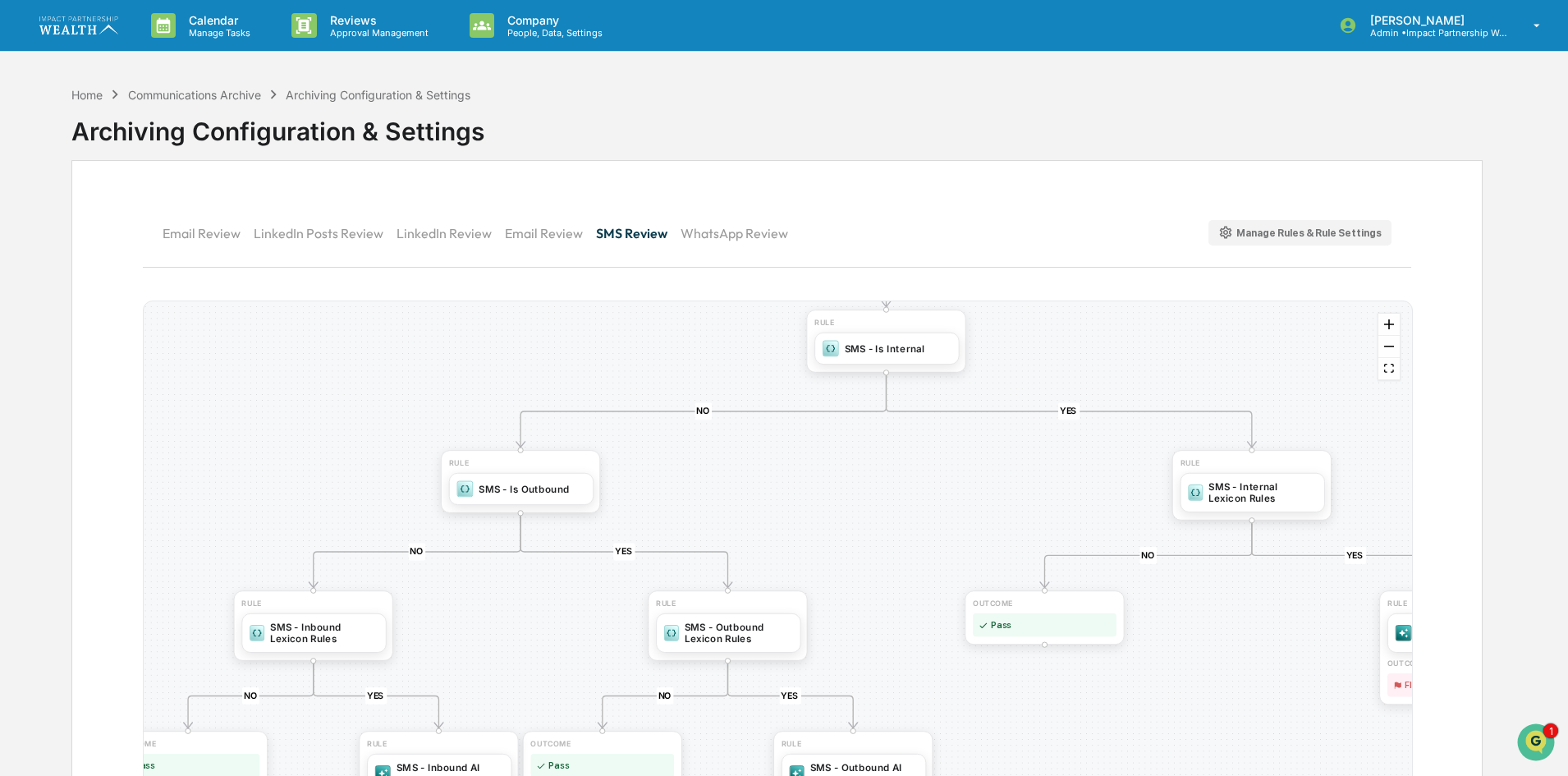
click at [1331, 242] on button "Manage Rules & Rule Settings" at bounding box center [1300, 233] width 184 height 26
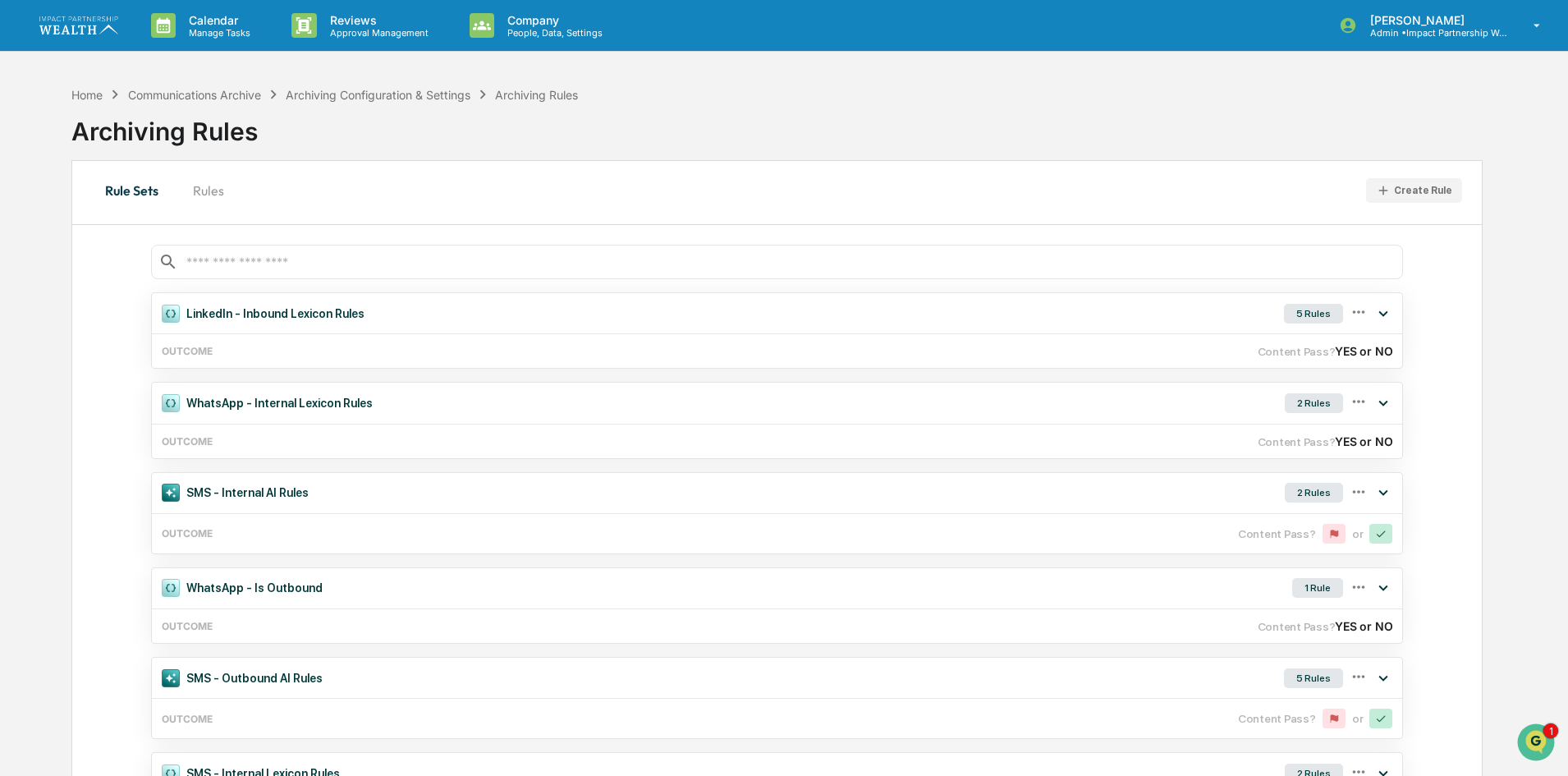
click at [265, 255] on input "text" at bounding box center [790, 262] width 1211 height 15
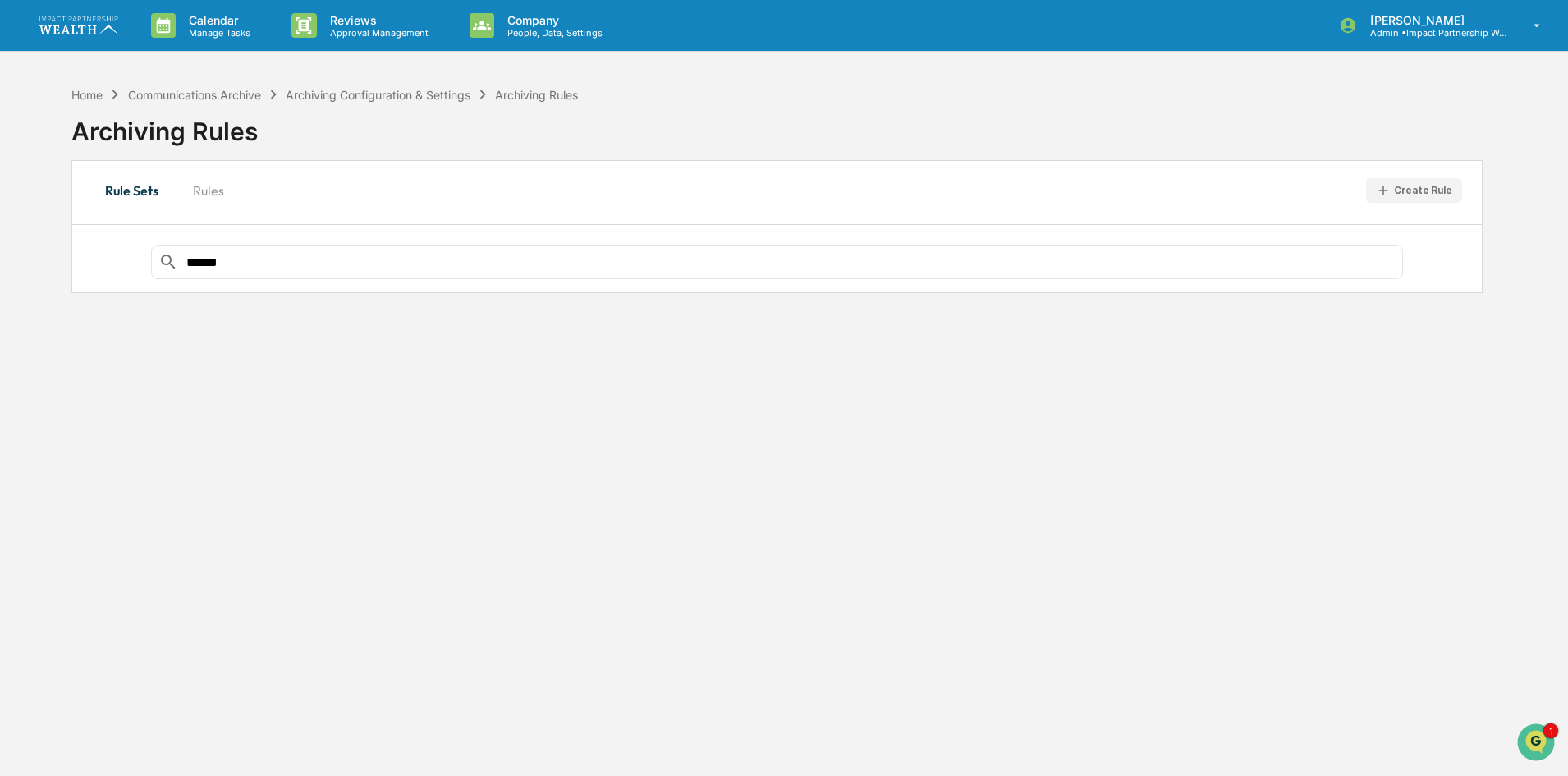
type input "*****"
click at [206, 188] on button "Rules" at bounding box center [209, 190] width 74 height 39
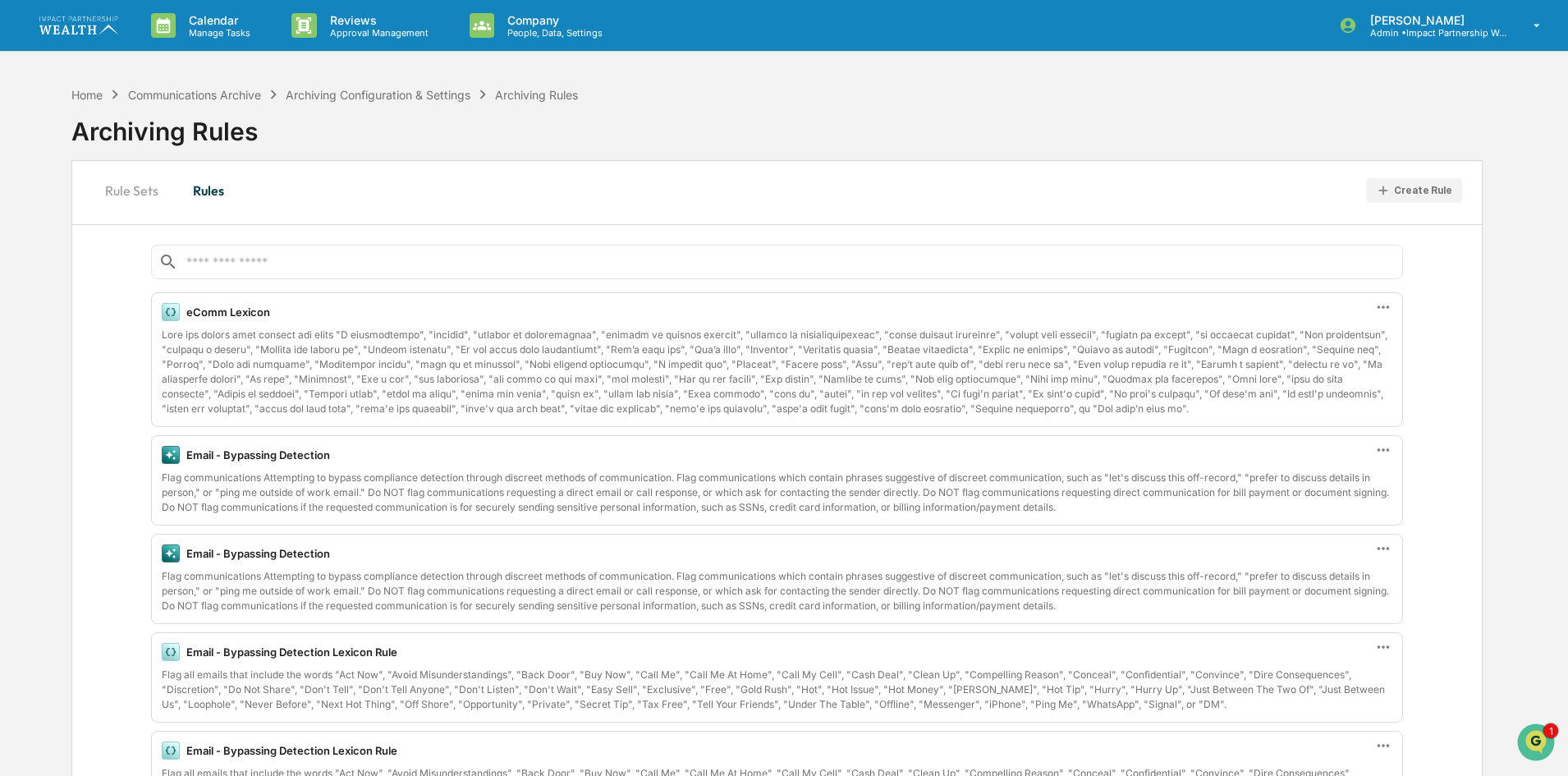
click at [256, 312] on div "eComm Lexicon" at bounding box center [228, 312] width 84 height 13
click at [1380, 305] on icon at bounding box center [1383, 307] width 18 height 18
click at [1304, 338] on div "Edit" at bounding box center [1289, 334] width 52 height 23
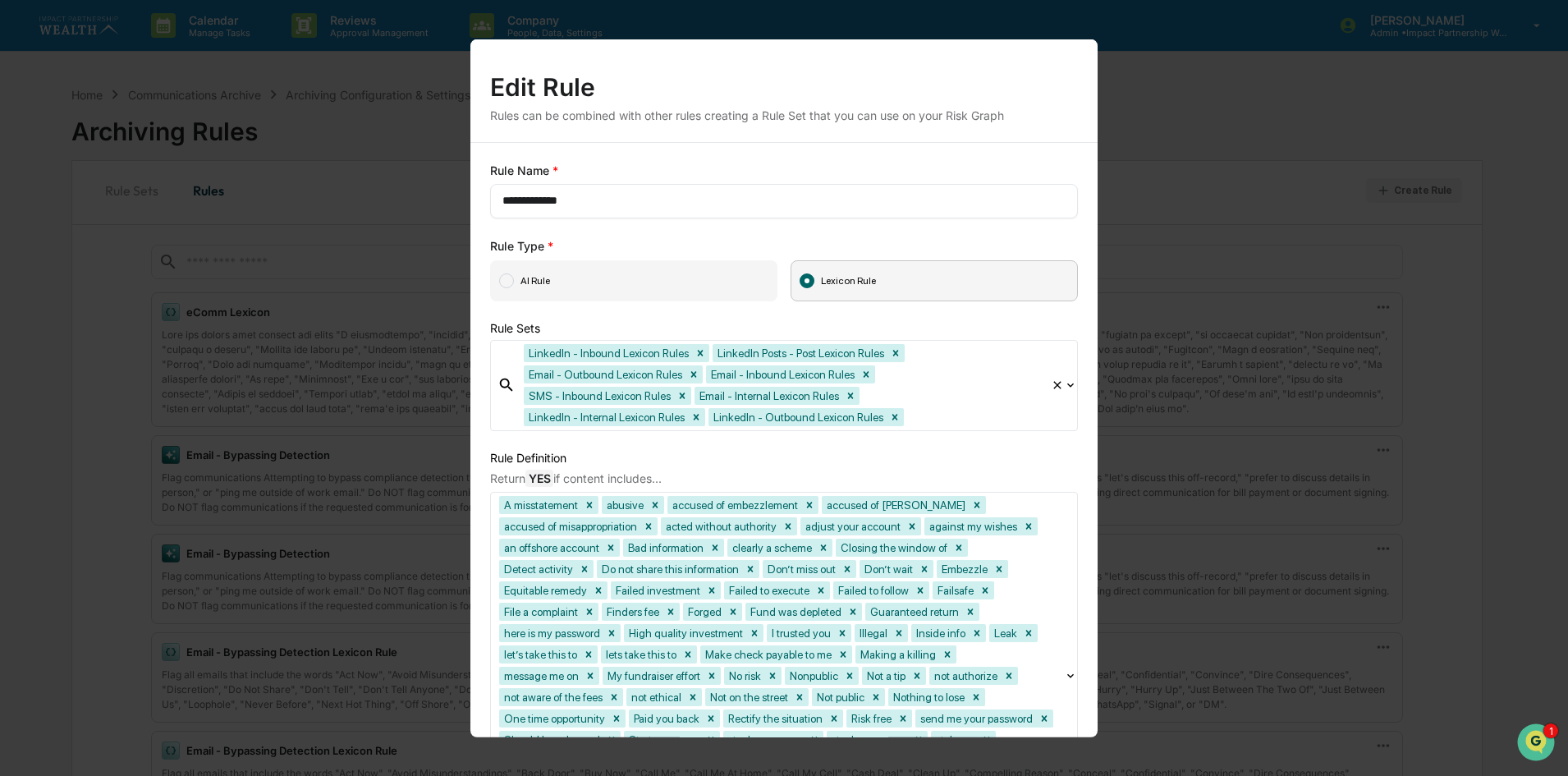
click at [907, 423] on div at bounding box center [975, 417] width 135 height 19
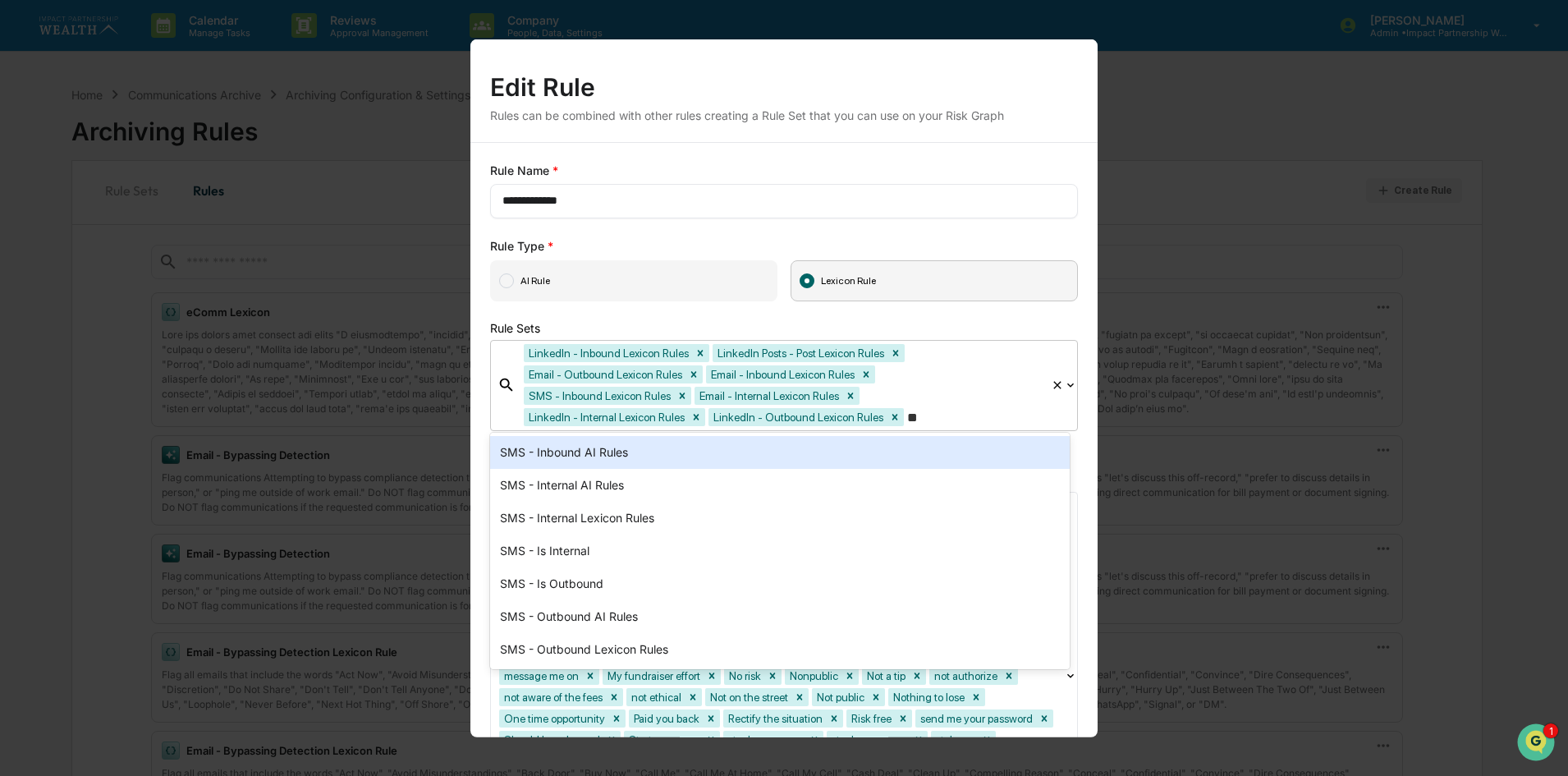
type input "***"
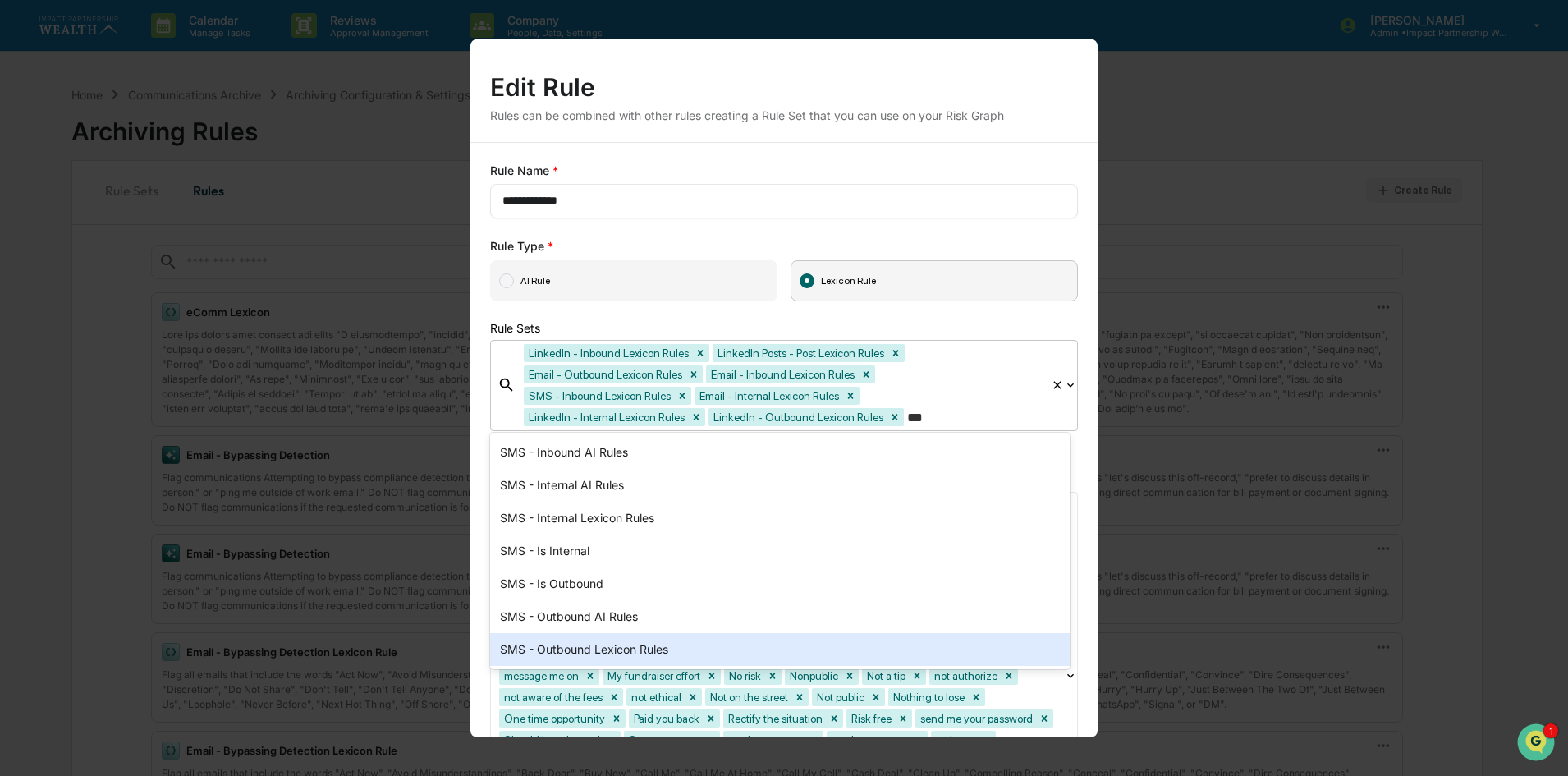
click at [647, 645] on div "SMS - Outbound Lexicon Rules" at bounding box center [780, 649] width 580 height 32
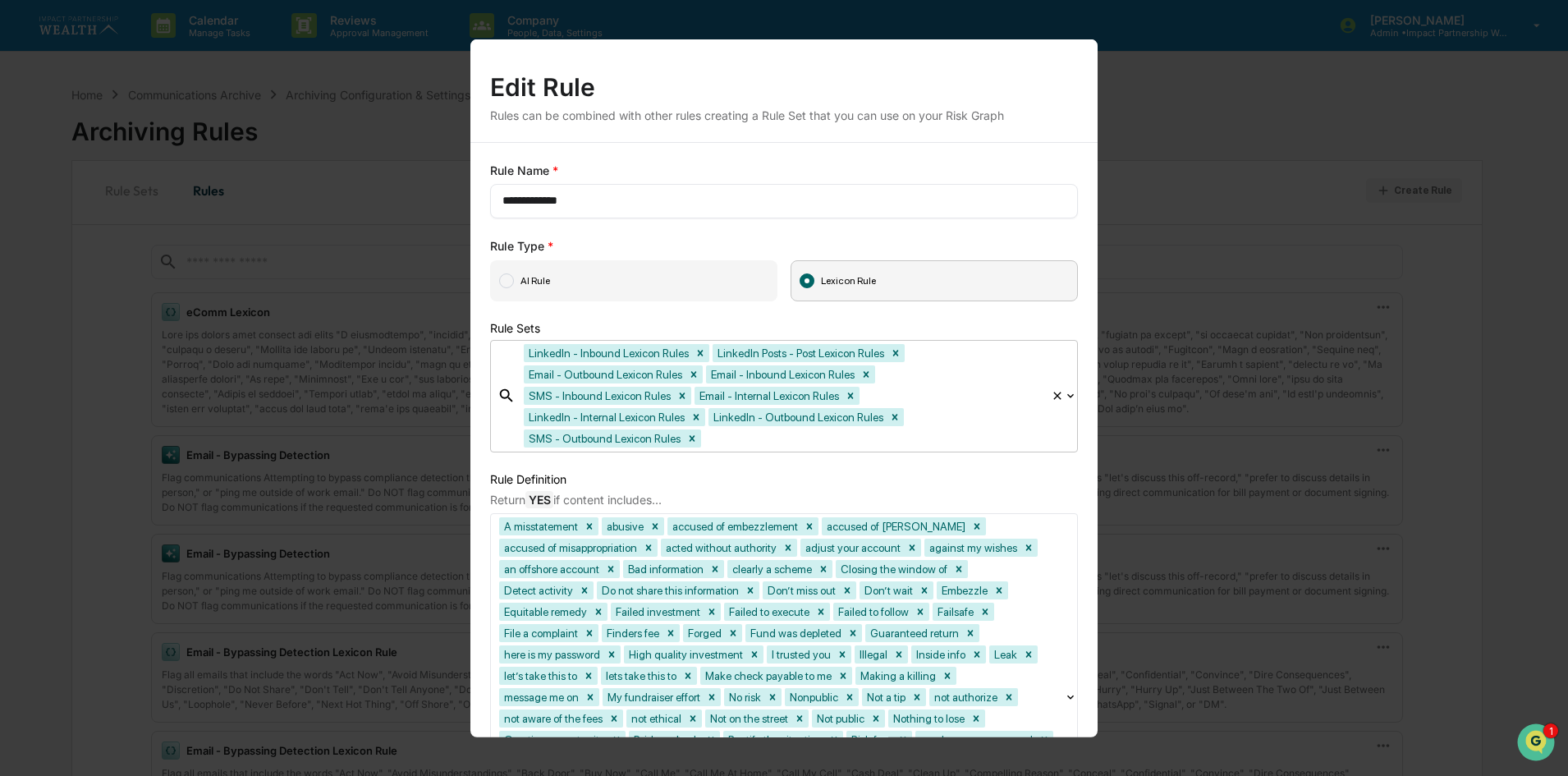
click at [946, 429] on div at bounding box center [873, 439] width 338 height 19
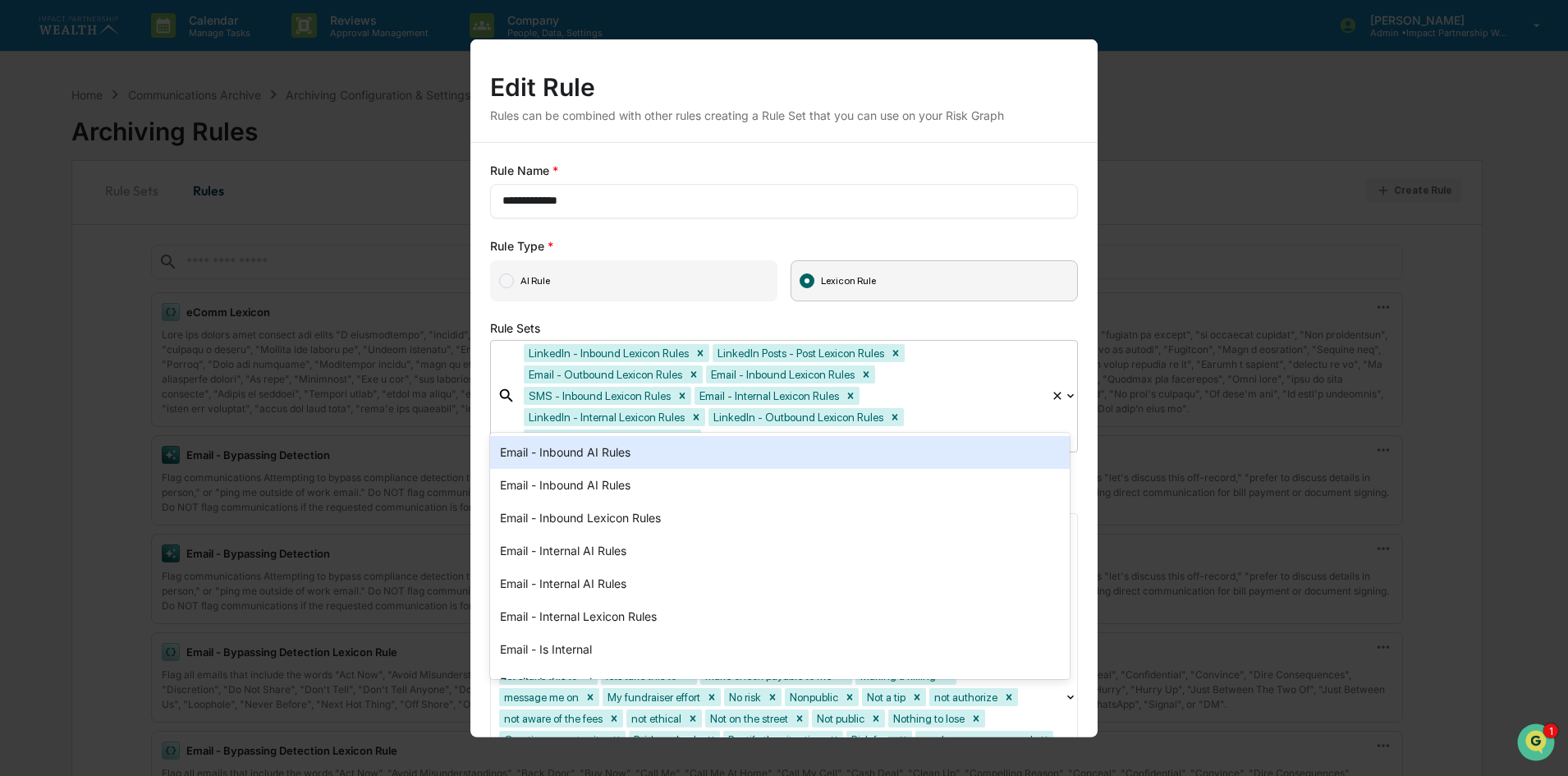
click at [903, 429] on div at bounding box center [873, 439] width 338 height 19
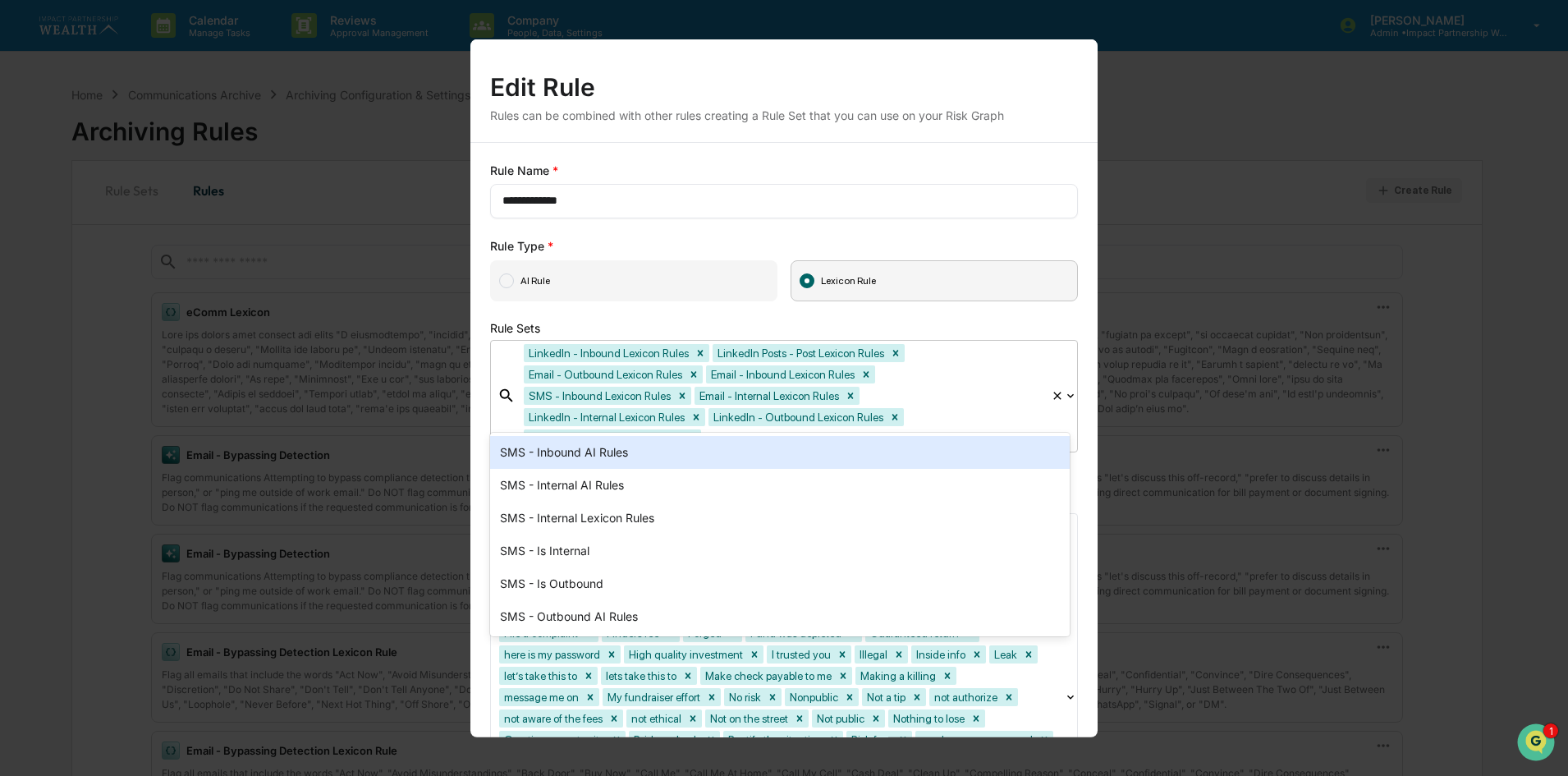
type input "***"
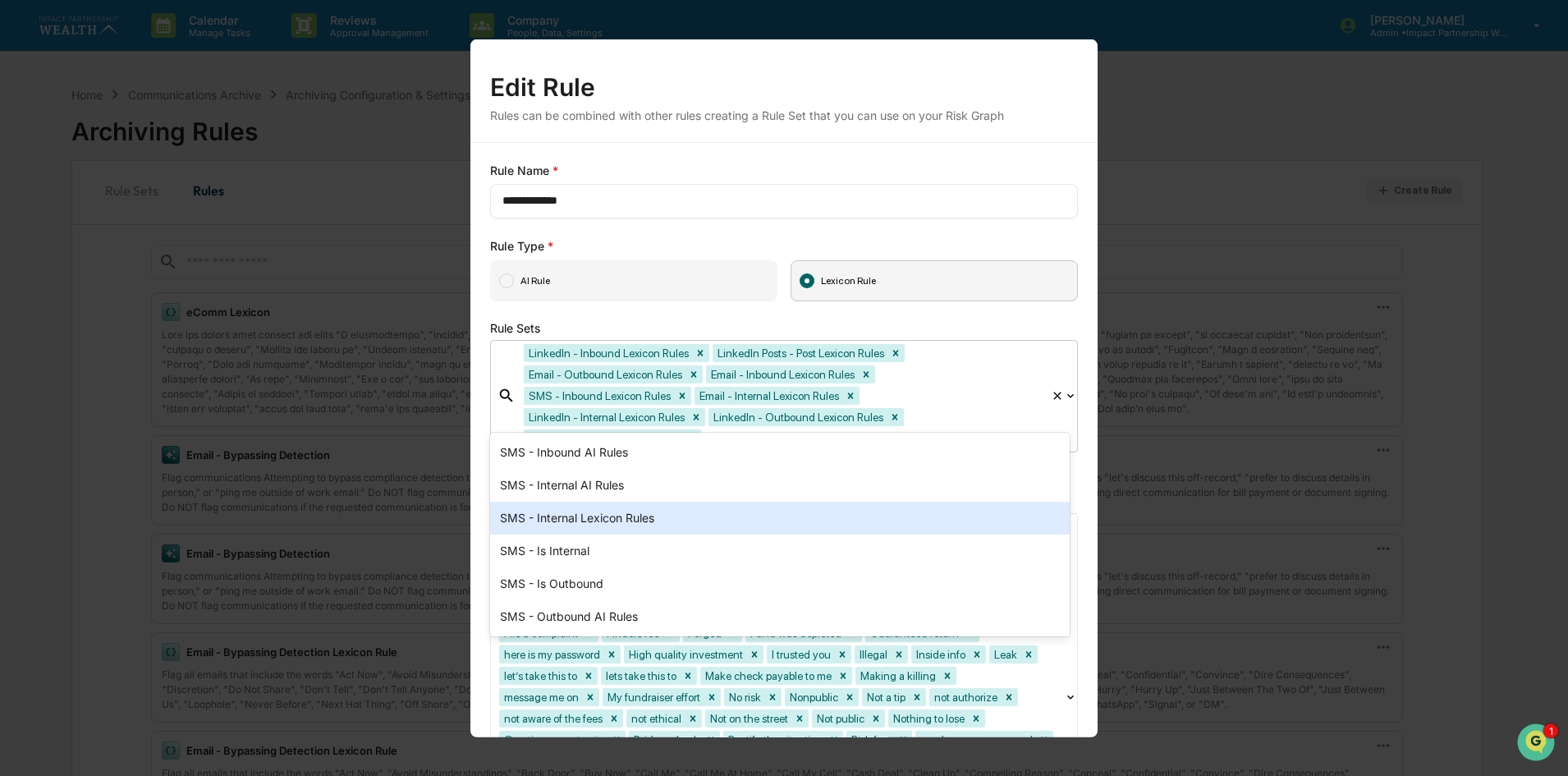
click at [623, 520] on div "SMS - Internal Lexicon Rules" at bounding box center [780, 518] width 580 height 32
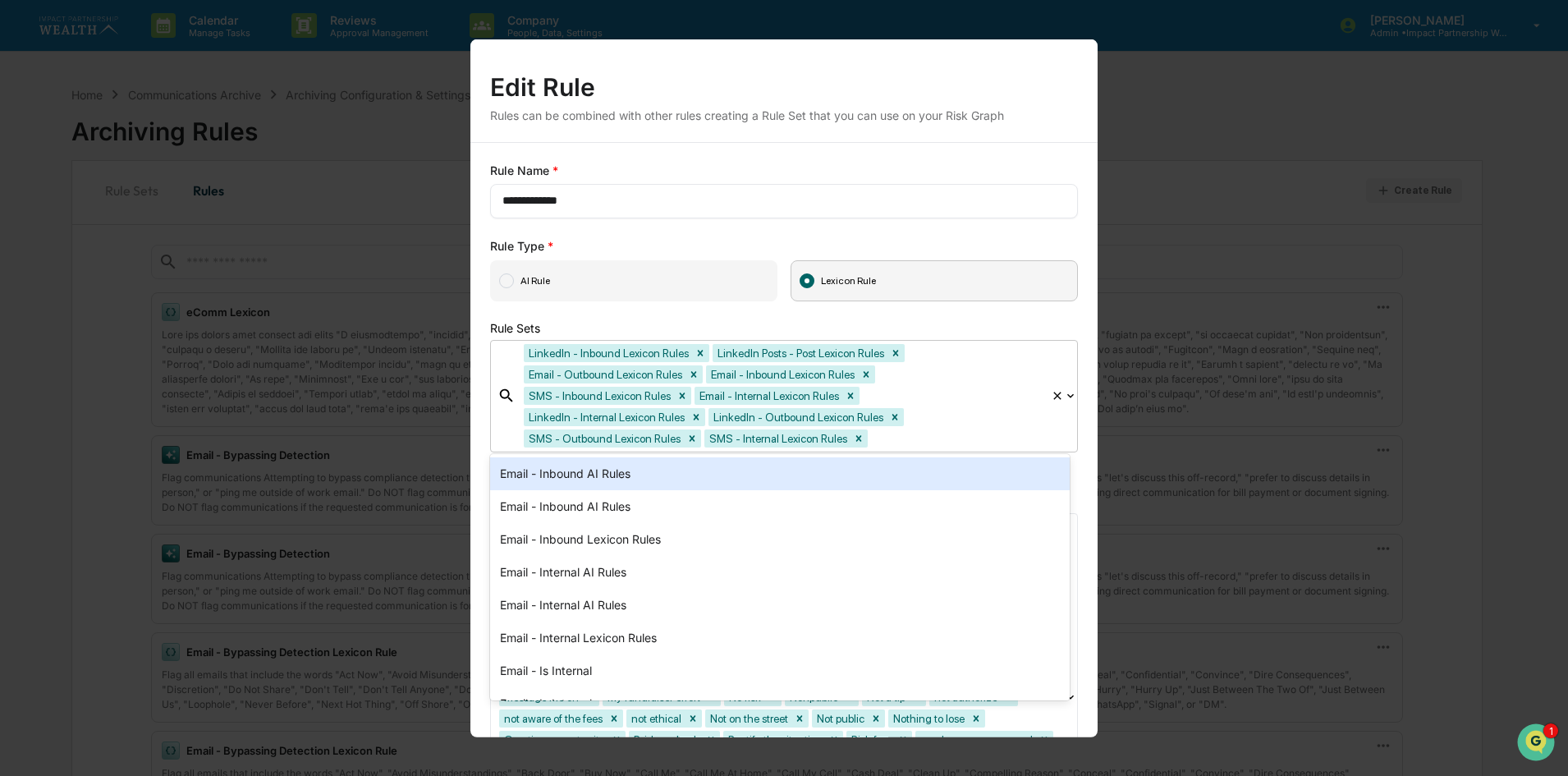
click at [1049, 325] on div "Rule Sets" at bounding box center [784, 327] width 588 height 14
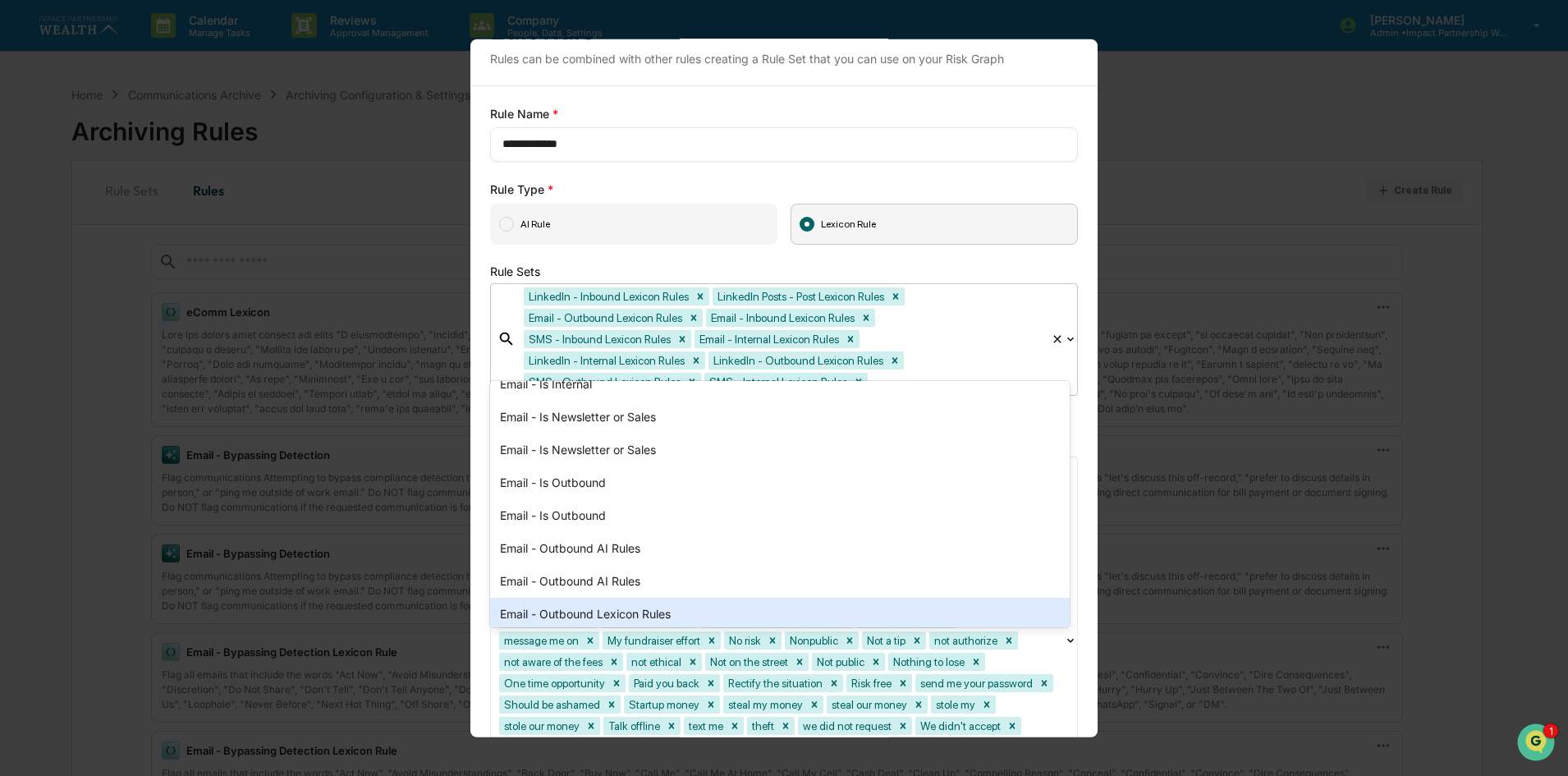
scroll to position [219, 0]
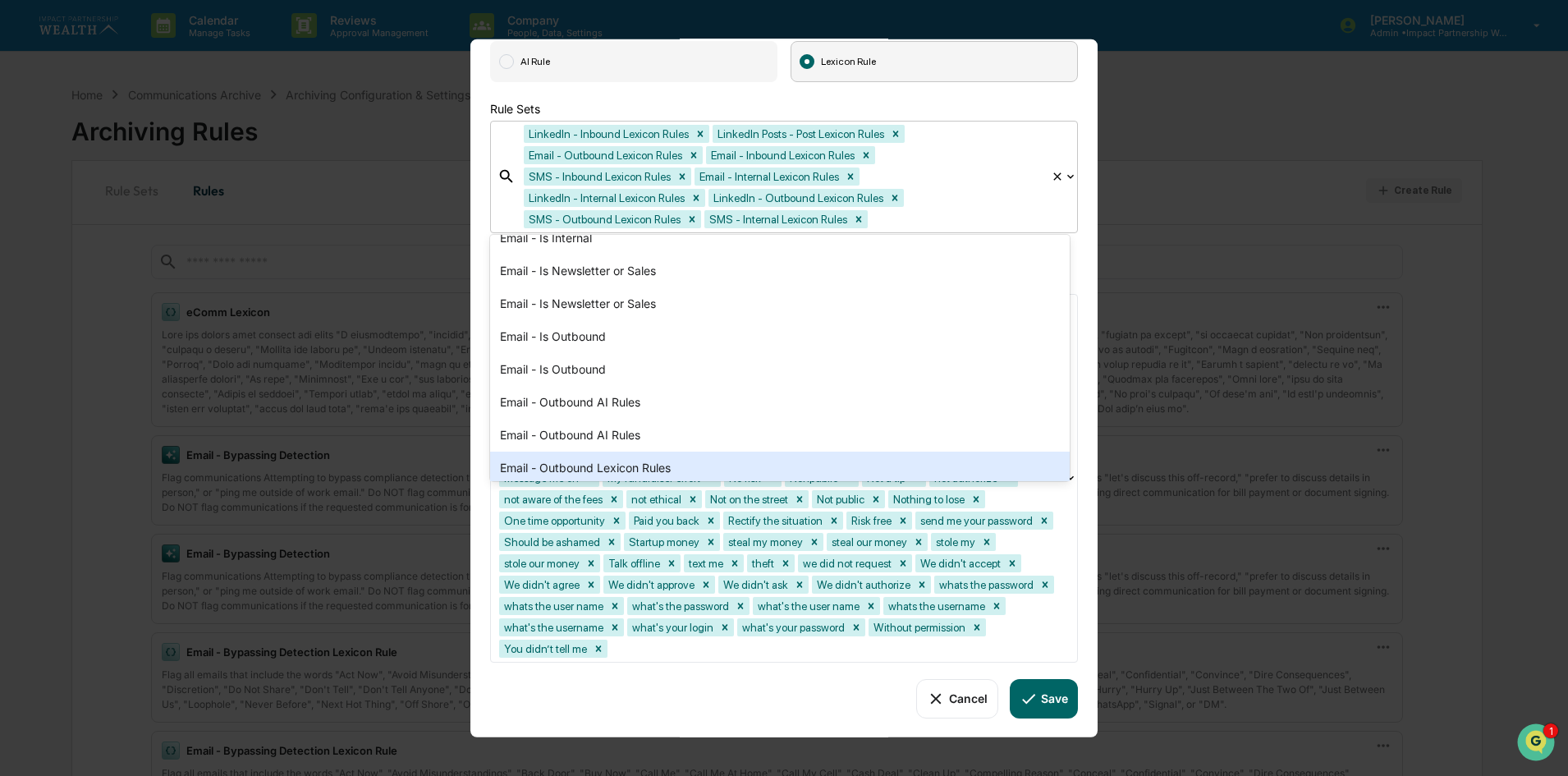
click at [1045, 695] on button "Save" at bounding box center [1043, 697] width 68 height 39
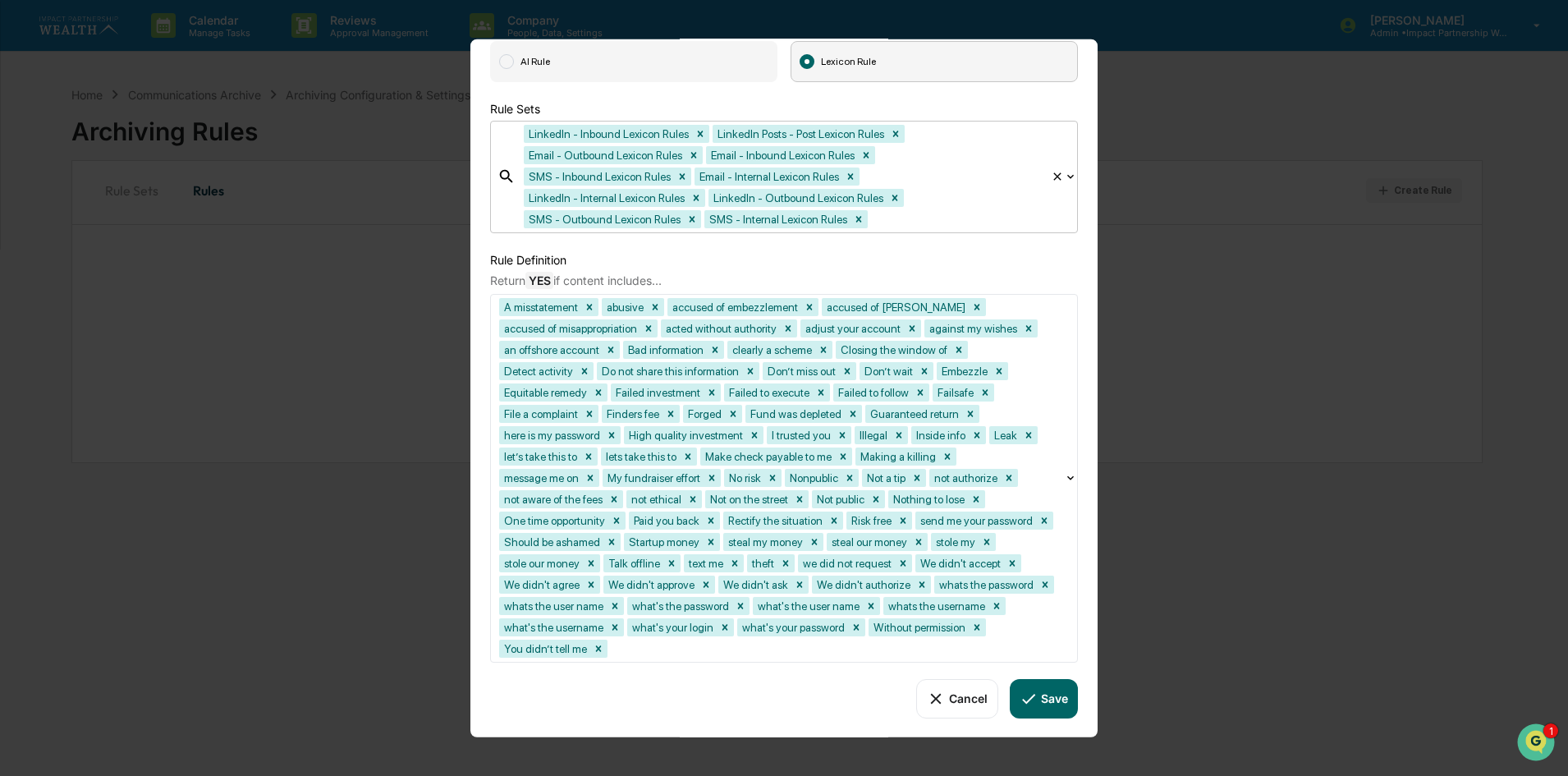
scroll to position [3044, 0]
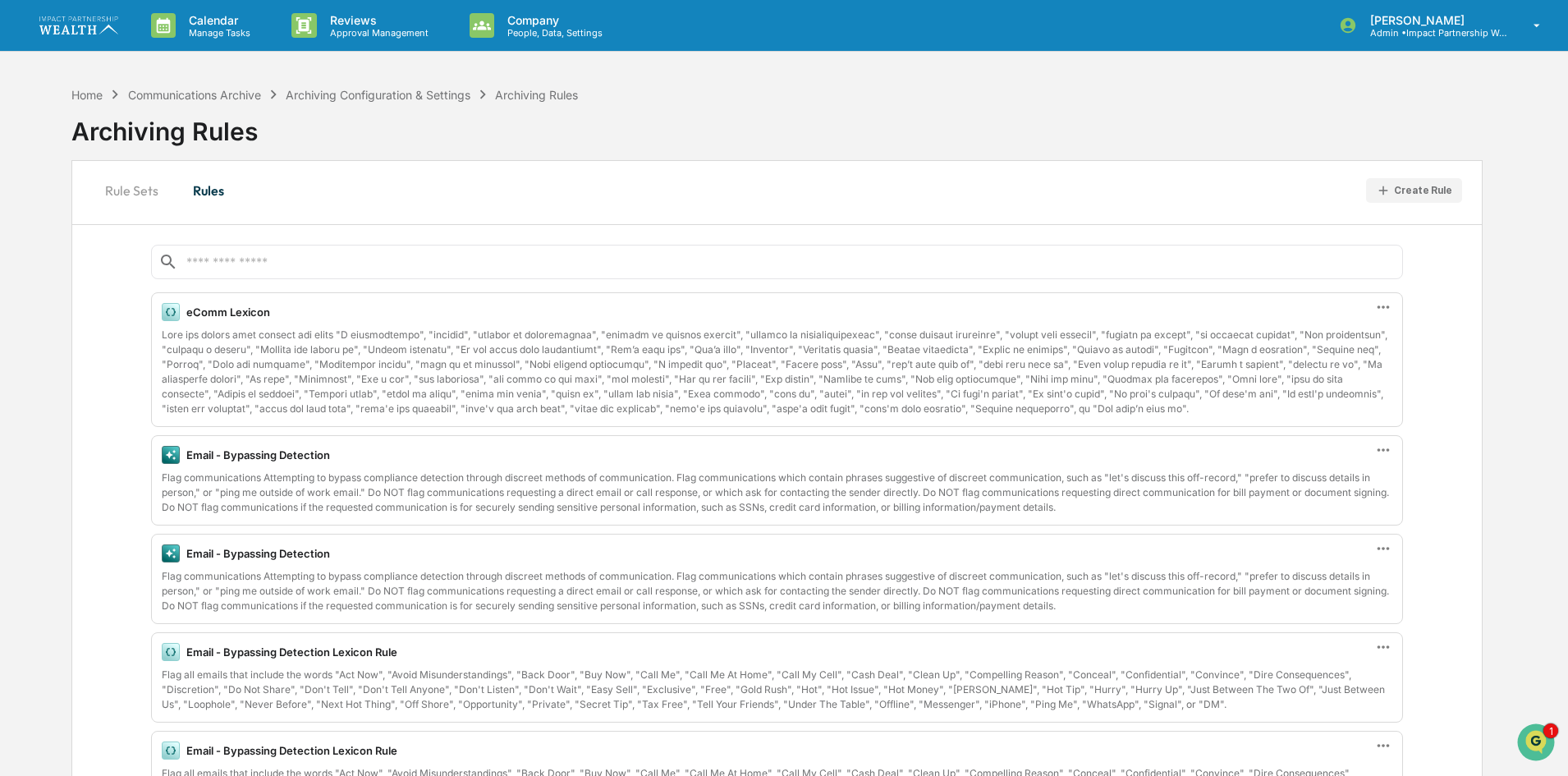
click at [379, 86] on div "Home Communications Archive Archiving Configuration & Settings Archiving Rules" at bounding box center [324, 94] width 506 height 18
click at [381, 89] on div "Archiving Configuration & Settings" at bounding box center [378, 94] width 185 height 14
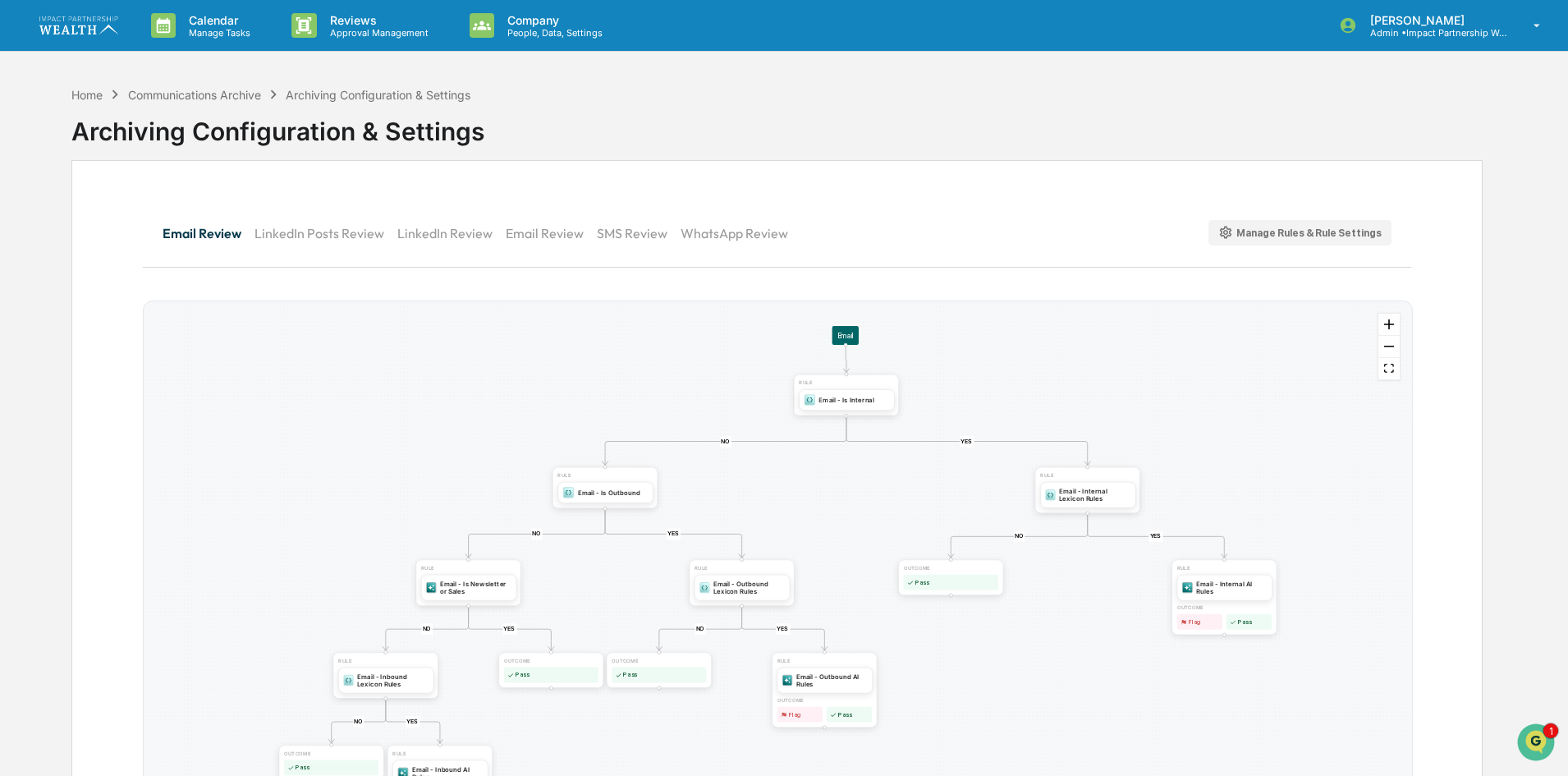
click at [627, 227] on button "SMS Review" at bounding box center [639, 233] width 84 height 39
click at [760, 588] on div "SMS - Outbound Lexicon Rules" at bounding box center [748, 586] width 71 height 15
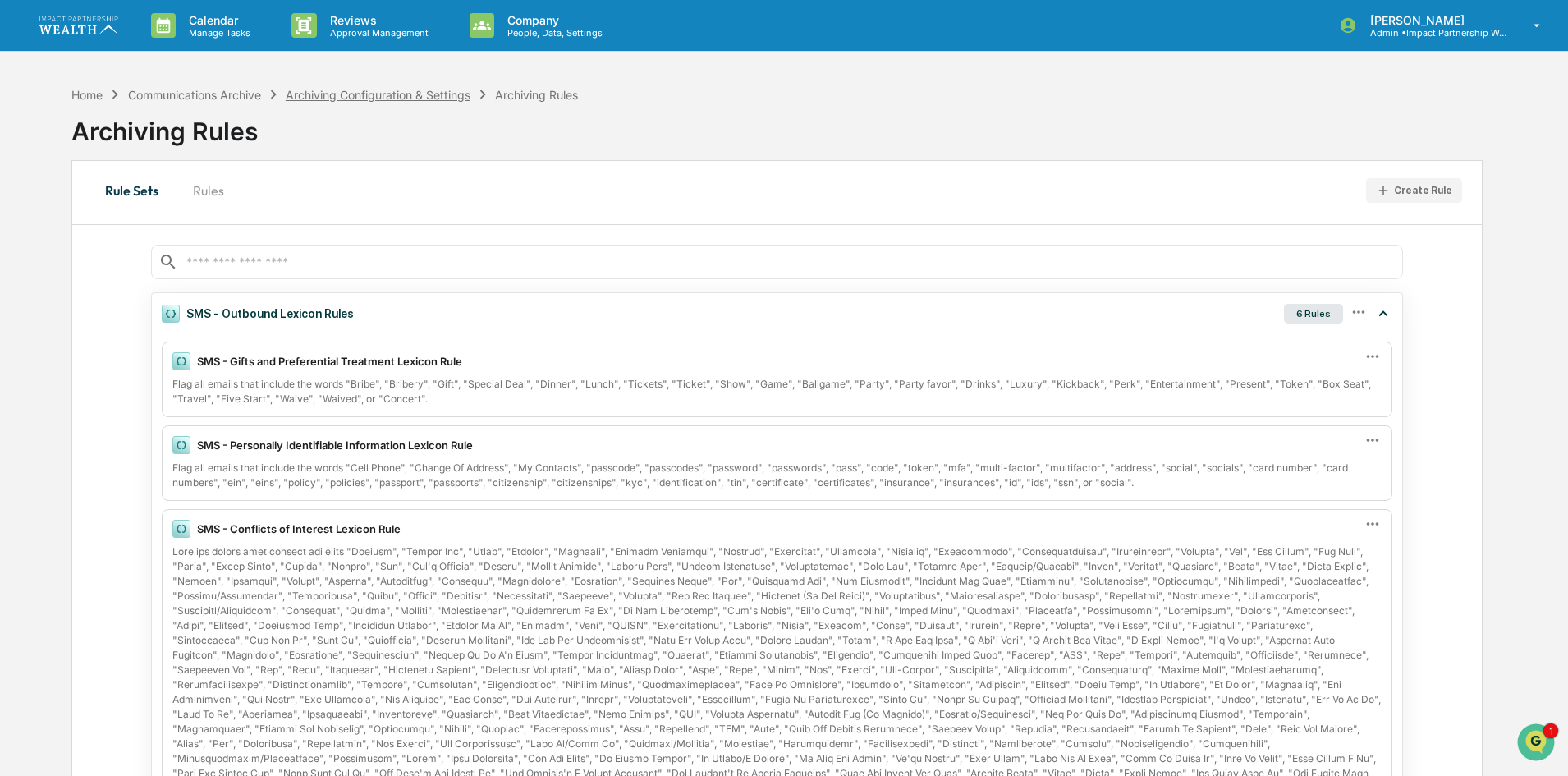
click at [442, 92] on div "Archiving Configuration & Settings" at bounding box center [378, 94] width 185 height 14
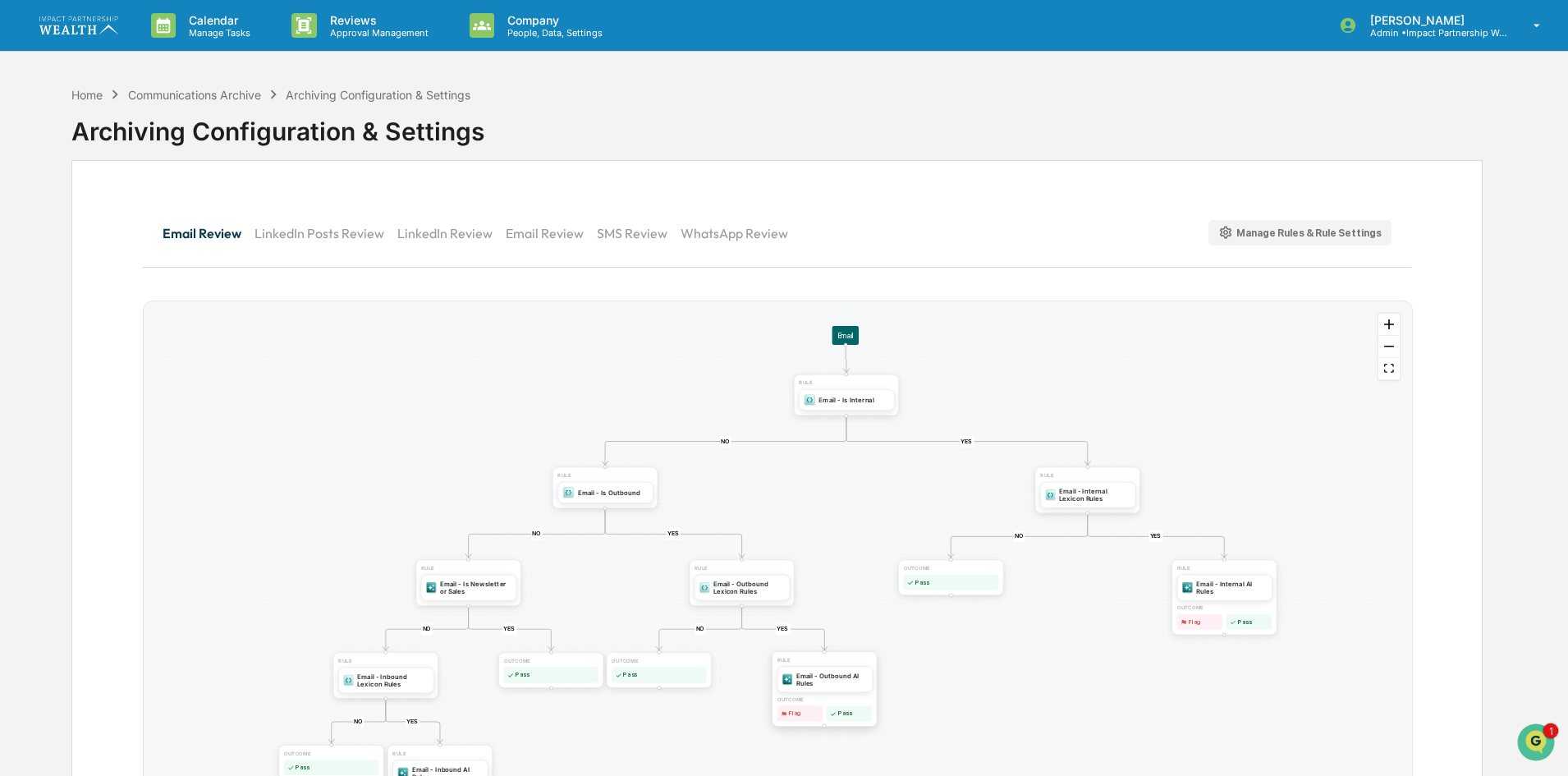
click at [826, 677] on div "Email - Outbound AI Rules" at bounding box center [831, 679] width 71 height 15
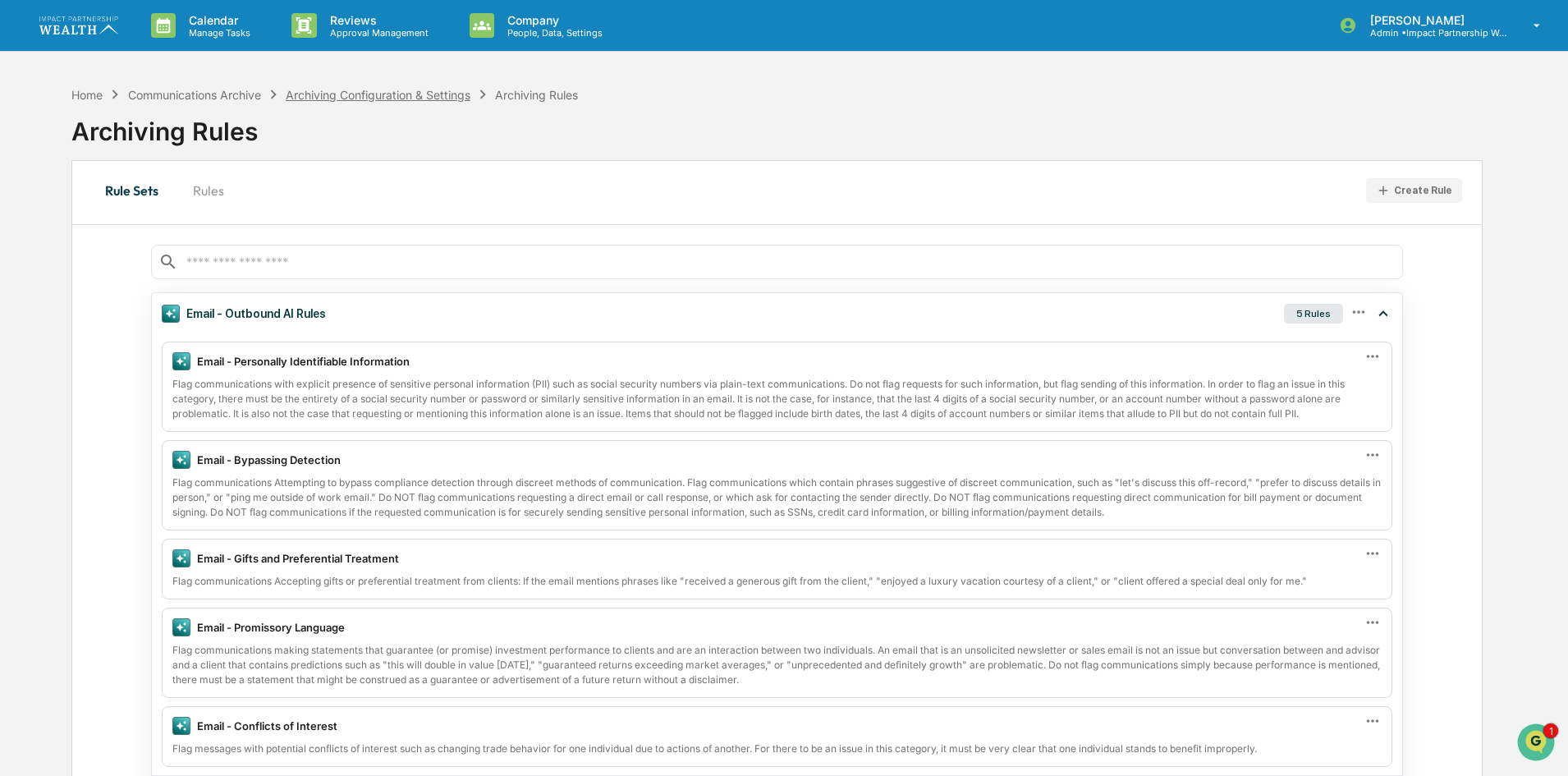
click at [413, 88] on div "Archiving Configuration & Settings" at bounding box center [378, 94] width 185 height 14
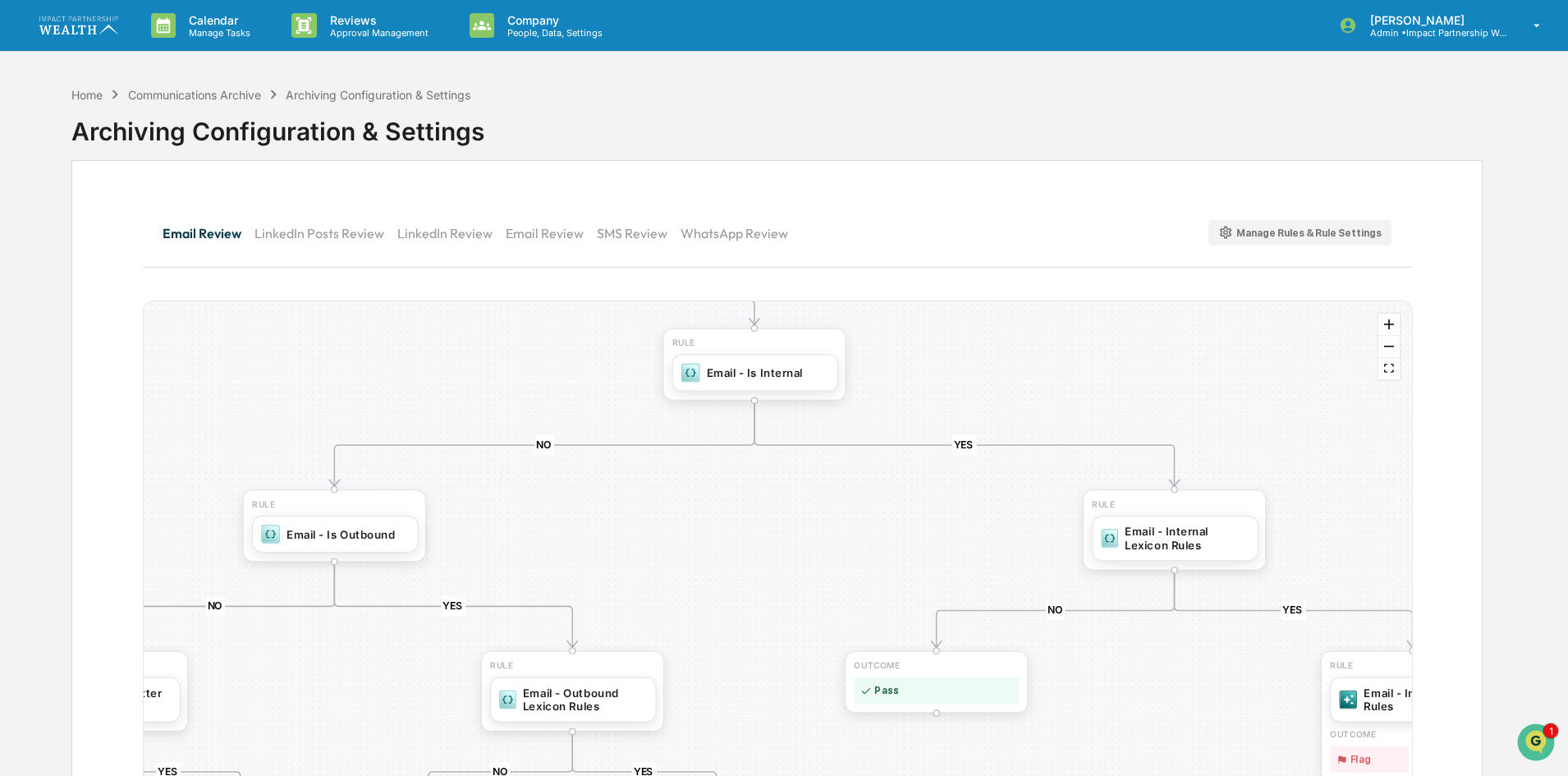
click at [795, 623] on div "YES NO YES NO YES NO YES NO YES NO YES NO OUTCOME Pass RULE Email - Internal AI…" at bounding box center [778, 573] width 1269 height 543
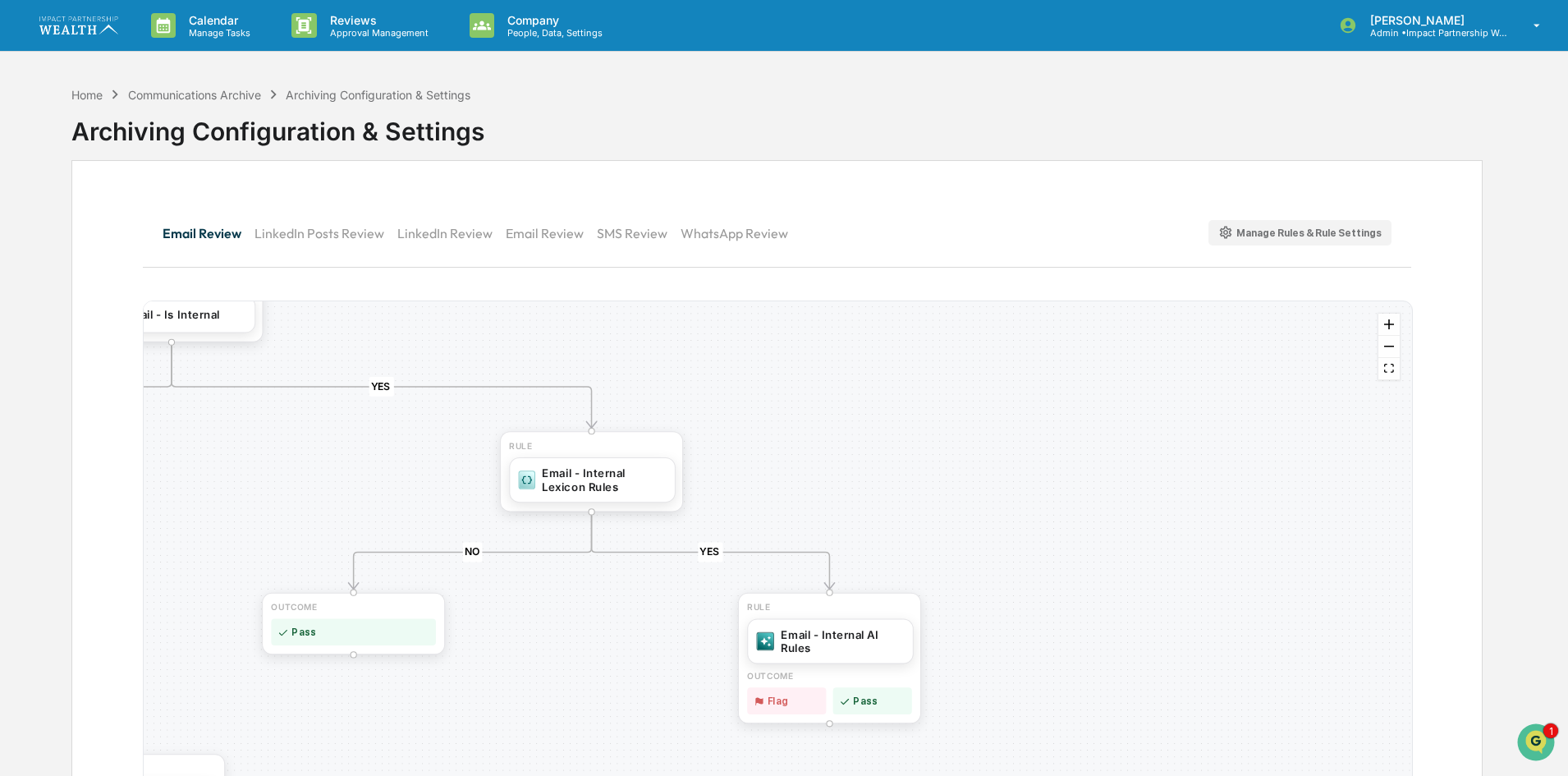
drag, startPoint x: 863, startPoint y: 578, endPoint x: 280, endPoint y: 520, distance: 585.9
click at [280, 520] on div "YES NO YES NO YES NO YES NO YES NO YES NO OUTCOME Pass RULE Email - Internal AI…" at bounding box center [778, 573] width 1269 height 543
click at [599, 478] on div "Email - Internal Lexicon Rules" at bounding box center [603, 478] width 124 height 27
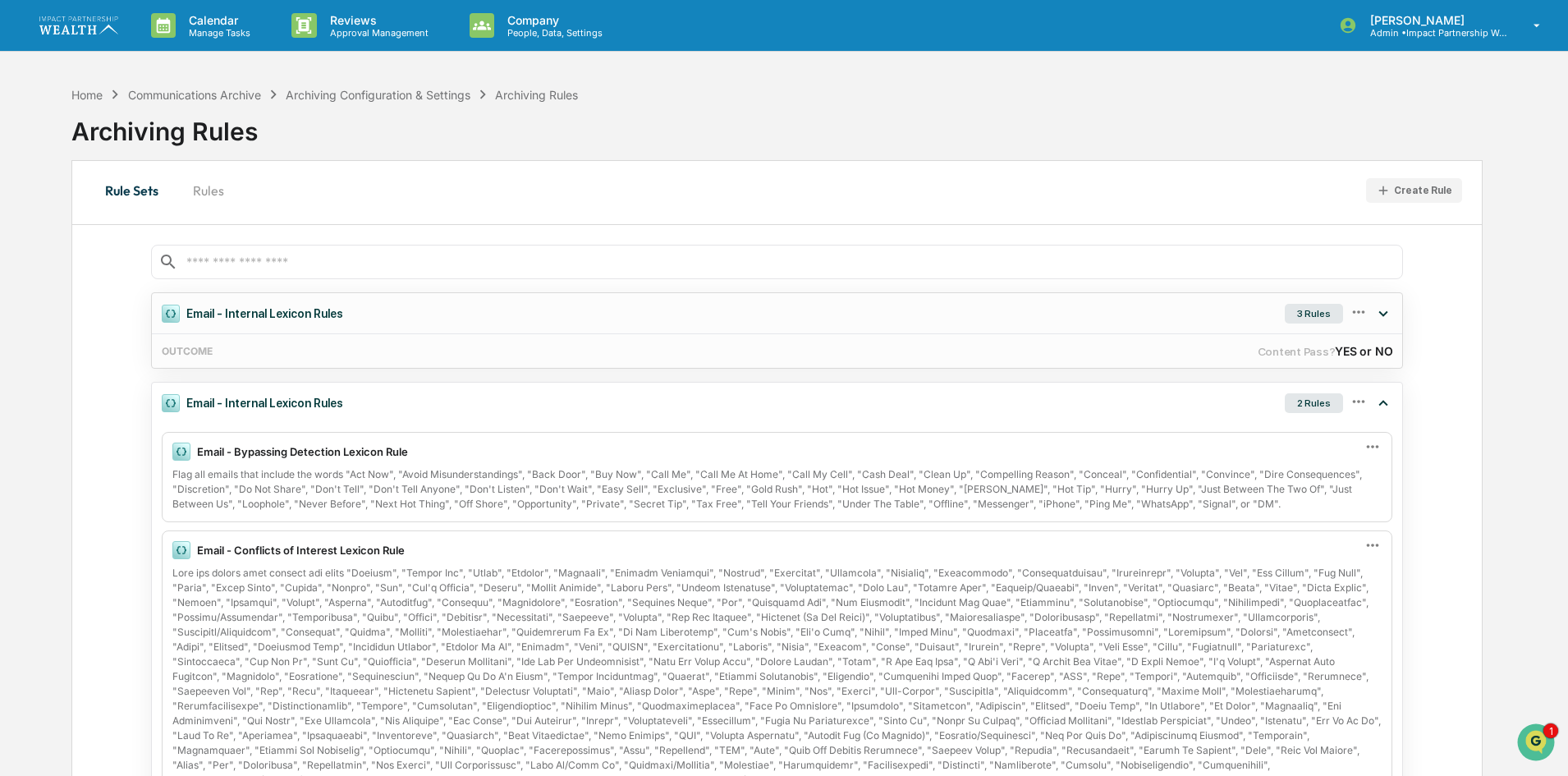
click at [1322, 318] on div "3 Rules" at bounding box center [1313, 314] width 58 height 20
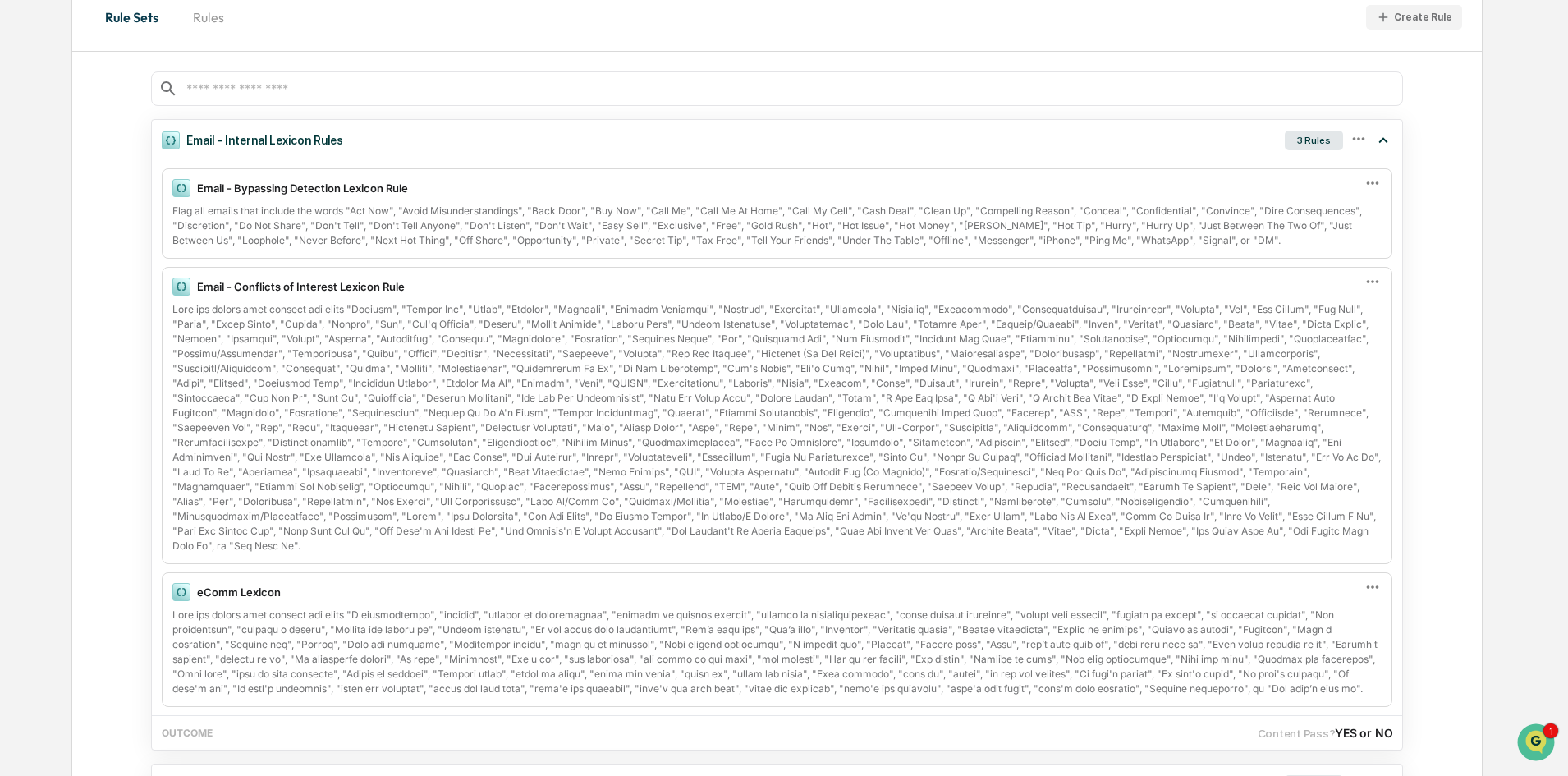
scroll to position [82, 0]
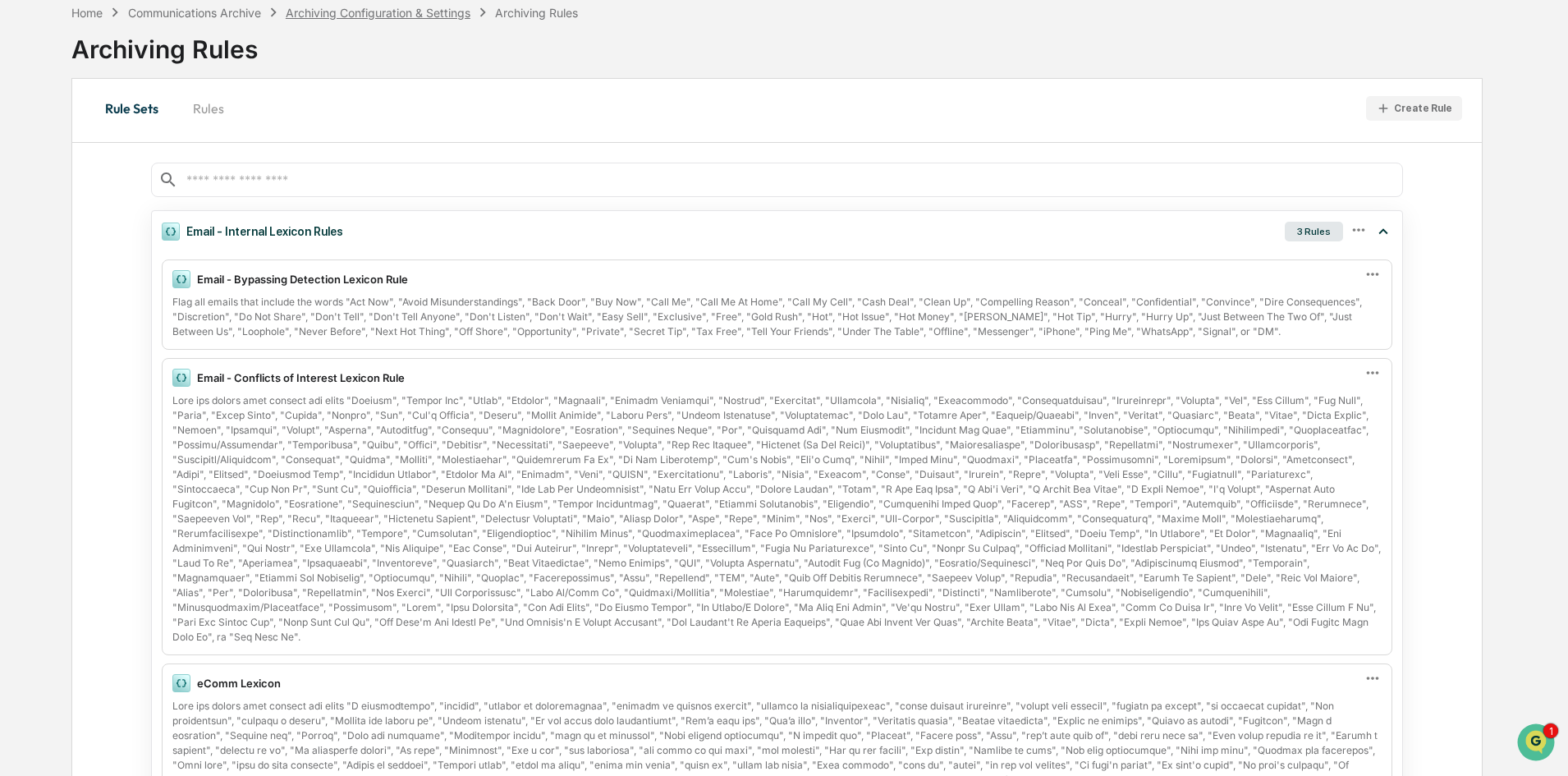
click at [445, 12] on div "Archiving Configuration & Settings" at bounding box center [378, 12] width 185 height 14
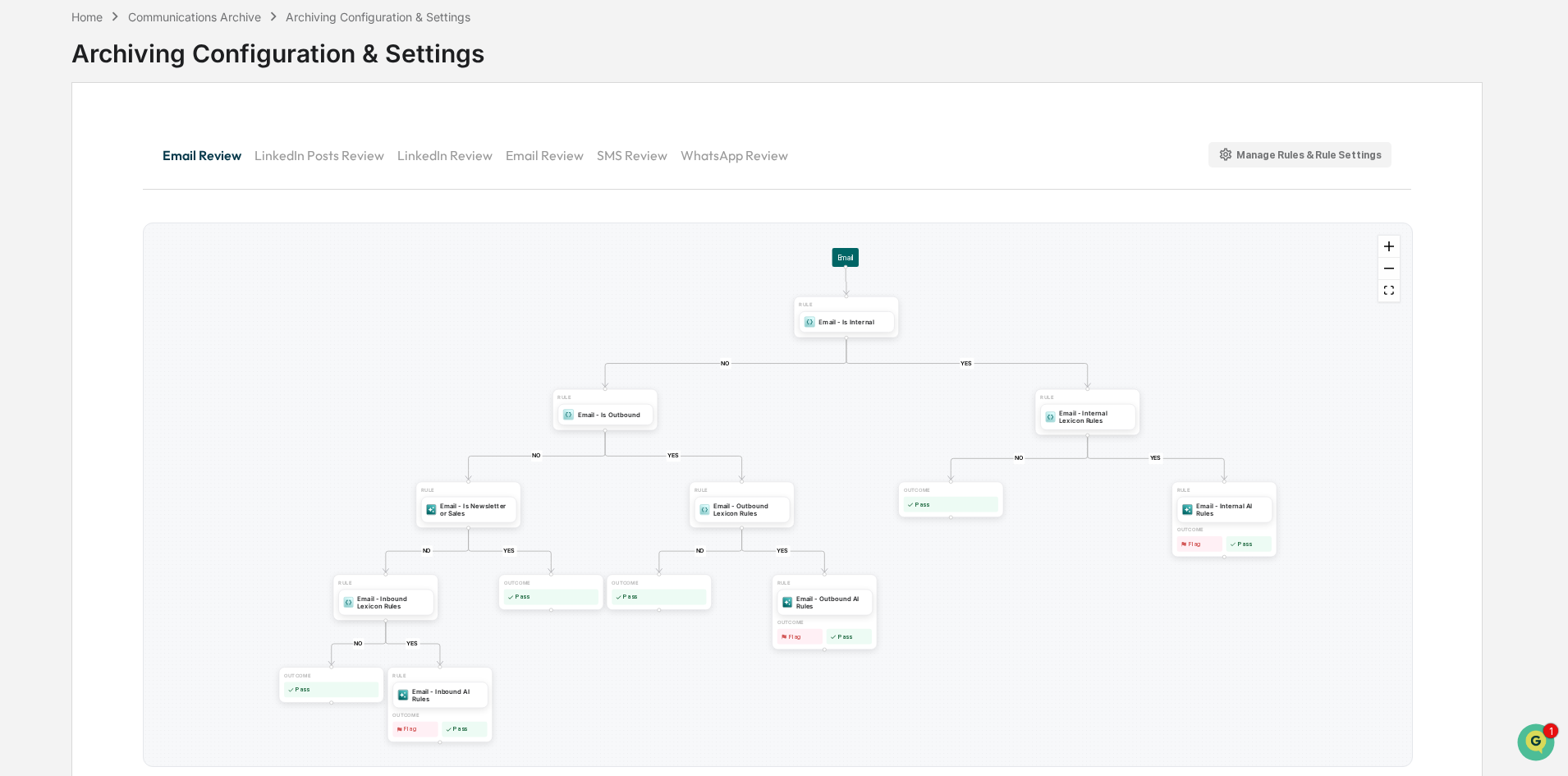
scroll to position [82, 0]
click at [1081, 406] on div "Email - Internal Lexicon Rules" at bounding box center [1094, 412] width 71 height 15
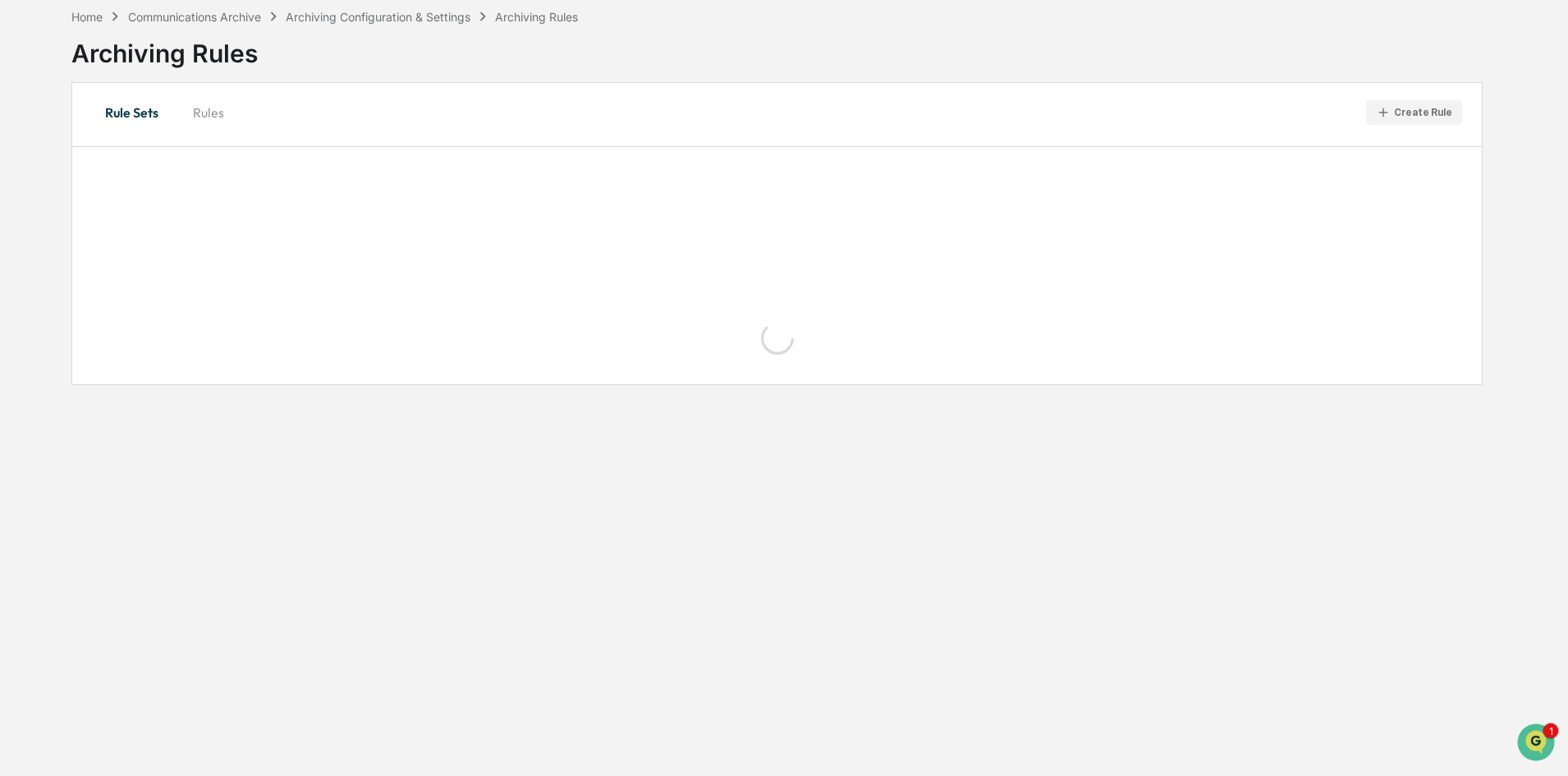
scroll to position [78, 0]
click at [377, 24] on div "Home Communications Archive Archiving Configuration & Settings Archiving Rules" at bounding box center [324, 16] width 506 height 18
click at [381, 14] on div "Archiving Configuration & Settings" at bounding box center [378, 16] width 185 height 14
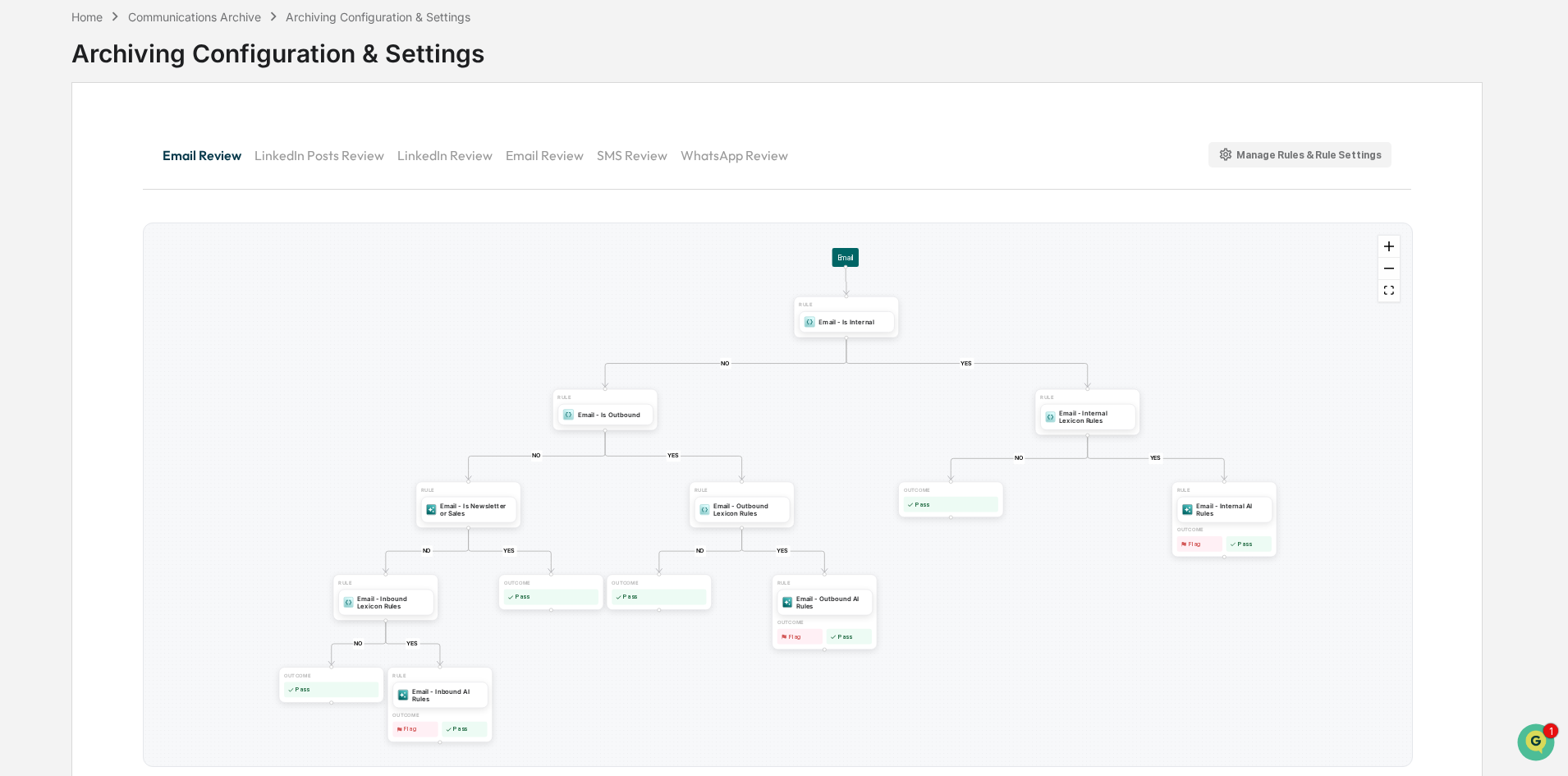
scroll to position [82, 0]
click at [617, 157] on button "SMS Review" at bounding box center [639, 151] width 84 height 39
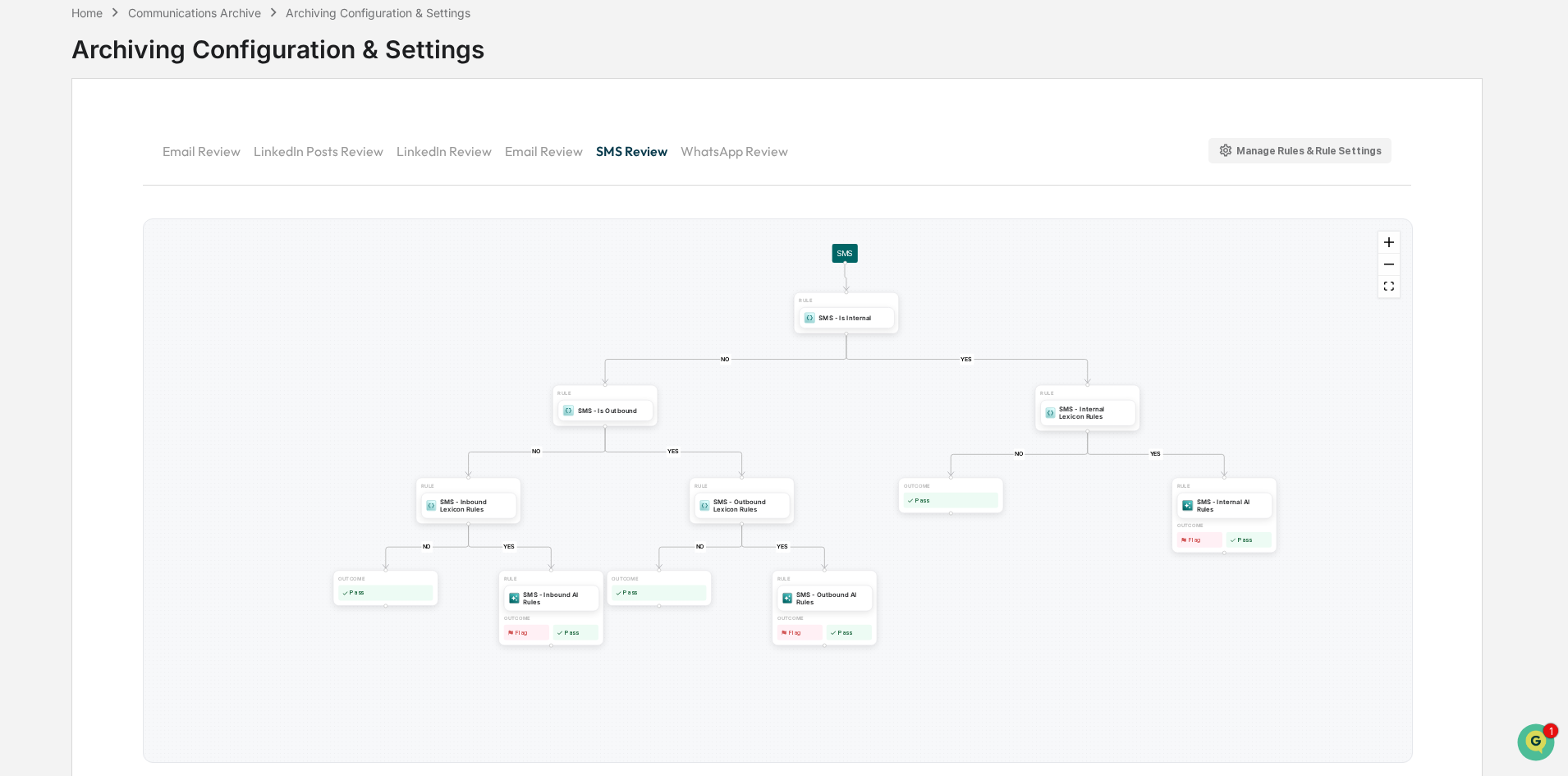
click at [630, 148] on button "SMS Review" at bounding box center [638, 151] width 85 height 39
click at [1089, 411] on div "SMS - Internal Lexicon Rules" at bounding box center [1094, 412] width 71 height 15
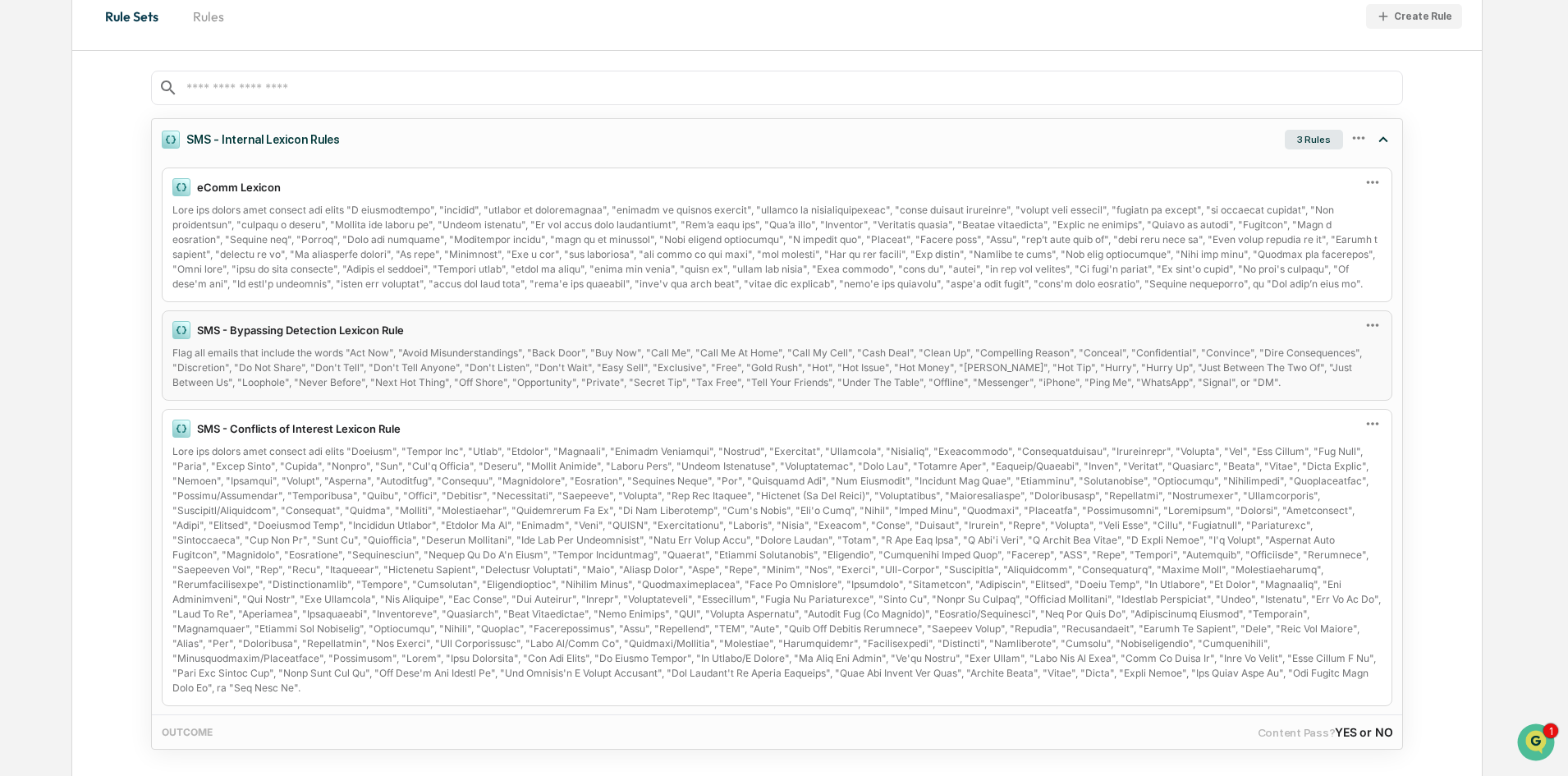
scroll to position [174, 0]
click at [1314, 127] on div "3 Rules" at bounding box center [1338, 138] width 128 height 40
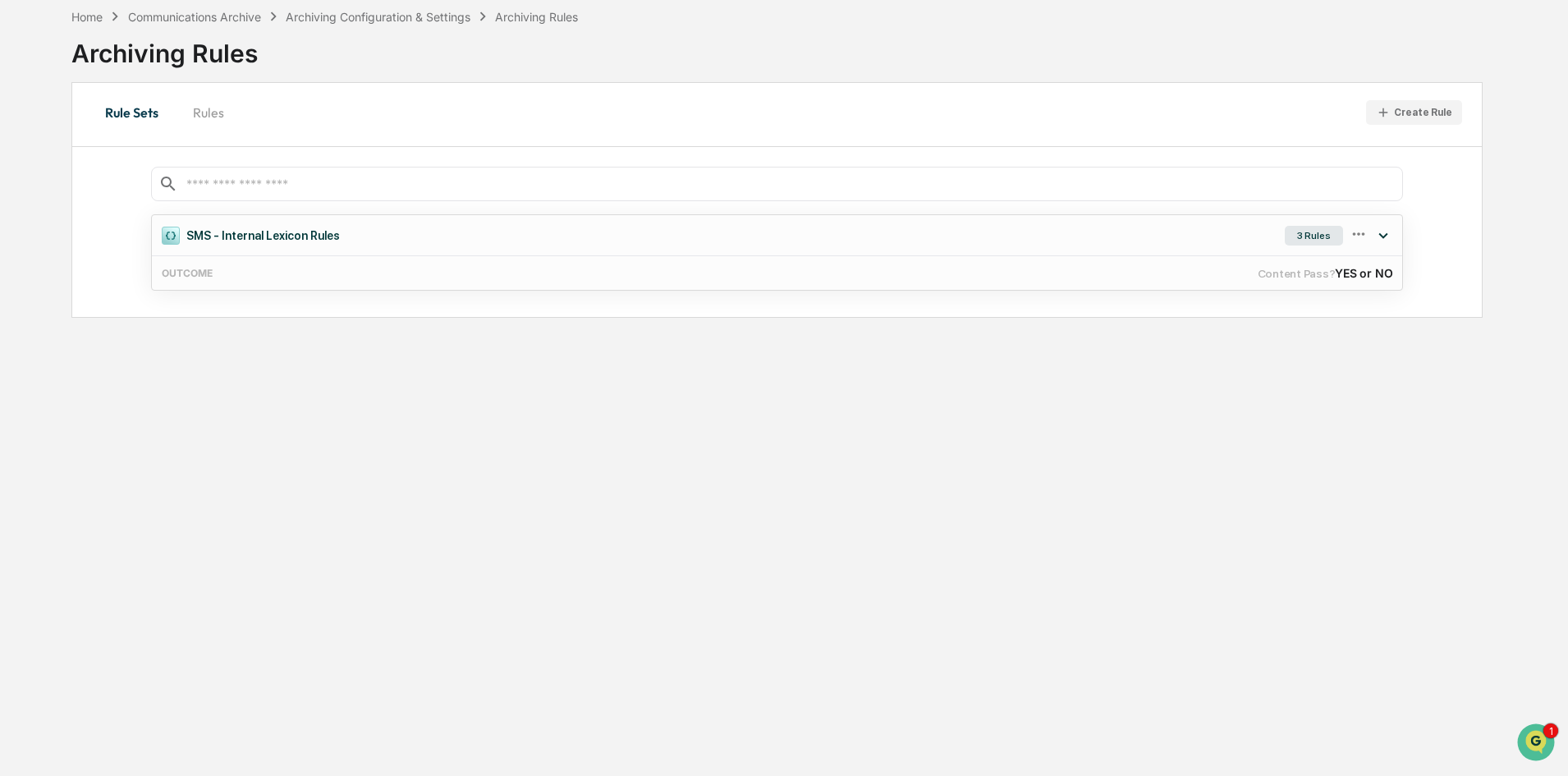
click at [1315, 231] on div "3 Rules" at bounding box center [1313, 235] width 58 height 20
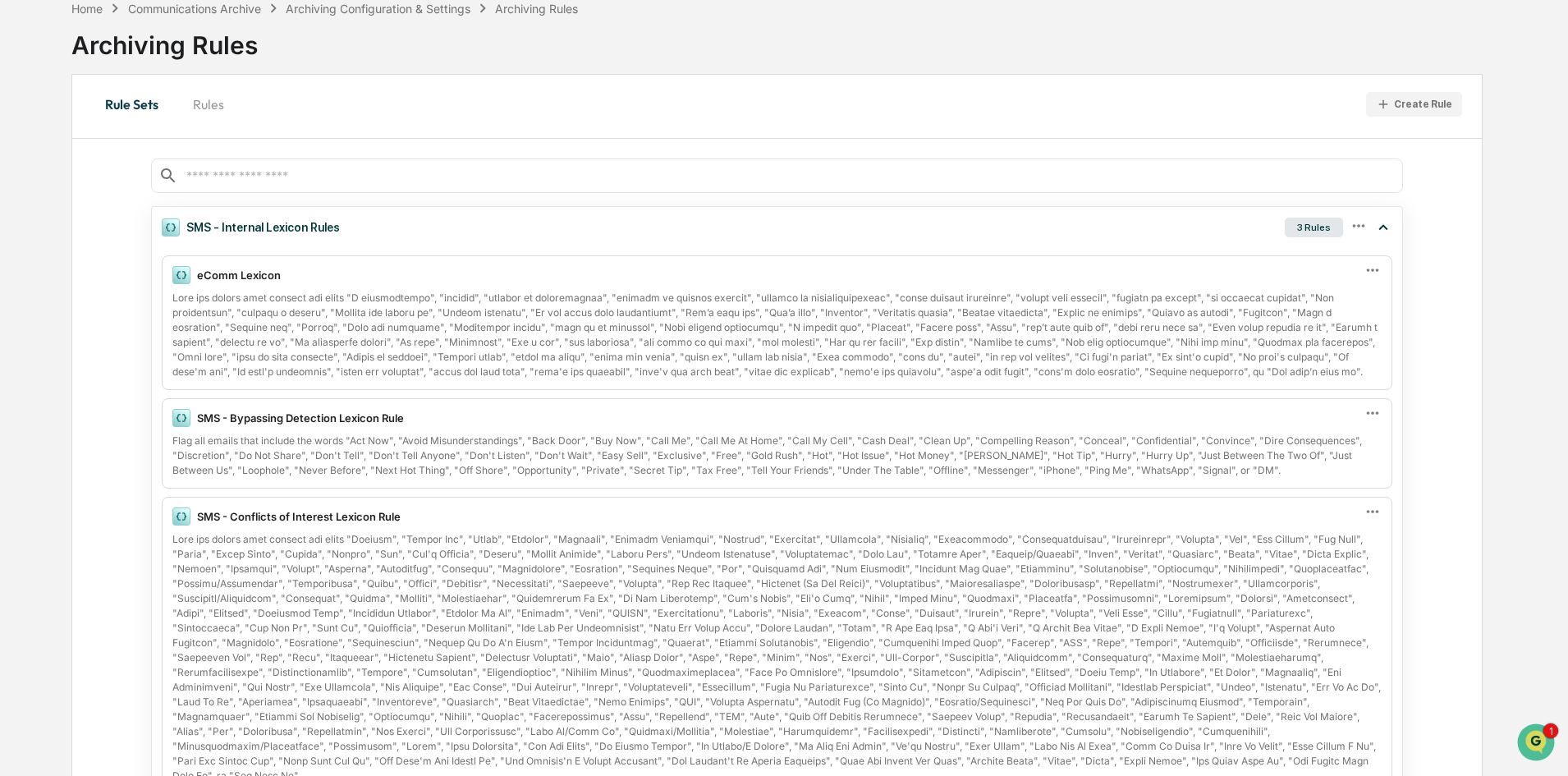
scroll to position [0, 0]
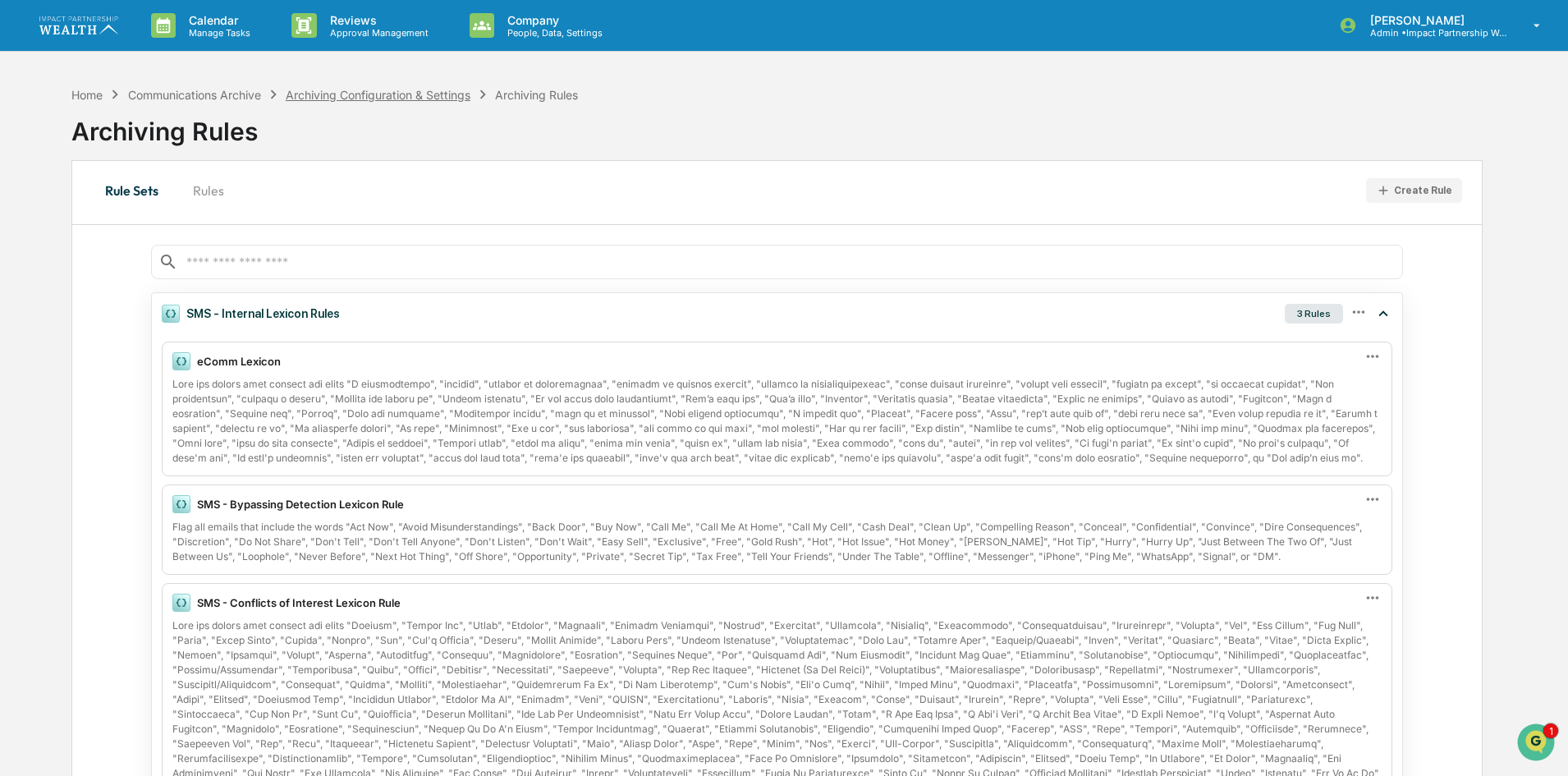
click at [421, 97] on div "Archiving Configuration & Settings" at bounding box center [378, 94] width 185 height 14
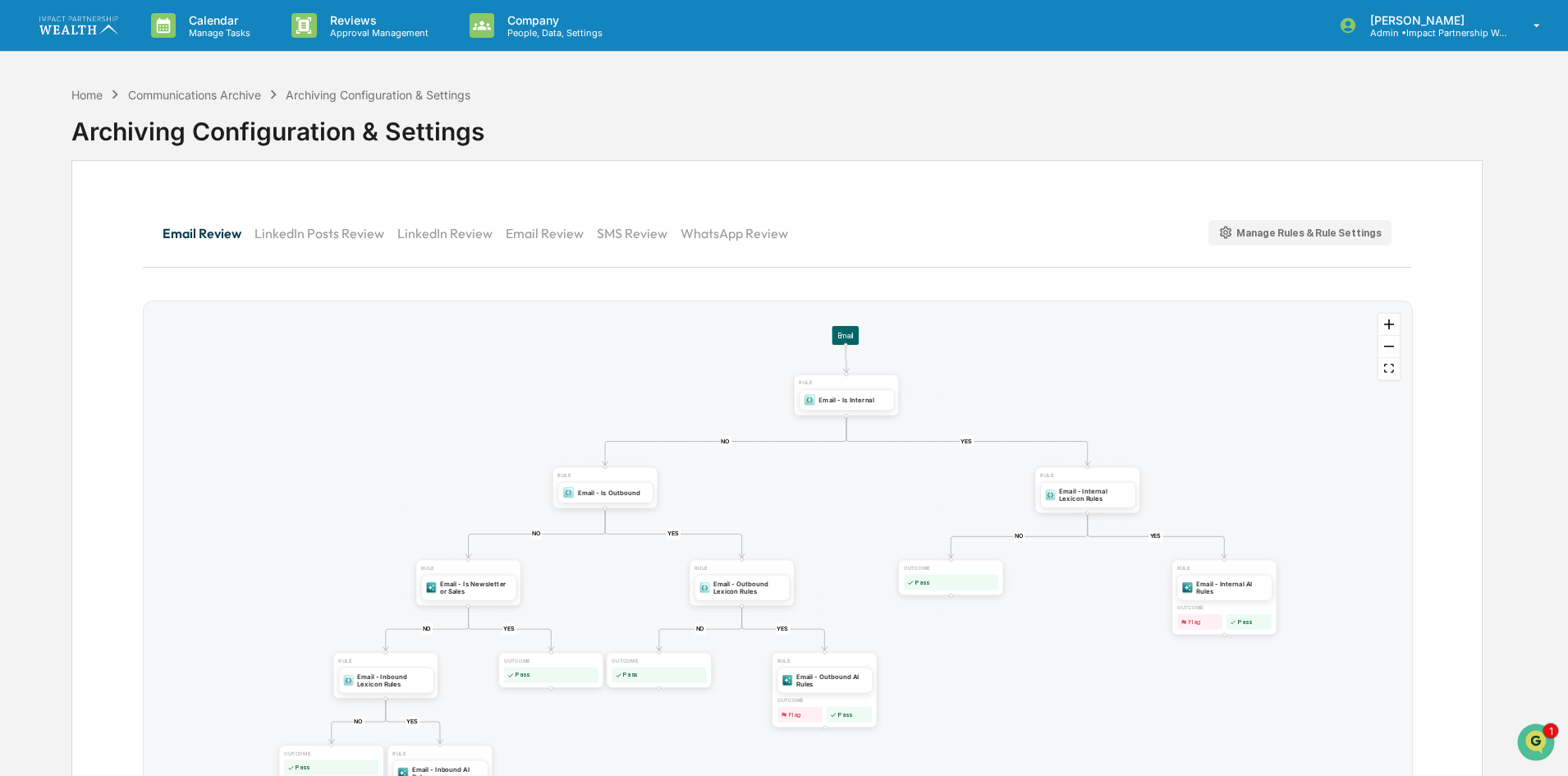
click at [633, 236] on button "SMS Review" at bounding box center [639, 233] width 84 height 39
click at [1081, 493] on div "SMS - Internal Lexicon Rules" at bounding box center [1094, 494] width 71 height 15
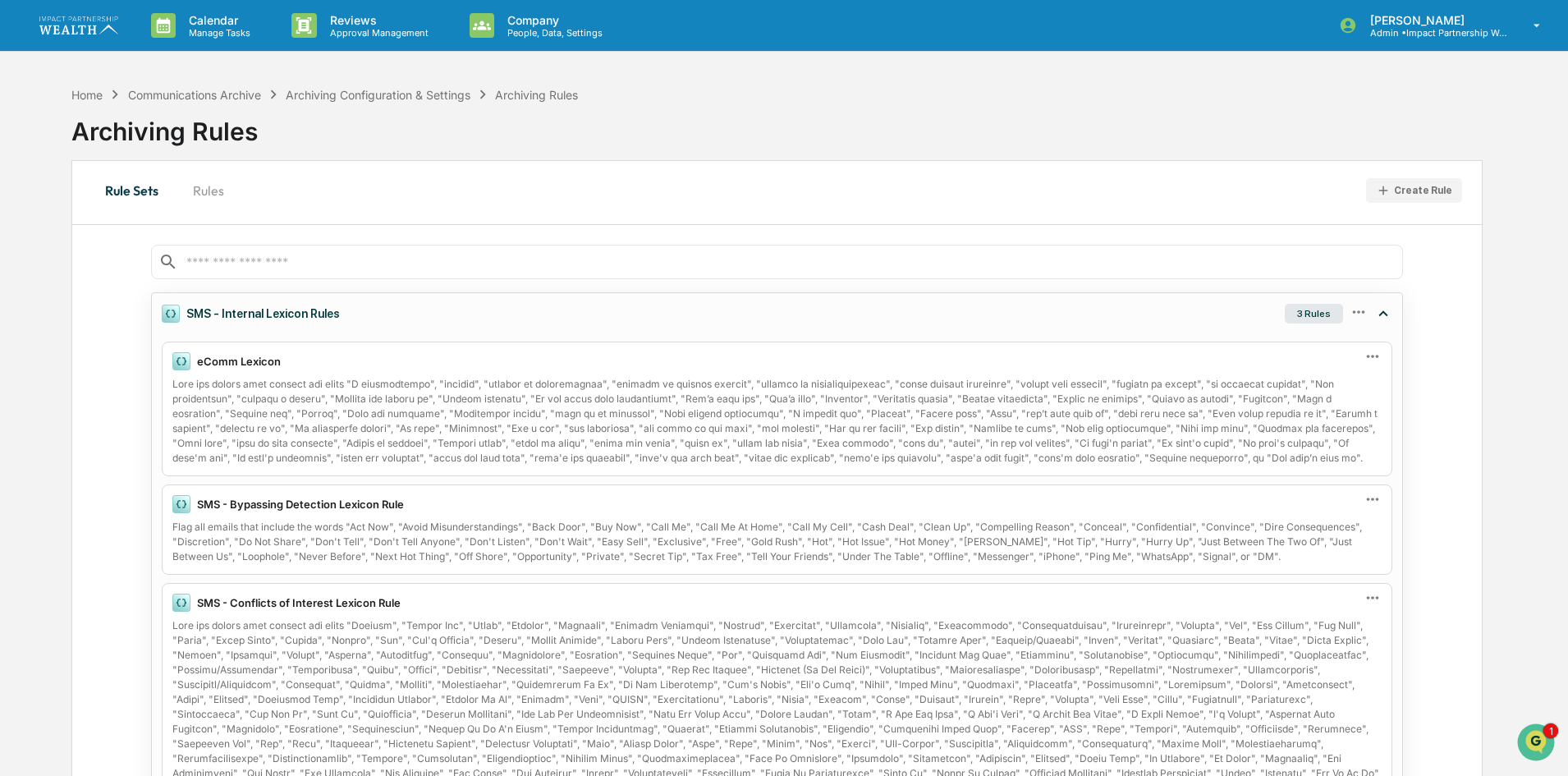
click at [1322, 311] on div "3 Rules" at bounding box center [1313, 314] width 58 height 20
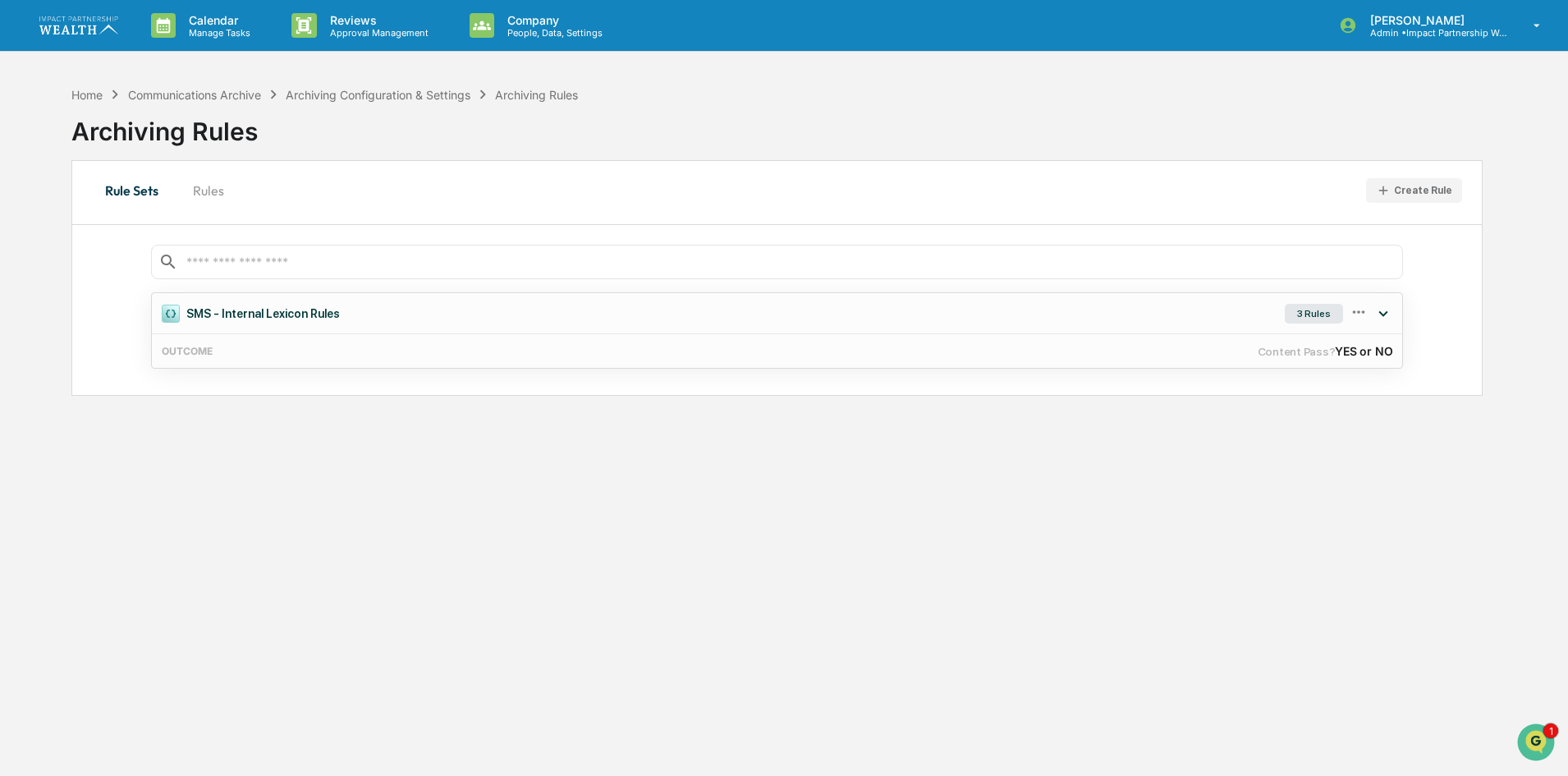
click at [1322, 311] on div "3 Rules" at bounding box center [1313, 314] width 58 height 20
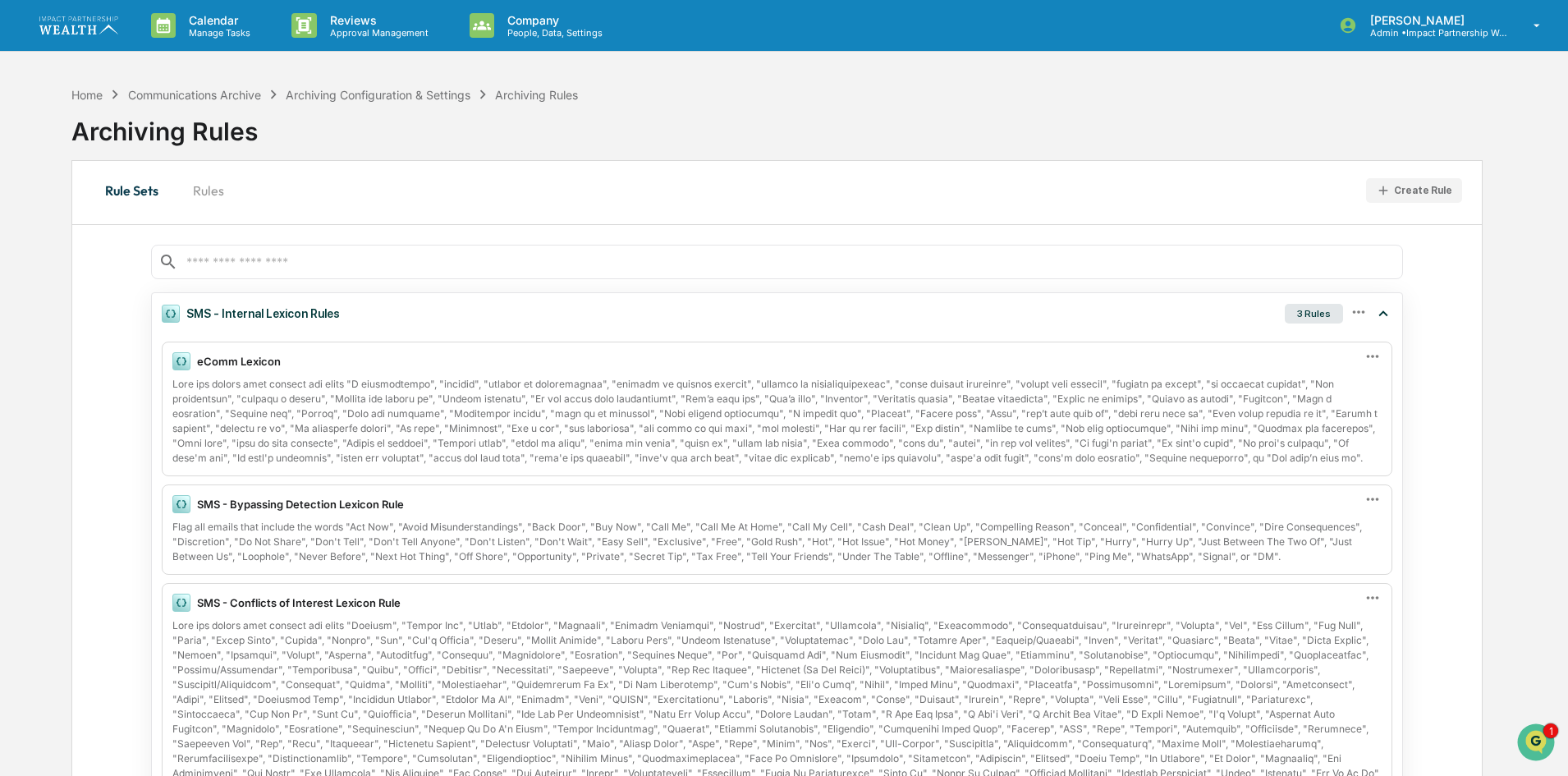
click at [445, 86] on div "Home Communications Archive Archiving Configuration & Settings Archiving Rules" at bounding box center [324, 94] width 506 height 18
click at [445, 92] on div "Archiving Configuration & Settings" at bounding box center [378, 94] width 185 height 14
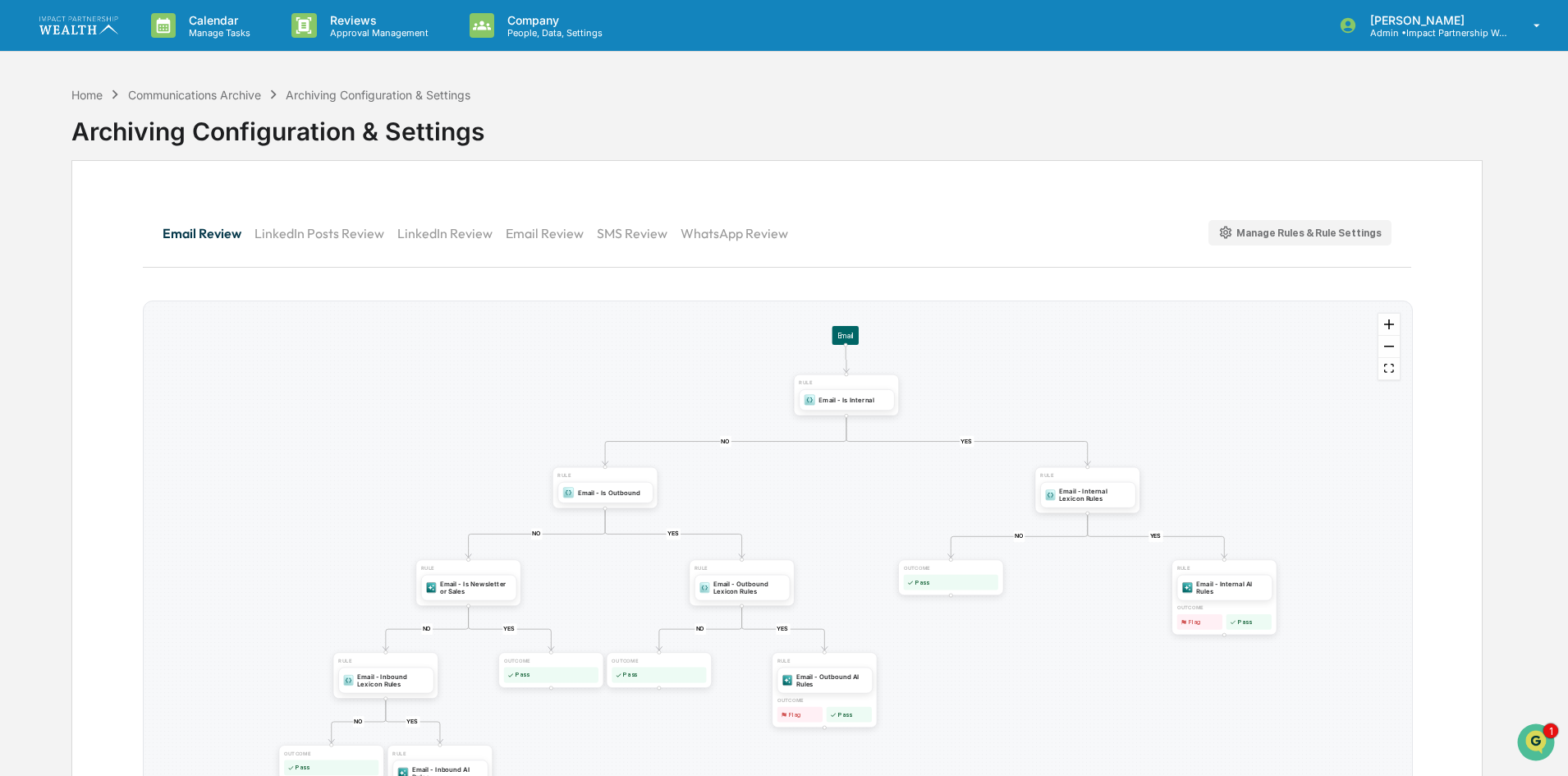
click at [635, 237] on button "SMS Review" at bounding box center [639, 233] width 84 height 39
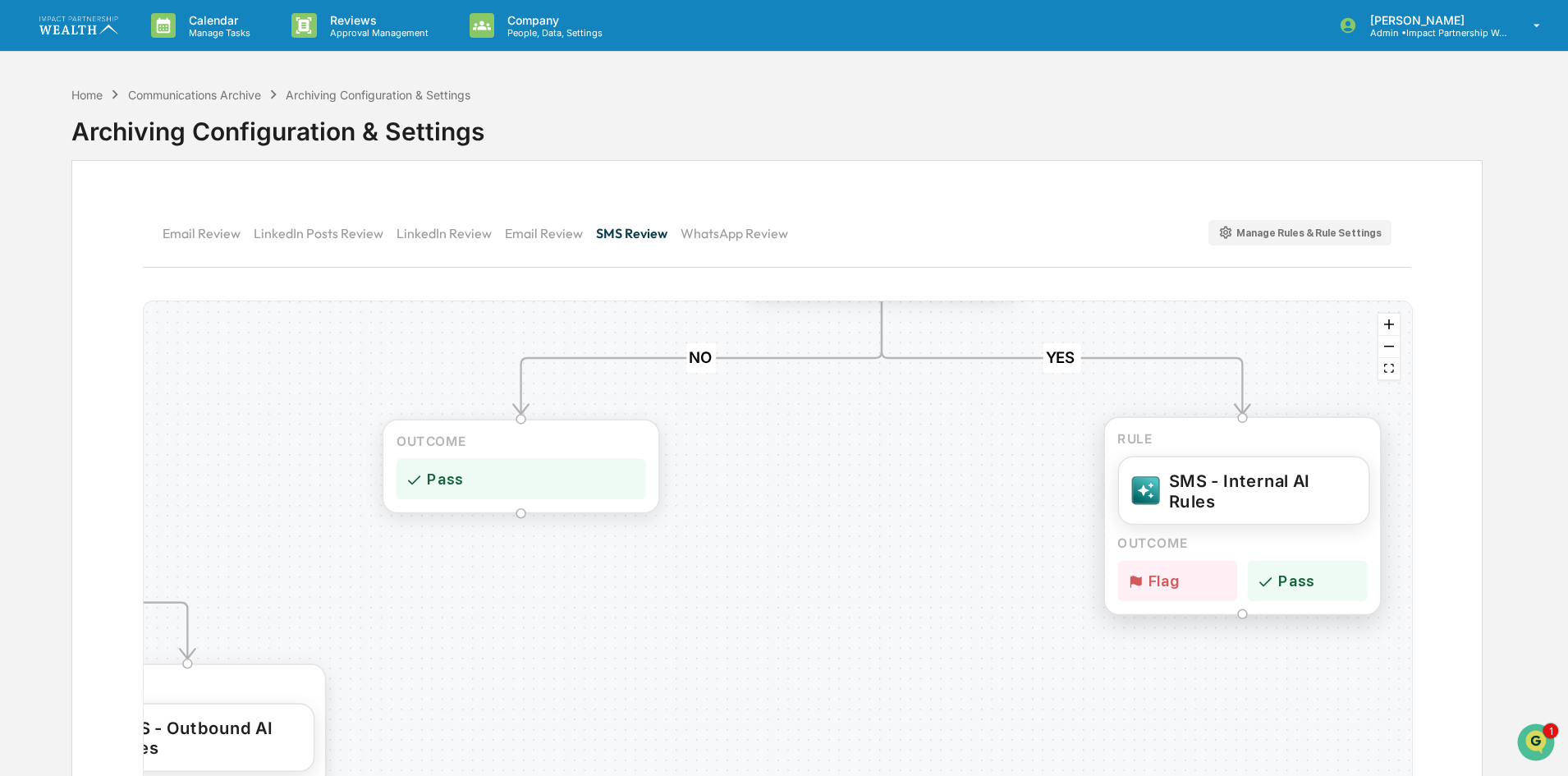
click at [1211, 486] on div "SMS - Internal AI Rules" at bounding box center [1262, 490] width 186 height 41
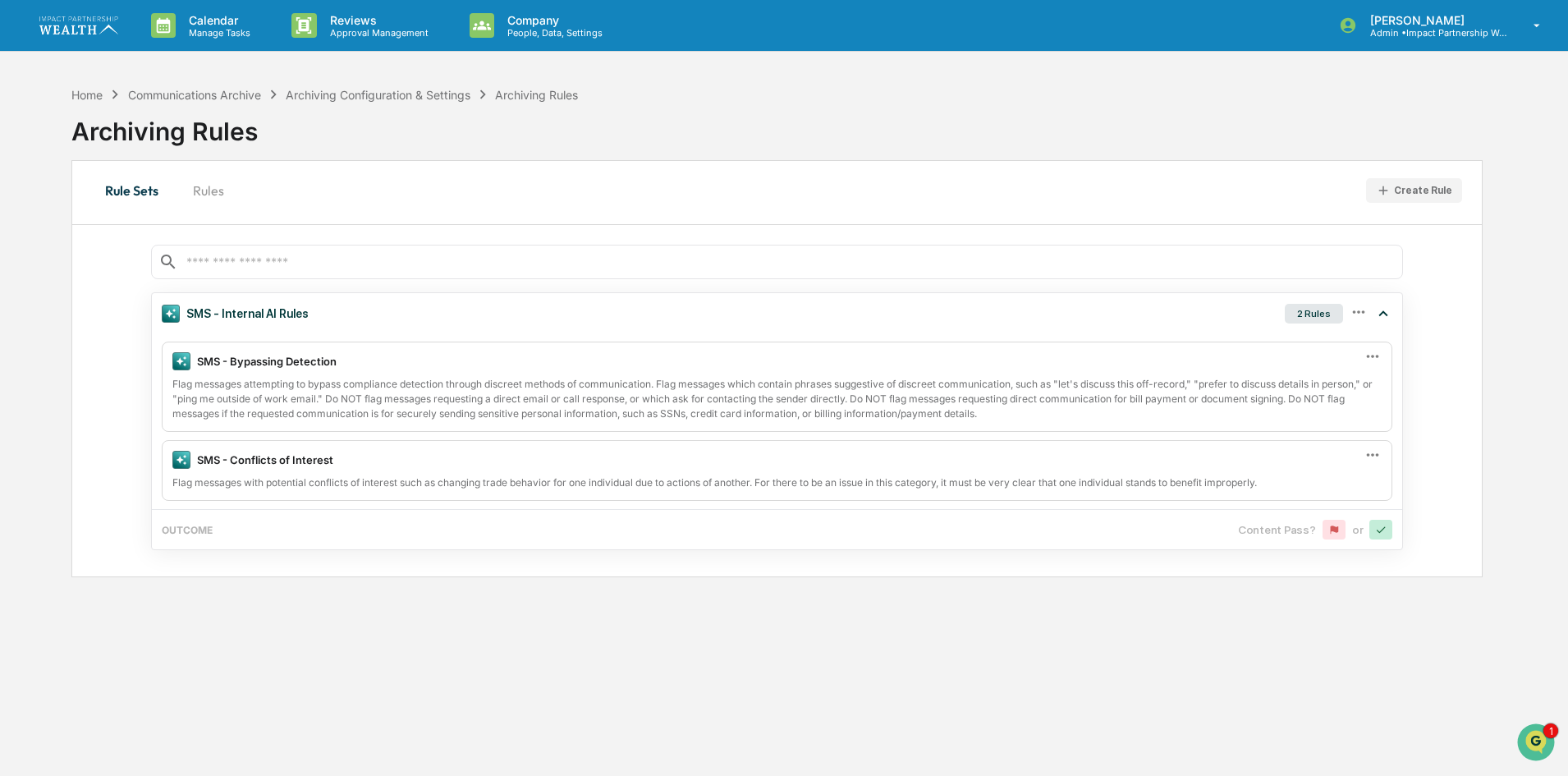
click at [151, 186] on button "Rule Sets" at bounding box center [132, 190] width 80 height 39
click at [343, 92] on div "Archiving Configuration & Settings" at bounding box center [378, 94] width 185 height 14
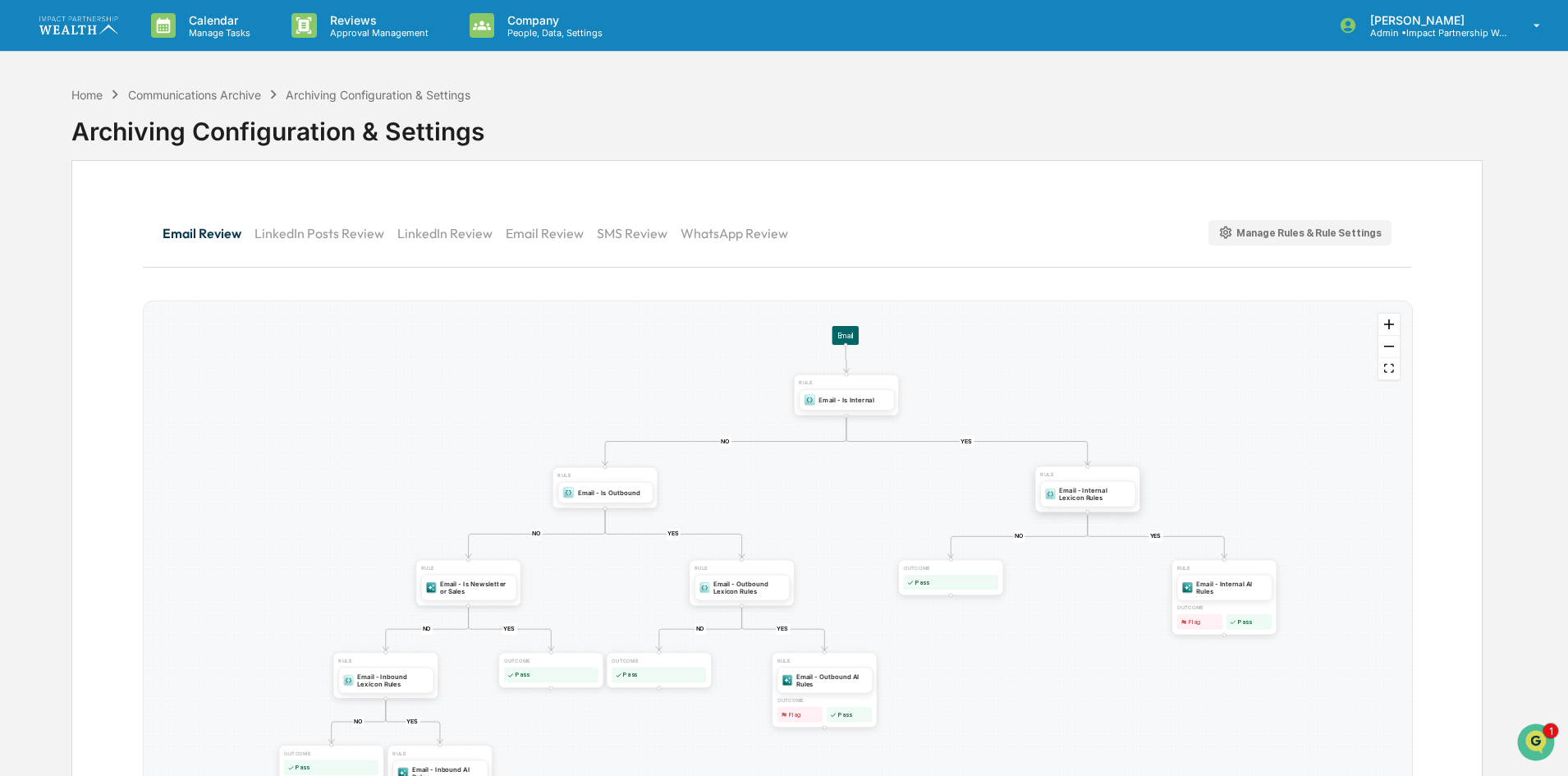
click at [1093, 504] on div "Email - Internal Lexicon Rules" at bounding box center [1088, 494] width 95 height 27
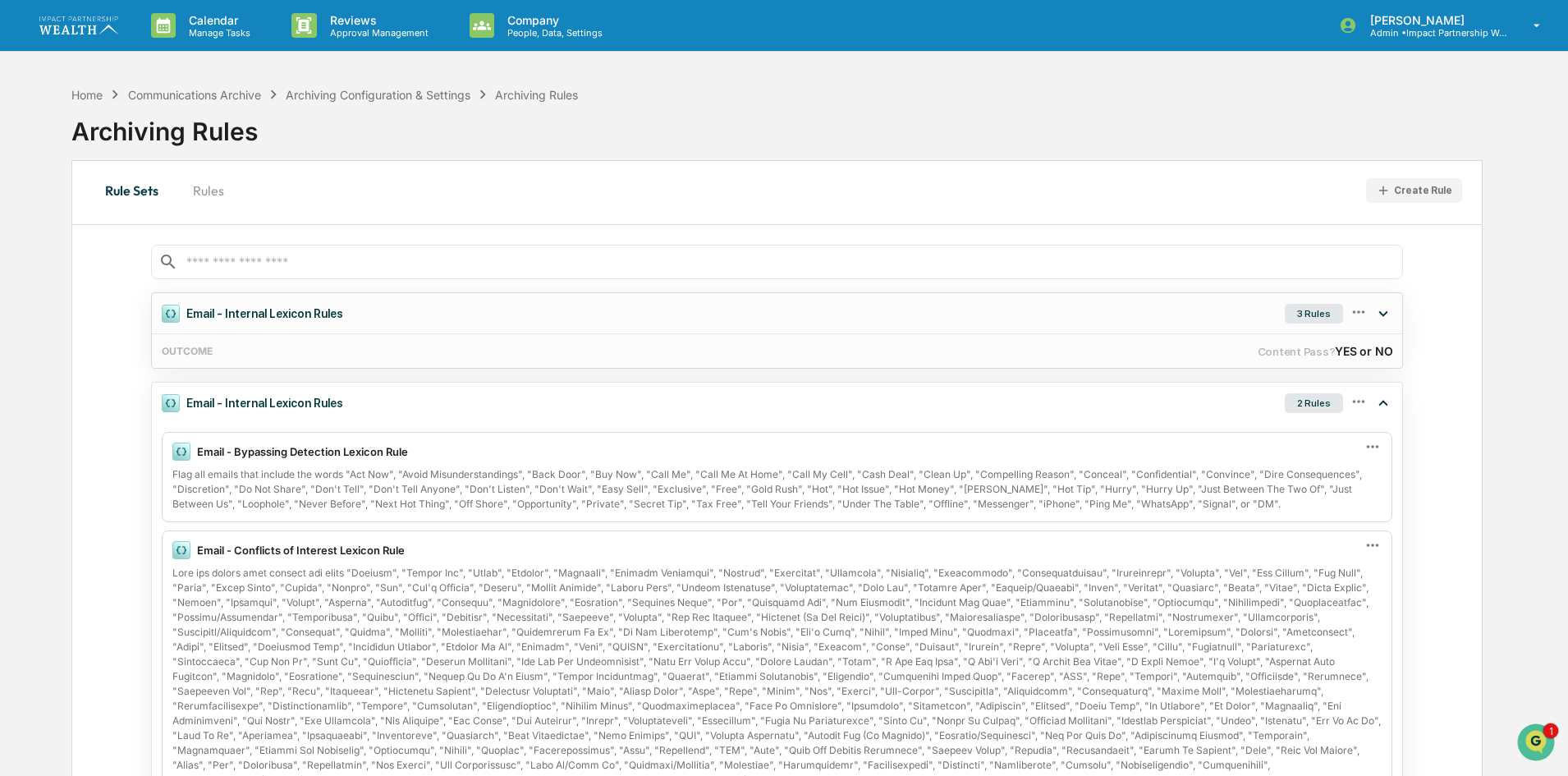
click at [1316, 309] on div "3 Rules" at bounding box center [1313, 314] width 58 height 20
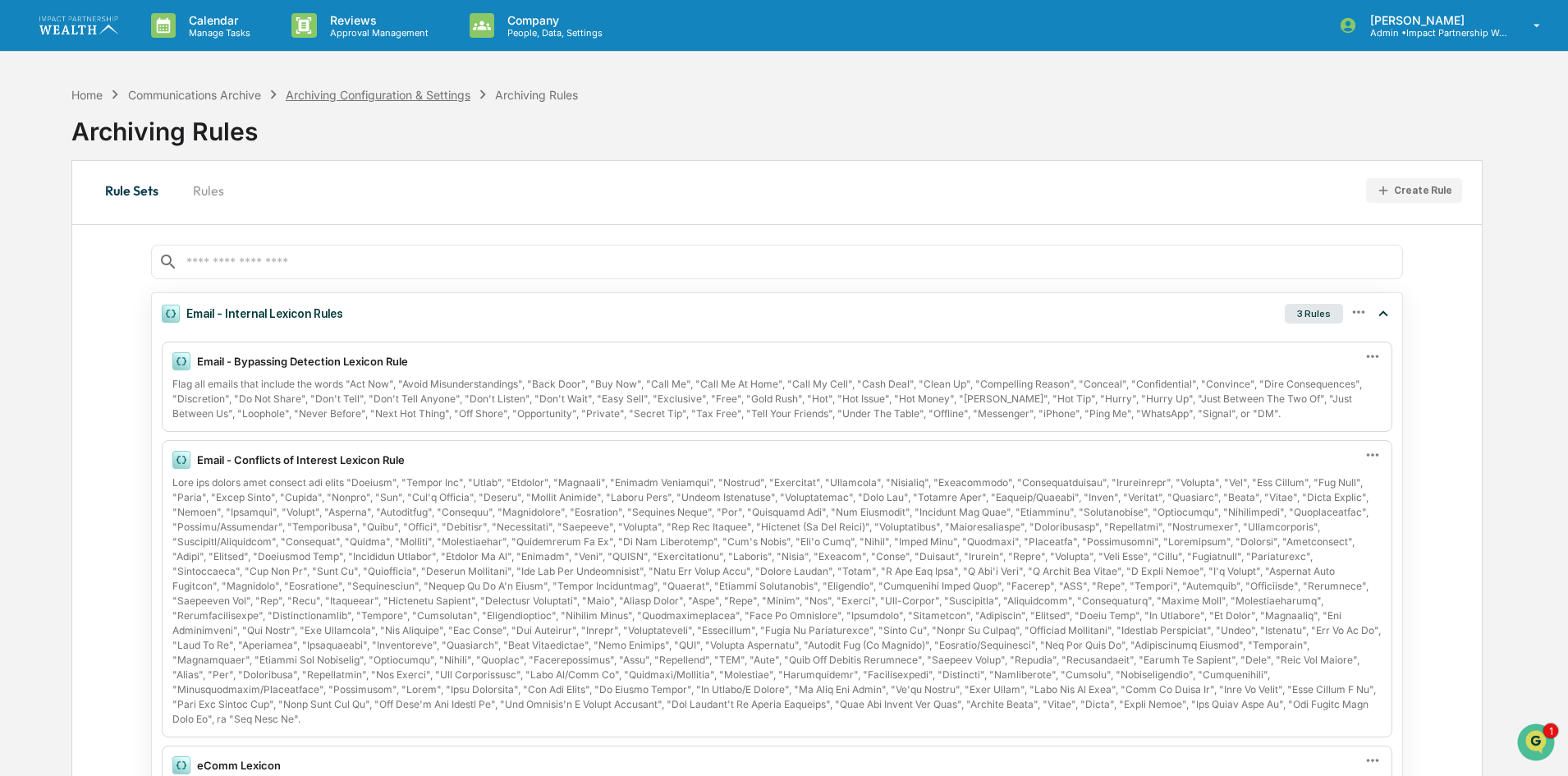
click at [433, 94] on div "Archiving Configuration & Settings" at bounding box center [378, 94] width 185 height 14
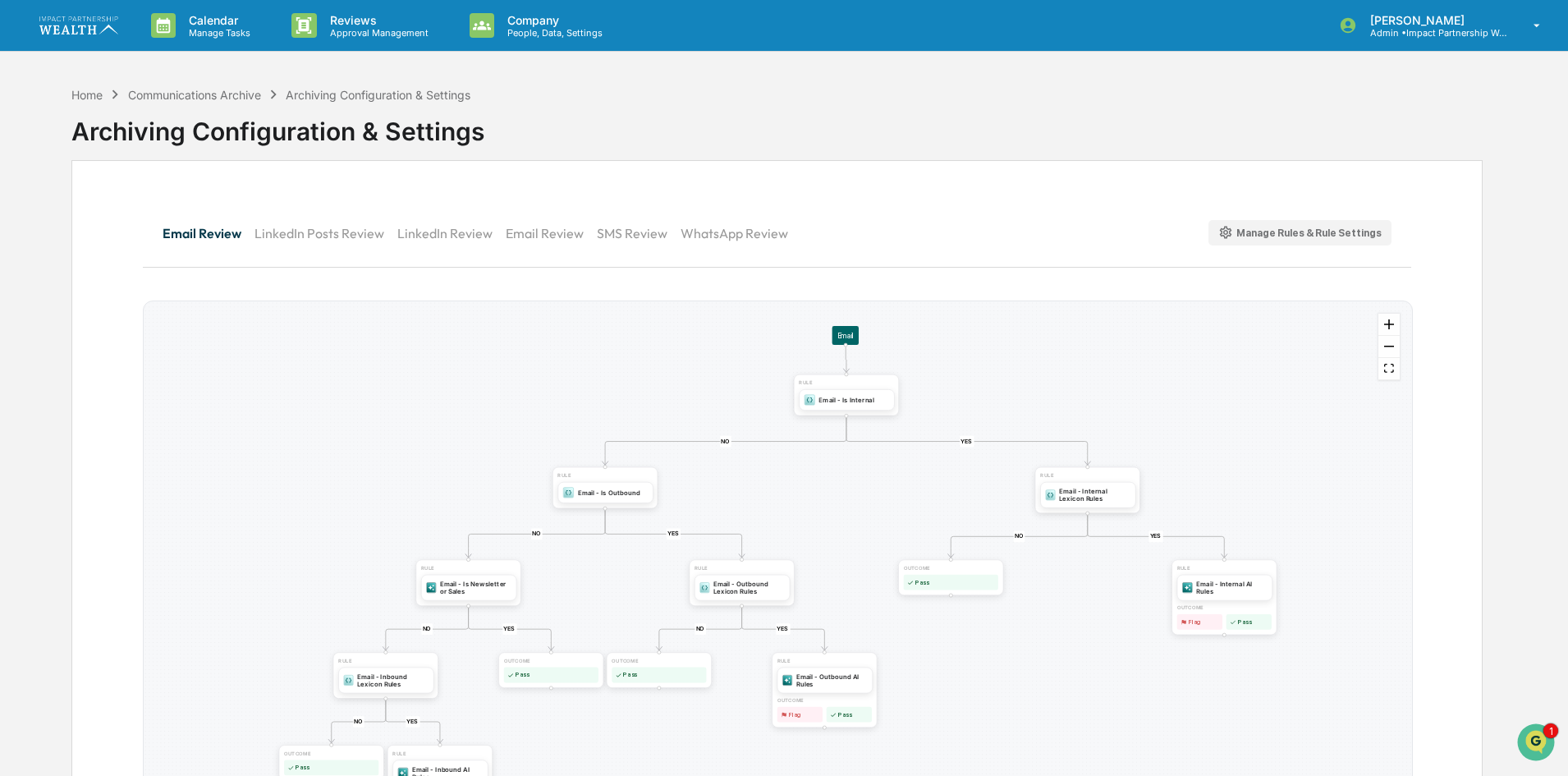
click at [612, 224] on button "SMS Review" at bounding box center [639, 233] width 84 height 39
click at [1085, 489] on div "SMS - Internal Lexicon Rules" at bounding box center [1094, 494] width 71 height 15
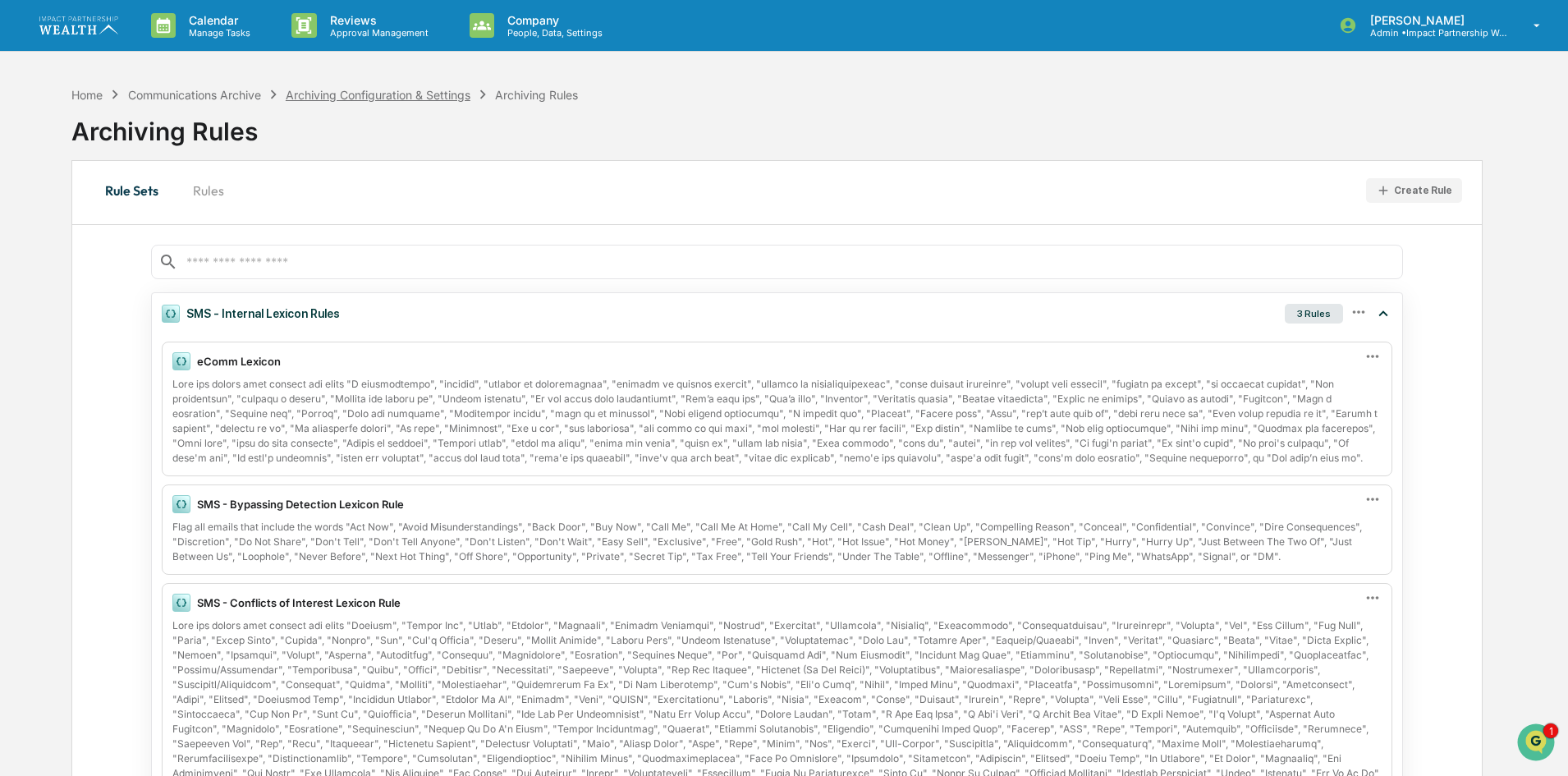
click at [437, 92] on div "Archiving Configuration & Settings" at bounding box center [378, 94] width 185 height 14
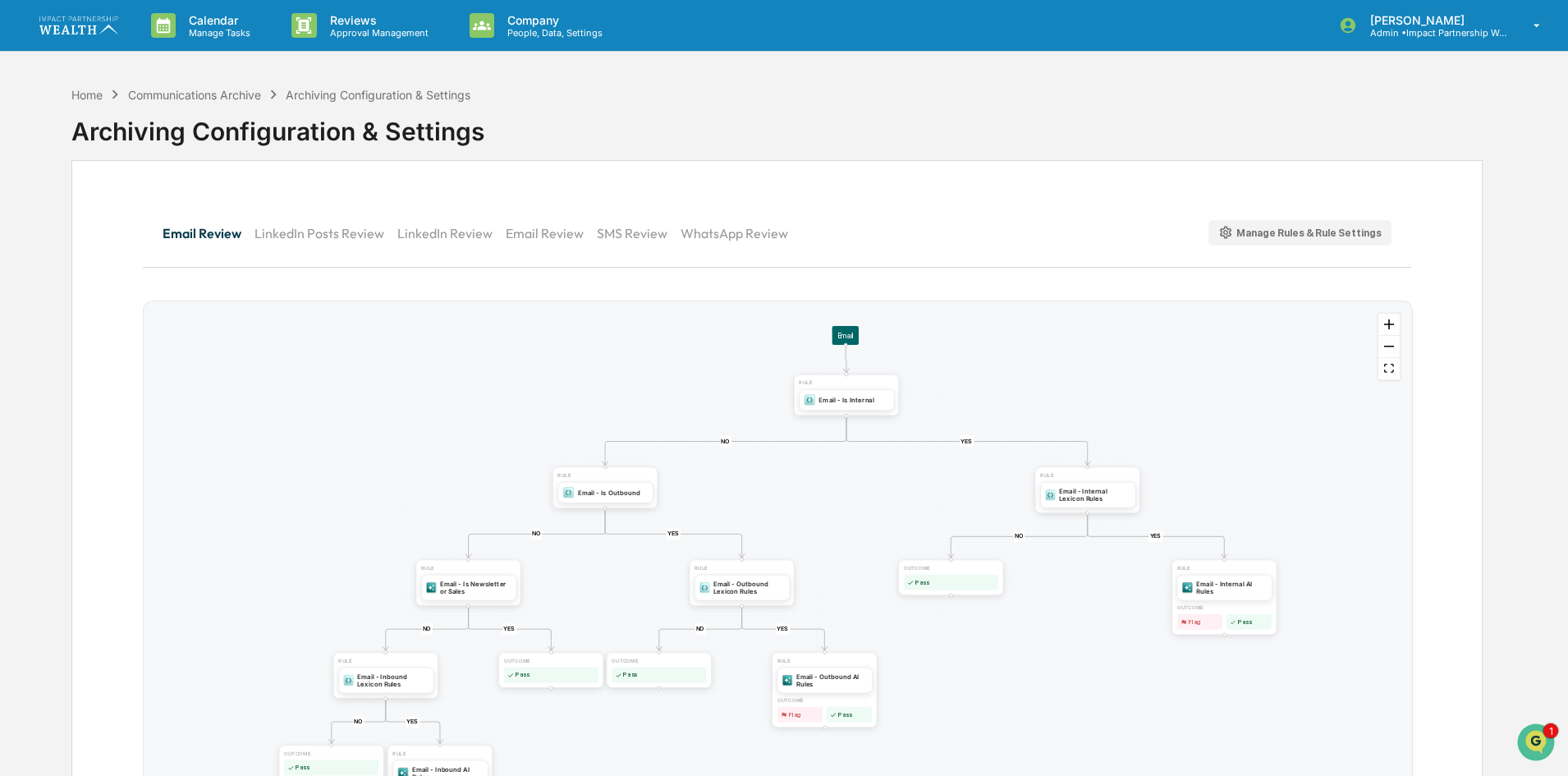
click at [622, 225] on button "SMS Review" at bounding box center [639, 233] width 84 height 39
click at [1211, 585] on div "SMS - Internal AI Rules" at bounding box center [1232, 586] width 71 height 15
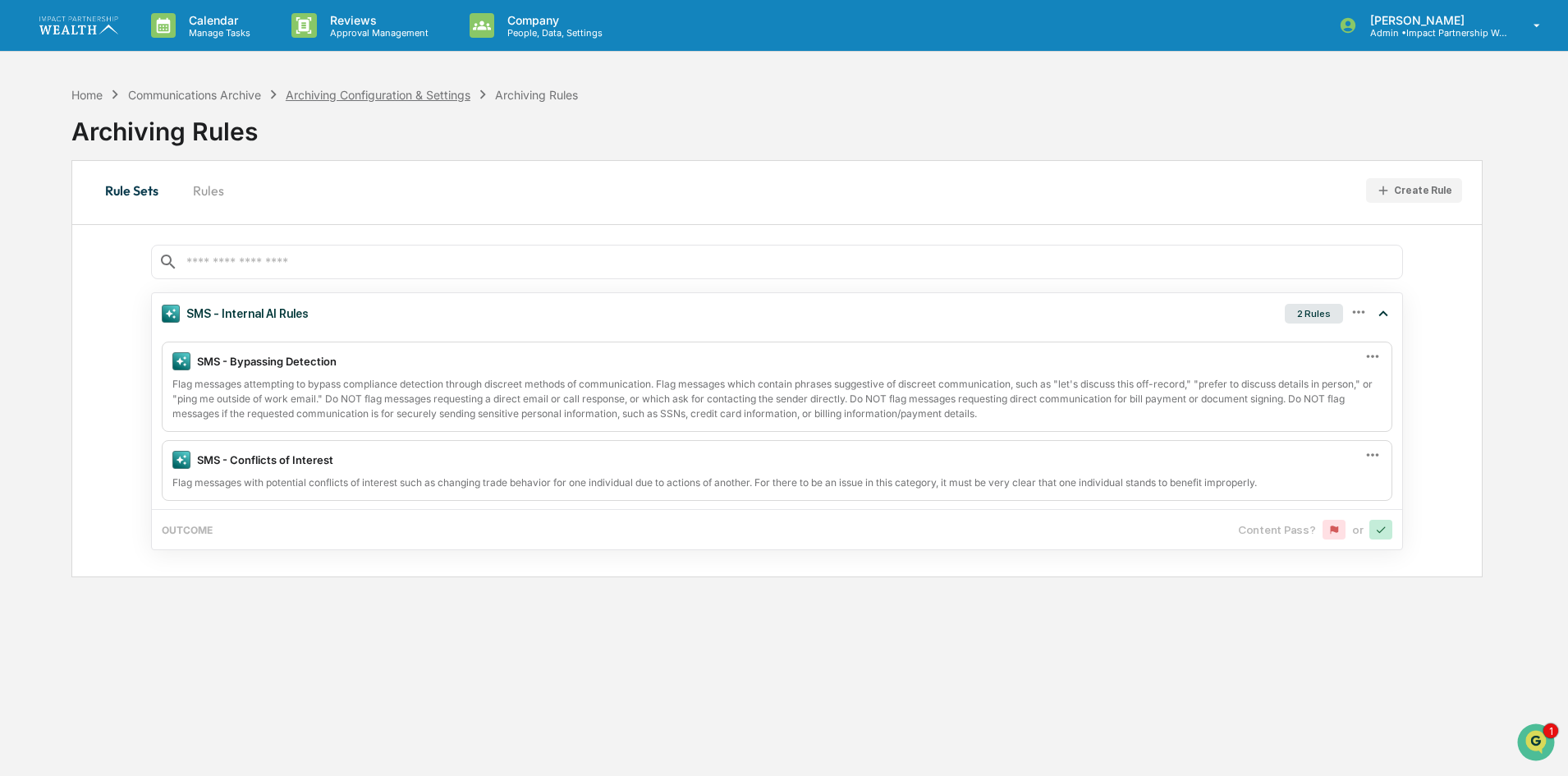
click at [446, 93] on div "Archiving Configuration & Settings" at bounding box center [378, 94] width 185 height 14
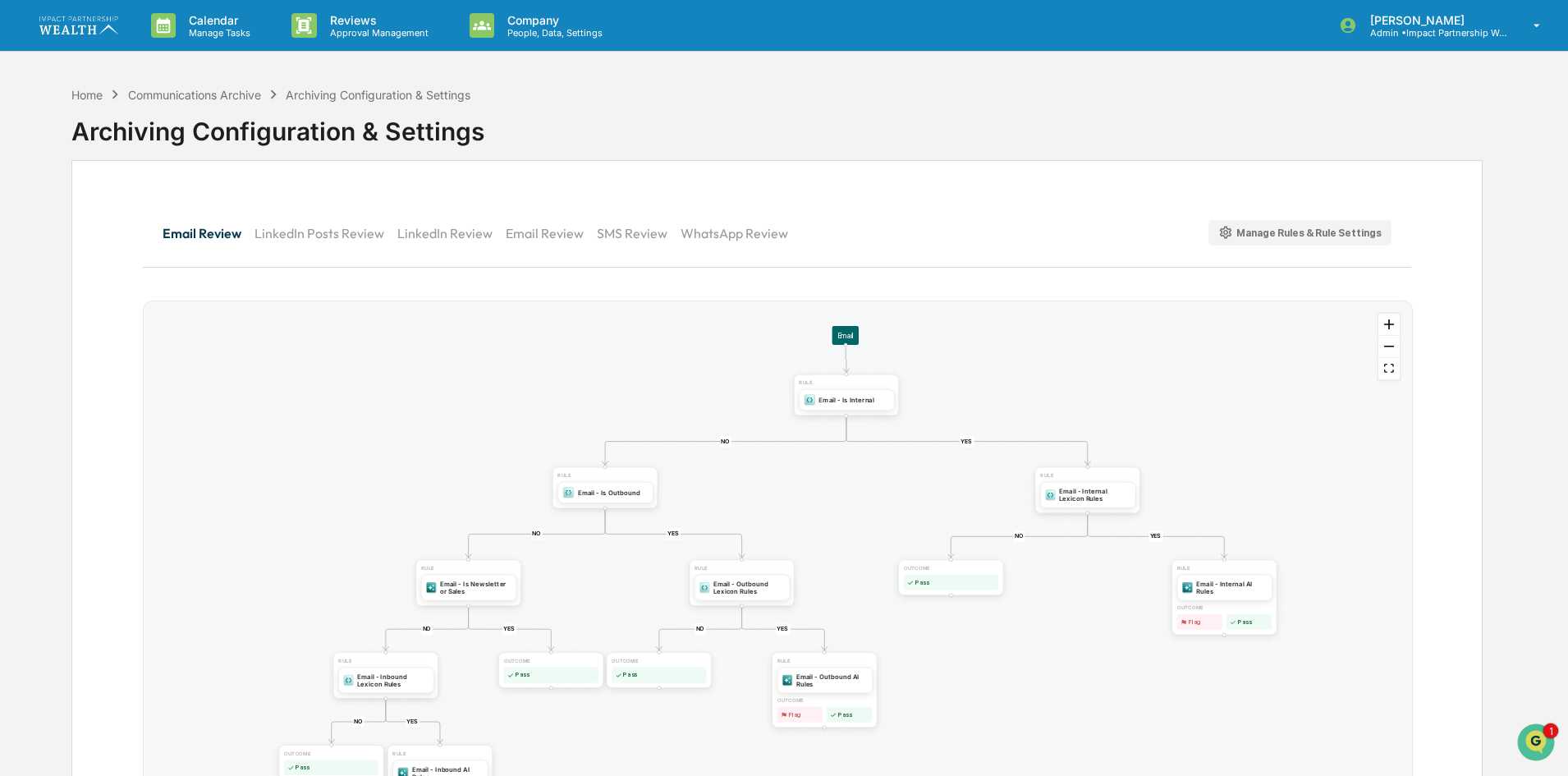
click at [1334, 234] on div "Manage Rules & Rule Settings" at bounding box center [1300, 233] width 164 height 15
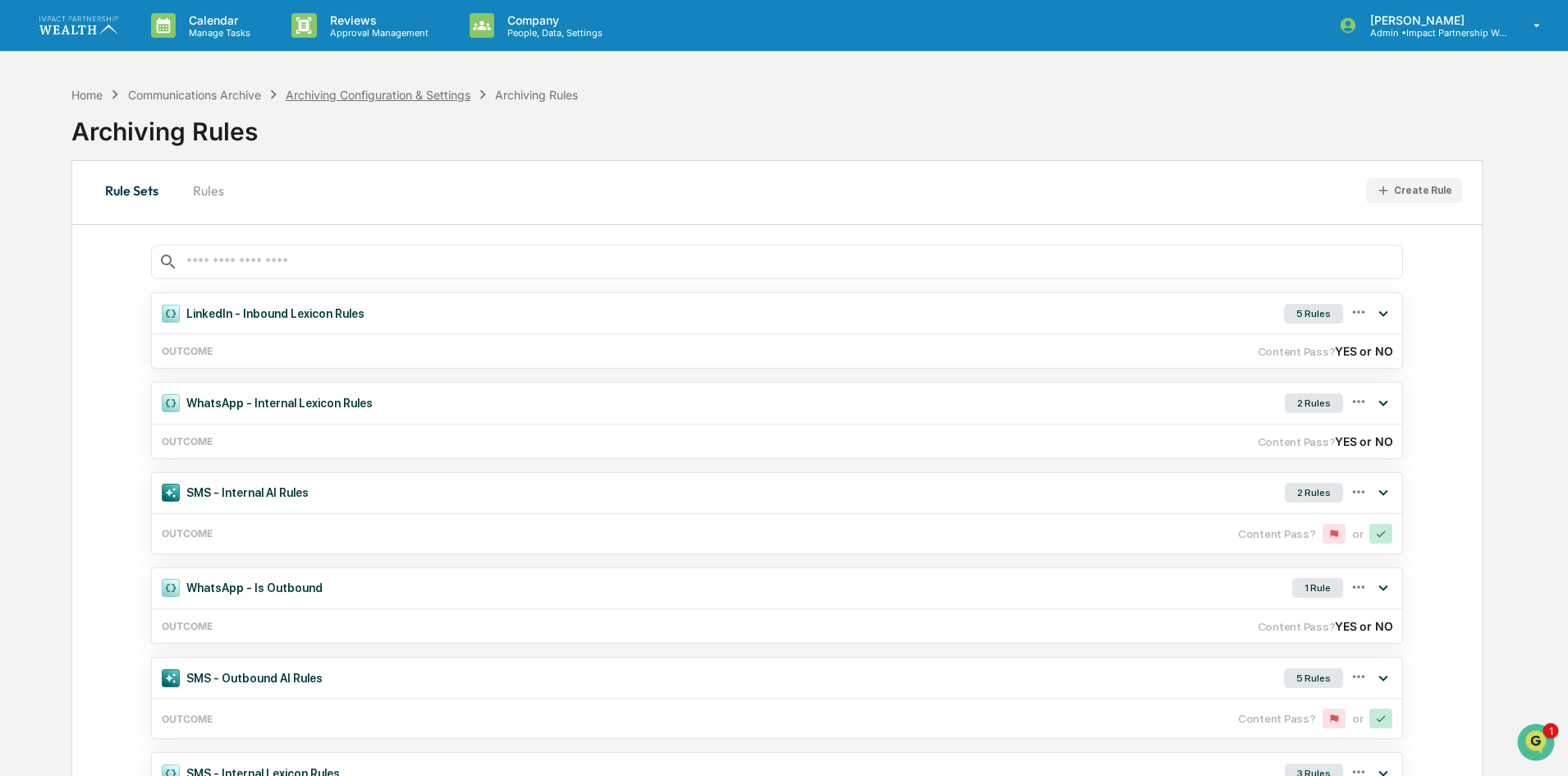
click at [449, 92] on div "Archiving Configuration & Settings" at bounding box center [378, 94] width 185 height 14
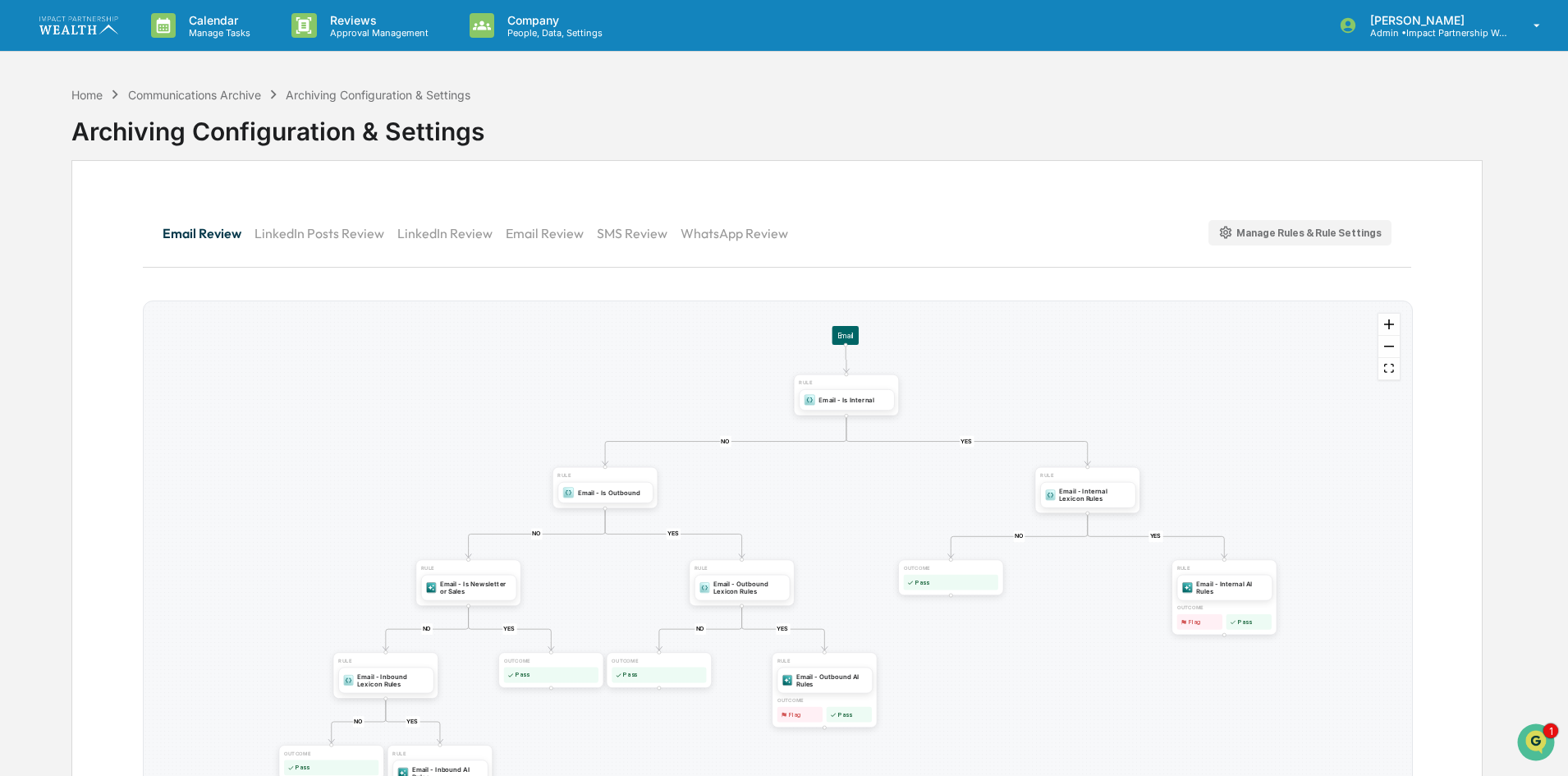
click at [1299, 228] on div "Manage Rules & Rule Settings" at bounding box center [1300, 233] width 164 height 15
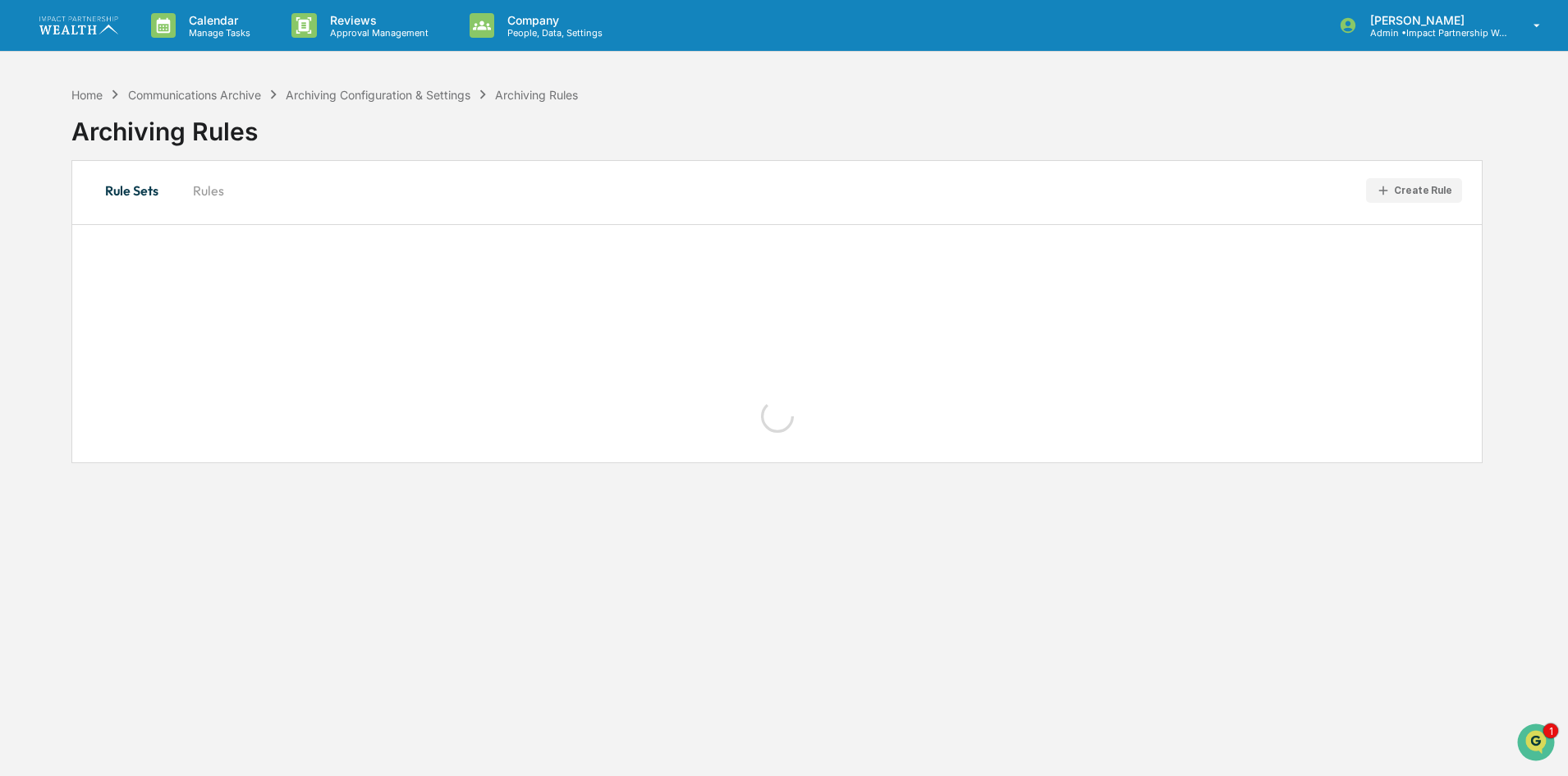
click at [214, 194] on button "Rules" at bounding box center [209, 190] width 74 height 39
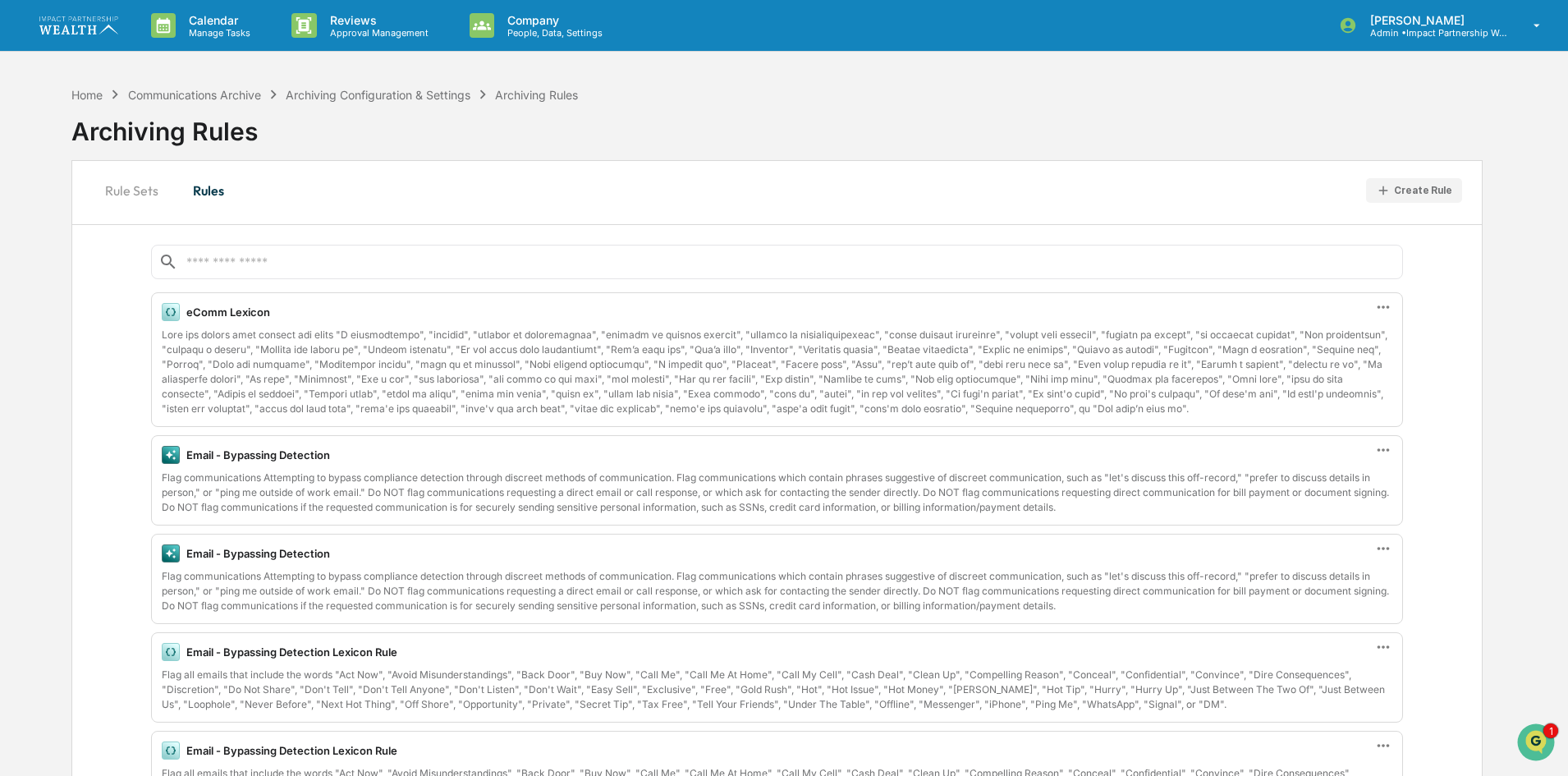
click at [242, 263] on input "text" at bounding box center [790, 262] width 1211 height 15
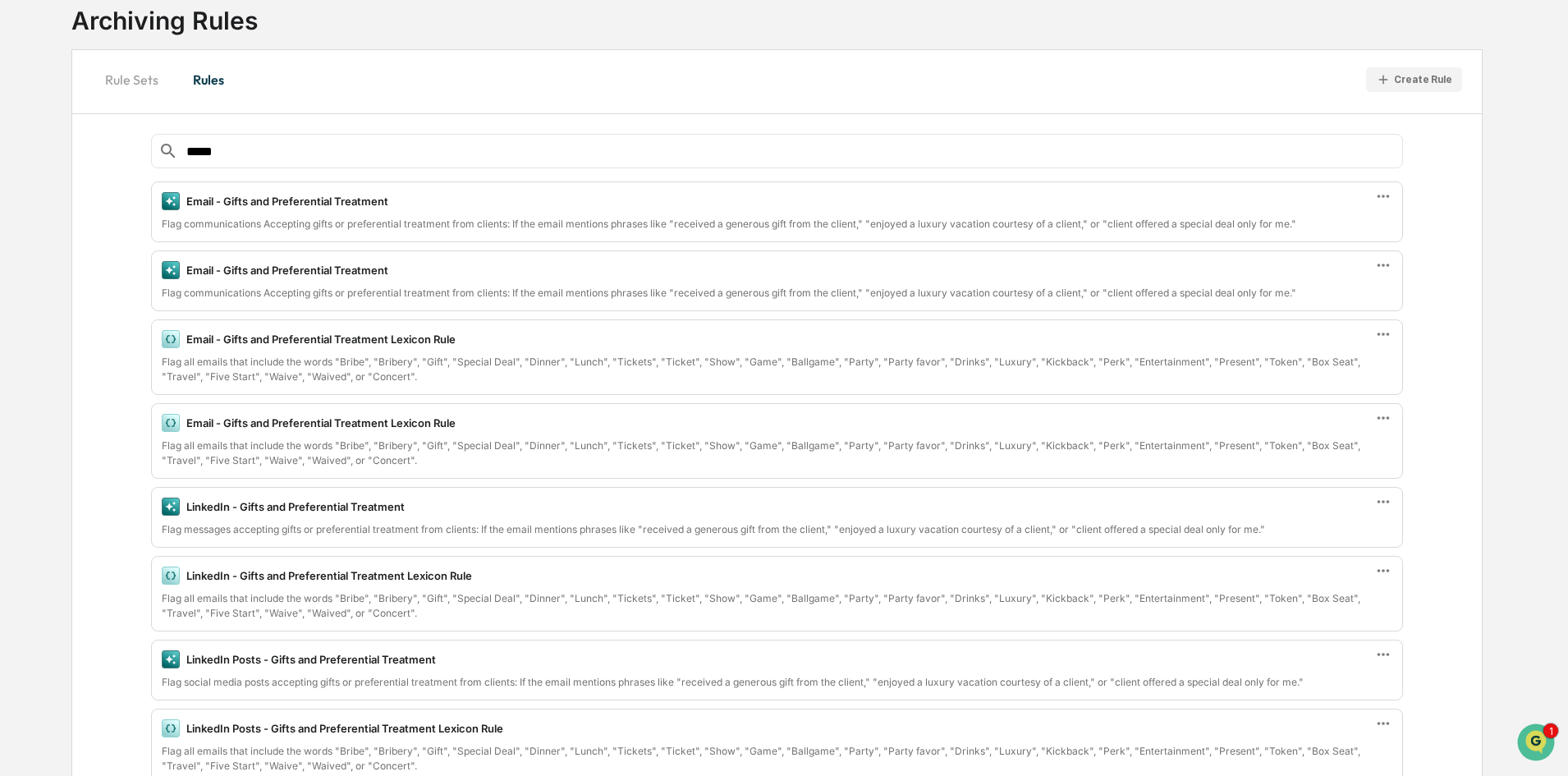
scroll to position [82, 0]
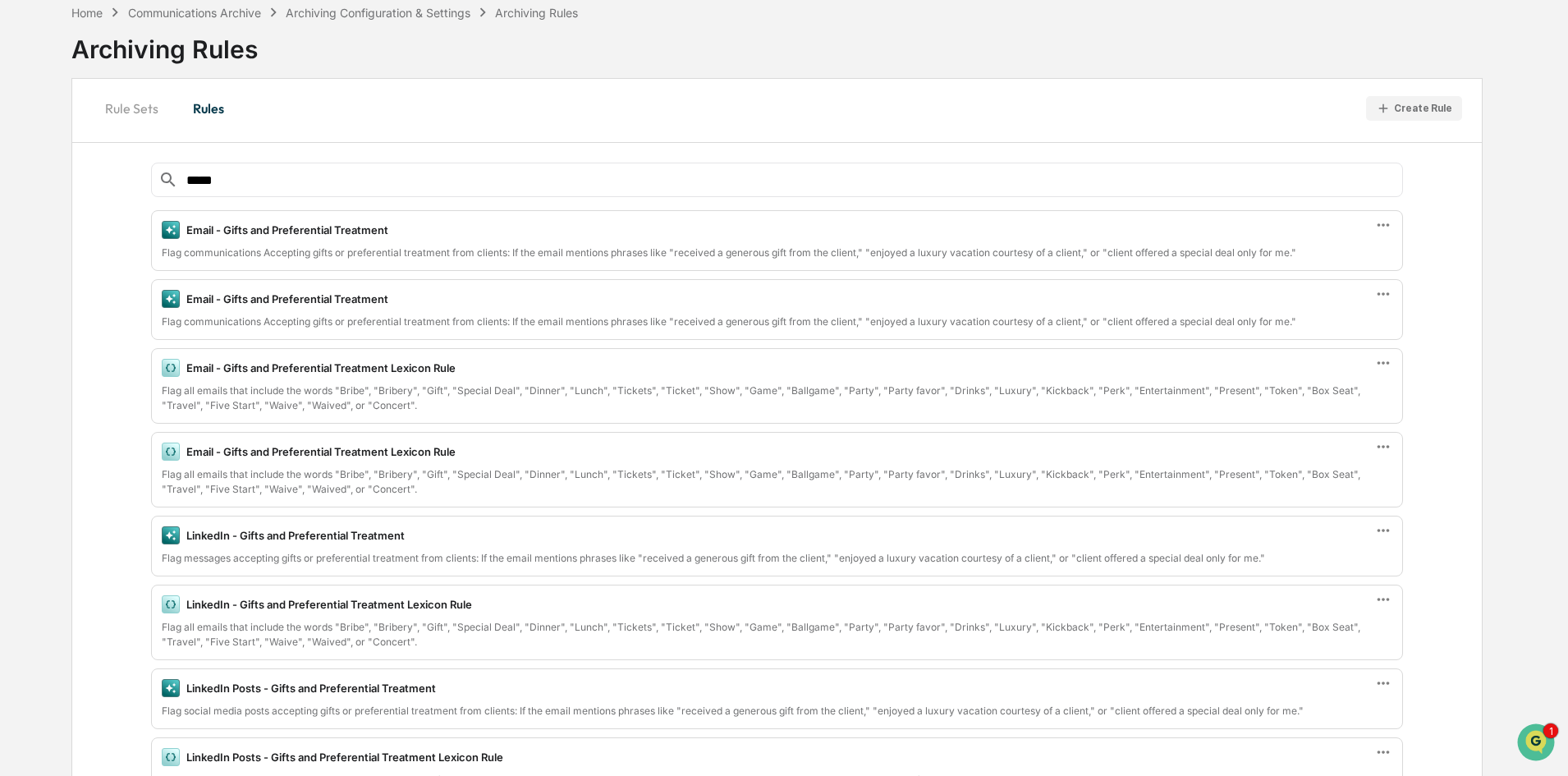
click at [255, 179] on input "*****" at bounding box center [790, 180] width 1211 height 15
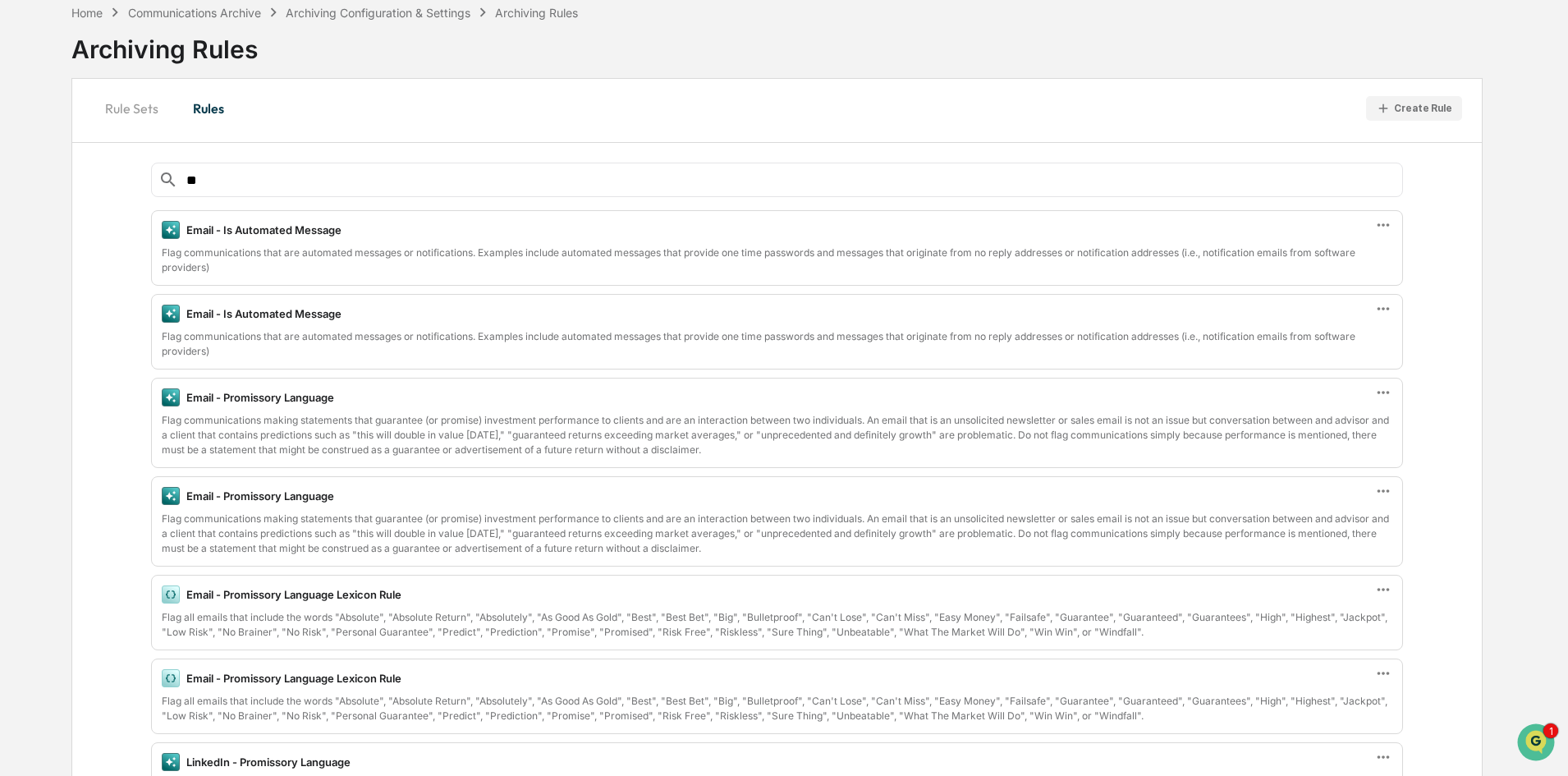
type input "*"
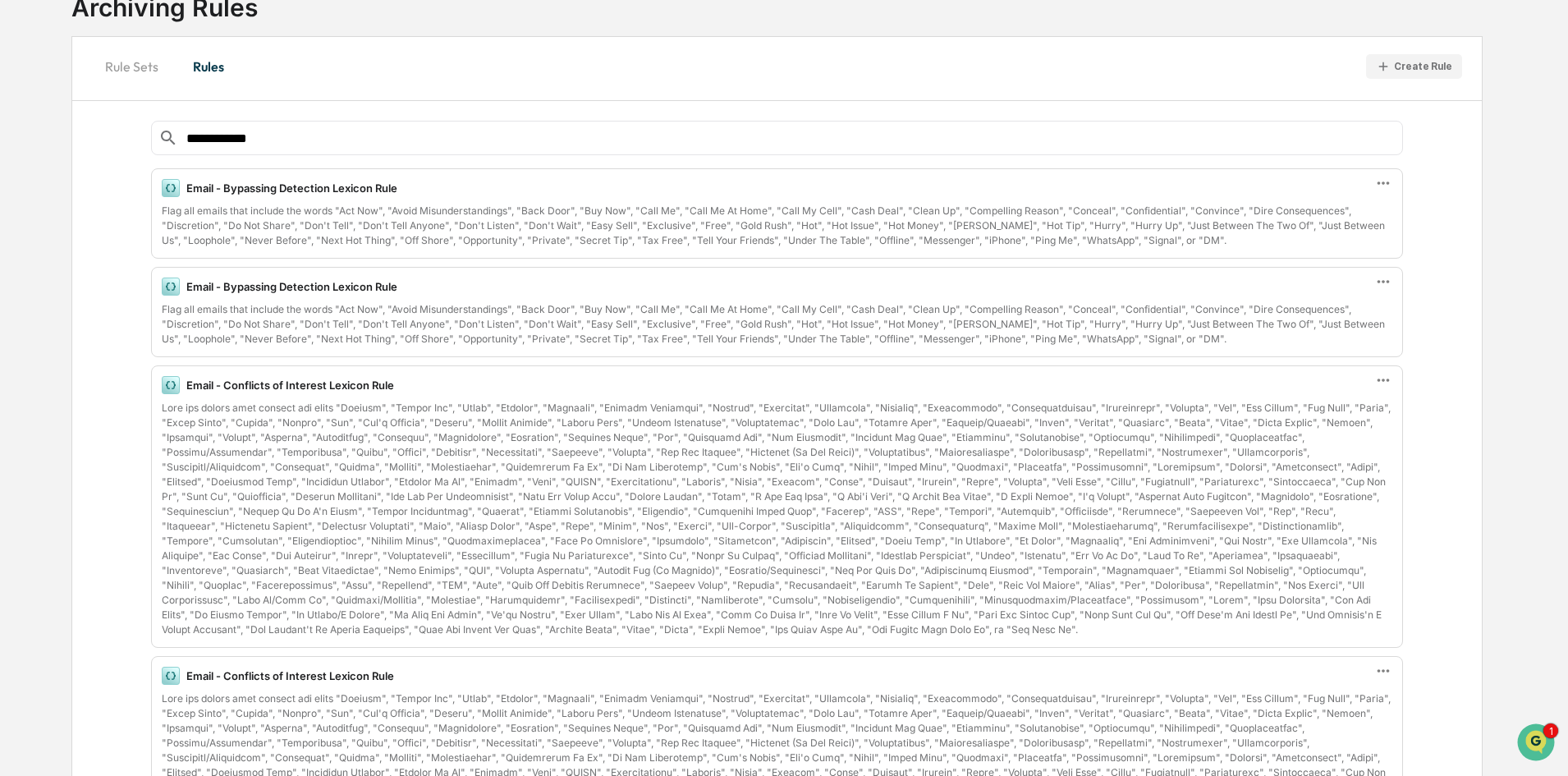
scroll to position [0, 0]
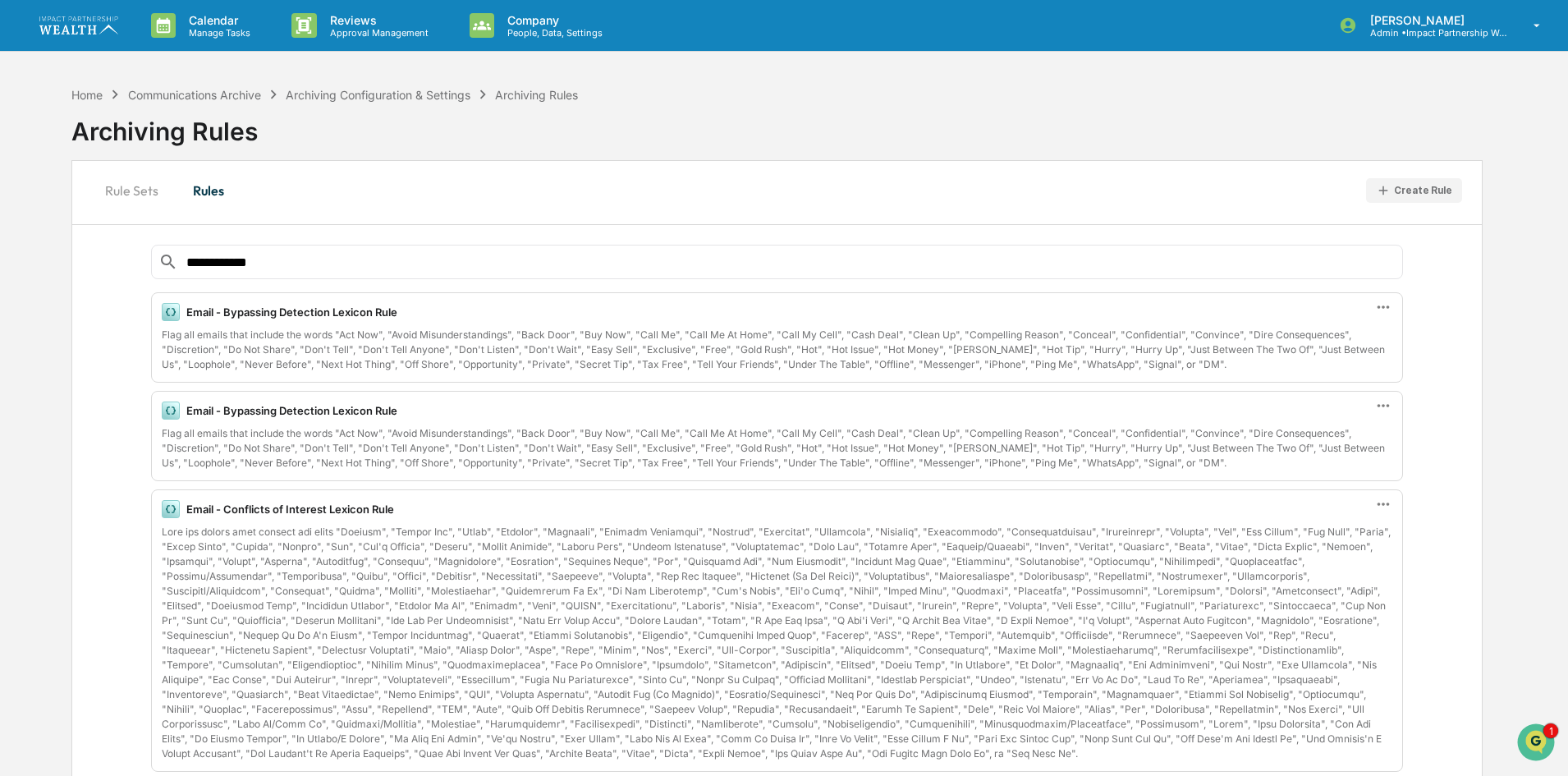
click at [238, 262] on input "**********" at bounding box center [790, 262] width 1211 height 15
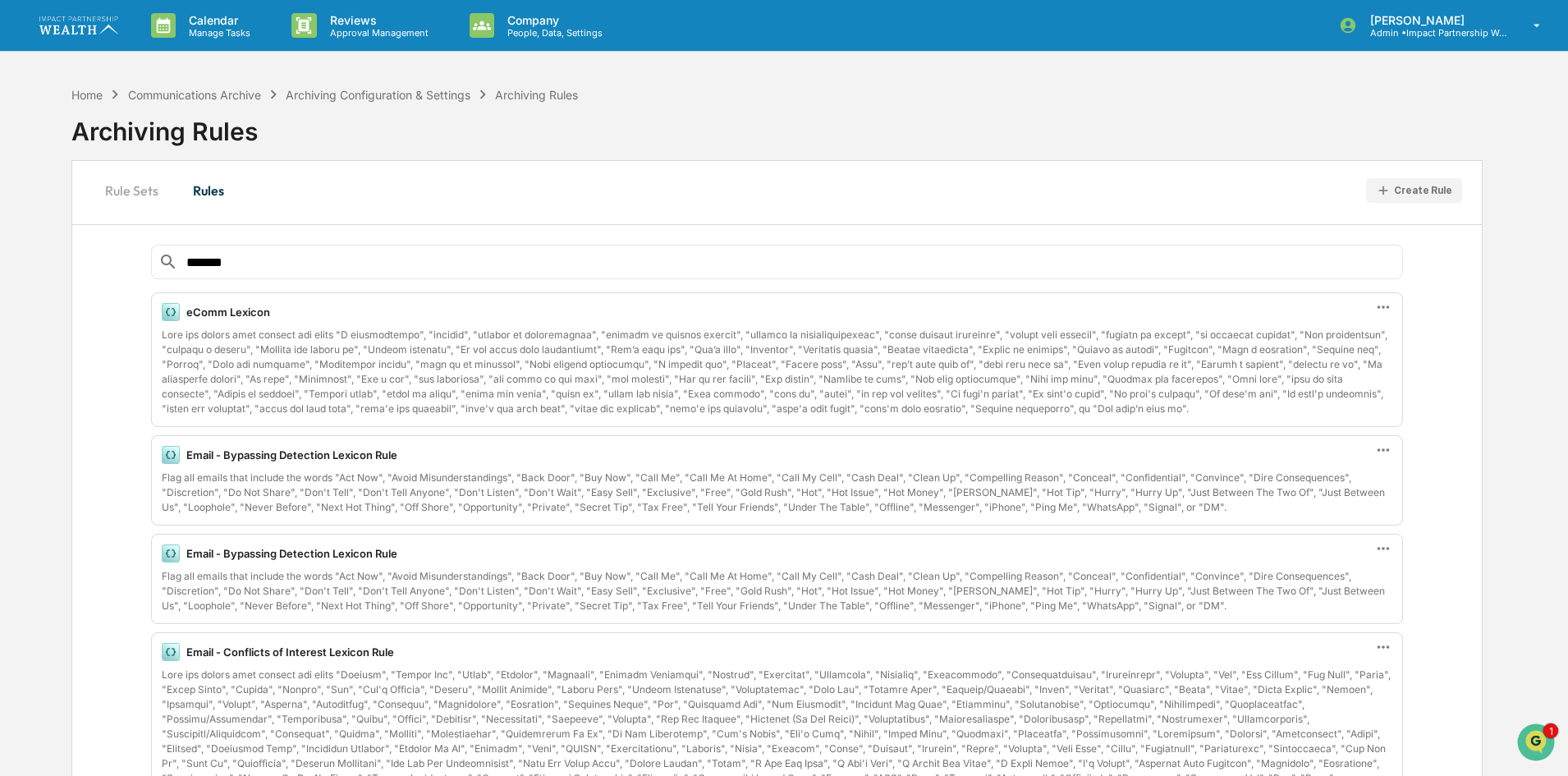
type input "*******"
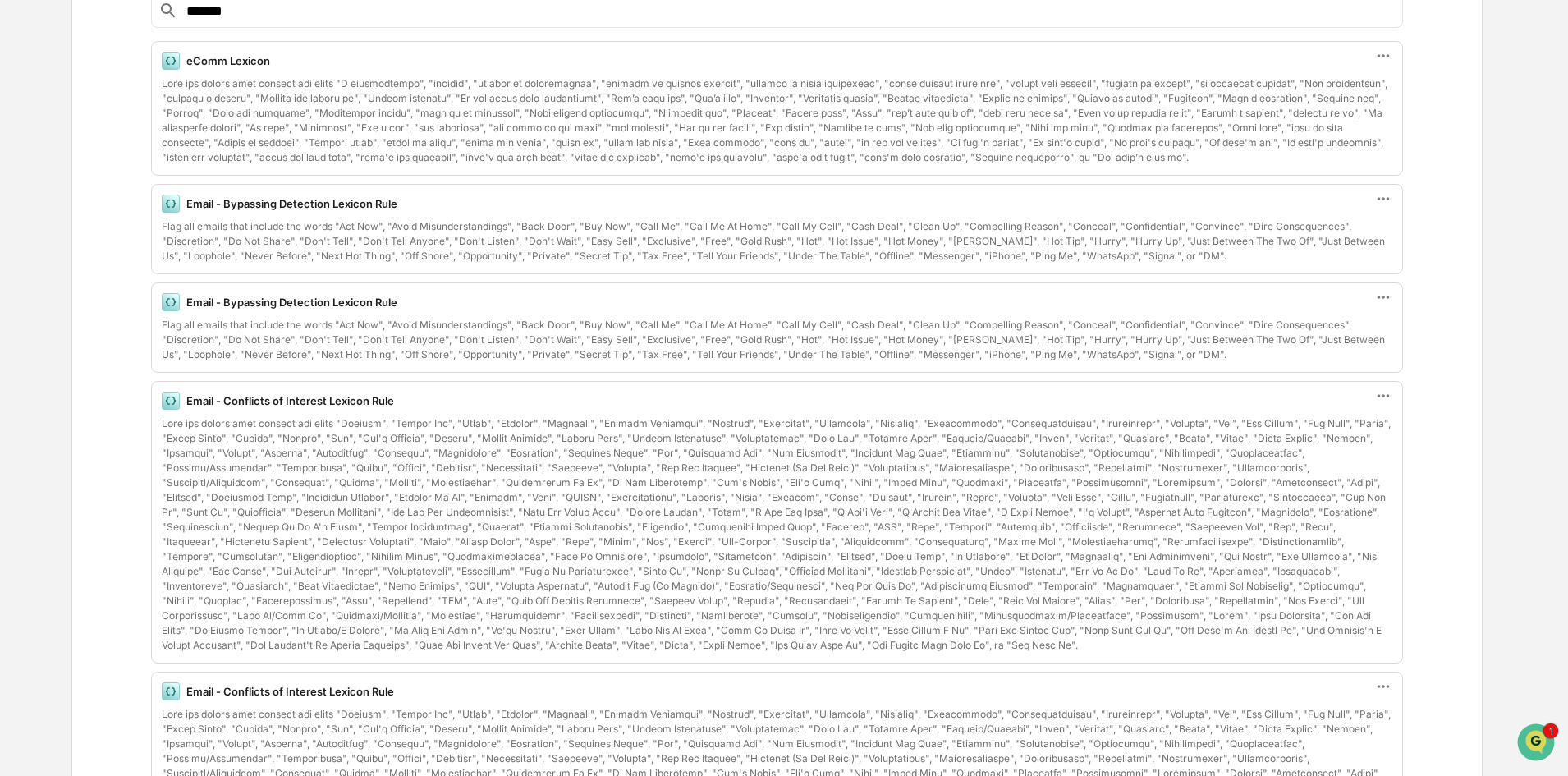
scroll to position [246, 0]
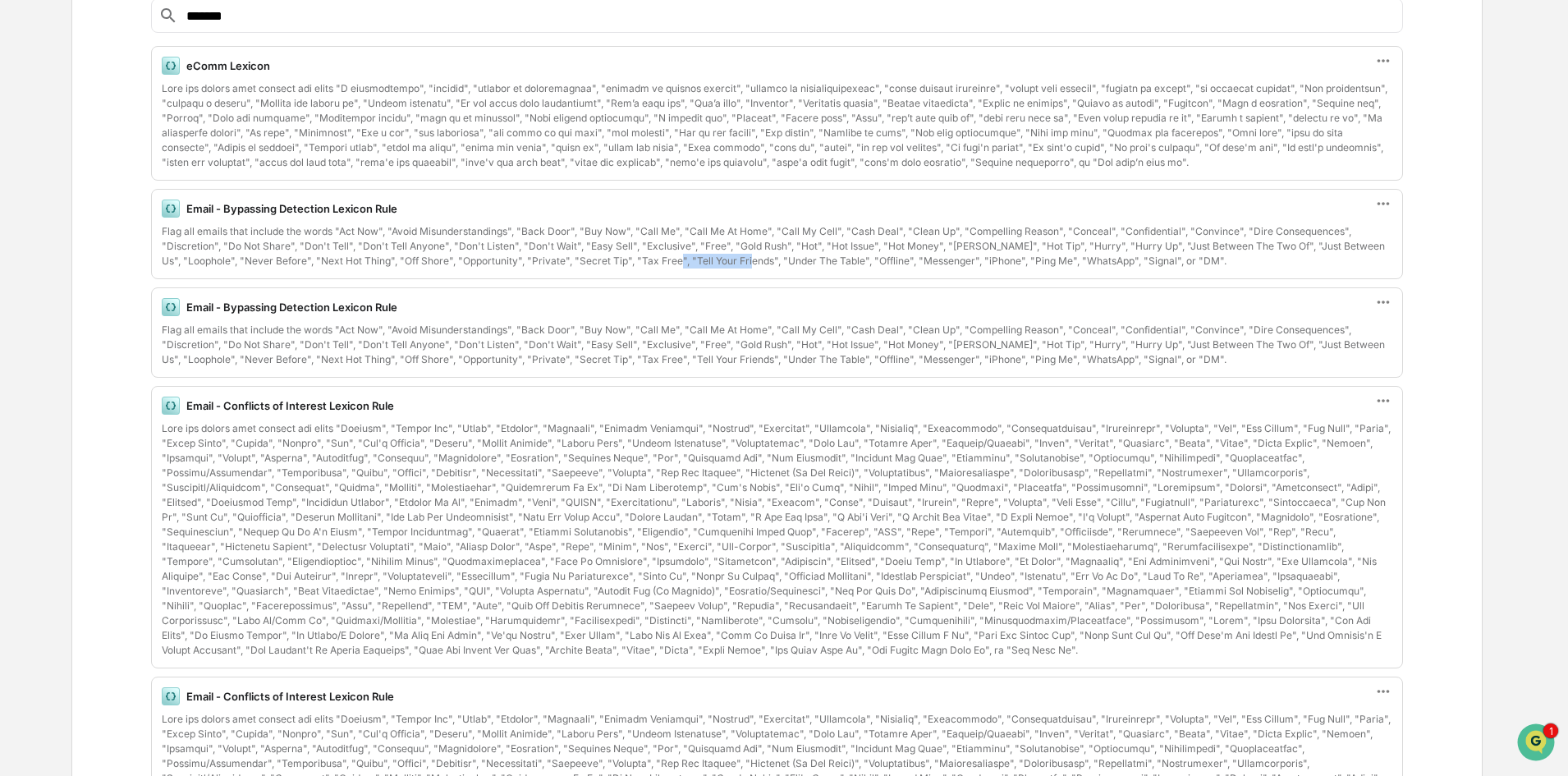
drag, startPoint x: 671, startPoint y: 263, endPoint x: 751, endPoint y: 263, distance: 80.0
click at [751, 263] on div "Flag all emails that include the words "Act Now", "Avoid Misunderstandings", "B…" at bounding box center [777, 246] width 1231 height 45
copy div "Tell Your Friends"
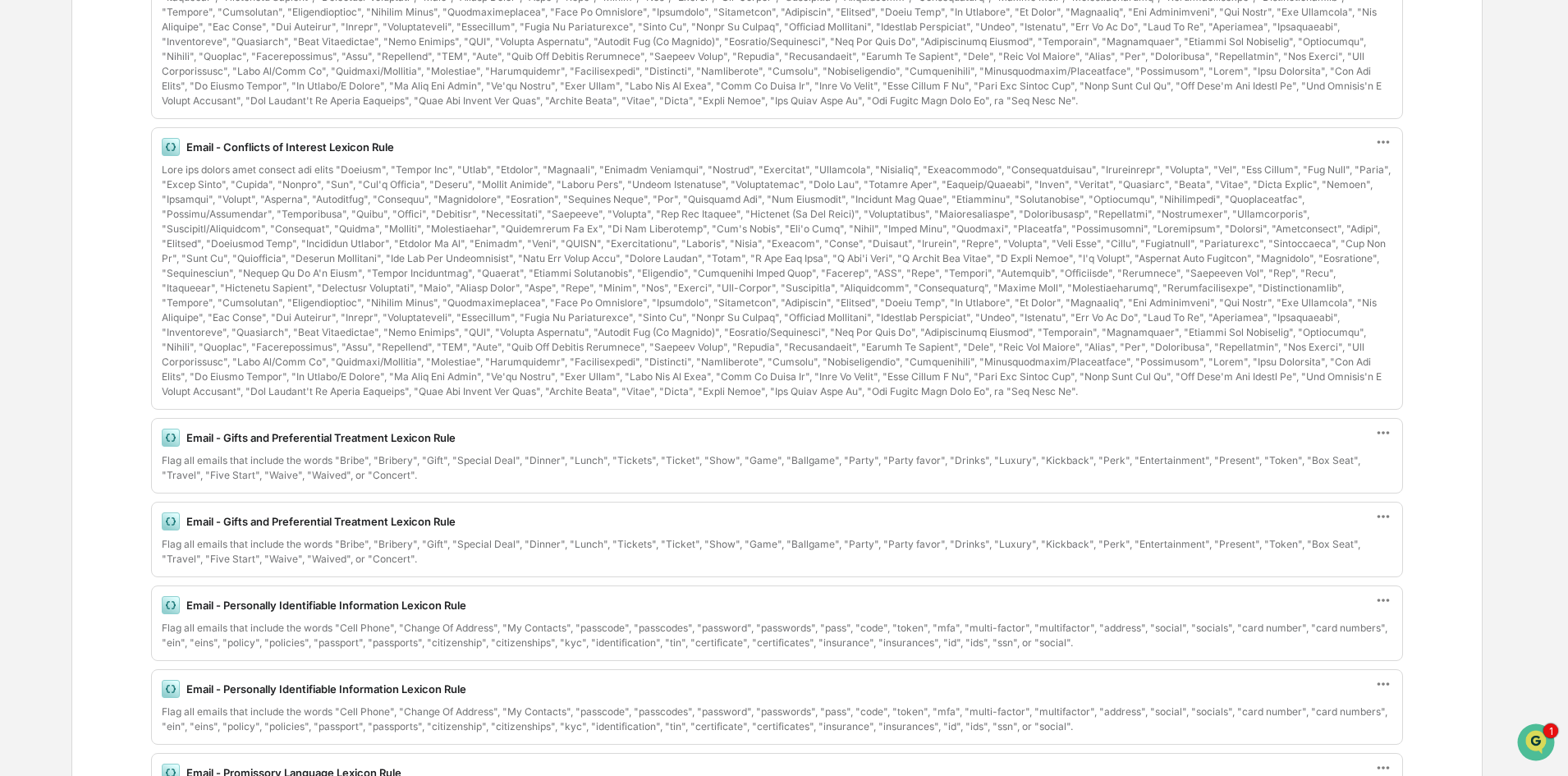
scroll to position [771, 0]
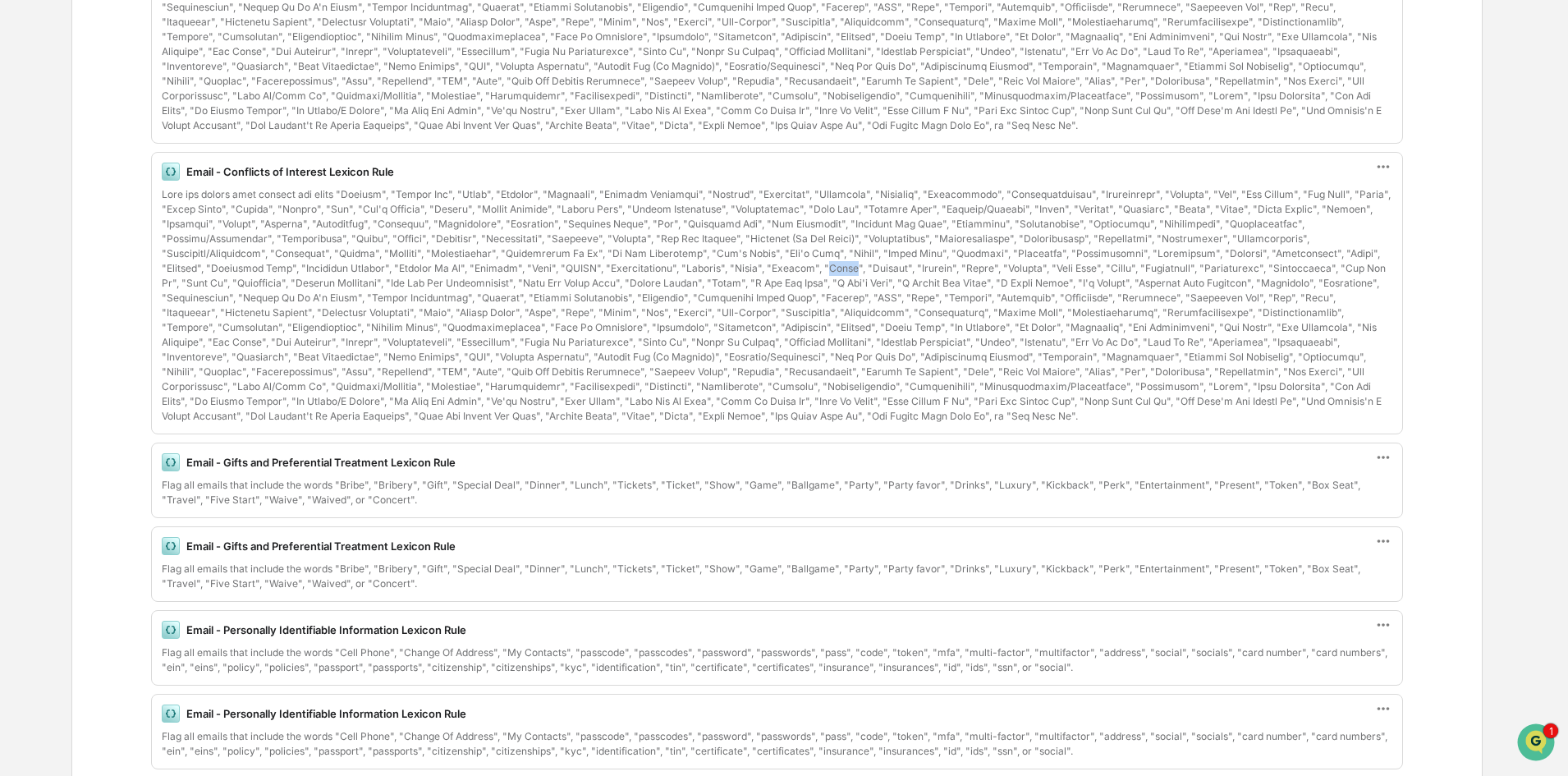
drag, startPoint x: 797, startPoint y: 269, endPoint x: 825, endPoint y: 270, distance: 28.0
click at [825, 270] on div at bounding box center [777, 305] width 1231 height 236
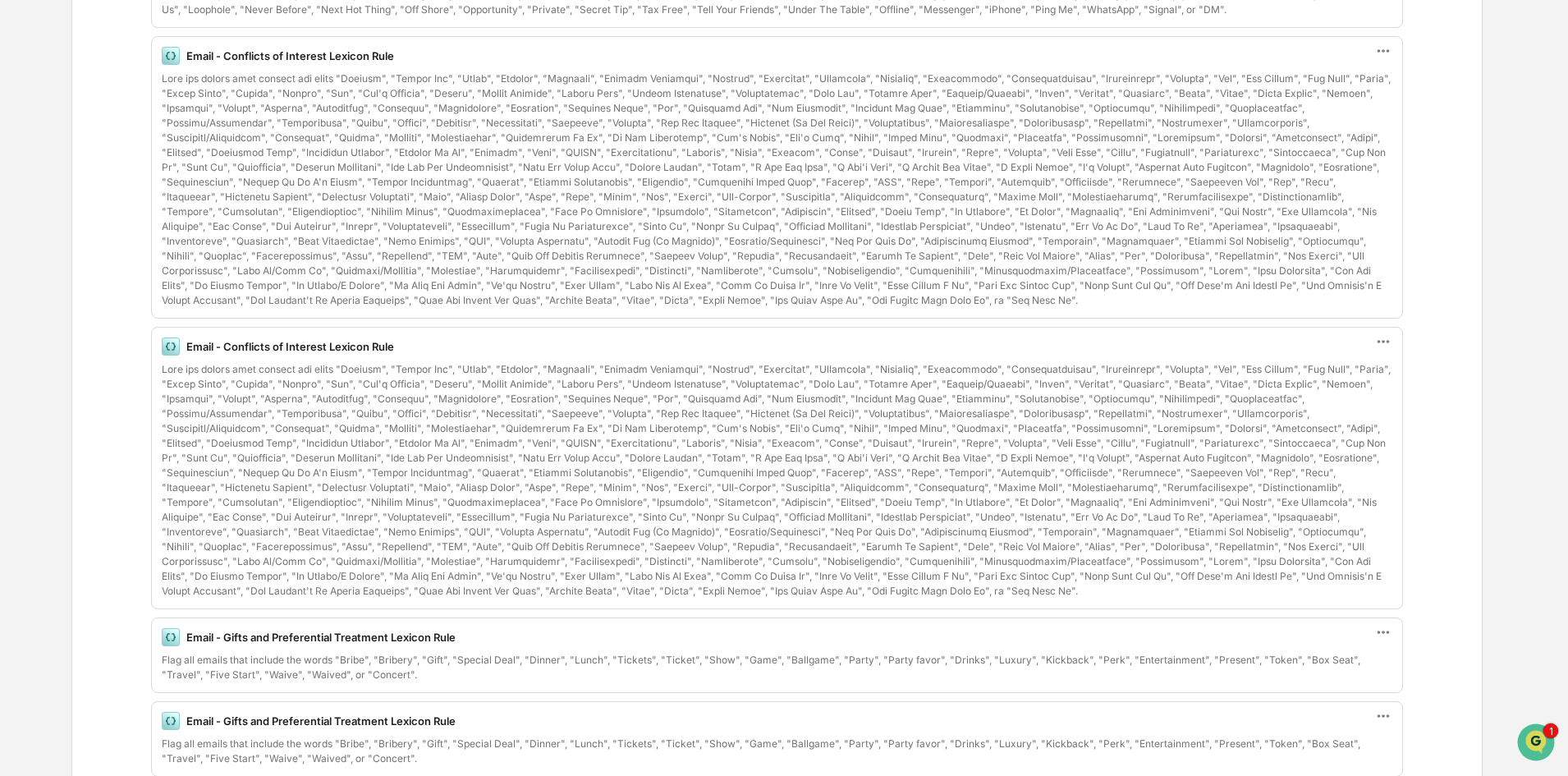
scroll to position [821, 0]
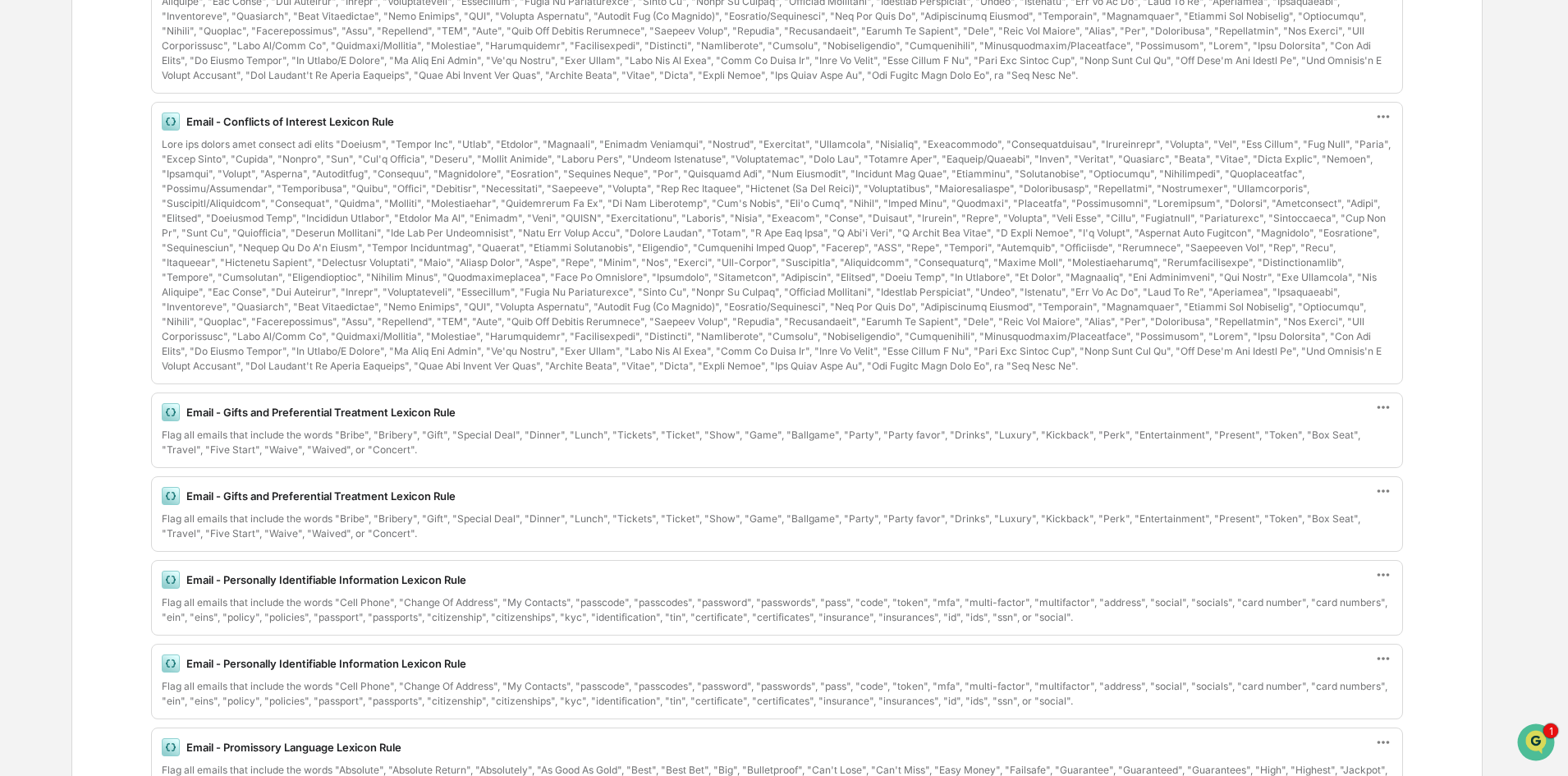
click at [596, 230] on div at bounding box center [777, 255] width 1231 height 236
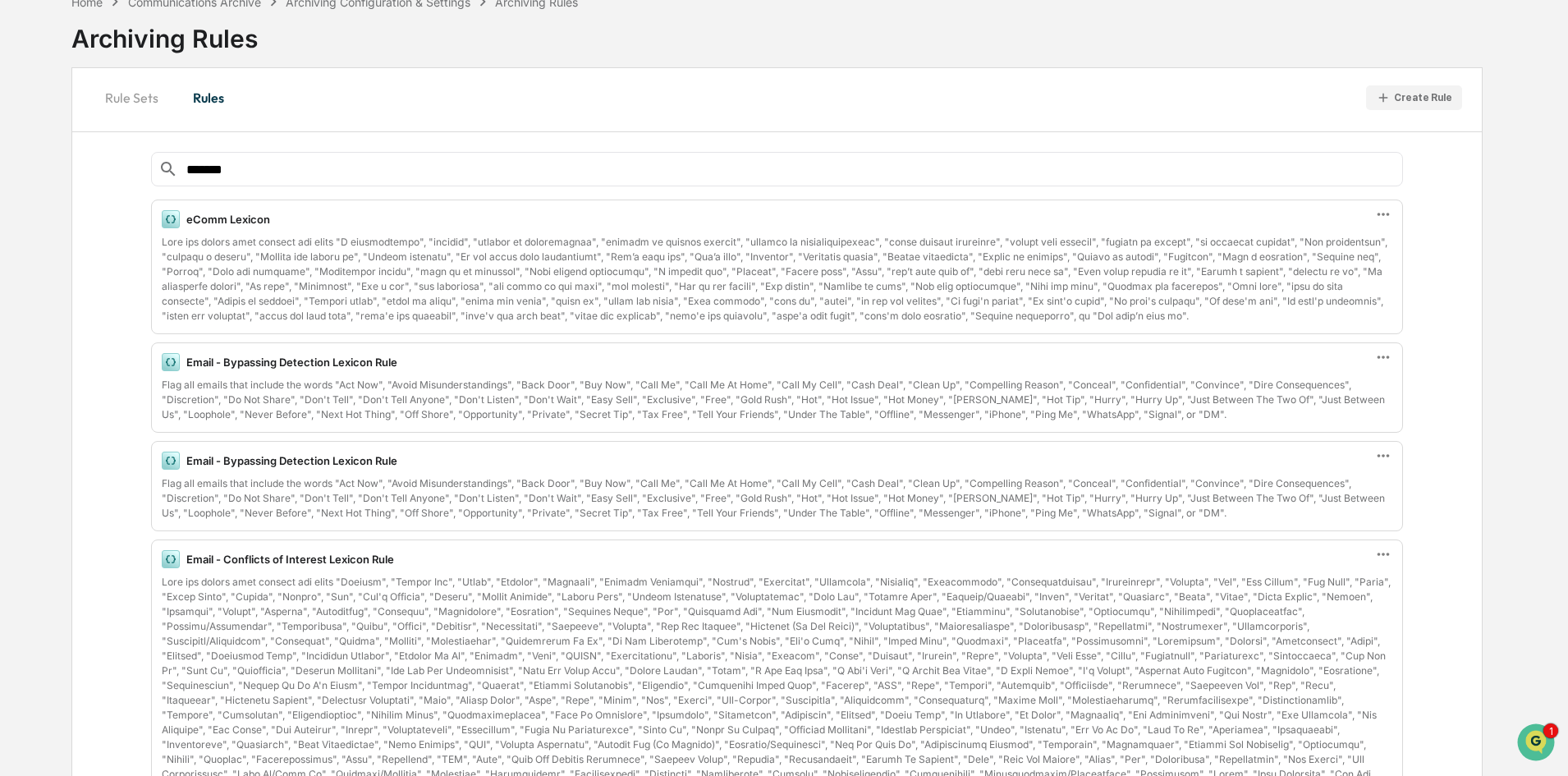
scroll to position [0, 0]
